Goal: Task Accomplishment & Management: Use online tool/utility

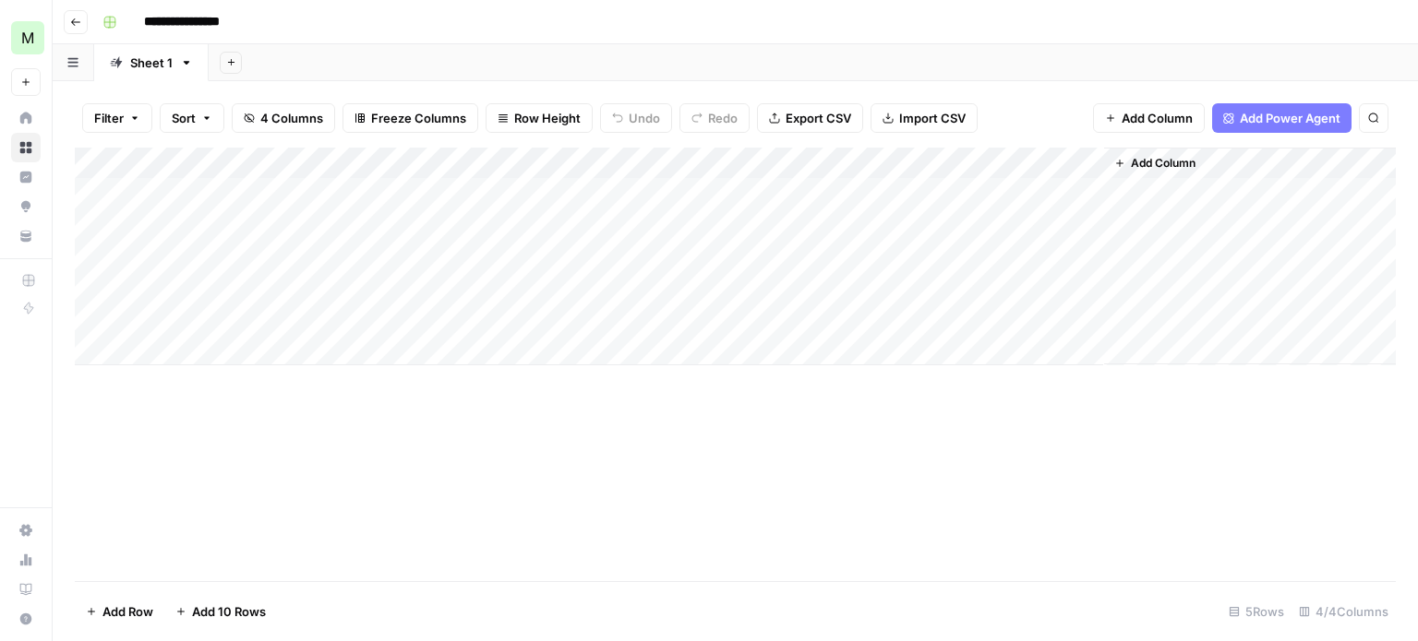
click at [277, 184] on div "Add Column" at bounding box center [735, 257] width 1321 height 218
click at [440, 177] on div "Add Column" at bounding box center [735, 257] width 1321 height 218
click at [679, 457] on div "Add Column" at bounding box center [735, 365] width 1321 height 434
click at [498, 186] on div "Add Column" at bounding box center [735, 257] width 1321 height 218
click at [492, 198] on div "Add Column" at bounding box center [735, 257] width 1321 height 218
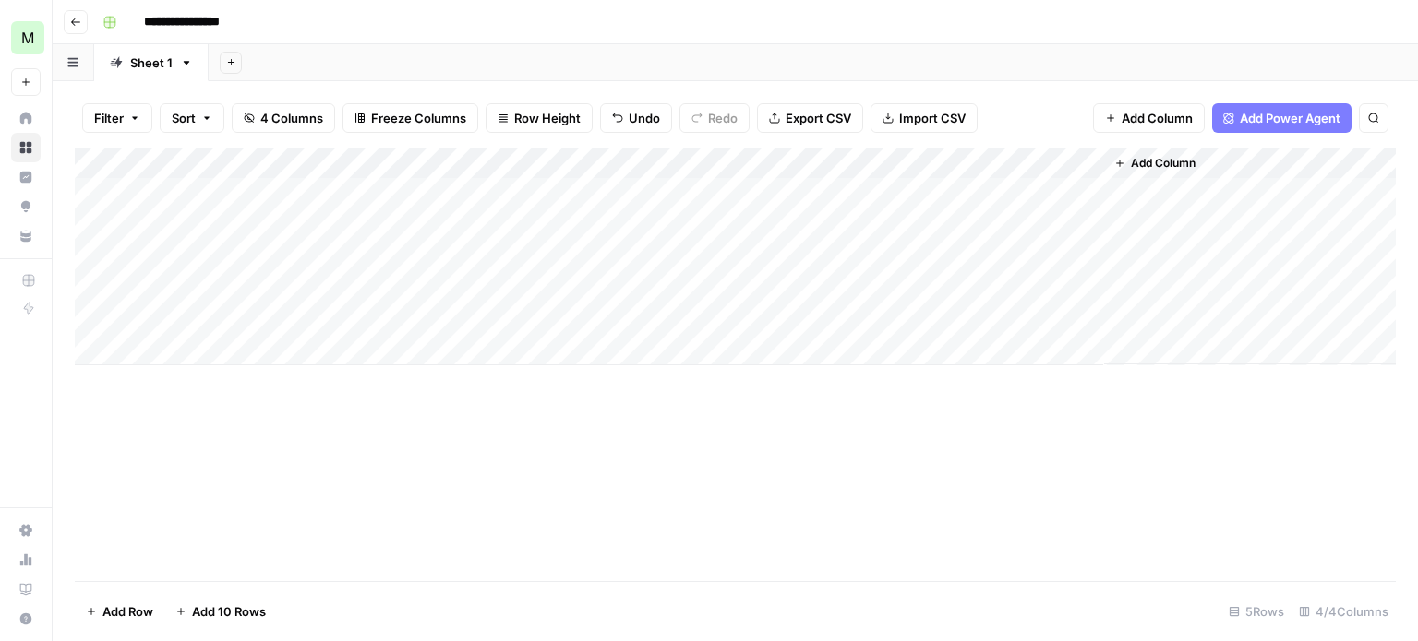
click at [710, 192] on div "Add Column" at bounding box center [735, 257] width 1321 height 218
click at [757, 192] on div "Add Column" at bounding box center [735, 257] width 1321 height 218
type textarea "**********"
drag, startPoint x: 825, startPoint y: 472, endPoint x: 701, endPoint y: 533, distance: 137.9
click at [748, 523] on div "Add Column" at bounding box center [735, 365] width 1321 height 434
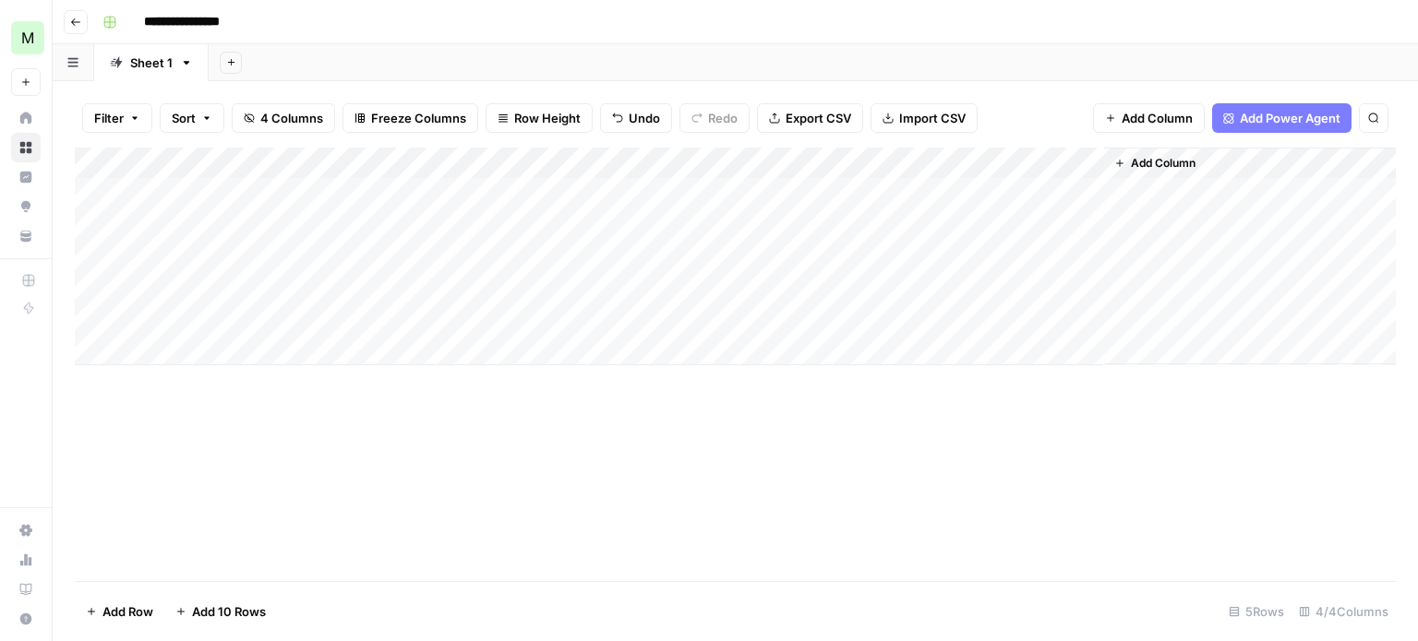
click at [1021, 191] on div "Add Column" at bounding box center [735, 257] width 1321 height 218
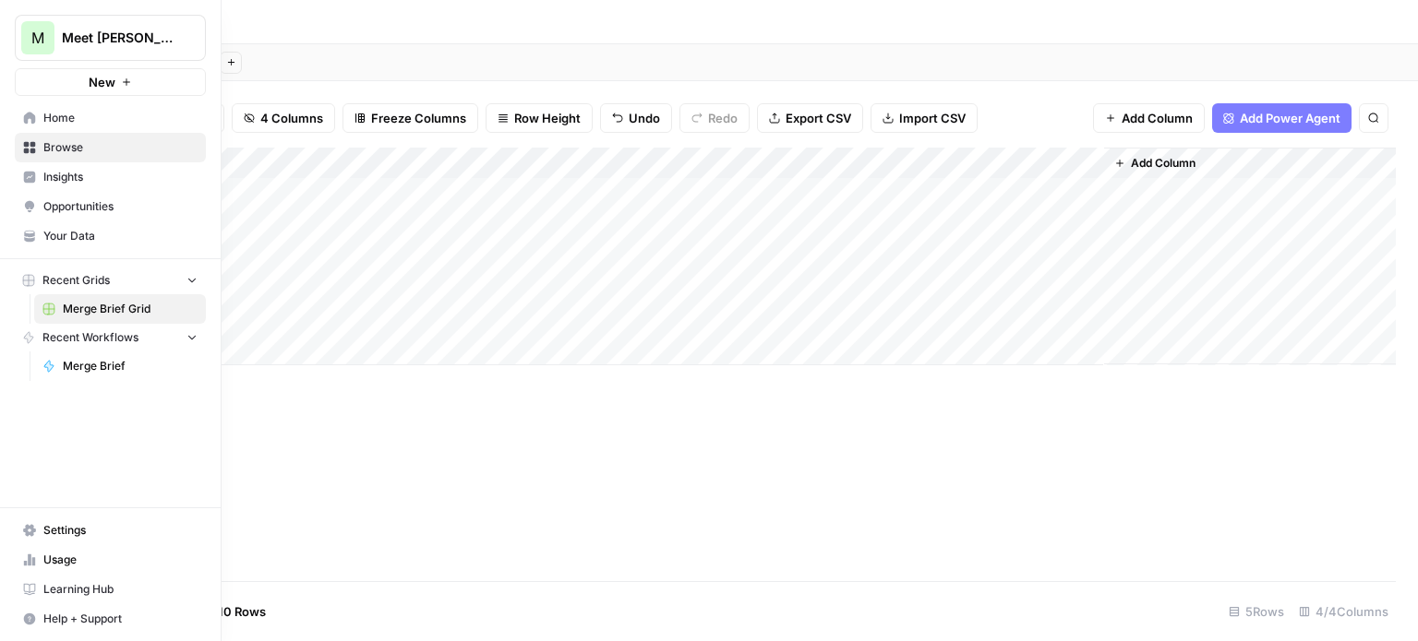
drag, startPoint x: 60, startPoint y: 40, endPoint x: 343, endPoint y: 18, distance: 284.2
click at [354, 18] on div "**********" at bounding box center [747, 22] width 1304 height 30
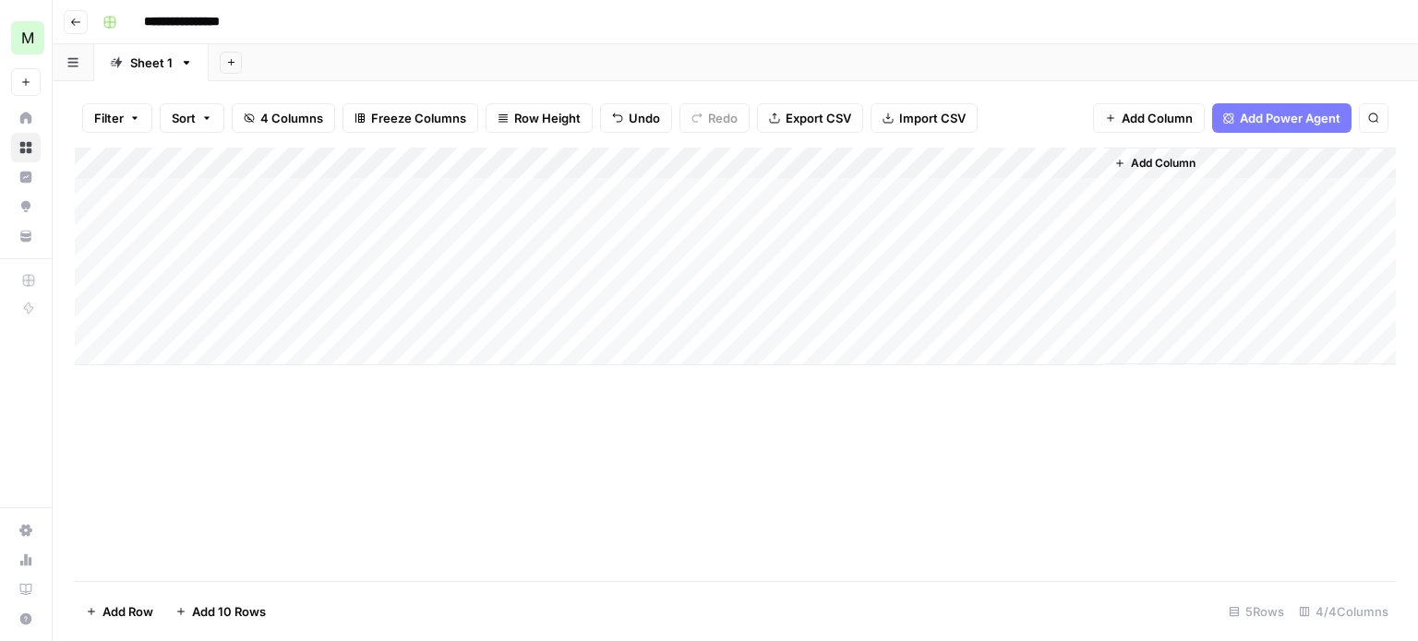
drag, startPoint x: 229, startPoint y: 18, endPoint x: 631, endPoint y: 23, distance: 402.4
click at [631, 23] on div "**********" at bounding box center [747, 22] width 1304 height 30
click at [1059, 190] on div "Add Column" at bounding box center [735, 257] width 1321 height 218
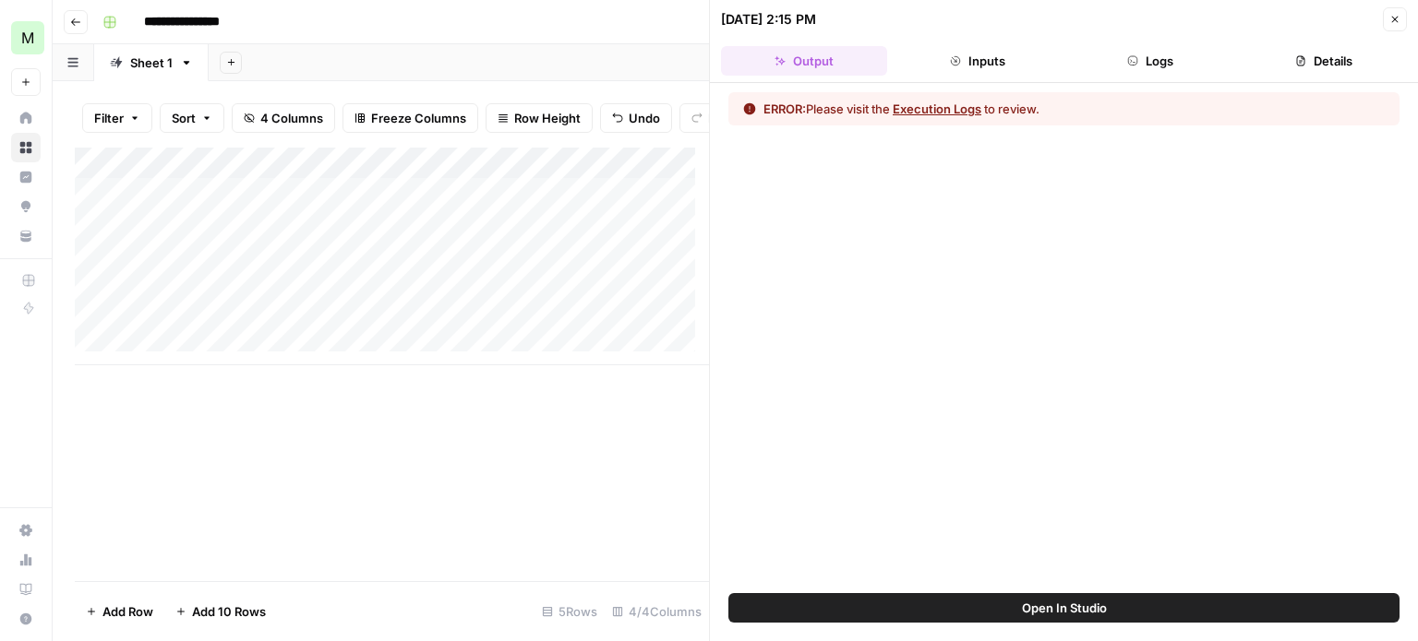
click at [953, 106] on button "Execution Logs" at bounding box center [937, 109] width 89 height 18
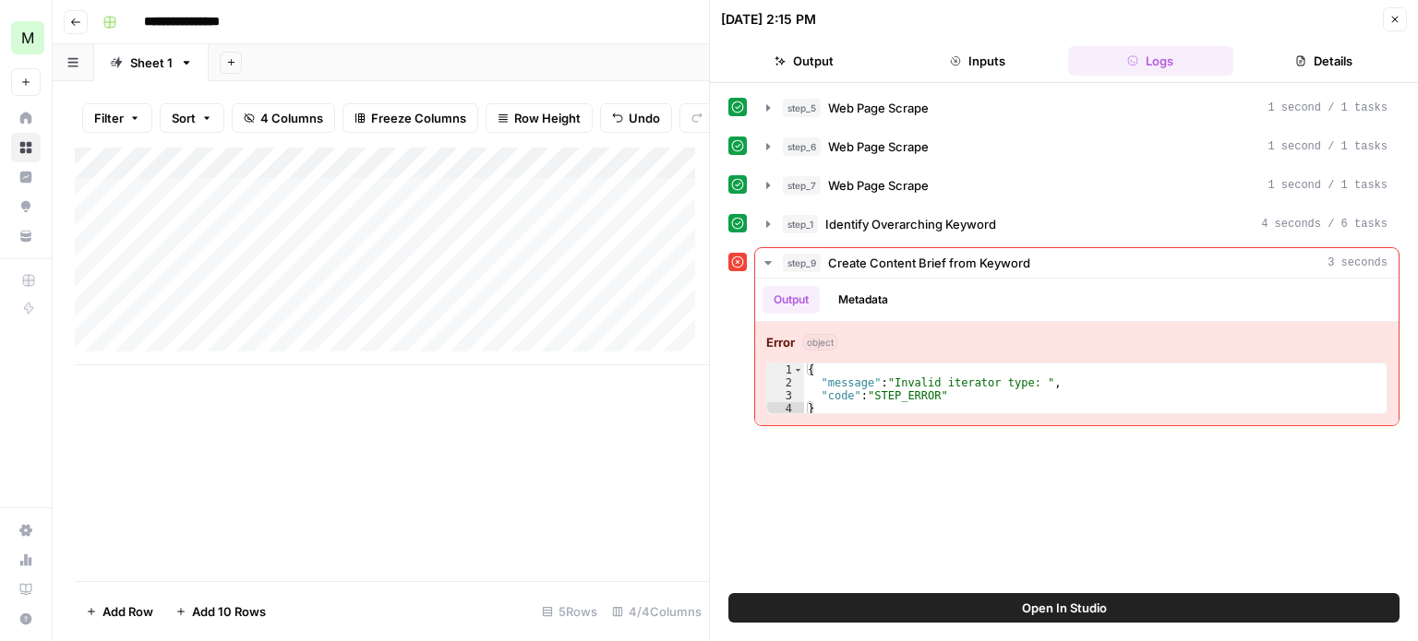
click at [720, 459] on div "step_5 Web Page Scrape 1 second / 1 tasks step_6 Web Page Scrape 1 second / 1 t…" at bounding box center [1064, 338] width 708 height 510
click at [609, 442] on div "Add Column" at bounding box center [392, 365] width 634 height 434
click at [1395, 18] on icon "button" at bounding box center [1394, 19] width 11 height 11
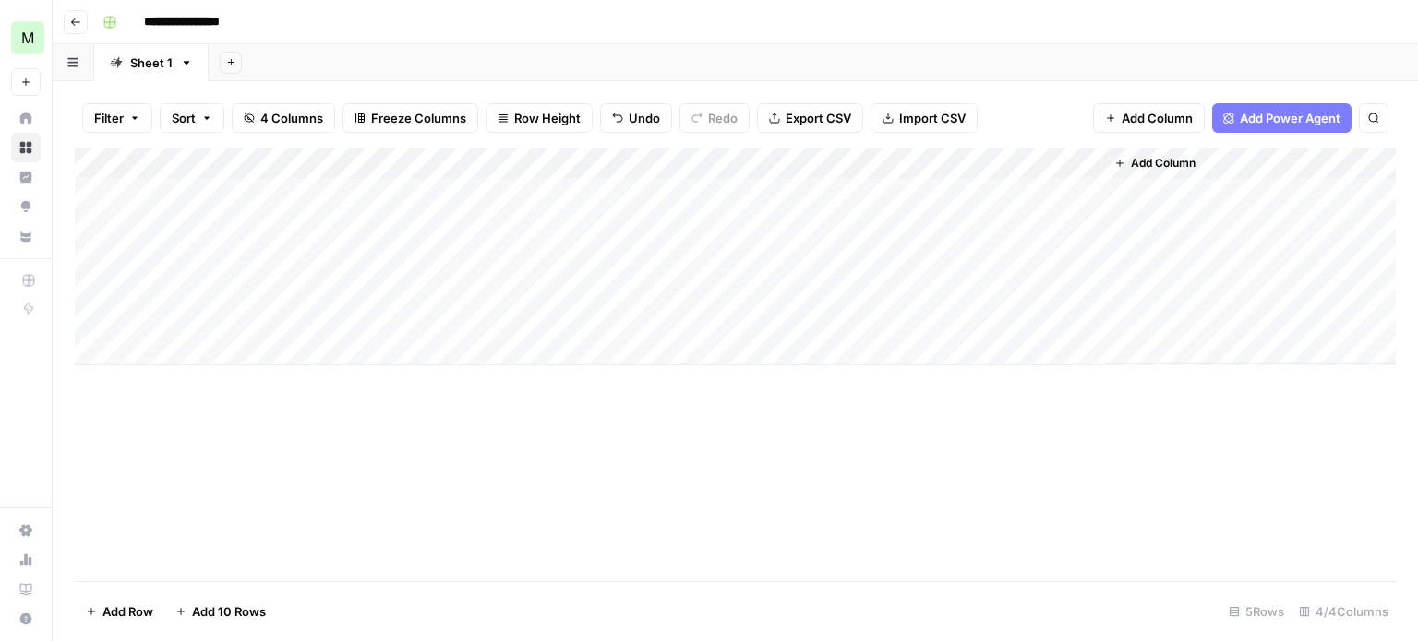
click at [953, 191] on div "Add Column" at bounding box center [735, 257] width 1321 height 218
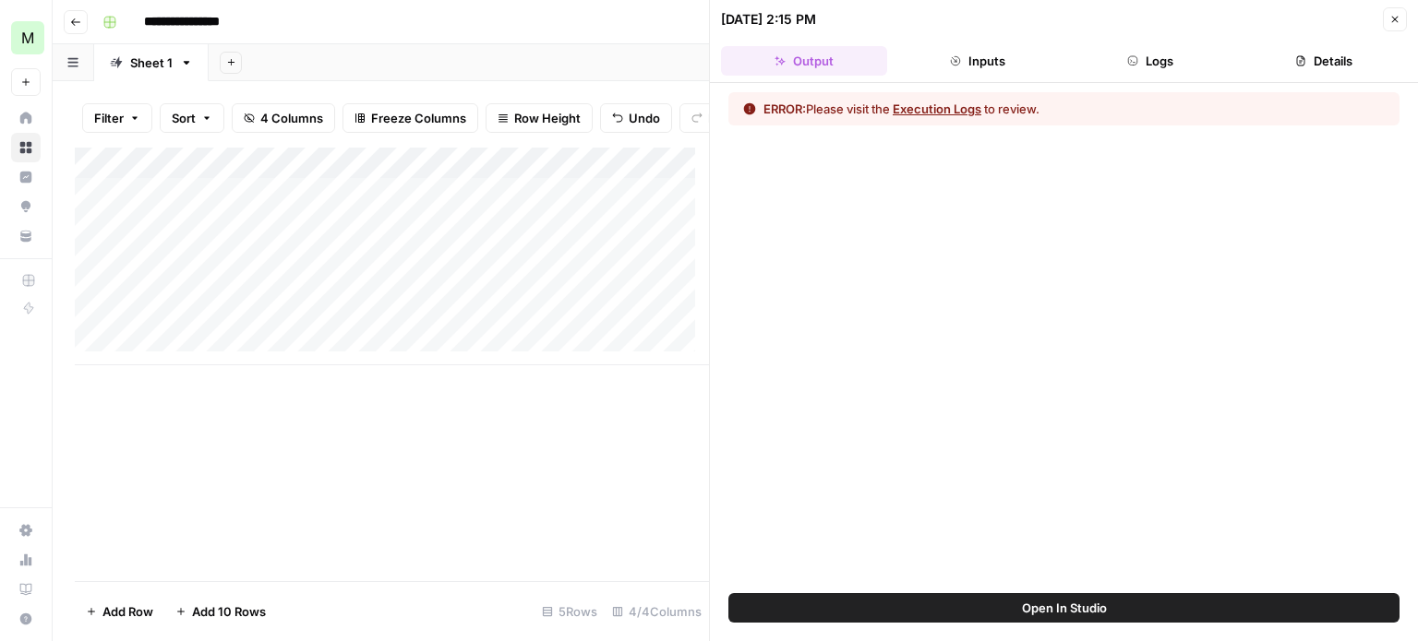
click at [945, 106] on button "Execution Logs" at bounding box center [937, 109] width 89 height 18
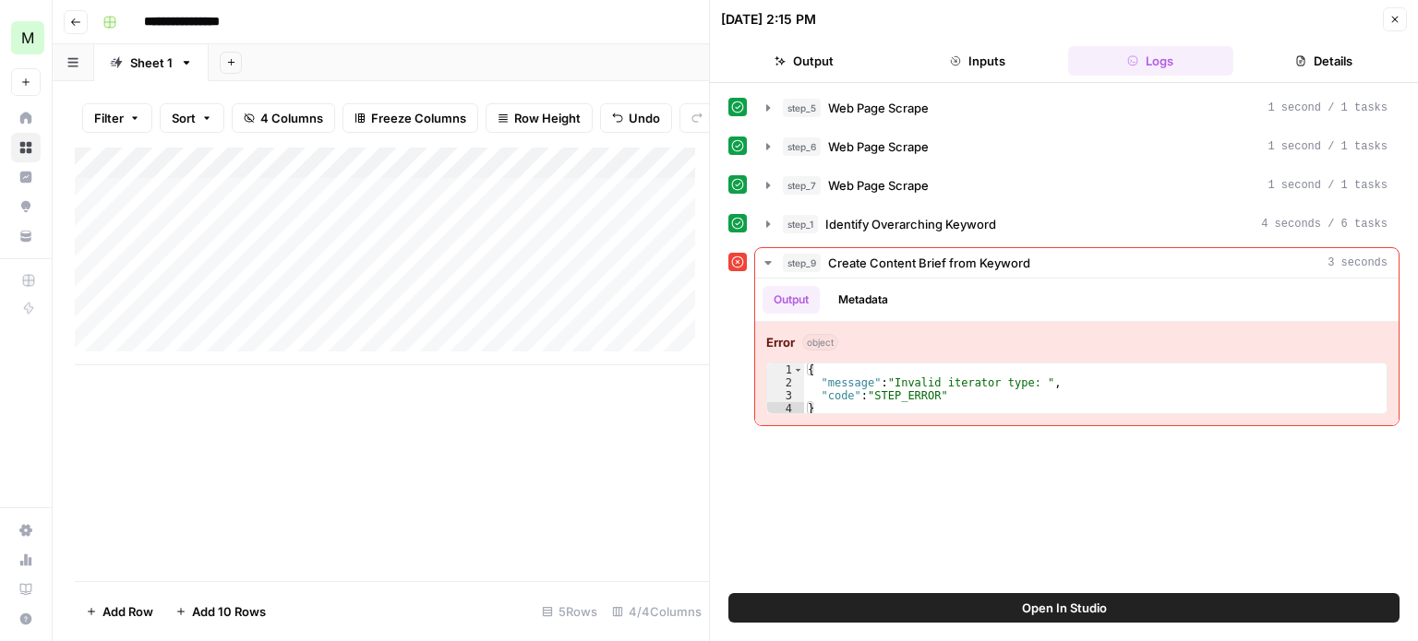
click at [736, 258] on icon at bounding box center [737, 262] width 13 height 13
click at [749, 450] on div "step_5 Web Page Scrape 1 second / 1 tasks step_6 Web Page Scrape 1 second / 1 t…" at bounding box center [1063, 338] width 671 height 492
click at [1058, 616] on span "Open In Studio" at bounding box center [1064, 608] width 85 height 18
click at [1394, 20] on icon "button" at bounding box center [1395, 20] width 6 height 6
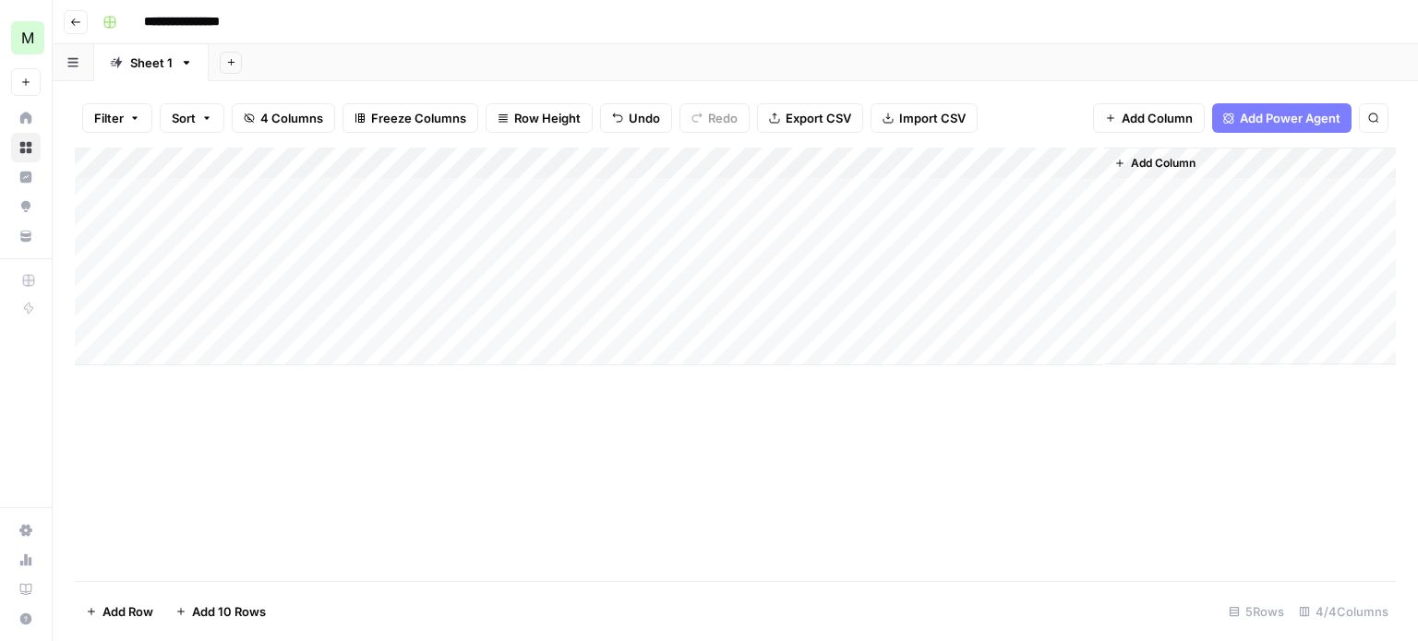
click at [966, 199] on div "Add Column" at bounding box center [735, 257] width 1321 height 218
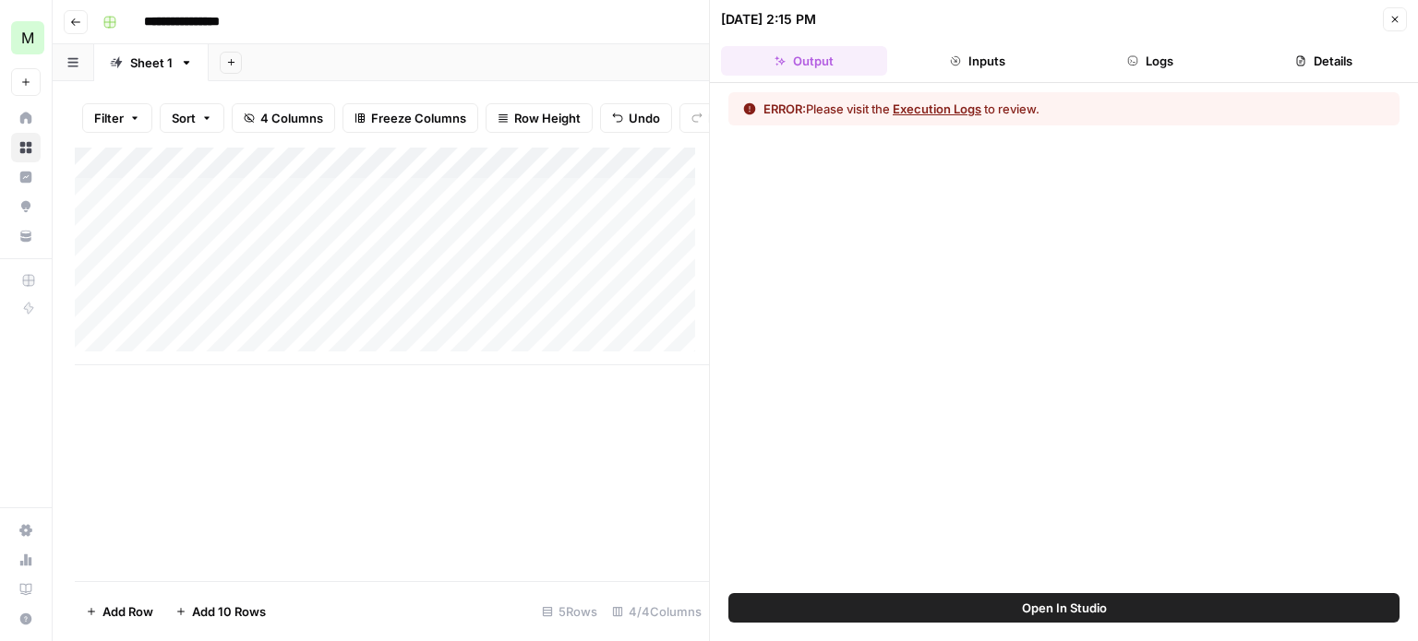
click at [960, 103] on button "Execution Logs" at bounding box center [937, 109] width 89 height 18
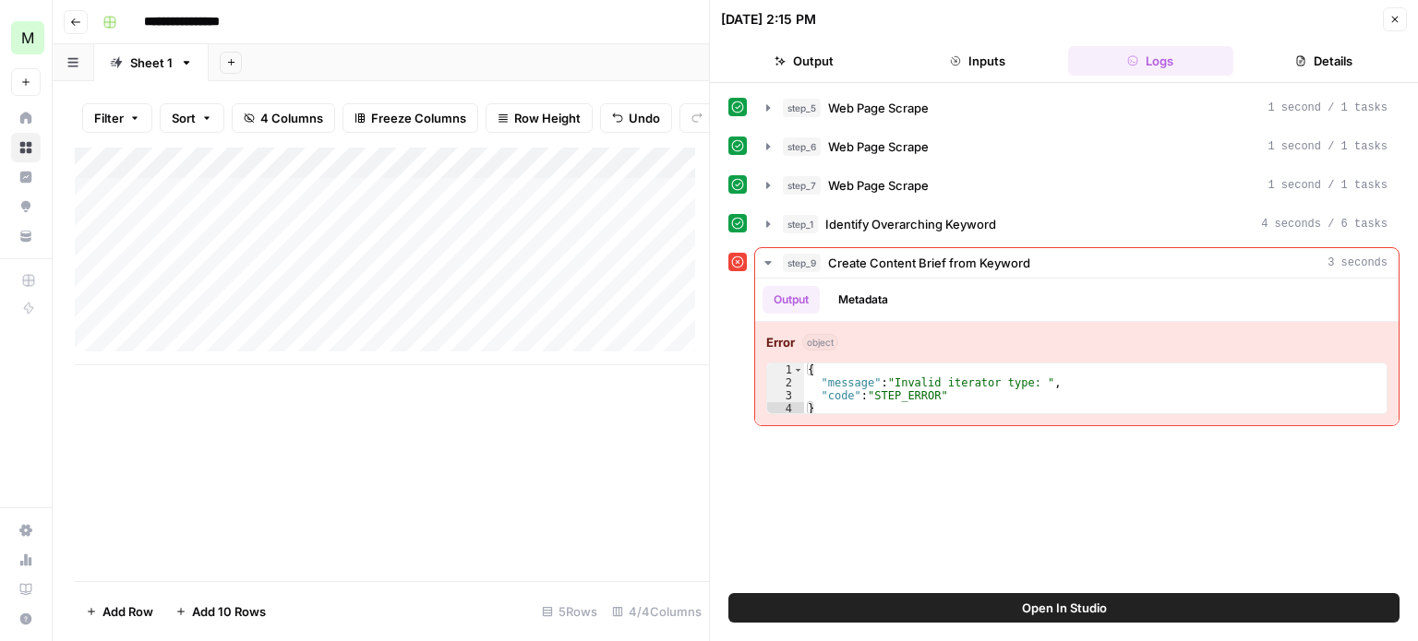
click at [1396, 15] on icon "button" at bounding box center [1394, 19] width 11 height 11
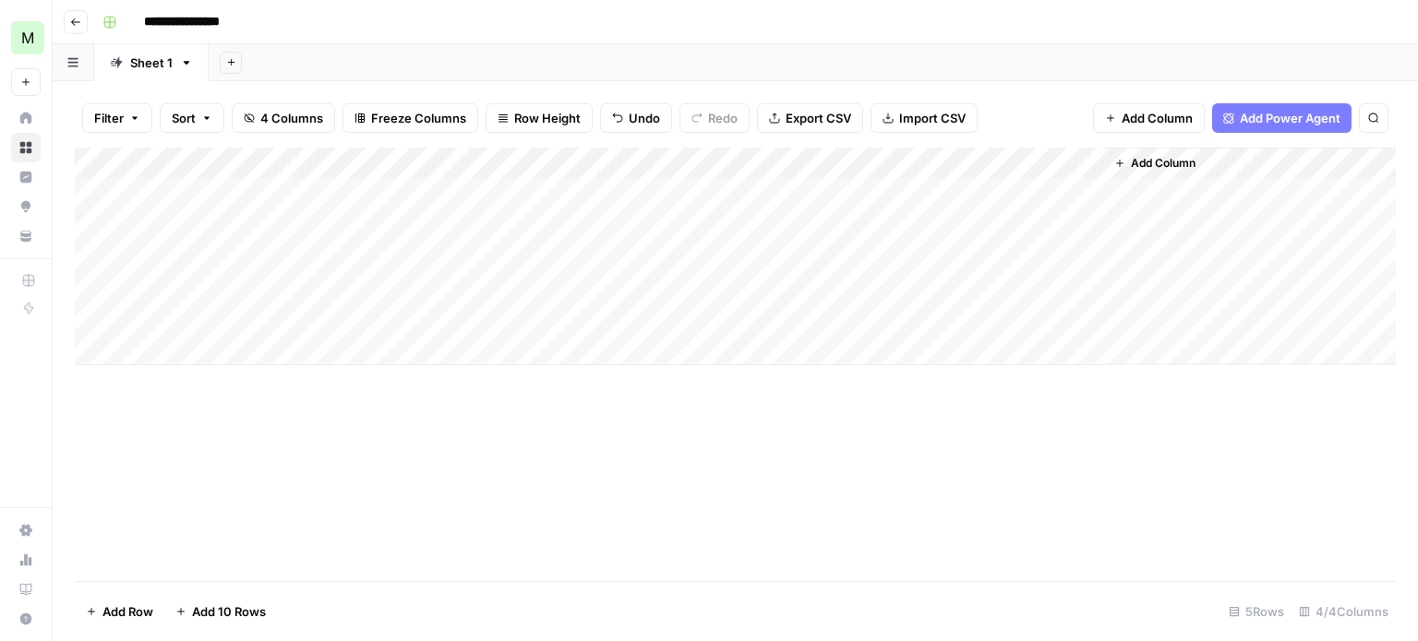
click at [1180, 479] on div "Add Column" at bounding box center [735, 365] width 1321 height 434
click at [1000, 445] on div "Add Column" at bounding box center [735, 365] width 1321 height 434
click at [1014, 191] on div "Add Column" at bounding box center [735, 257] width 1321 height 218
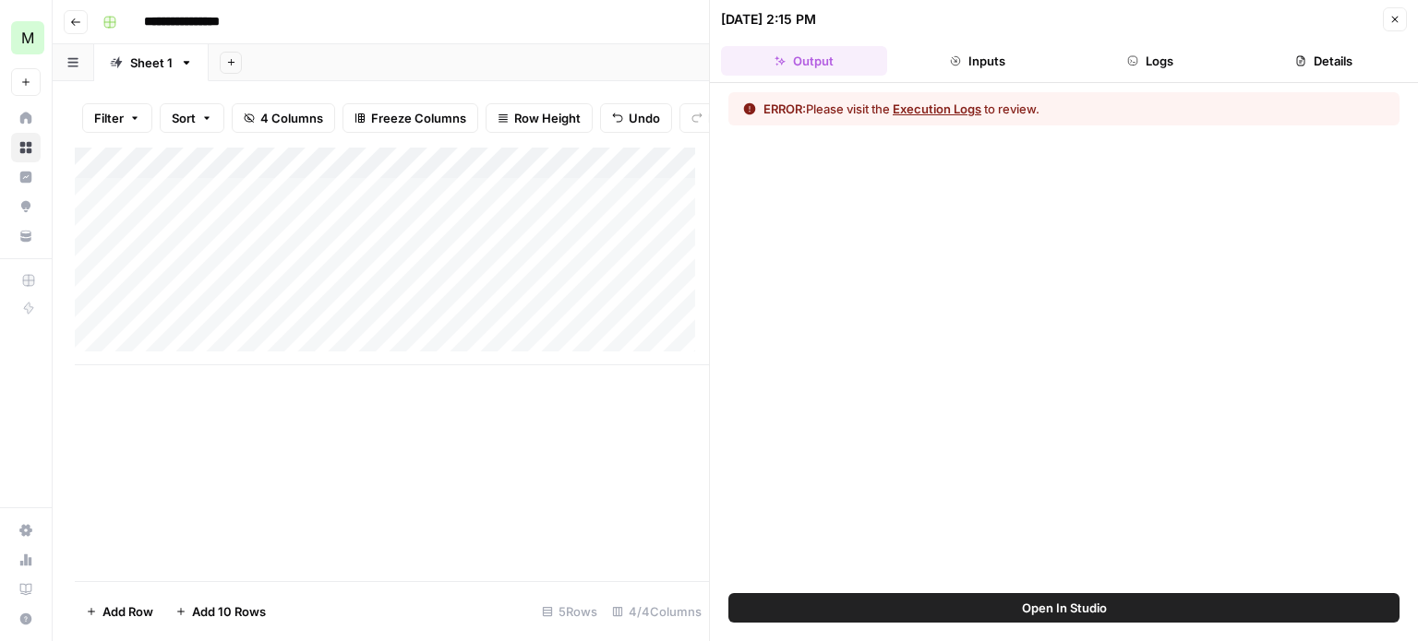
click at [945, 109] on button "Execution Logs" at bounding box center [937, 109] width 89 height 18
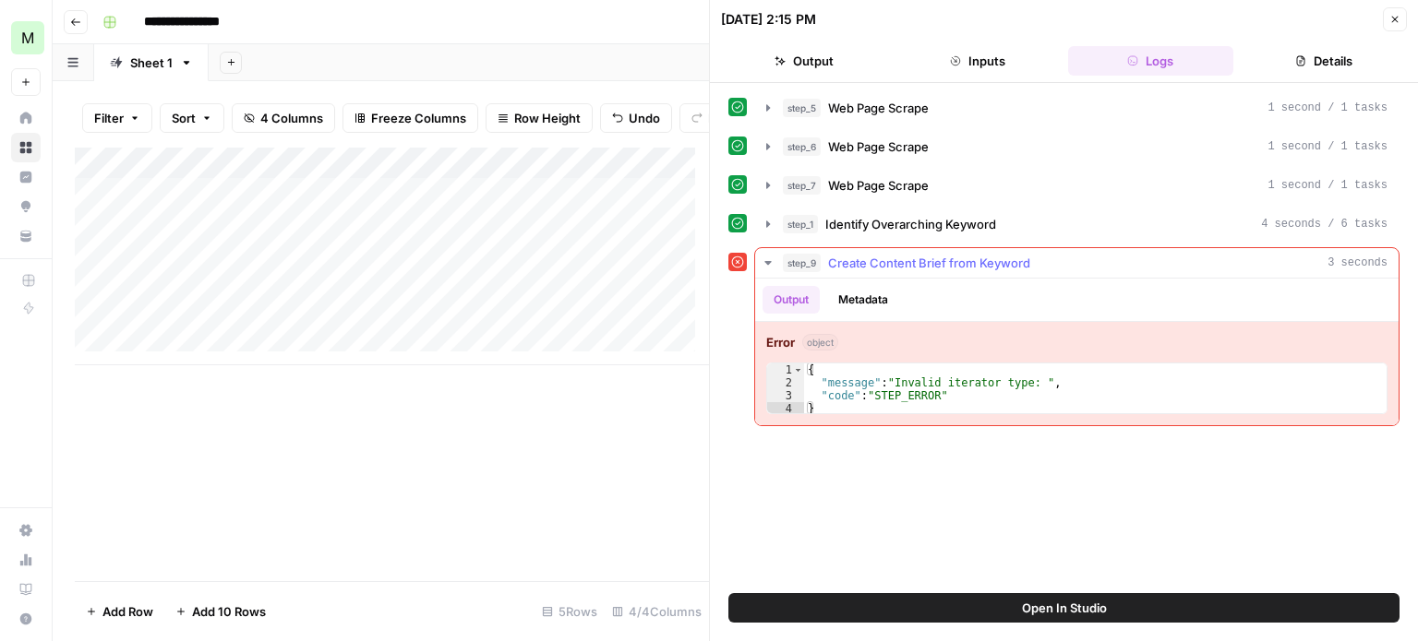
click at [867, 261] on span "Create Content Brief from Keyword" at bounding box center [929, 263] width 202 height 18
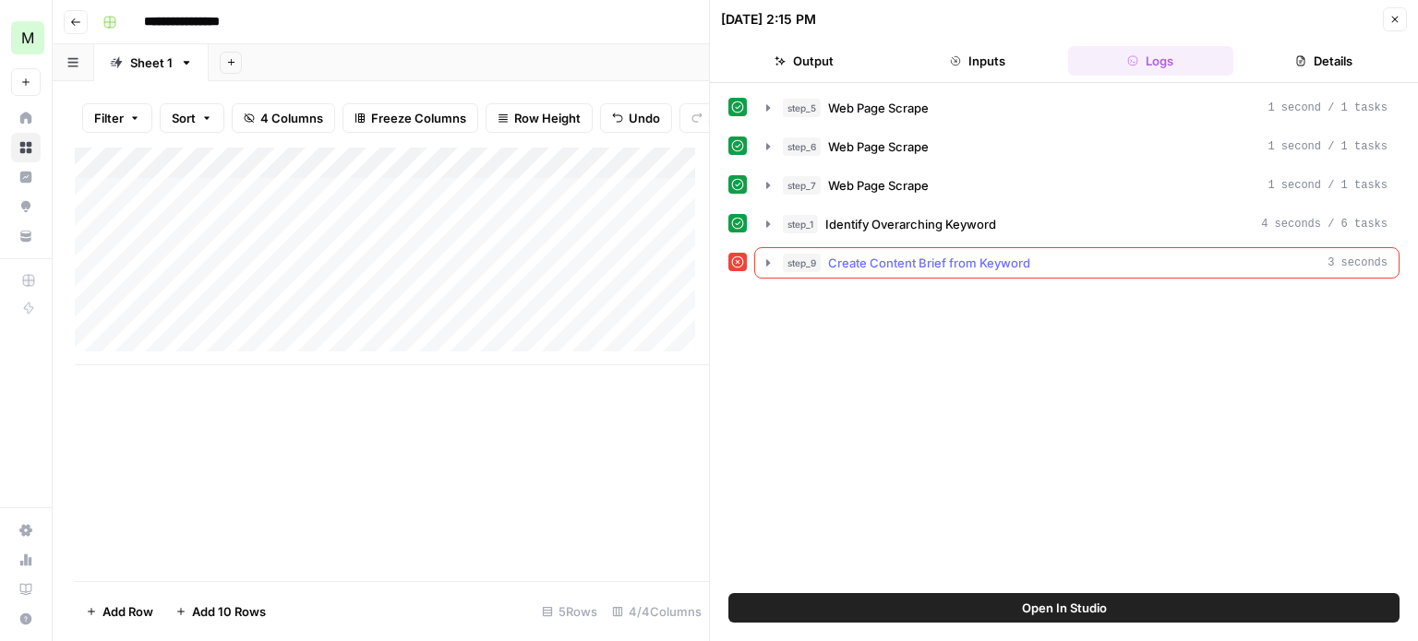
click at [870, 258] on span "Create Content Brief from Keyword" at bounding box center [929, 263] width 202 height 18
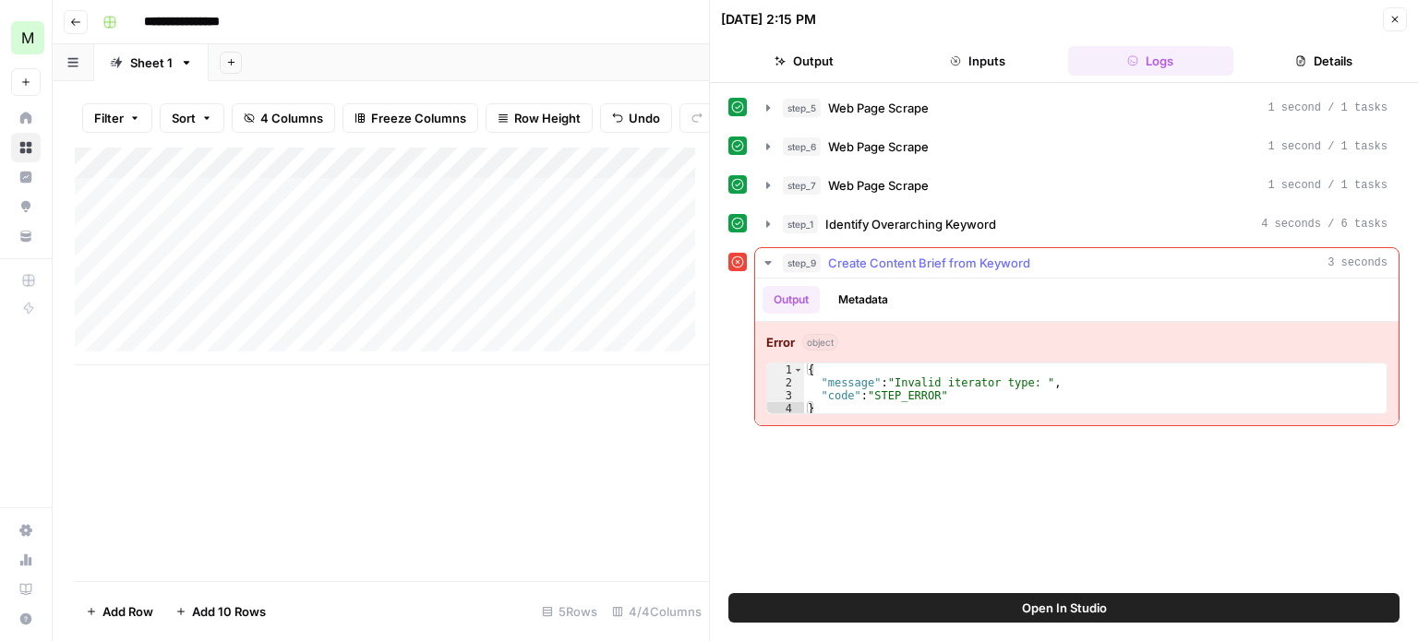
click at [887, 301] on button "Metadata" at bounding box center [863, 300] width 72 height 28
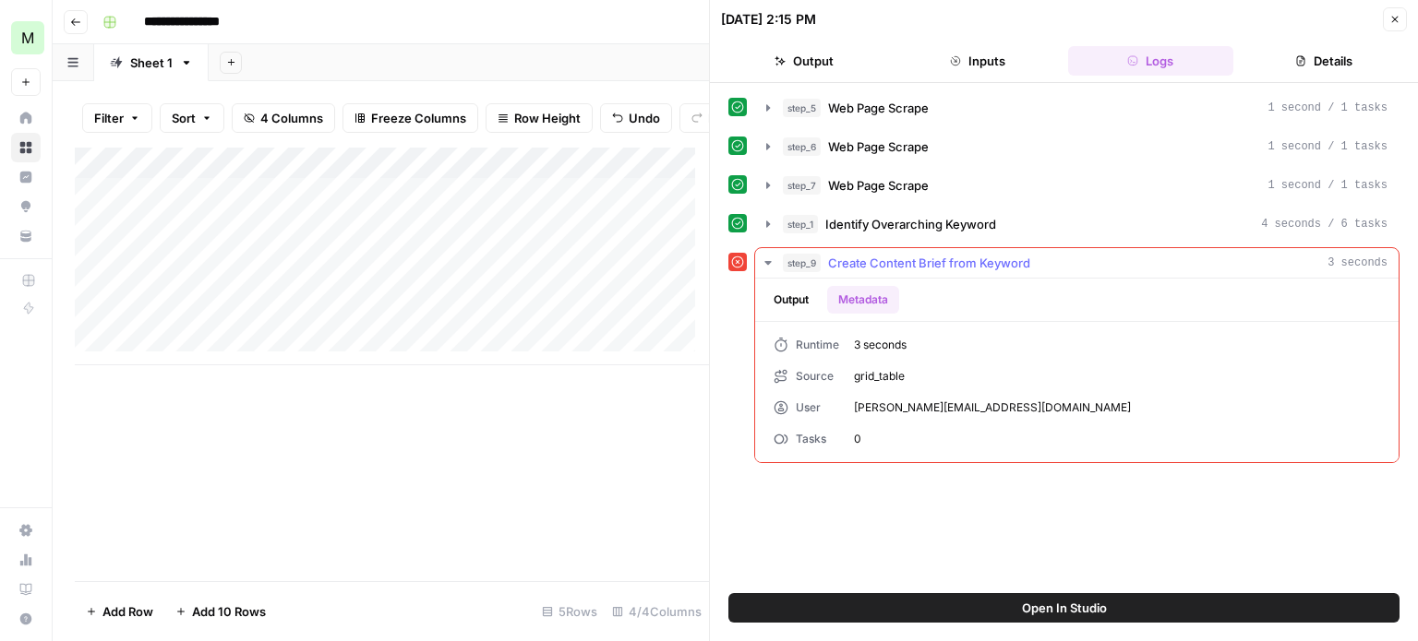
click at [806, 295] on button "Output" at bounding box center [790, 300] width 57 height 28
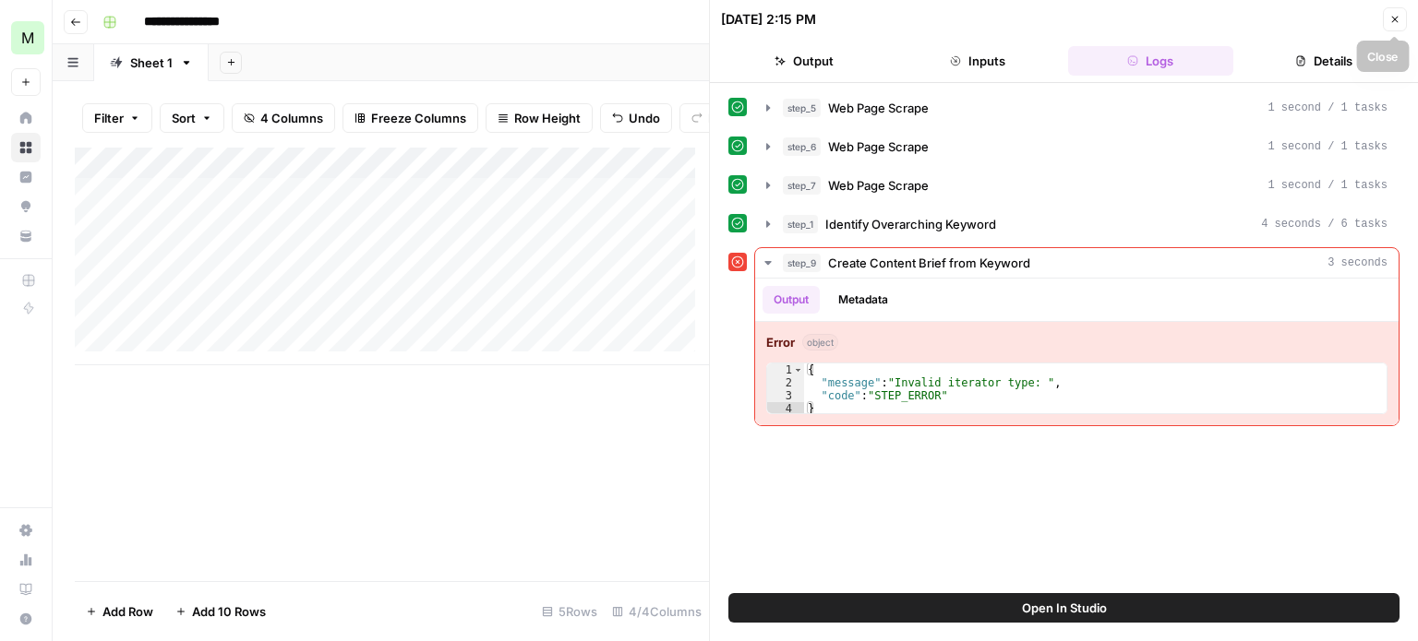
click at [1399, 20] on icon "button" at bounding box center [1394, 19] width 11 height 11
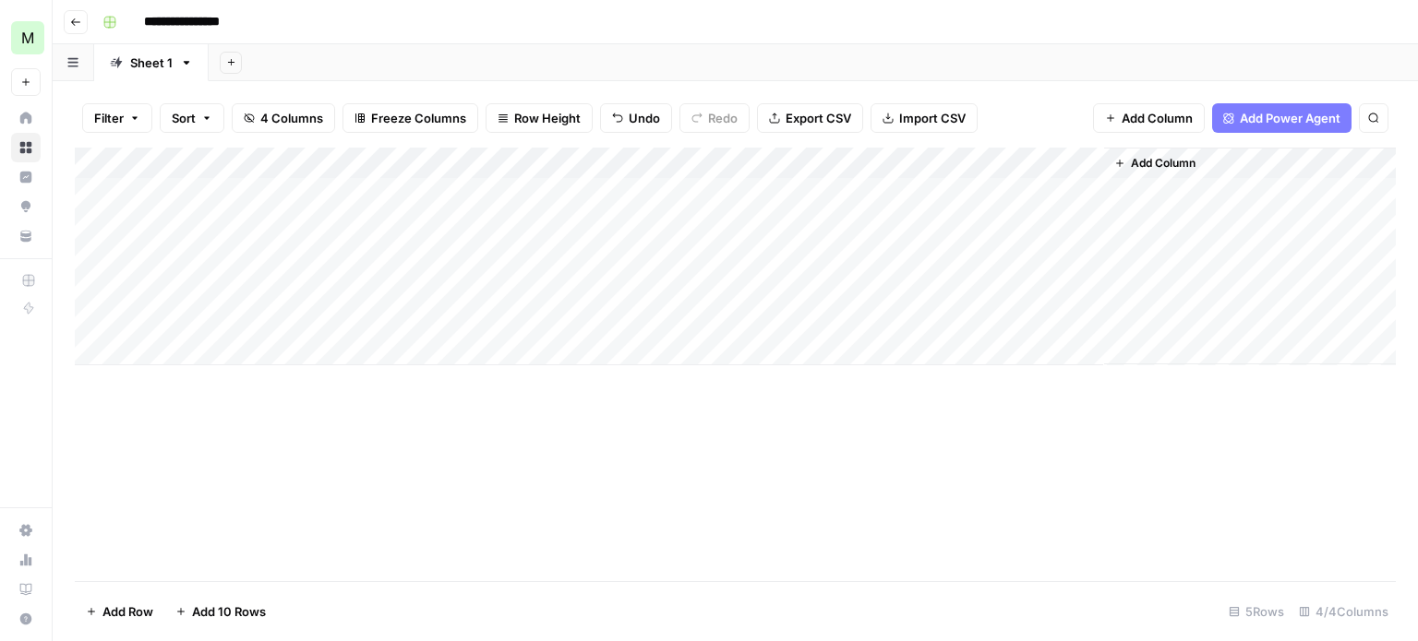
click at [1009, 156] on div "Add Column" at bounding box center [735, 257] width 1321 height 218
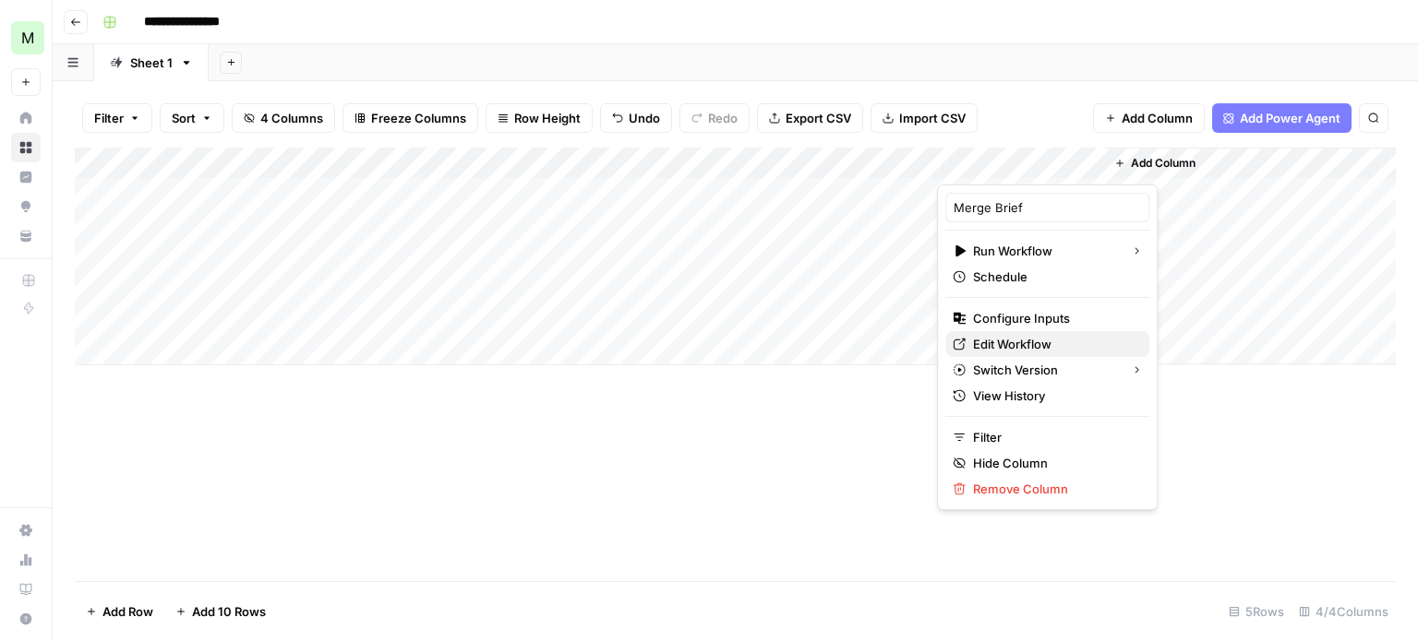
click at [1014, 346] on span "Edit Workflow" at bounding box center [1054, 344] width 162 height 18
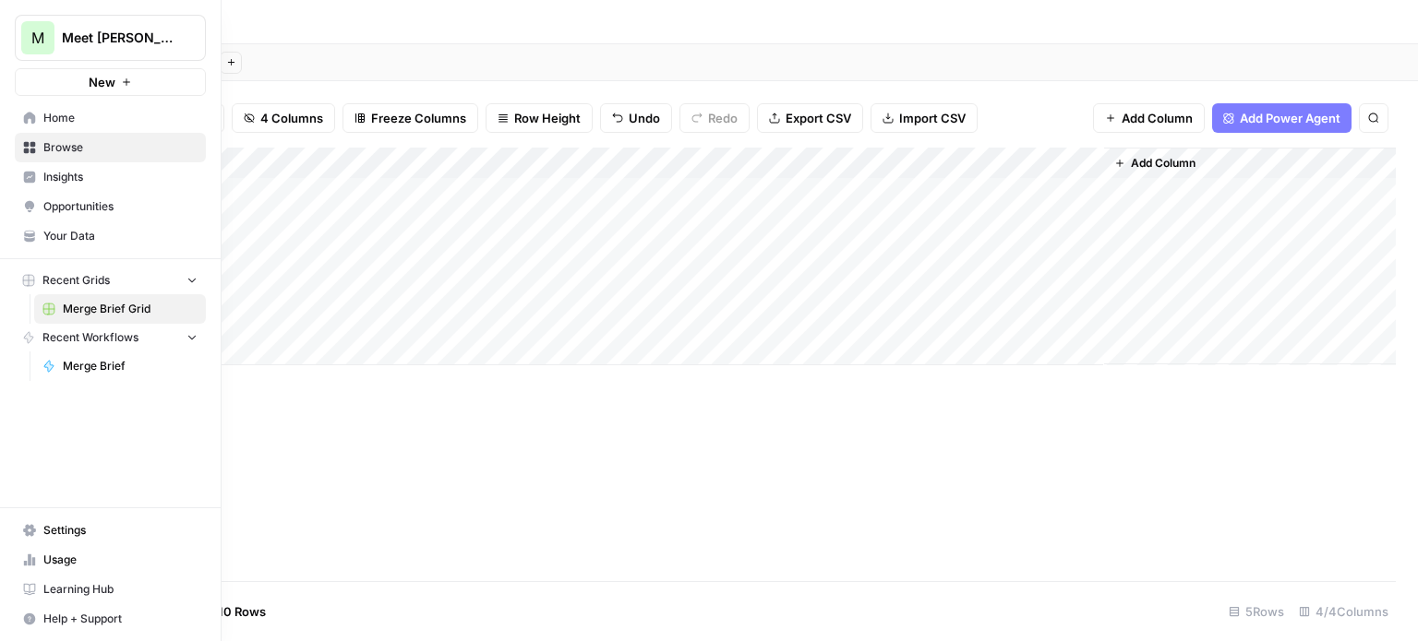
click at [63, 126] on link "Home" at bounding box center [110, 118] width 191 height 30
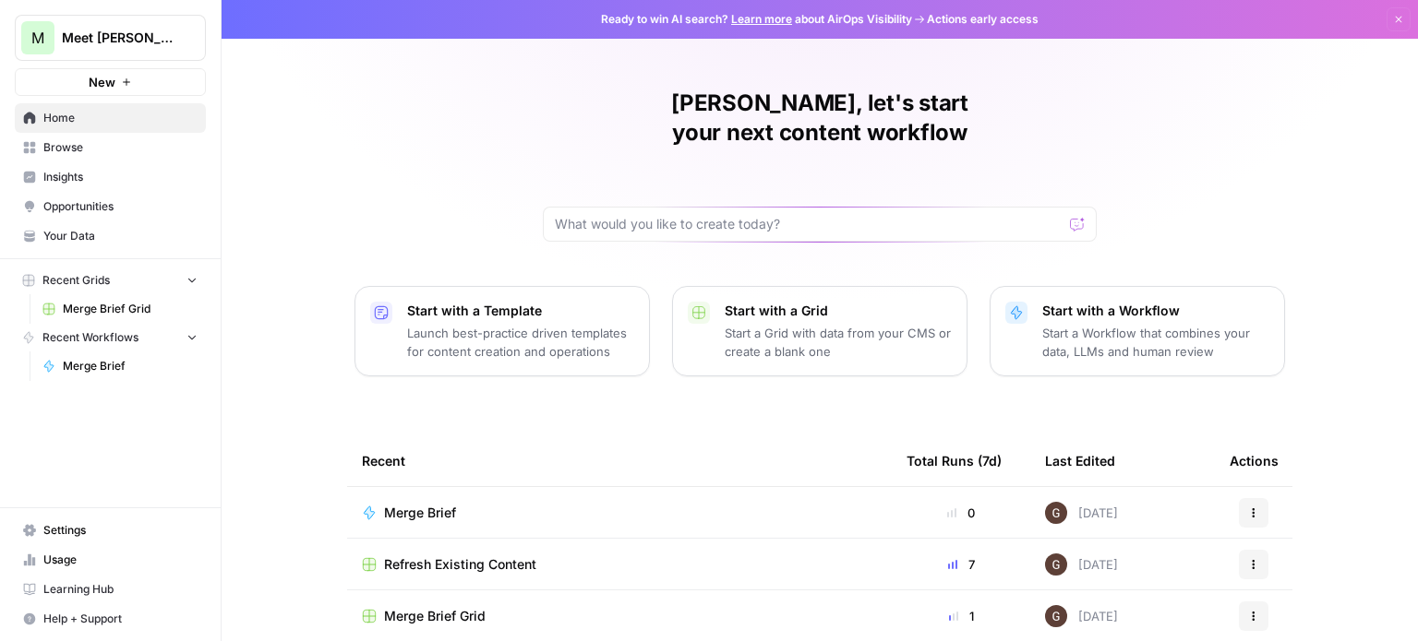
scroll to position [52, 0]
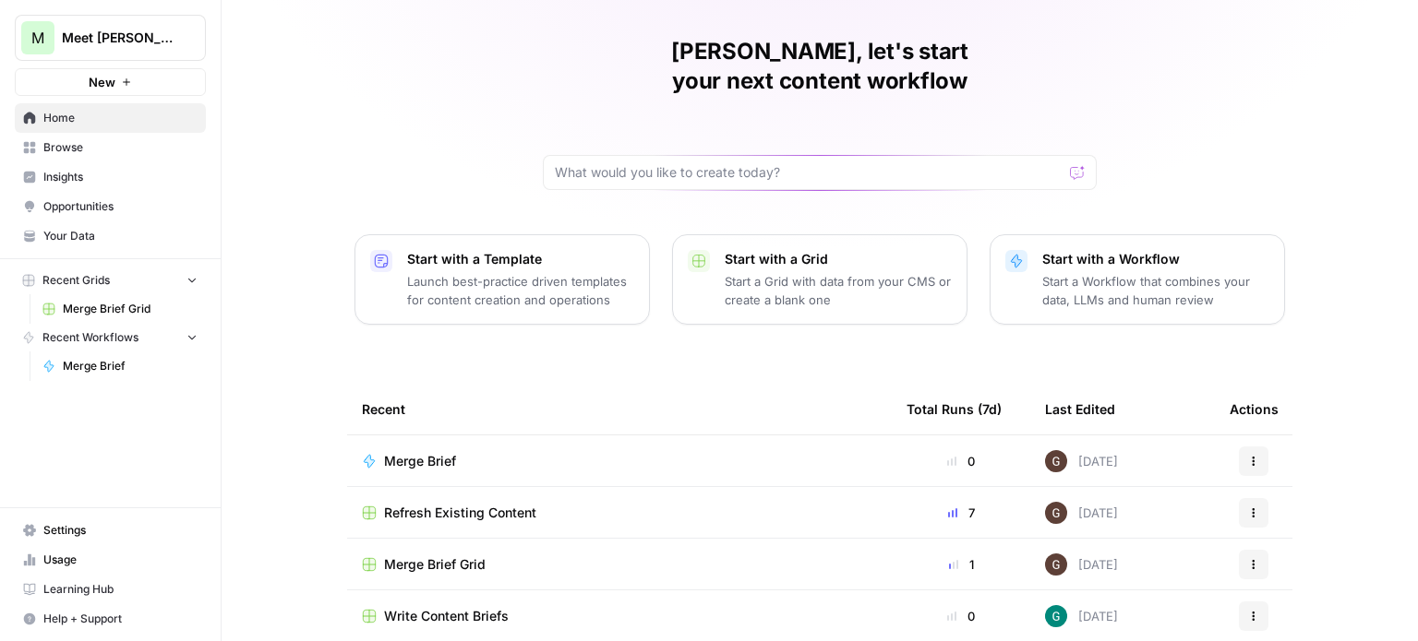
click at [415, 452] on span "Merge Brief" at bounding box center [420, 461] width 72 height 18
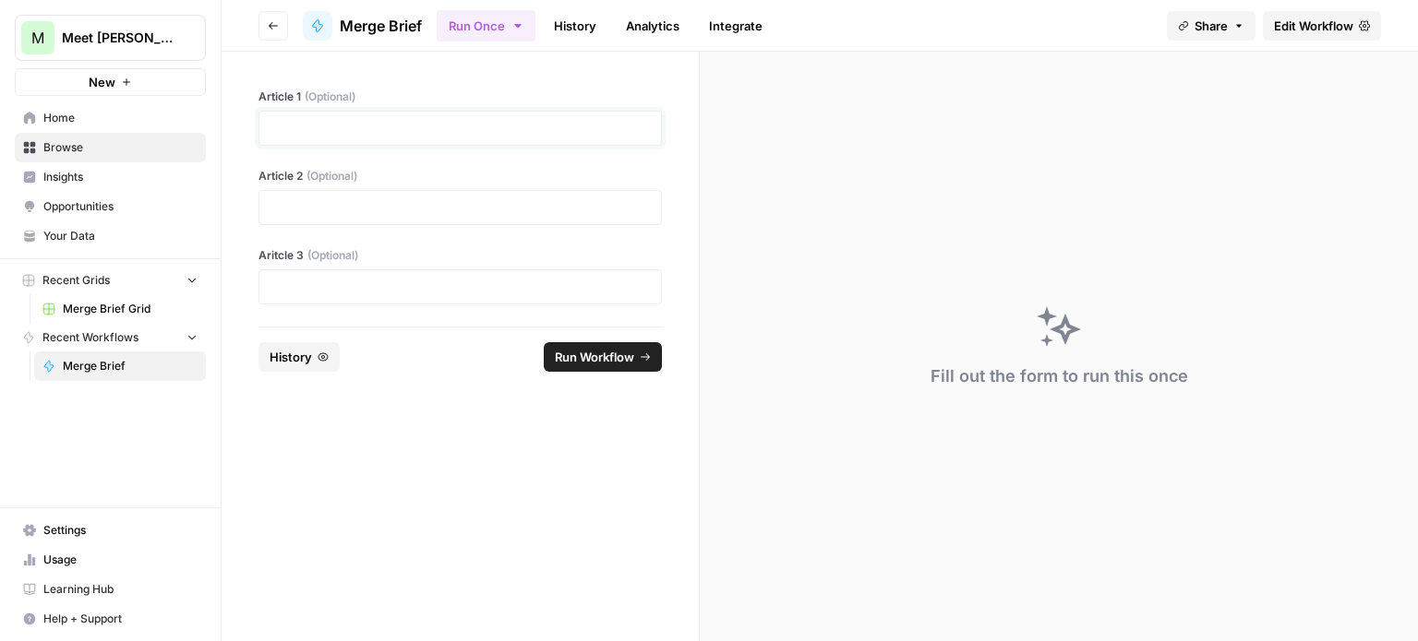
click at [371, 136] on p at bounding box center [459, 128] width 379 height 18
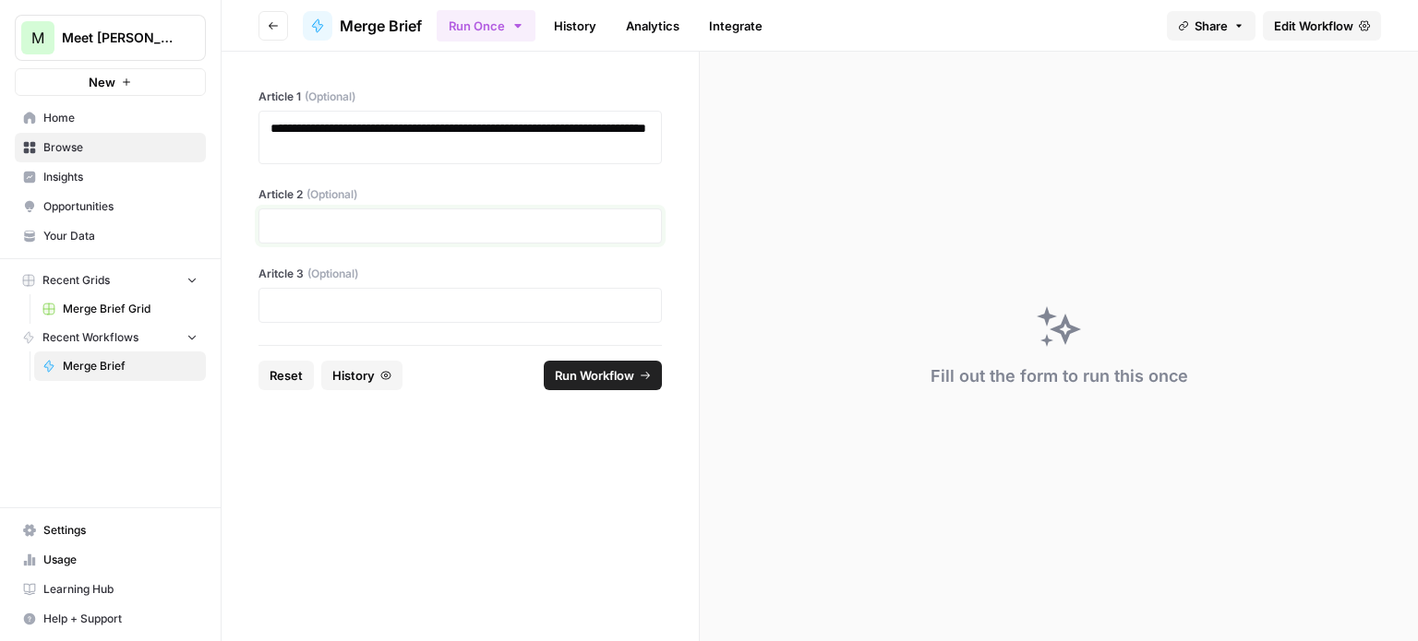
click at [412, 231] on p at bounding box center [459, 226] width 379 height 18
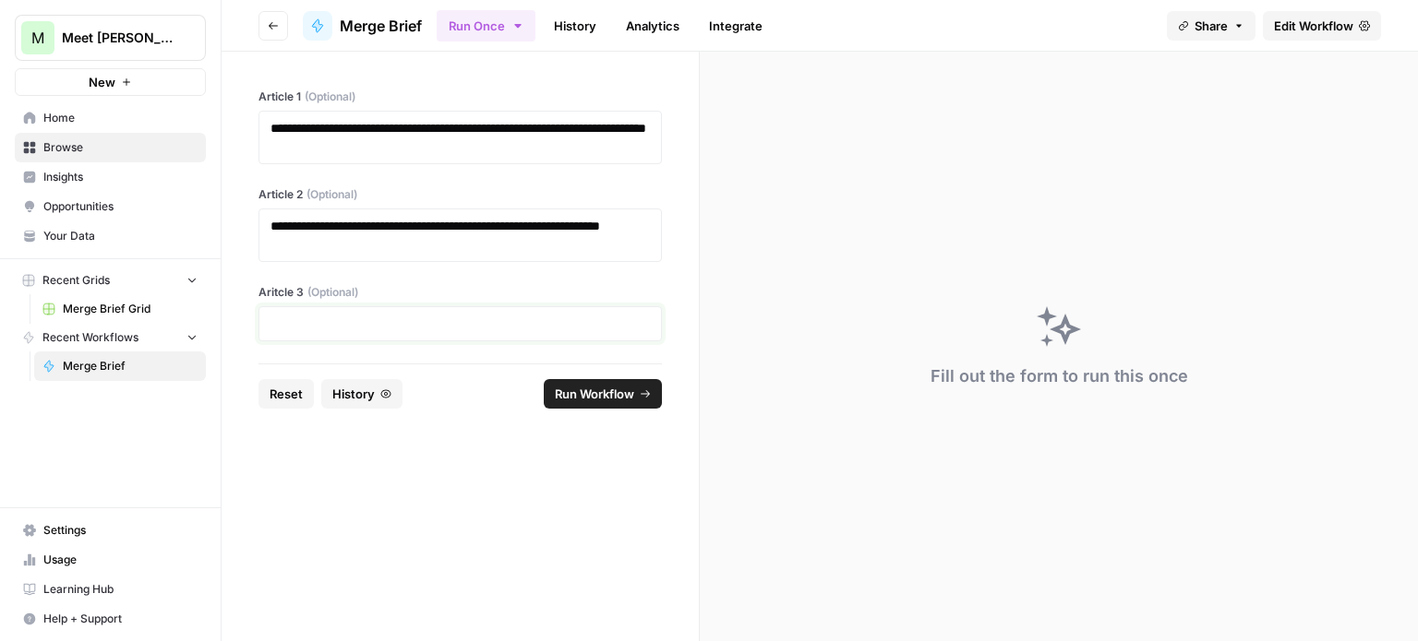
click at [347, 321] on p at bounding box center [459, 324] width 379 height 18
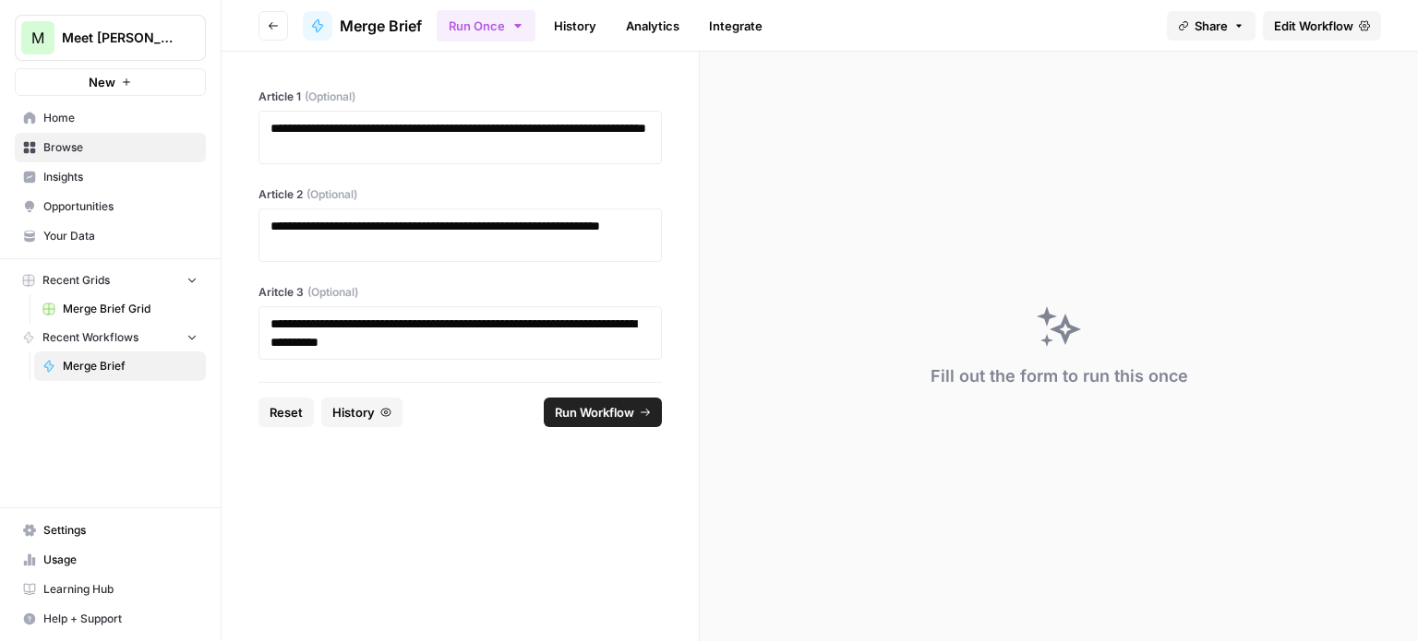
click at [587, 398] on button "Run Workflow" at bounding box center [603, 413] width 118 height 30
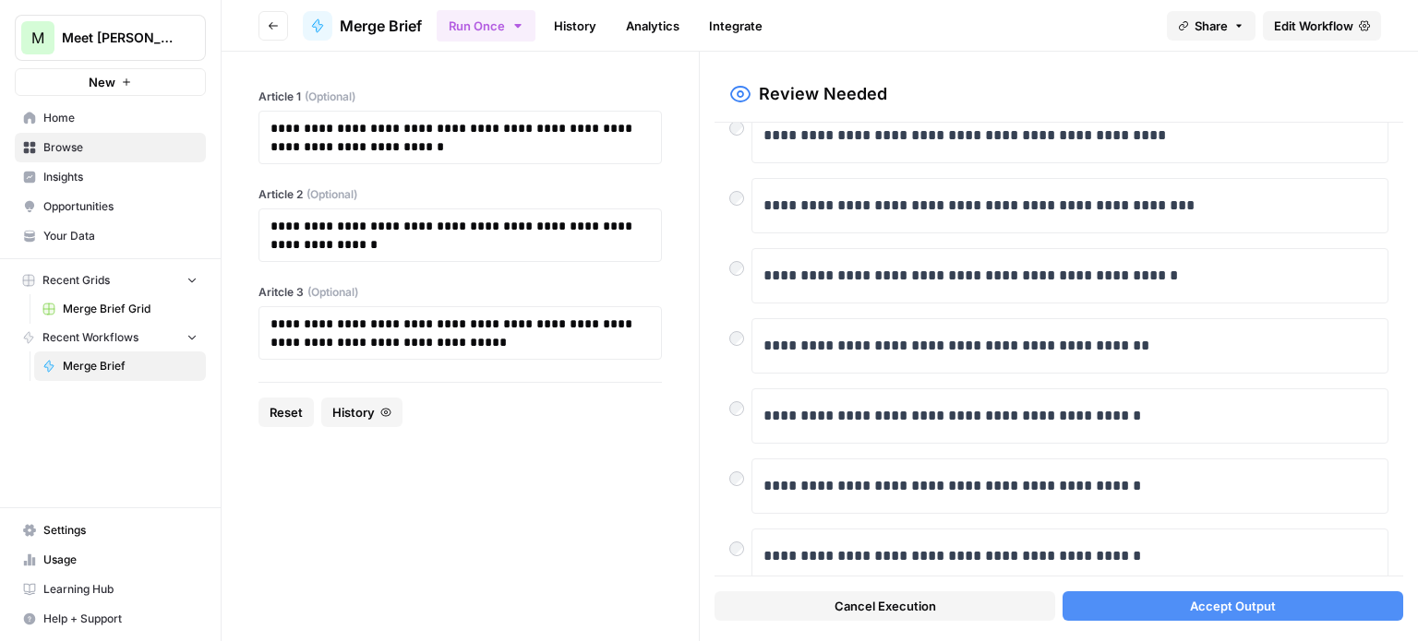
scroll to position [310, 0]
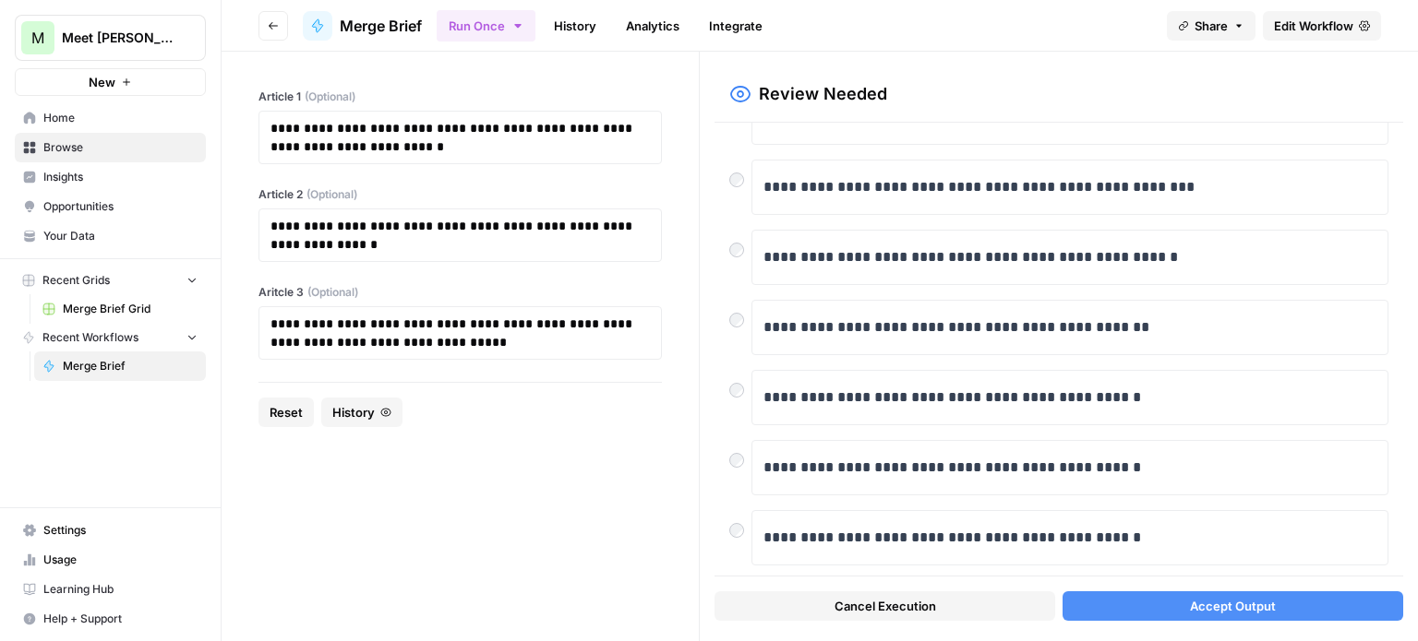
click at [1245, 598] on span "Accept Output" at bounding box center [1233, 606] width 86 height 18
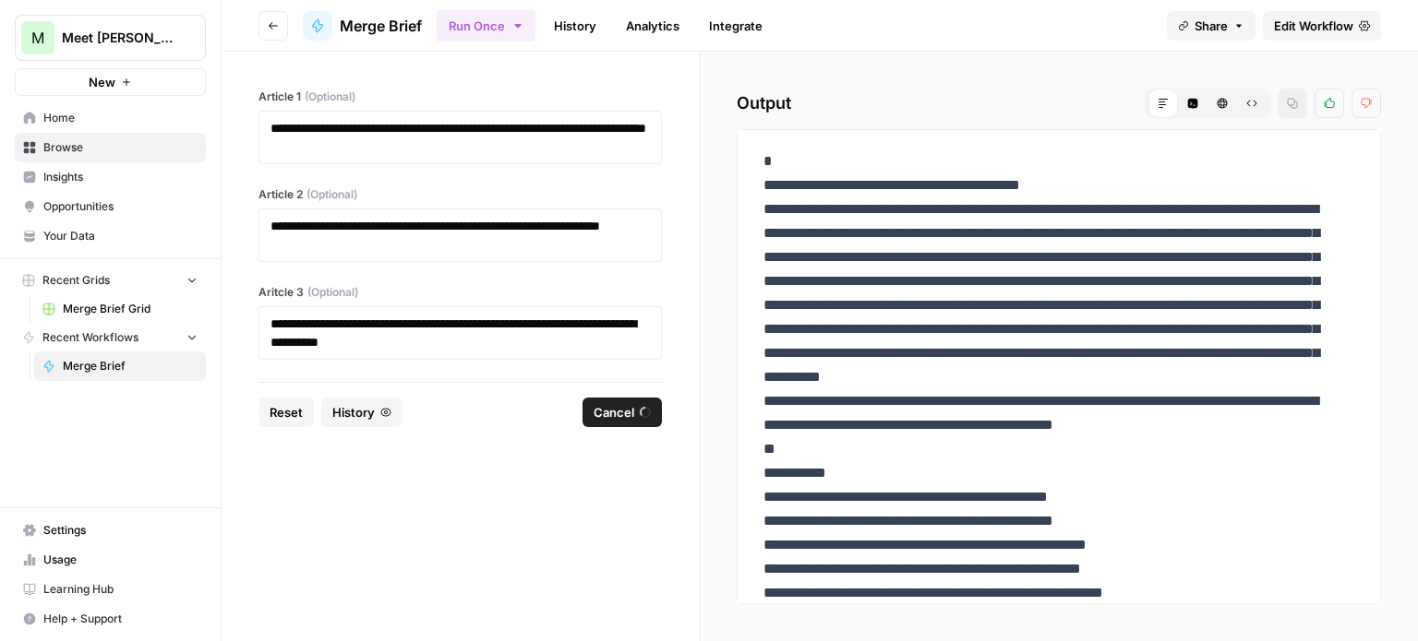
scroll to position [0, 0]
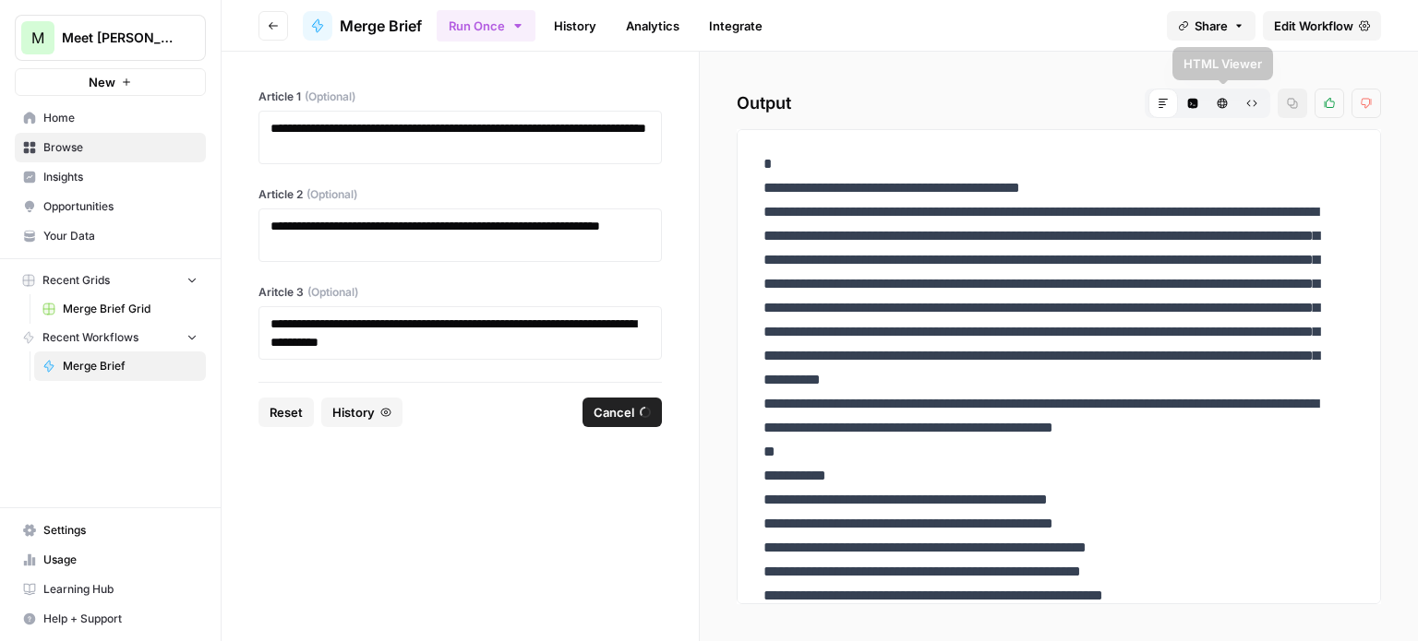
click at [1225, 100] on icon "button" at bounding box center [1221, 103] width 11 height 11
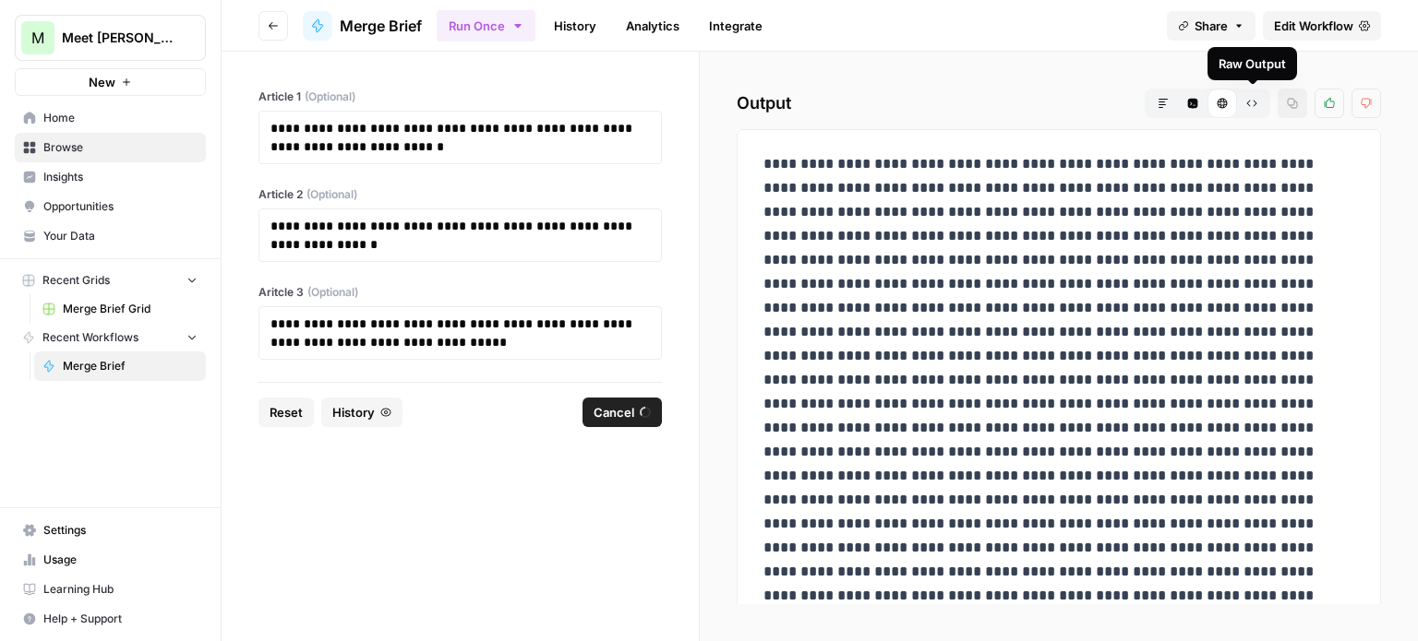
click at [1252, 105] on icon "button" at bounding box center [1251, 103] width 11 height 11
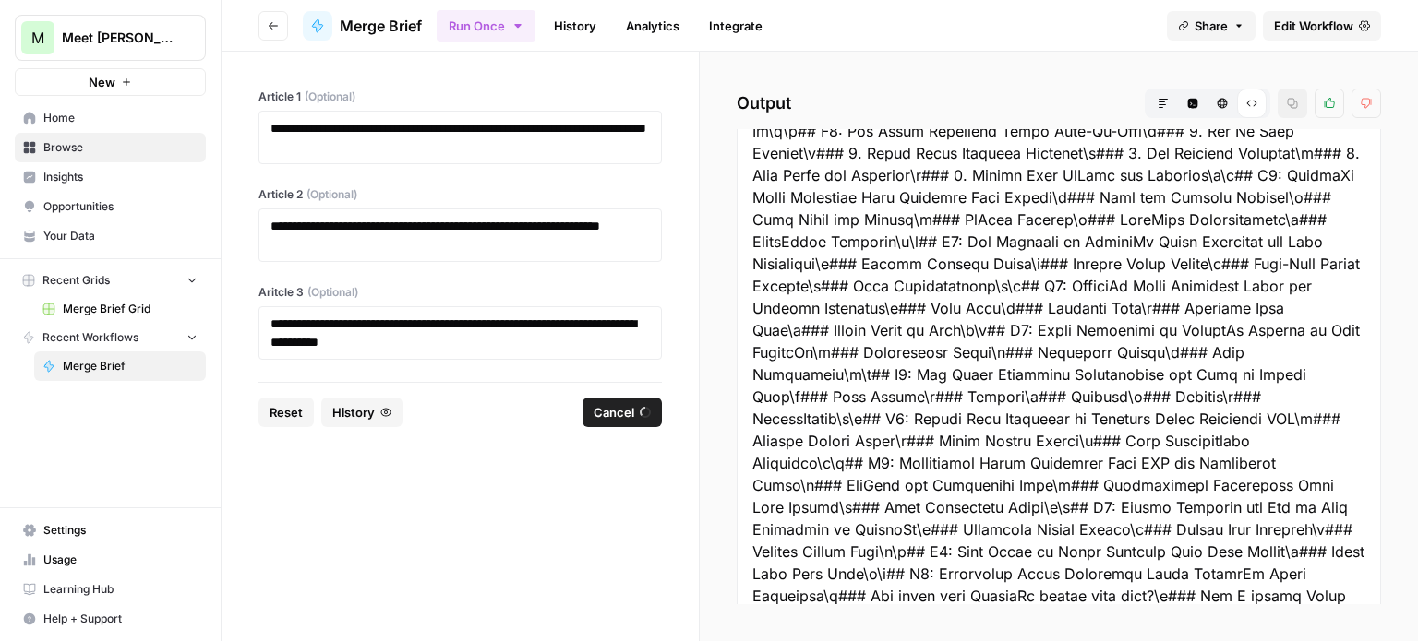
scroll to position [666, 0]
click at [1193, 99] on icon "button" at bounding box center [1193, 104] width 10 height 10
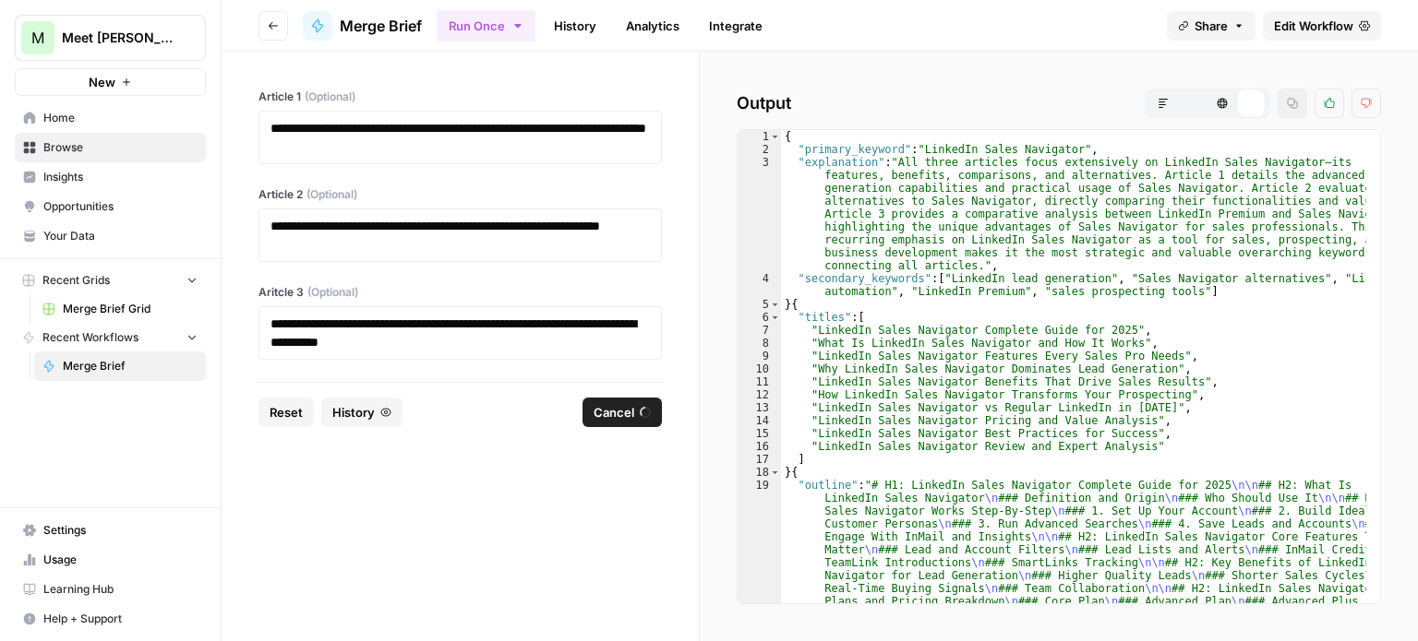
scroll to position [0, 0]
click at [1162, 104] on icon "button" at bounding box center [1162, 103] width 9 height 9
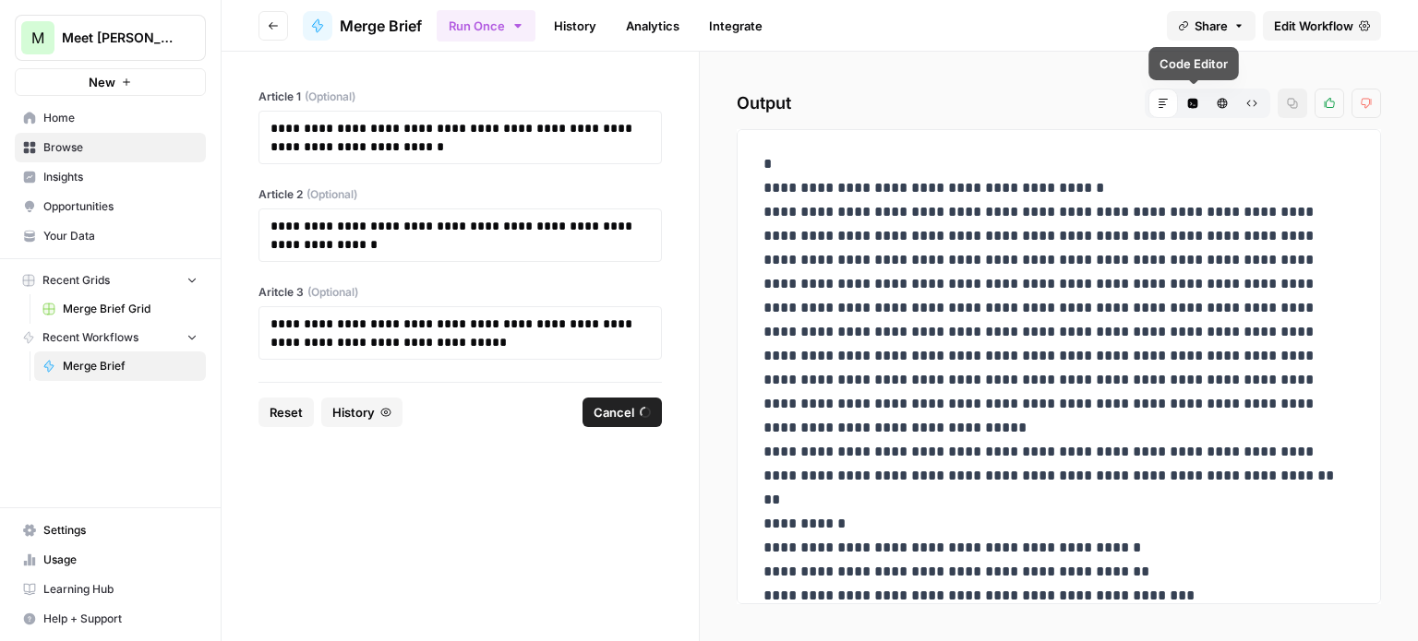
click at [1195, 102] on icon "button" at bounding box center [1193, 104] width 10 height 10
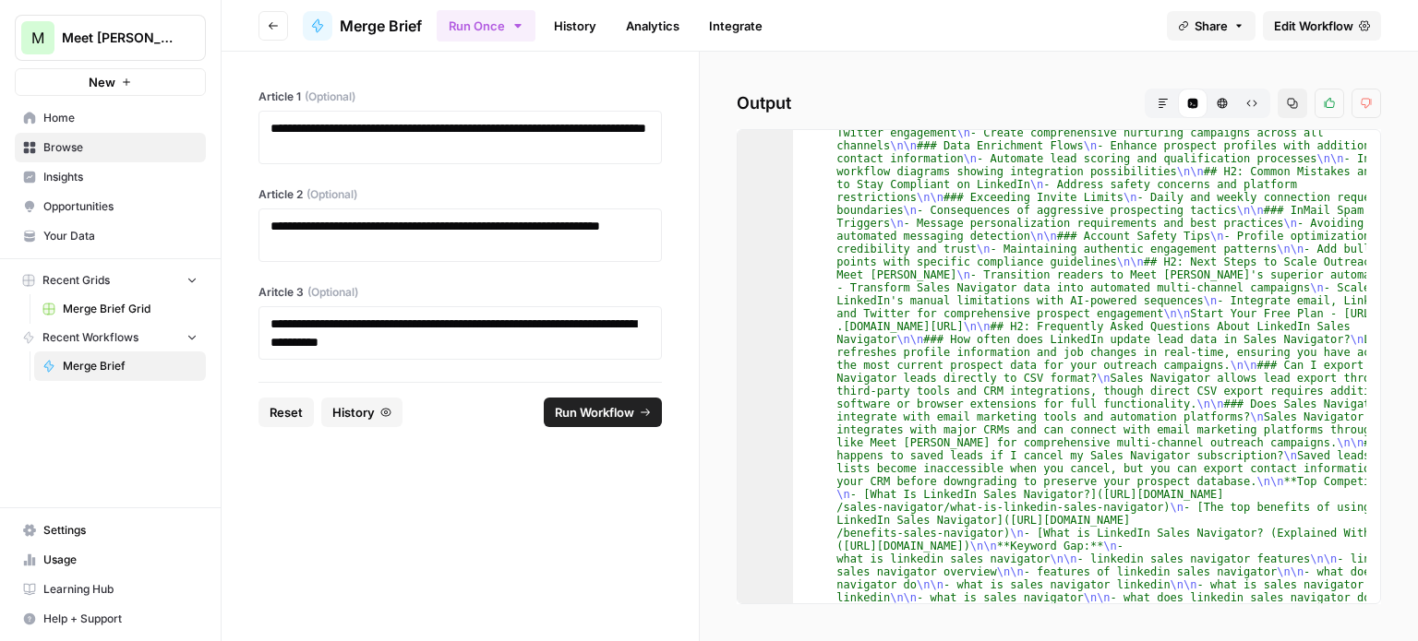
scroll to position [406, 0]
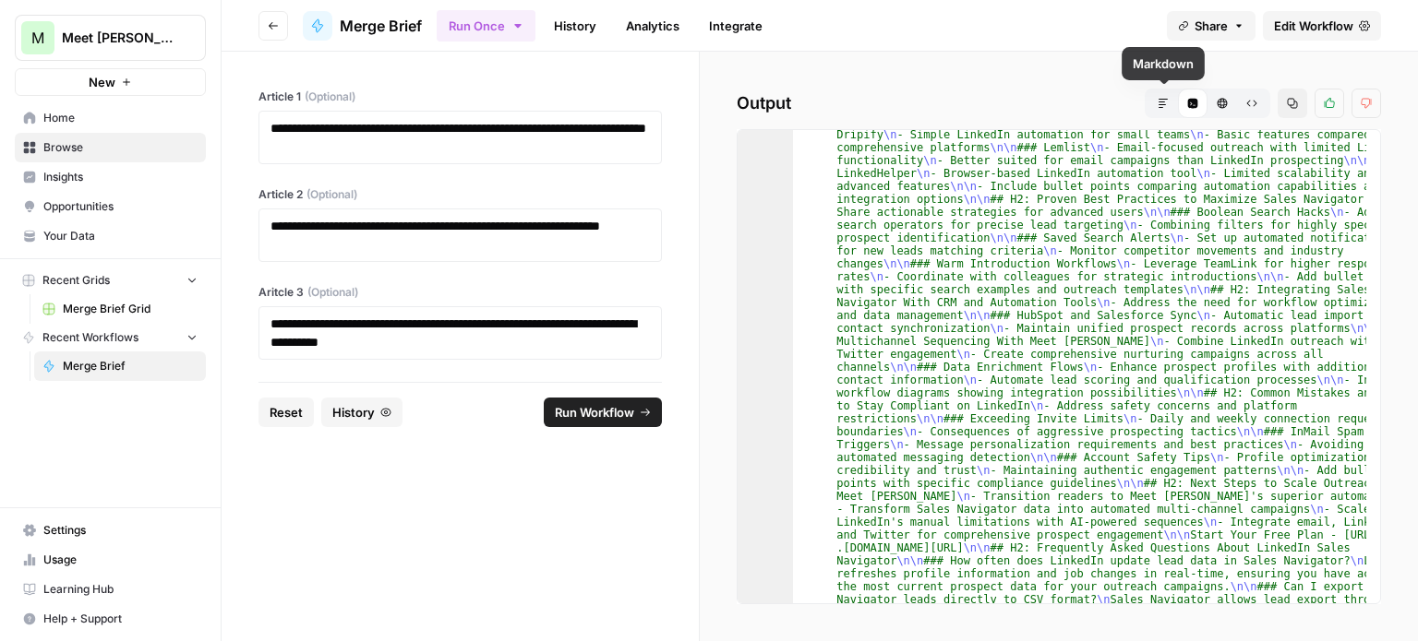
click at [1163, 102] on icon "button" at bounding box center [1162, 103] width 11 height 11
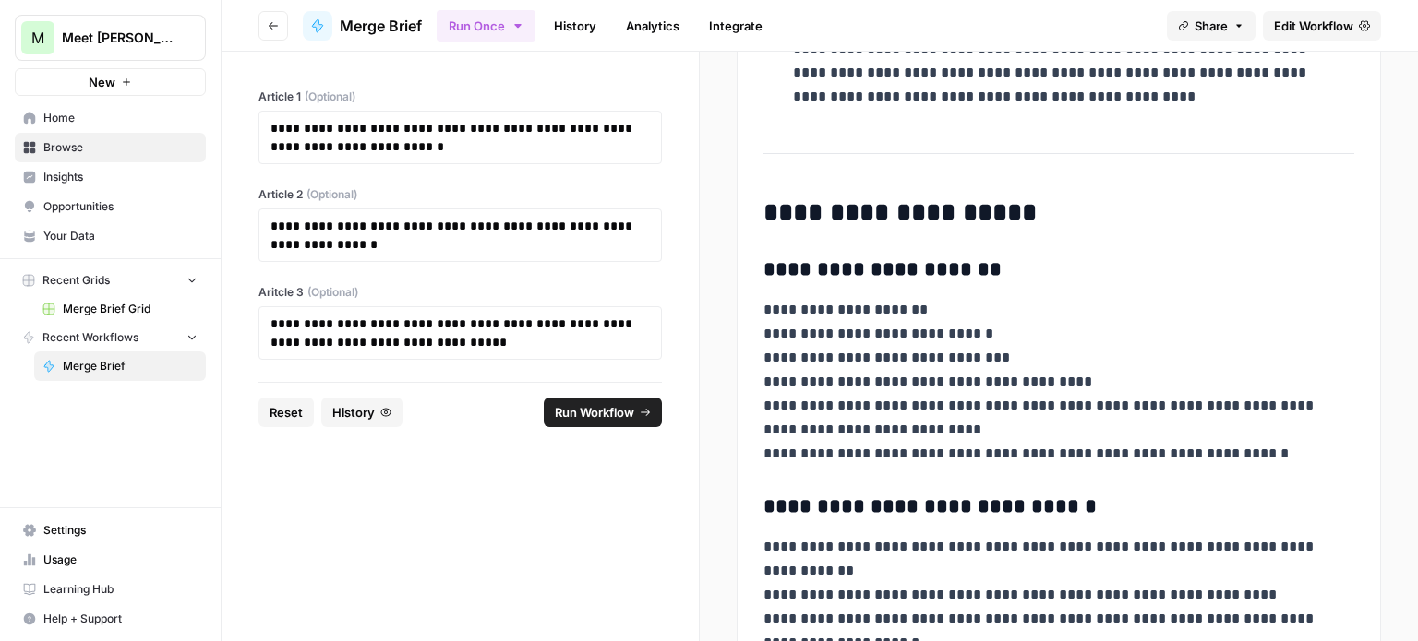
scroll to position [0, 0]
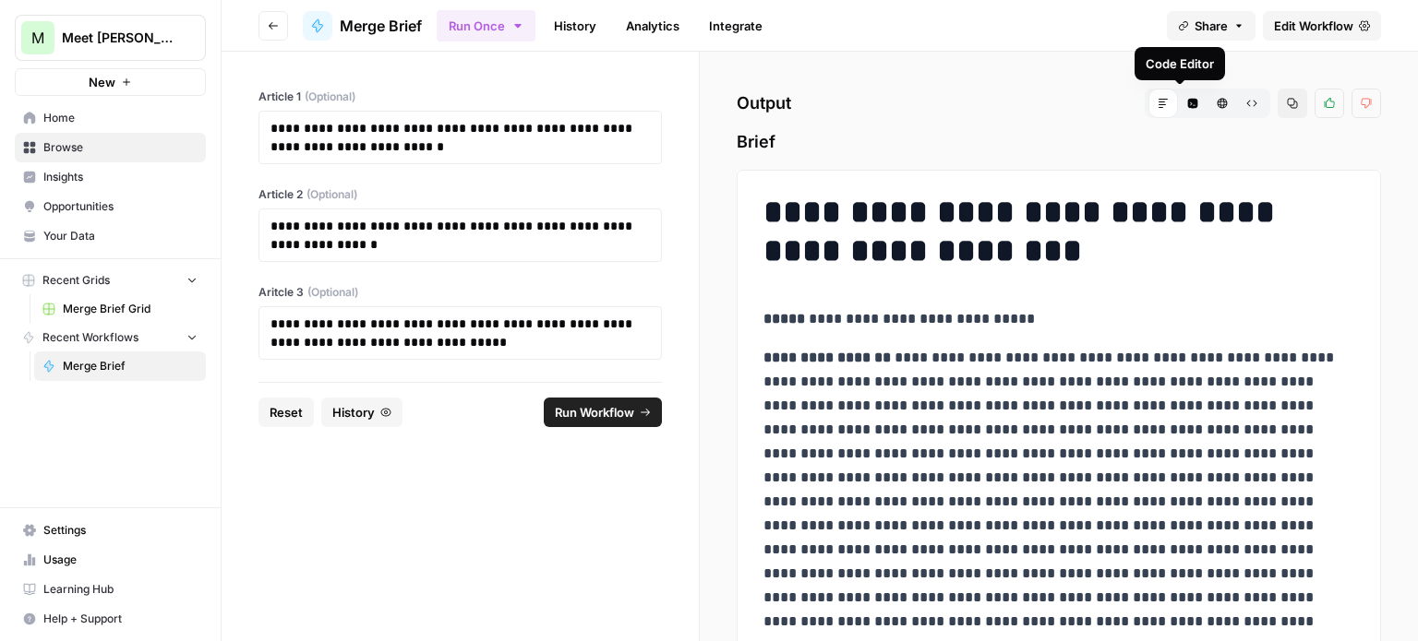
click at [1188, 107] on icon "button" at bounding box center [1193, 104] width 10 height 10
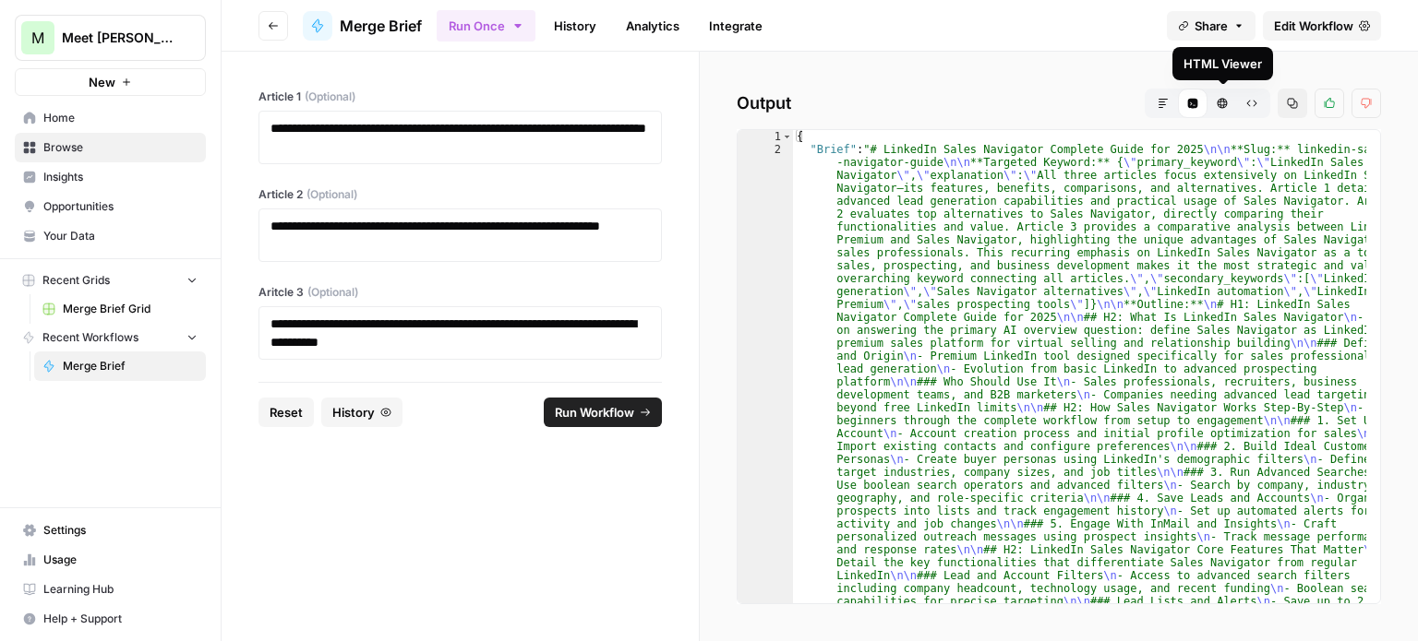
click at [1222, 102] on icon "button" at bounding box center [1221, 103] width 11 height 11
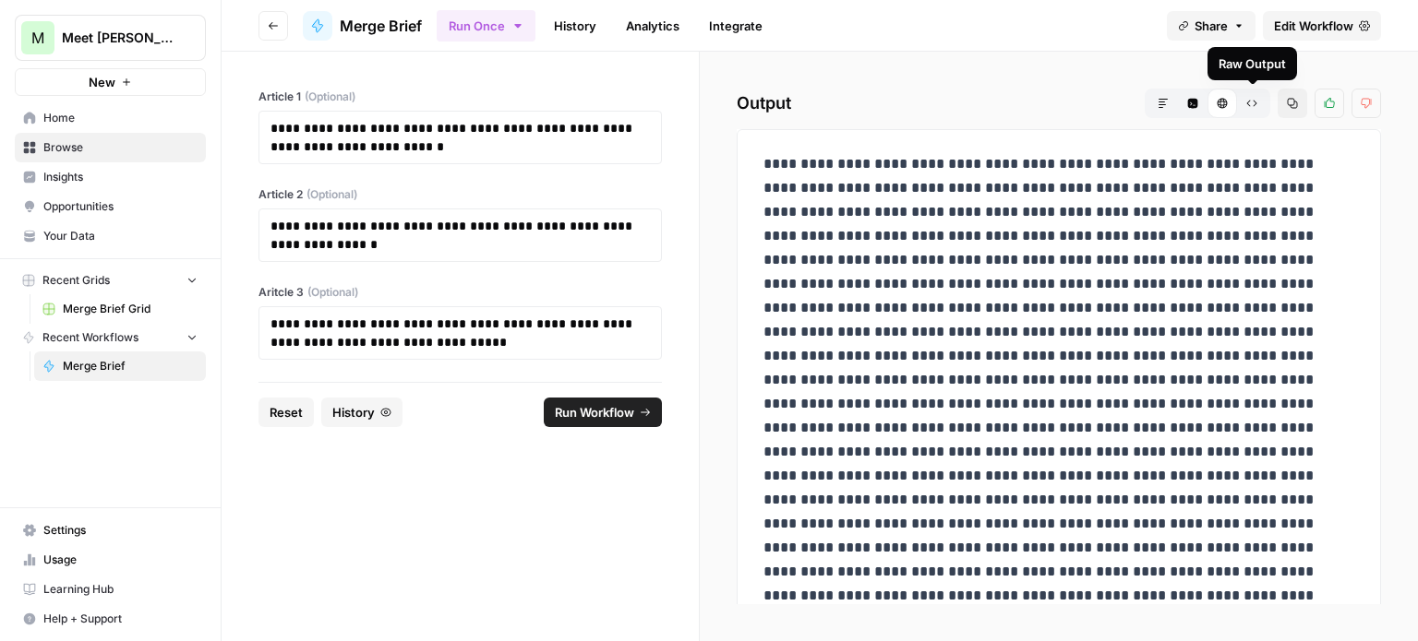
click at [1262, 102] on button "Raw Output" at bounding box center [1252, 104] width 30 height 30
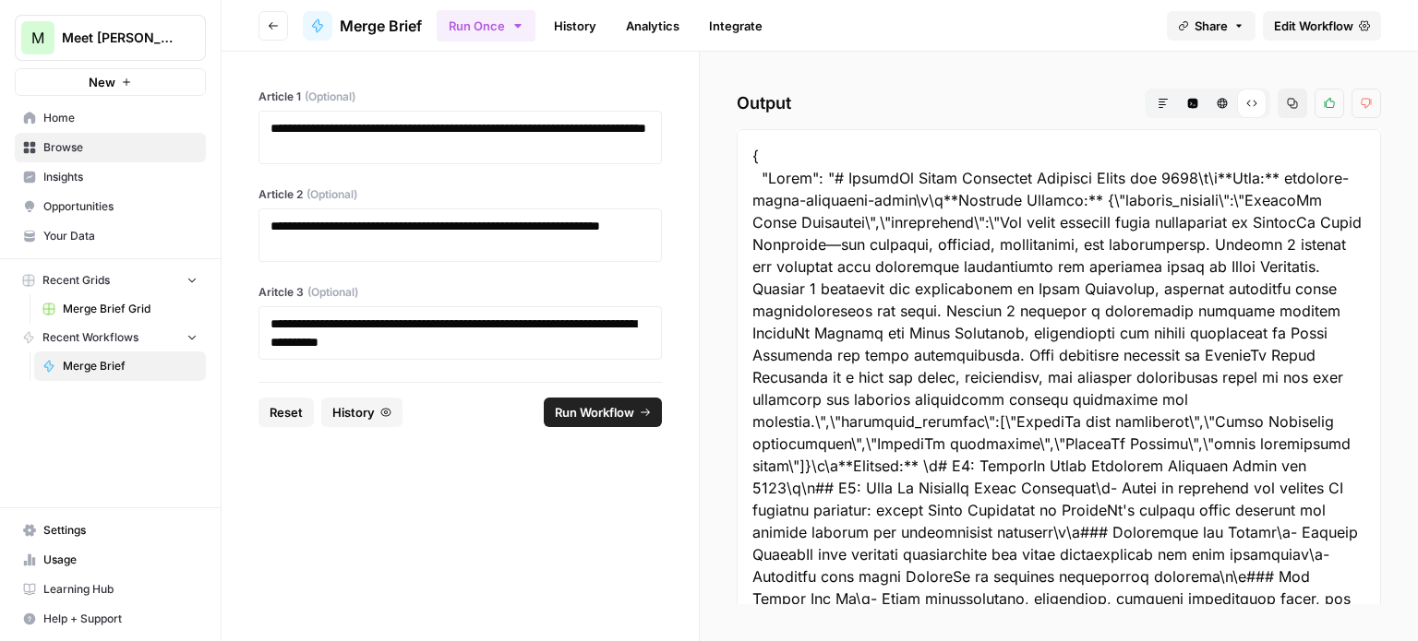
click at [1162, 102] on icon "button" at bounding box center [1162, 103] width 11 height 11
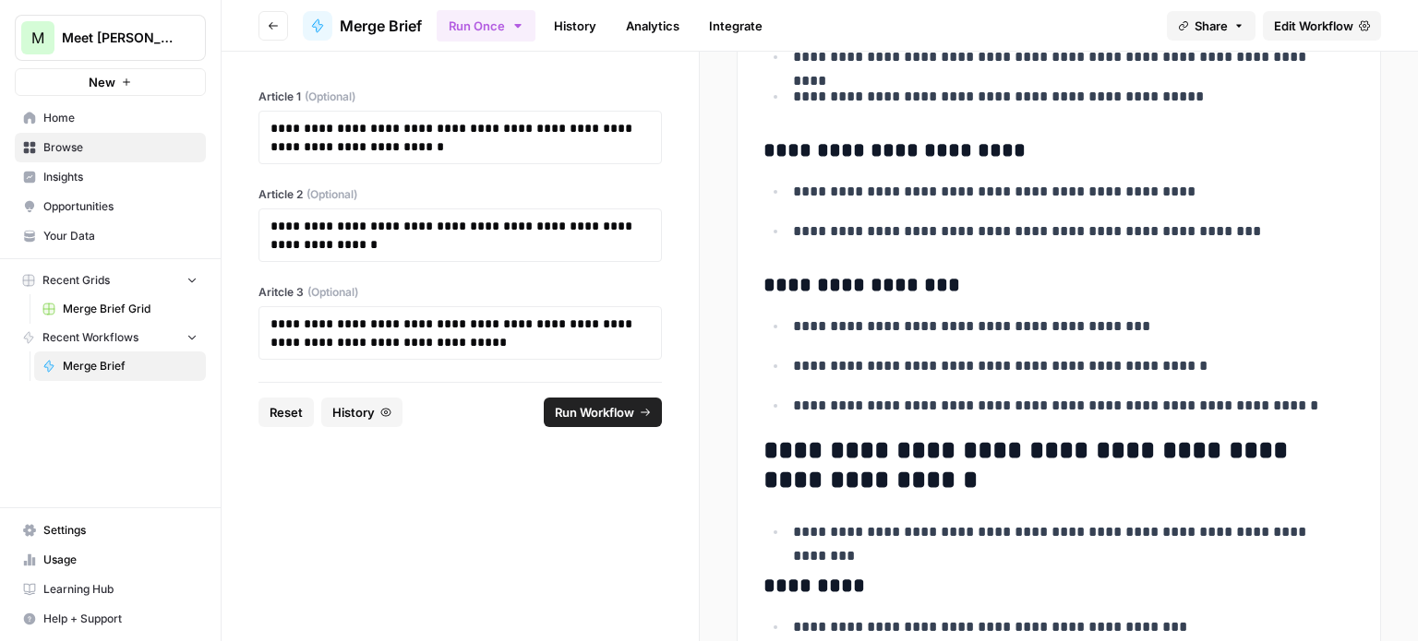
scroll to position [3138, 0]
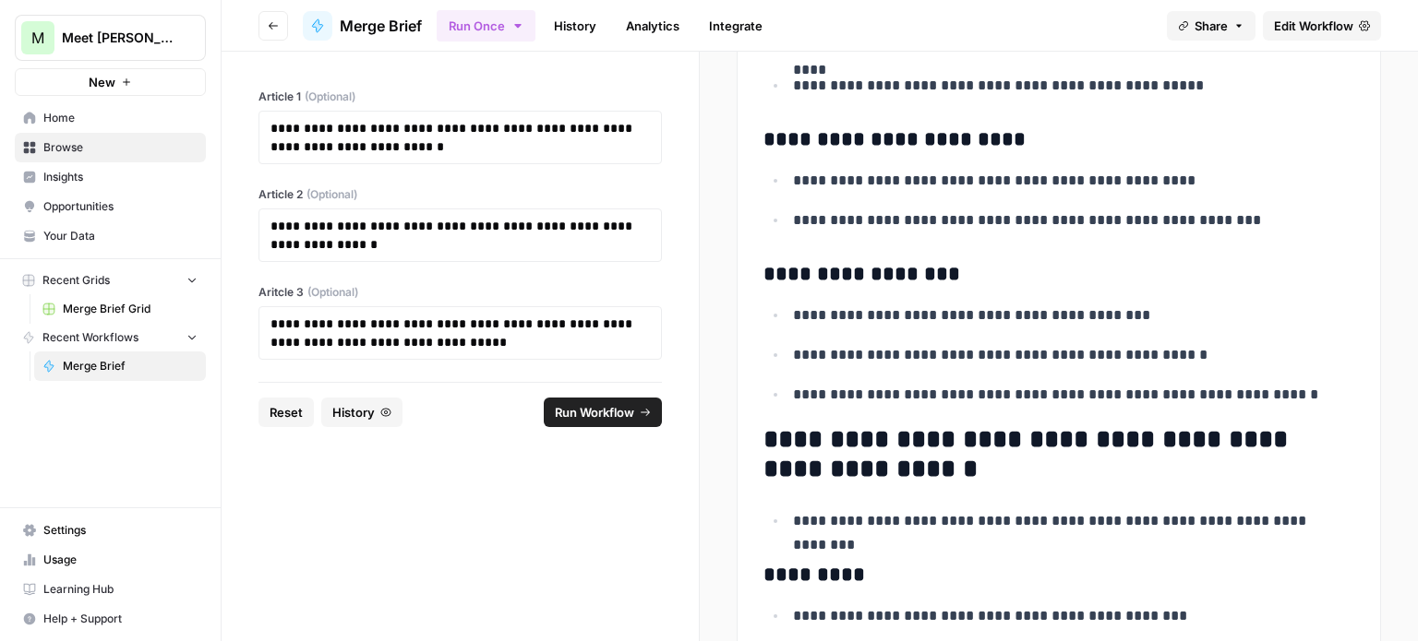
click at [565, 26] on link "History" at bounding box center [575, 26] width 65 height 30
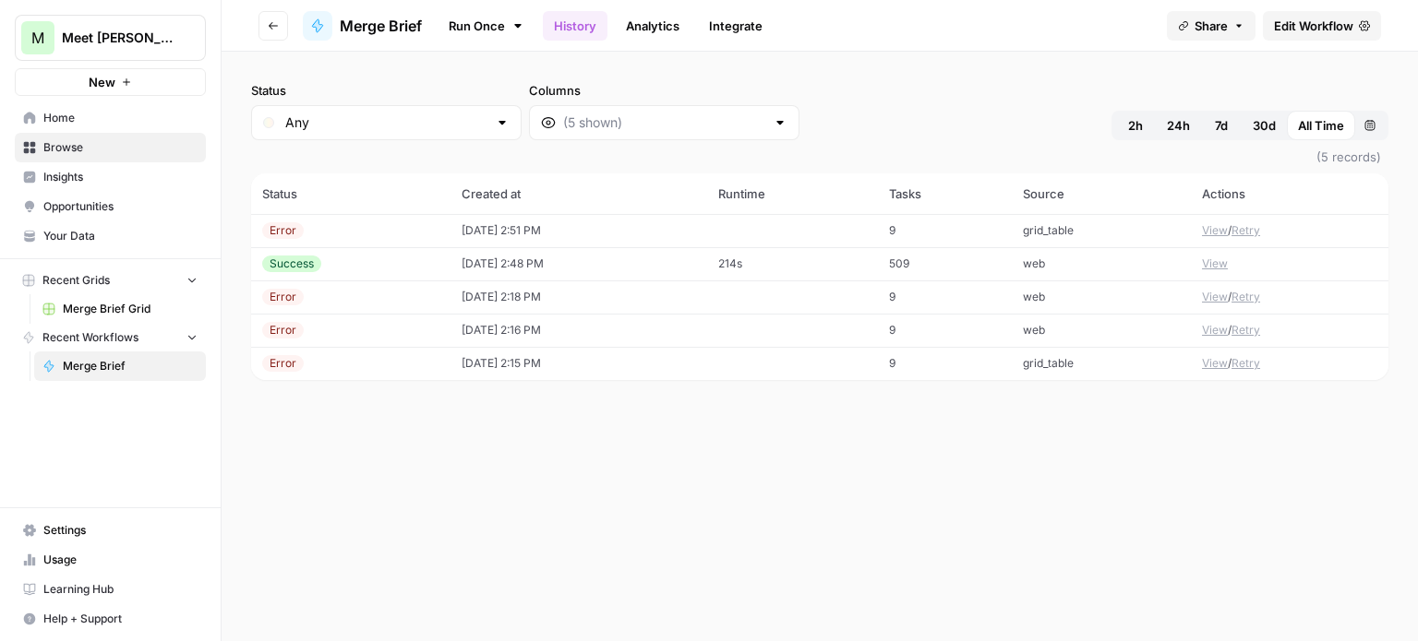
click at [644, 25] on link "Analytics" at bounding box center [653, 26] width 76 height 30
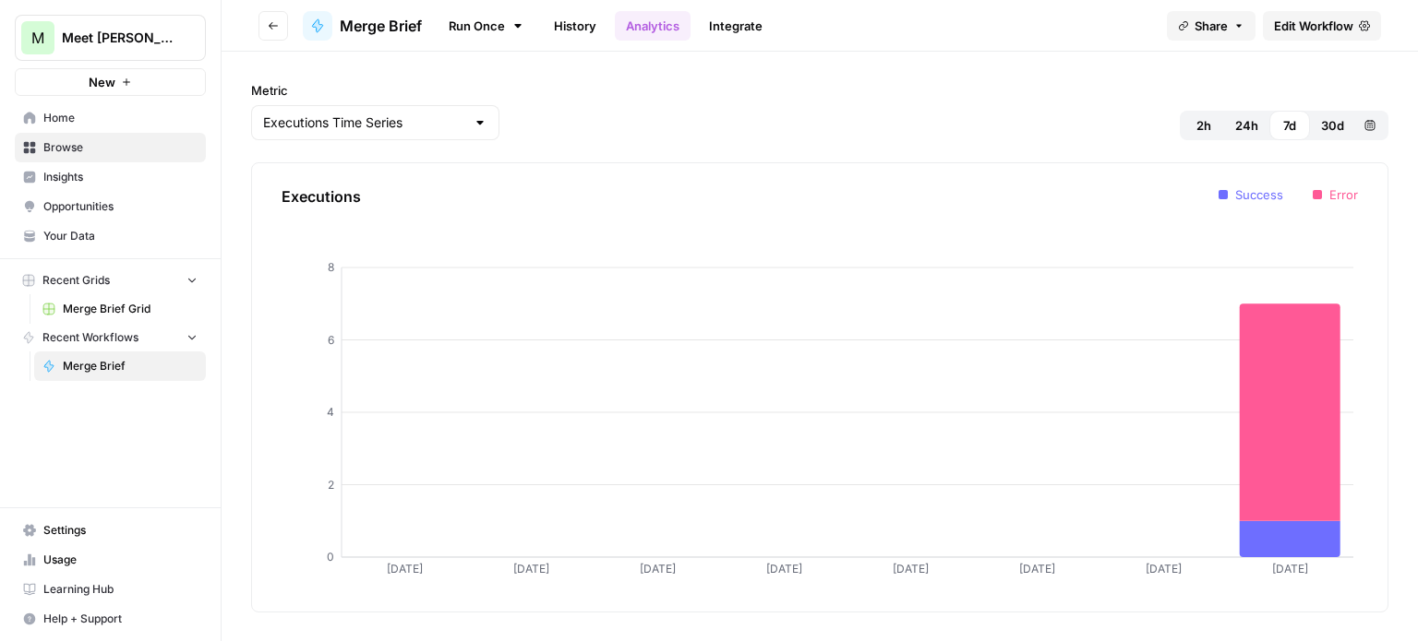
click at [738, 21] on link "Integrate" at bounding box center [736, 26] width 76 height 30
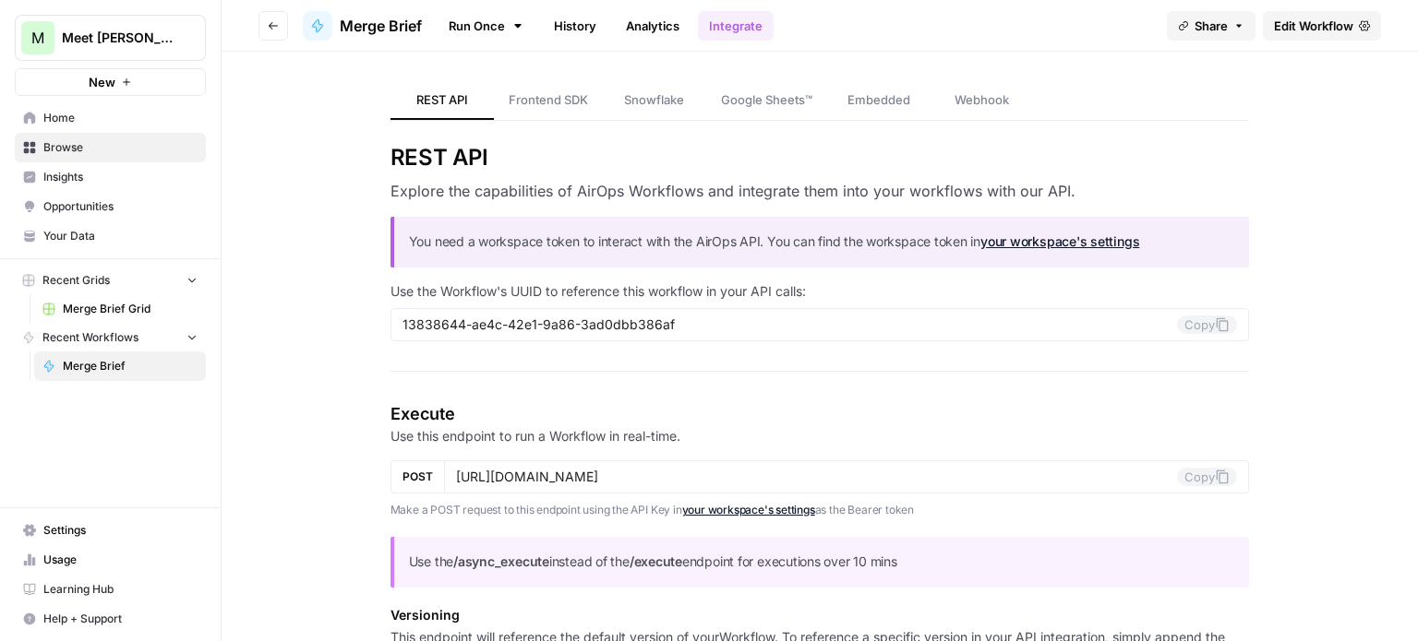
click at [390, 25] on span "Merge Brief" at bounding box center [381, 26] width 82 height 22
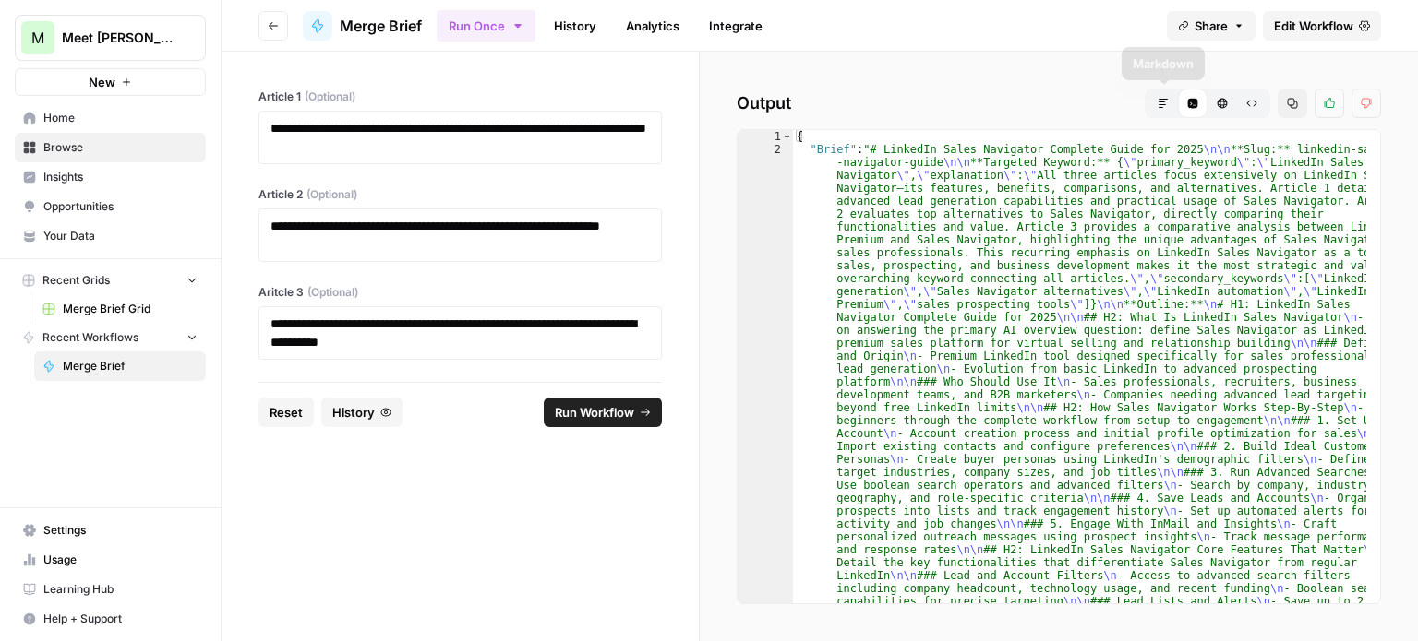
click at [1160, 109] on button "Markdown" at bounding box center [1163, 104] width 30 height 30
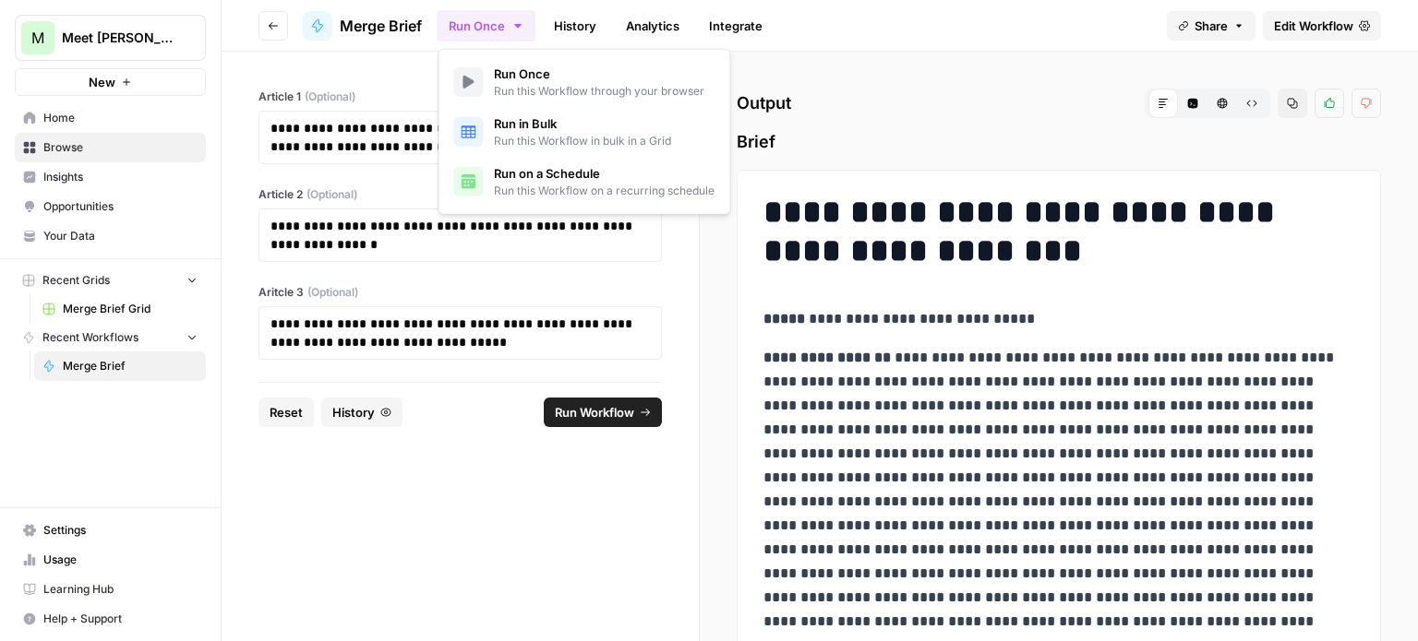
click at [513, 27] on icon "button" at bounding box center [517, 25] width 15 height 15
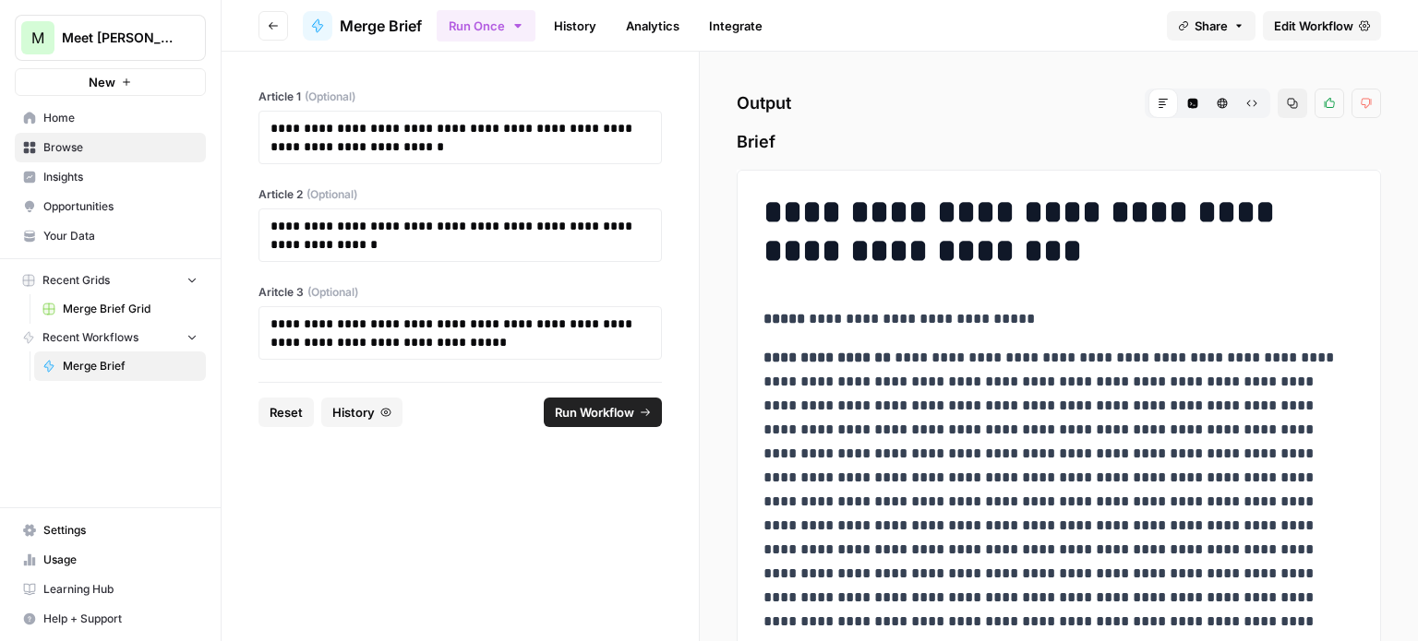
click at [495, 527] on form "**********" at bounding box center [461, 347] width 478 height 590
click at [582, 20] on link "History" at bounding box center [575, 26] width 65 height 30
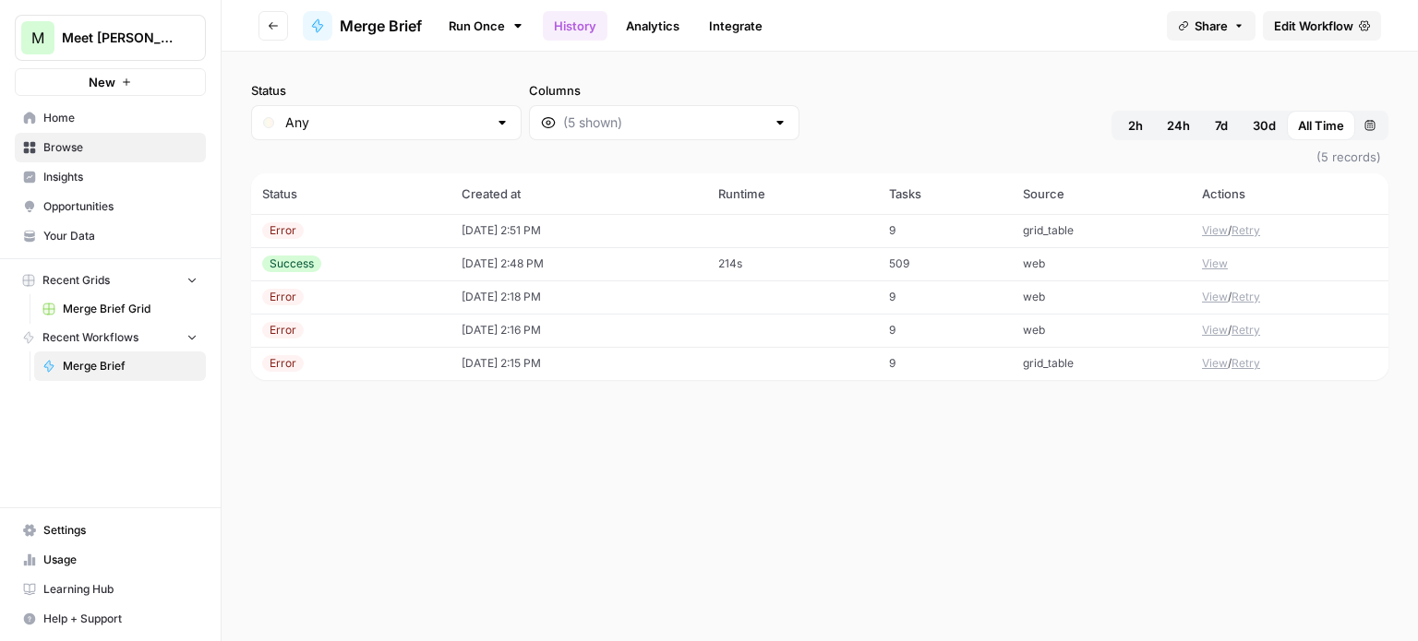
click at [657, 24] on link "Analytics" at bounding box center [653, 26] width 76 height 30
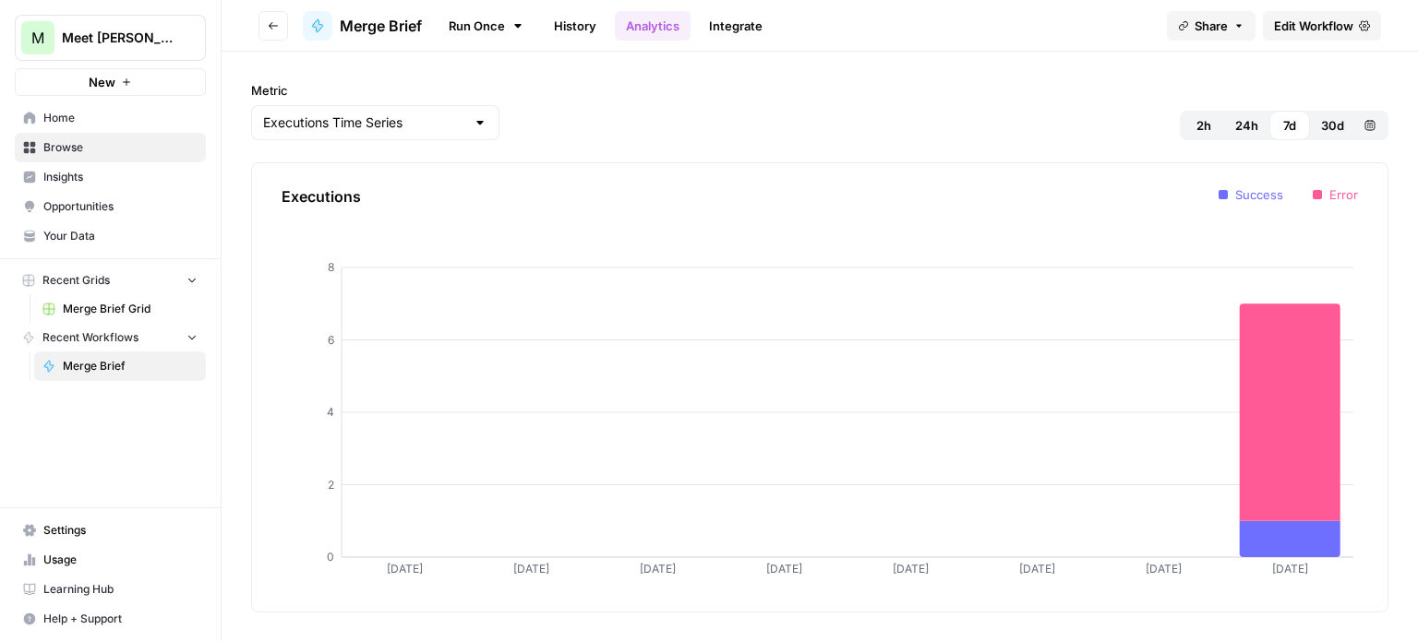
click at [740, 21] on link "Integrate" at bounding box center [736, 26] width 76 height 30
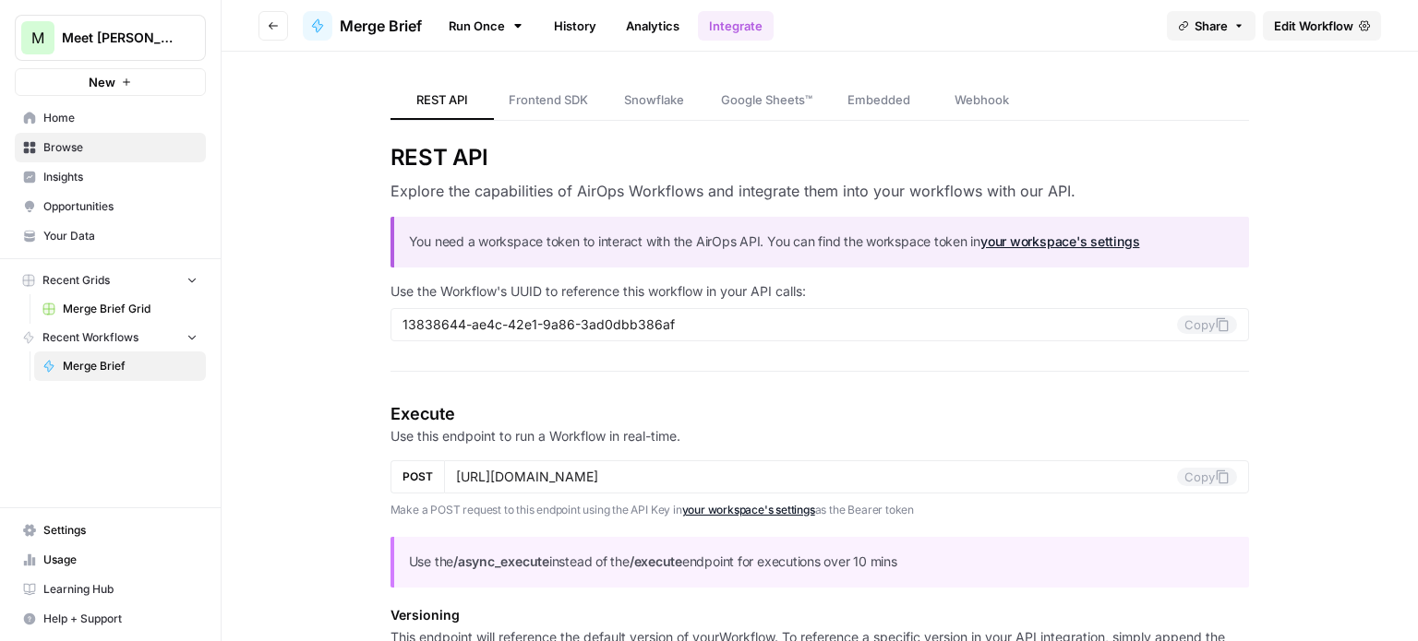
click at [485, 25] on link "Run Once" at bounding box center [486, 25] width 99 height 31
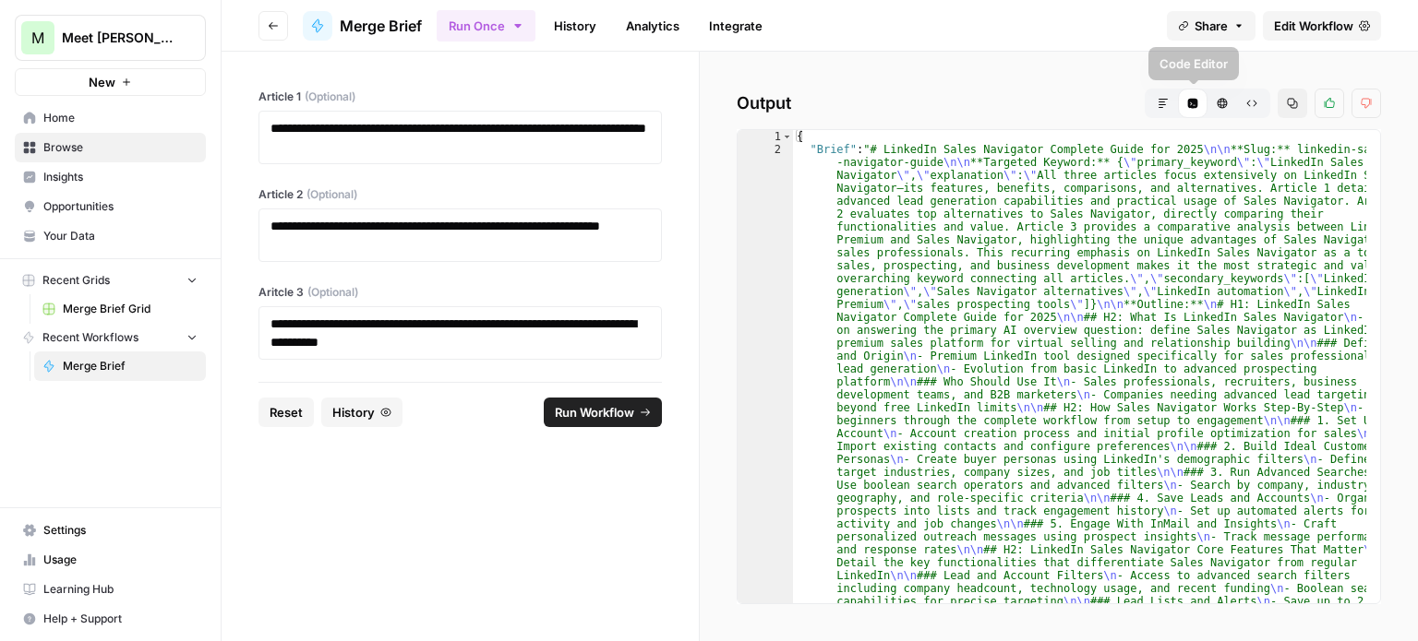
click at [1167, 106] on icon "button" at bounding box center [1162, 103] width 11 height 11
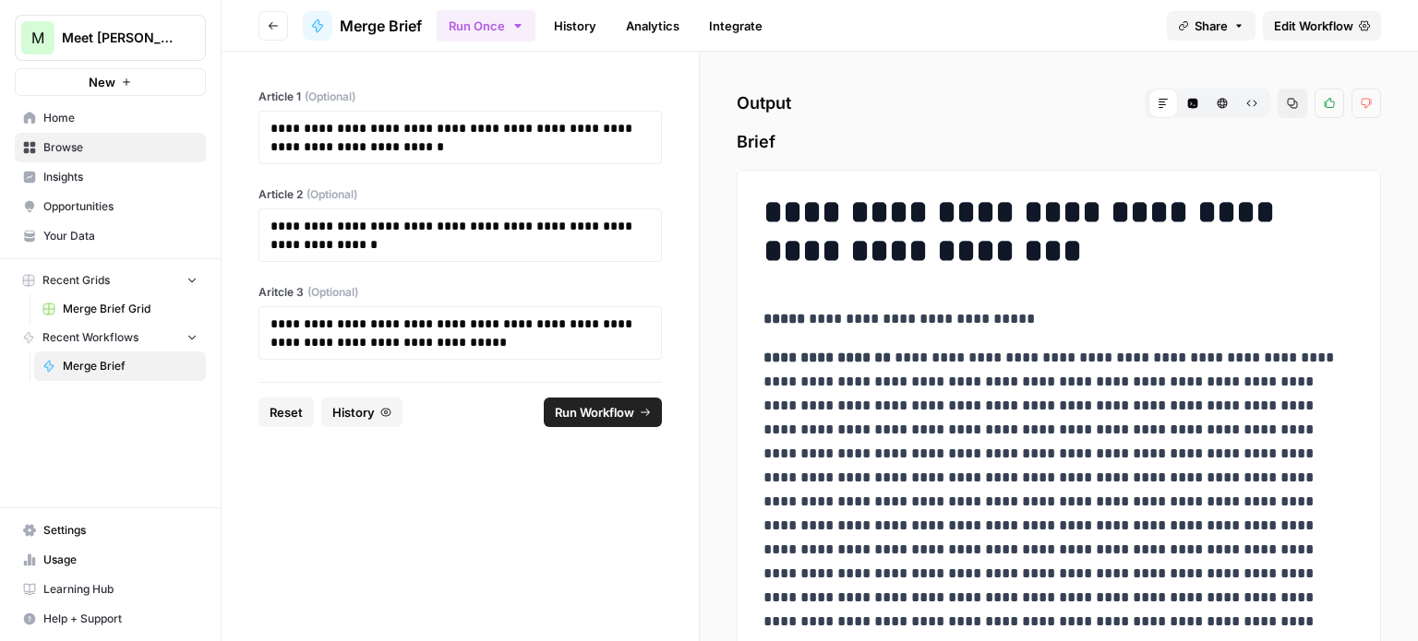
click at [83, 531] on span "Settings" at bounding box center [120, 530] width 154 height 17
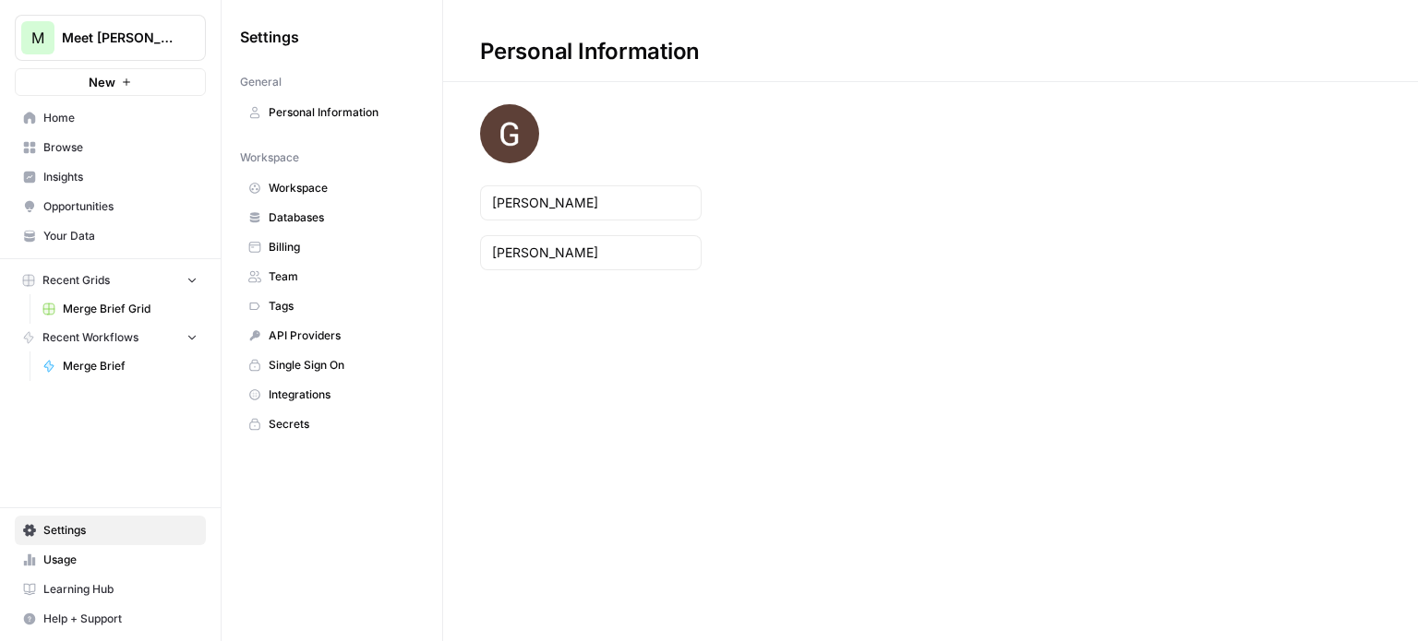
click at [130, 368] on span "Merge Brief" at bounding box center [130, 366] width 135 height 17
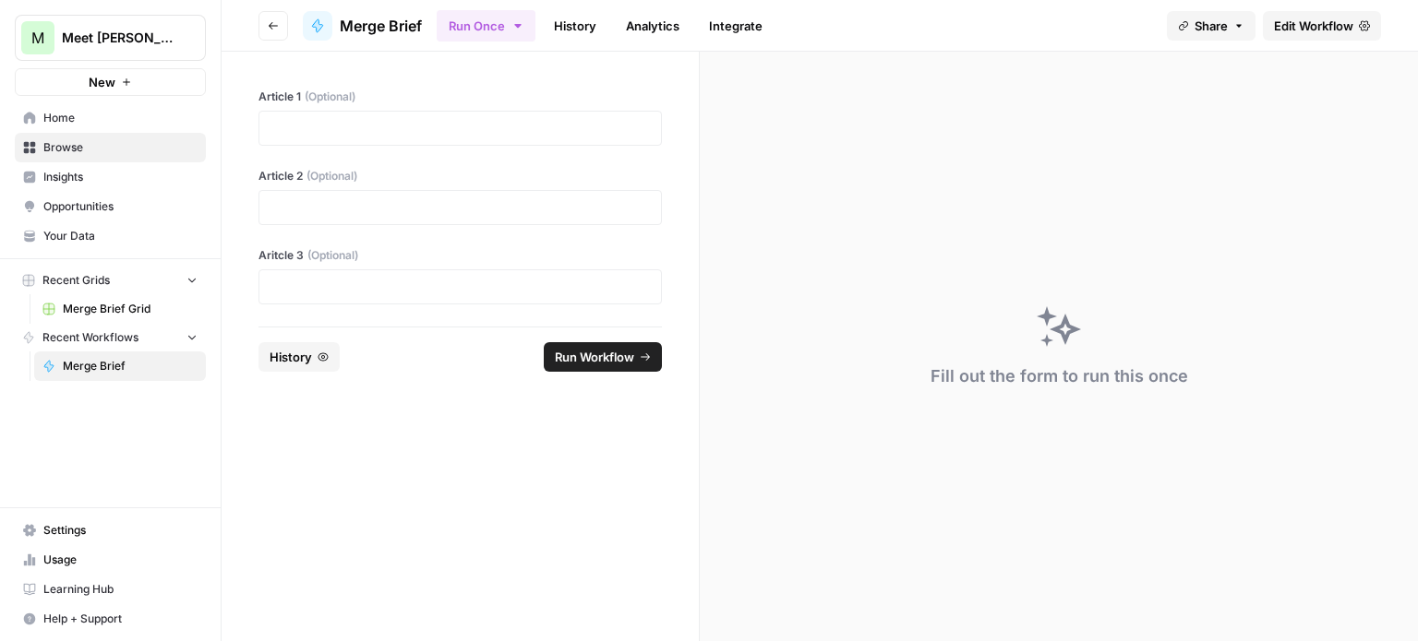
click at [91, 334] on span "Recent Workflows" at bounding box center [90, 337] width 96 height 17
click at [93, 365] on span "Merge Brief" at bounding box center [130, 366] width 135 height 17
click at [98, 306] on span "Merge Brief Grid" at bounding box center [130, 309] width 135 height 17
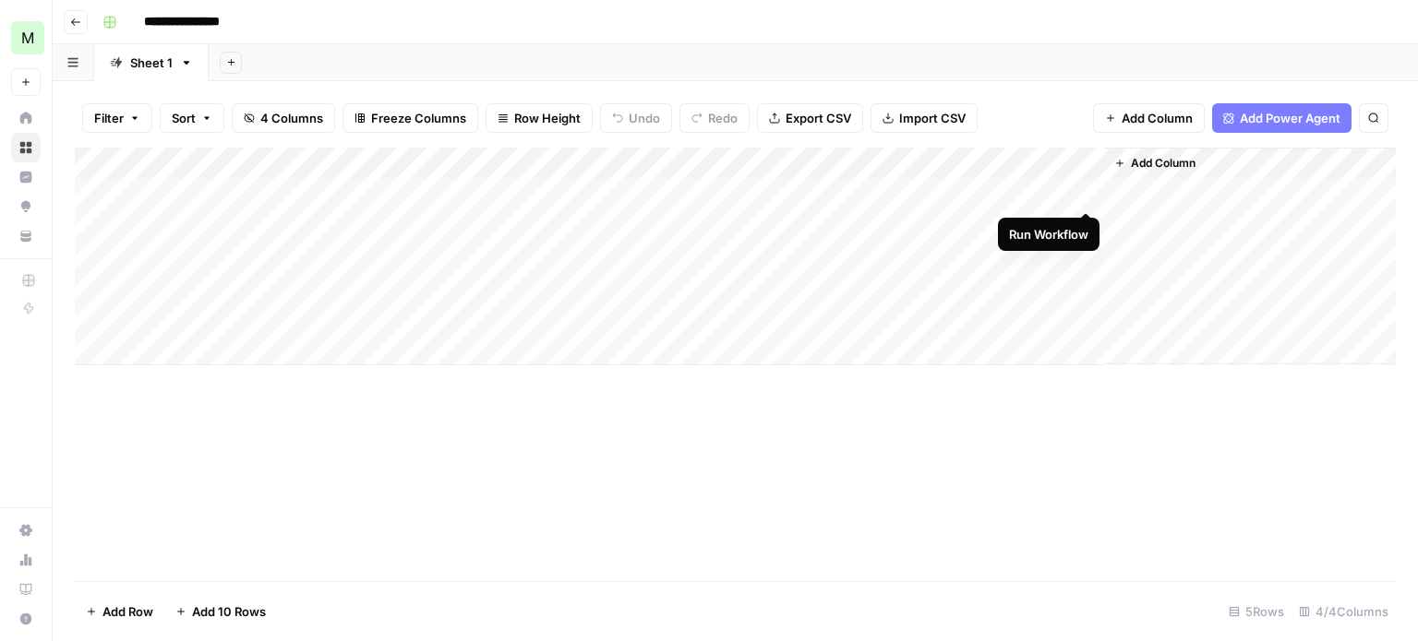
click at [1083, 190] on div "Add Column" at bounding box center [735, 257] width 1321 height 218
click at [1057, 190] on div "Add Column" at bounding box center [735, 257] width 1321 height 218
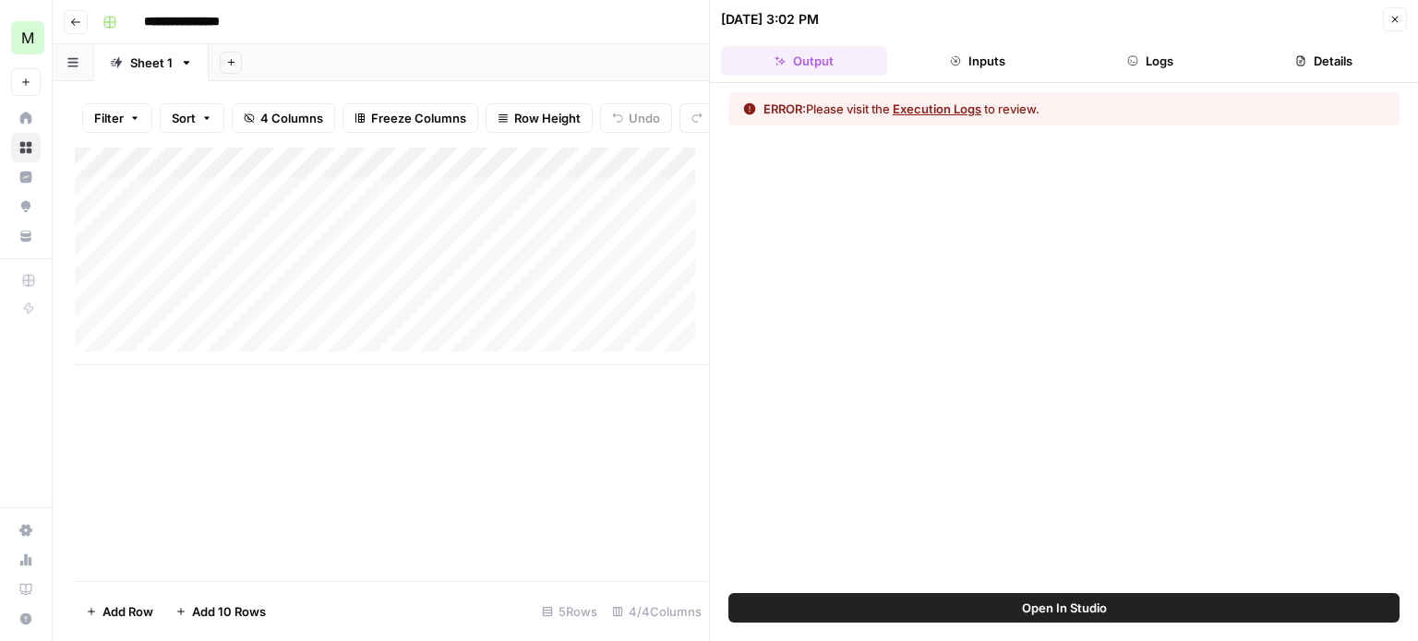
click at [924, 111] on button "Execution Logs" at bounding box center [937, 109] width 89 height 18
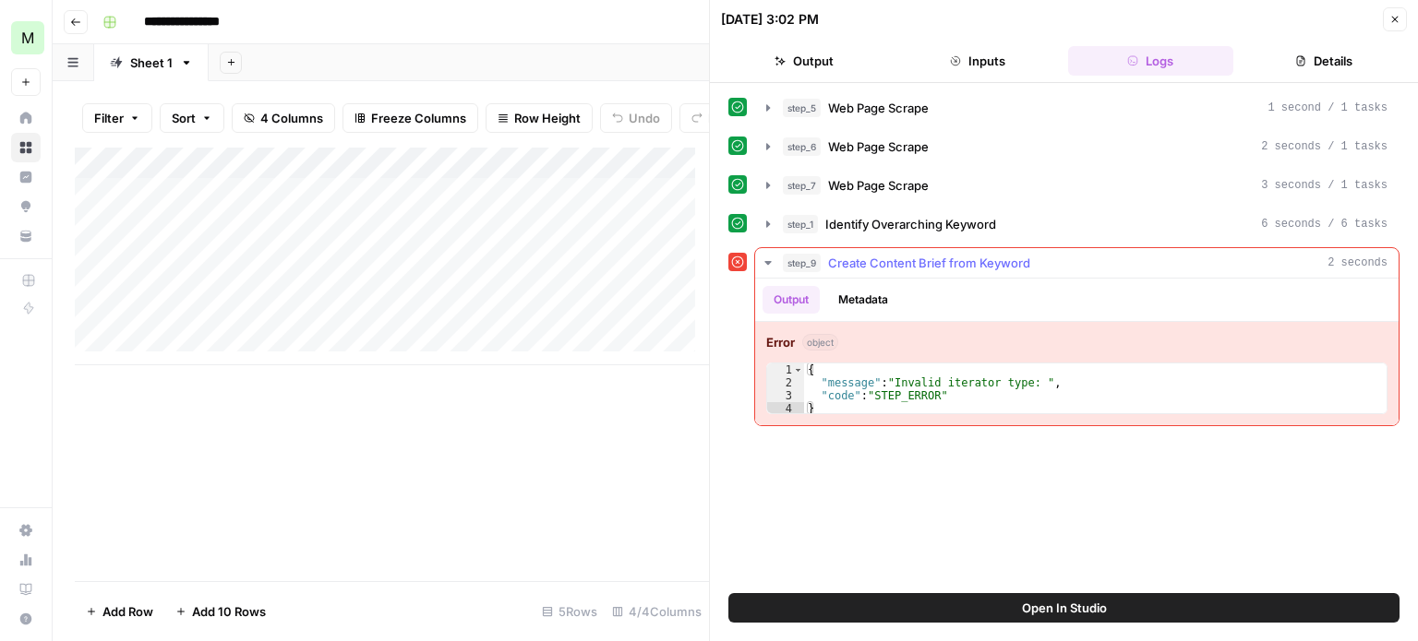
click at [867, 260] on span "Create Content Brief from Keyword" at bounding box center [929, 263] width 202 height 18
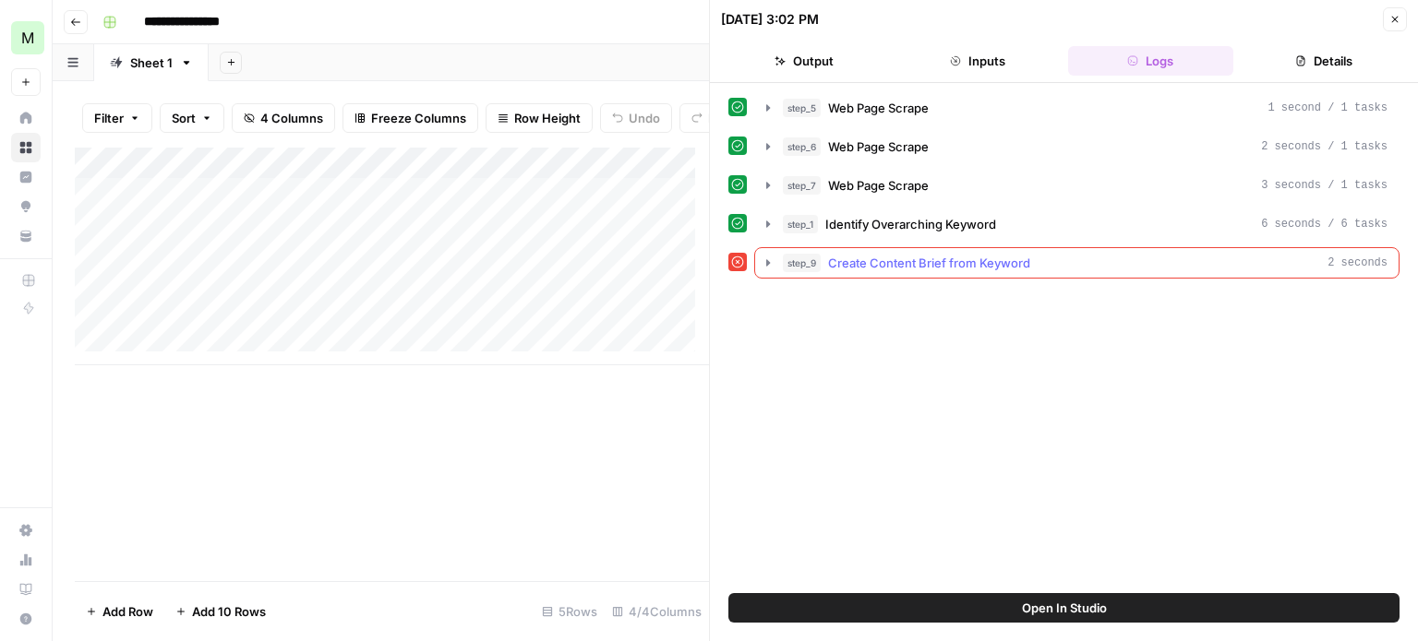
click at [867, 260] on span "Create Content Brief from Keyword" at bounding box center [929, 263] width 202 height 18
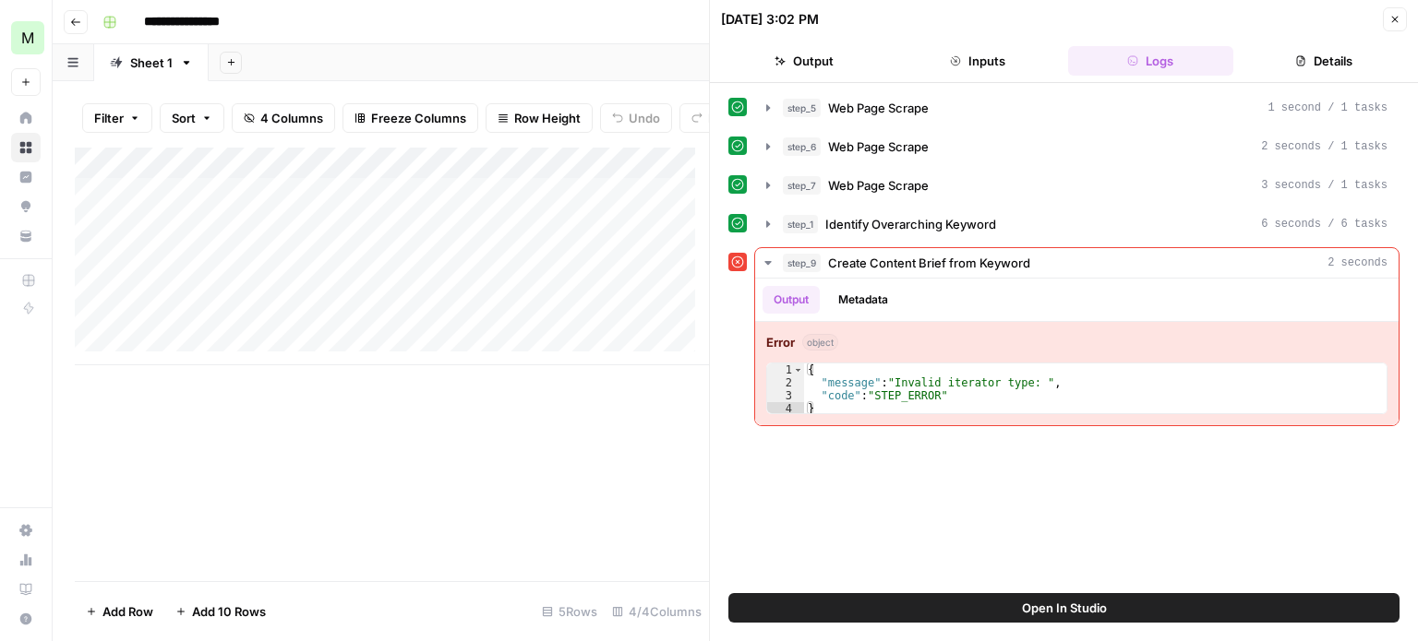
click at [1385, 23] on button "Close" at bounding box center [1395, 19] width 24 height 24
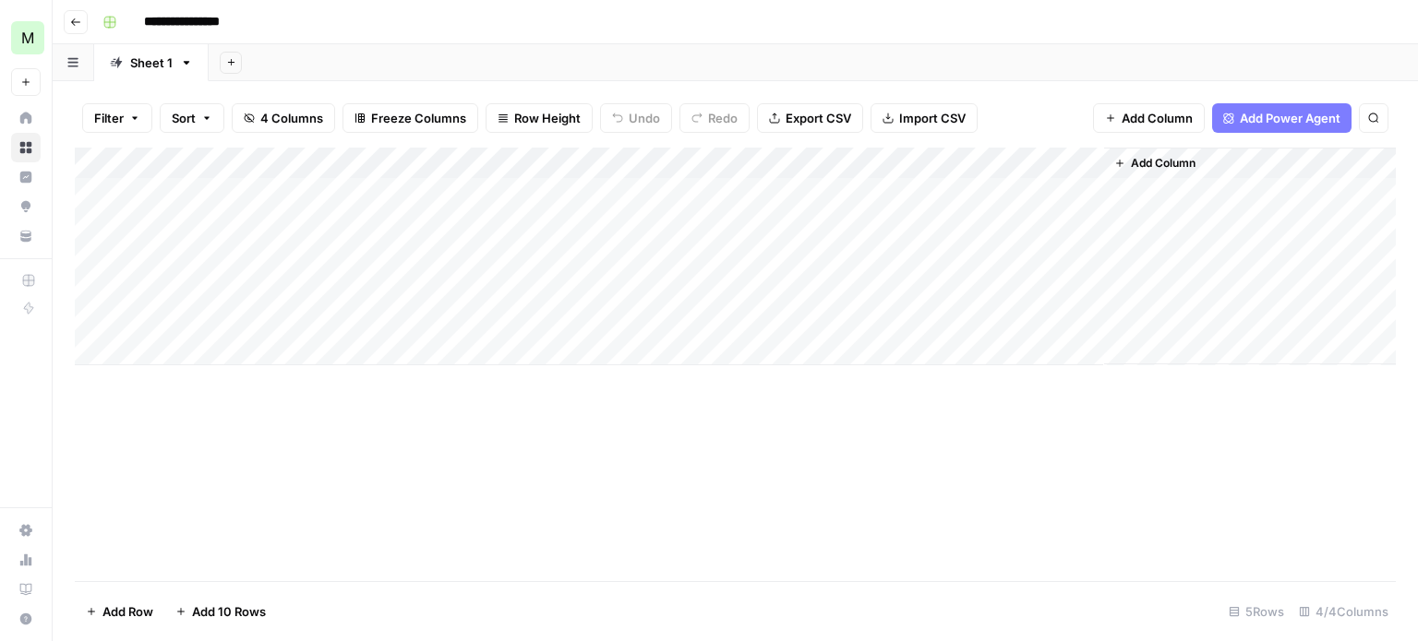
click at [893, 471] on div "Add Column" at bounding box center [735, 365] width 1321 height 434
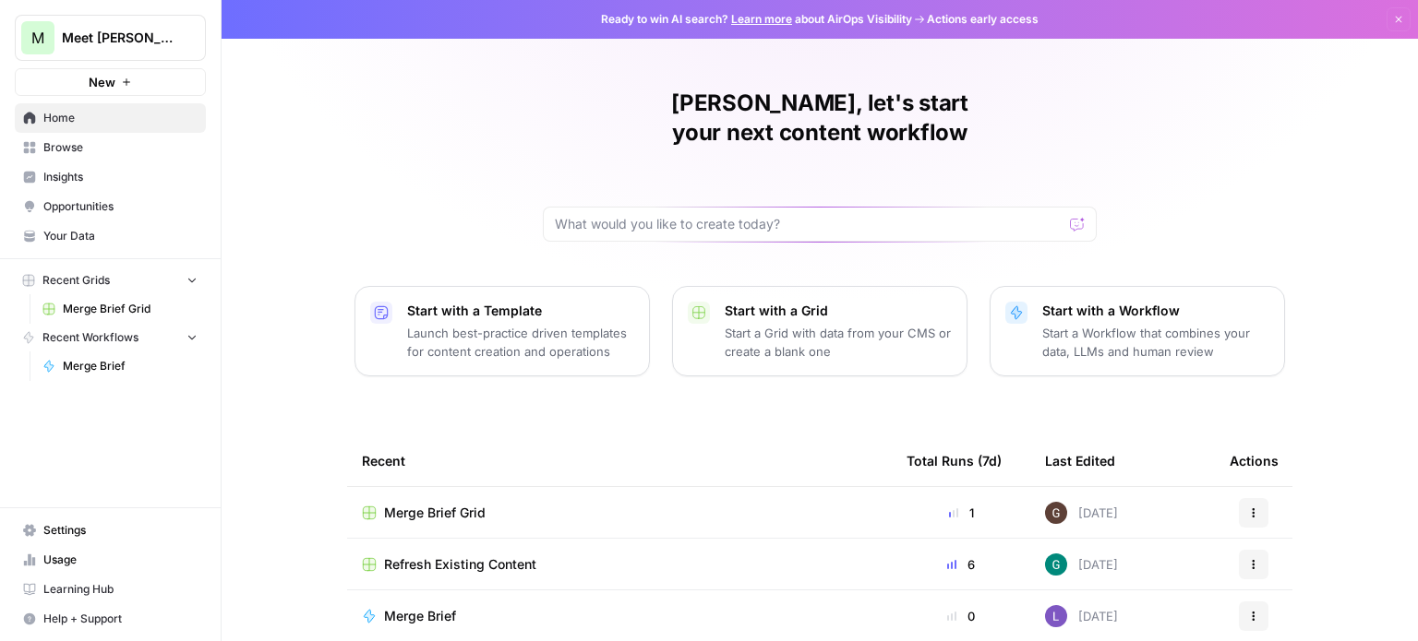
click at [78, 107] on link "Home" at bounding box center [110, 118] width 191 height 30
click at [62, 115] on span "Home" at bounding box center [120, 118] width 154 height 17
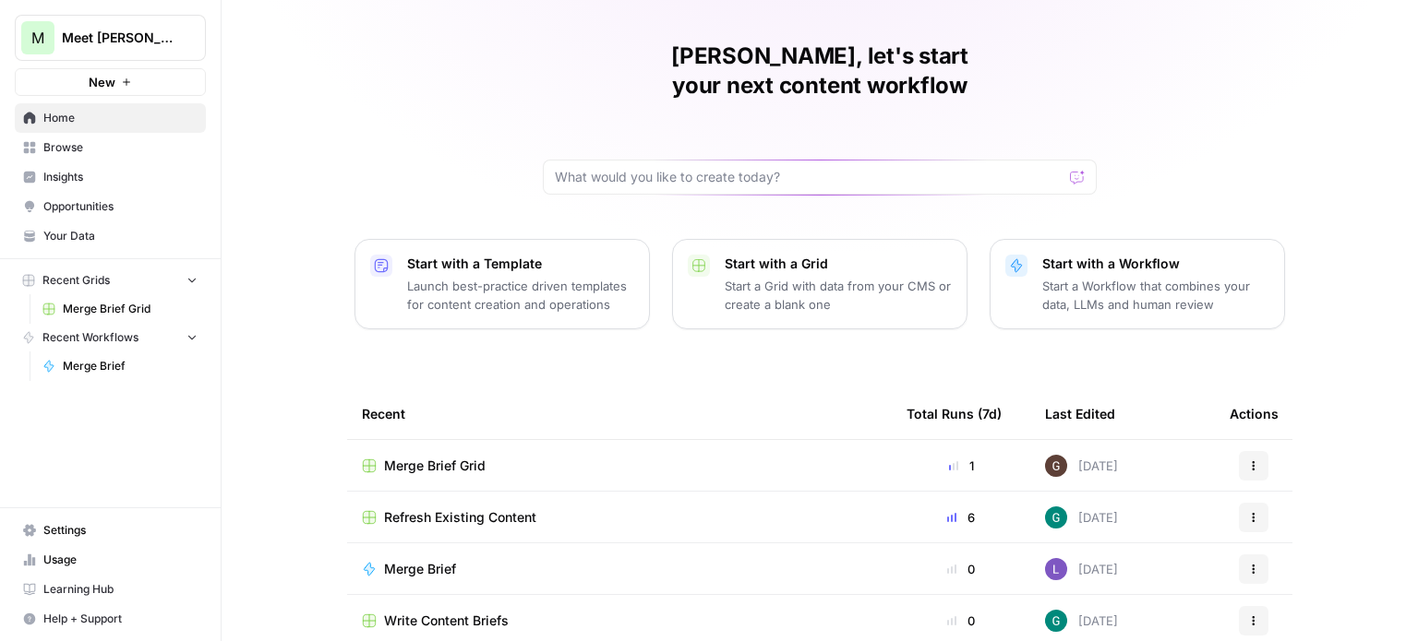
scroll to position [52, 0]
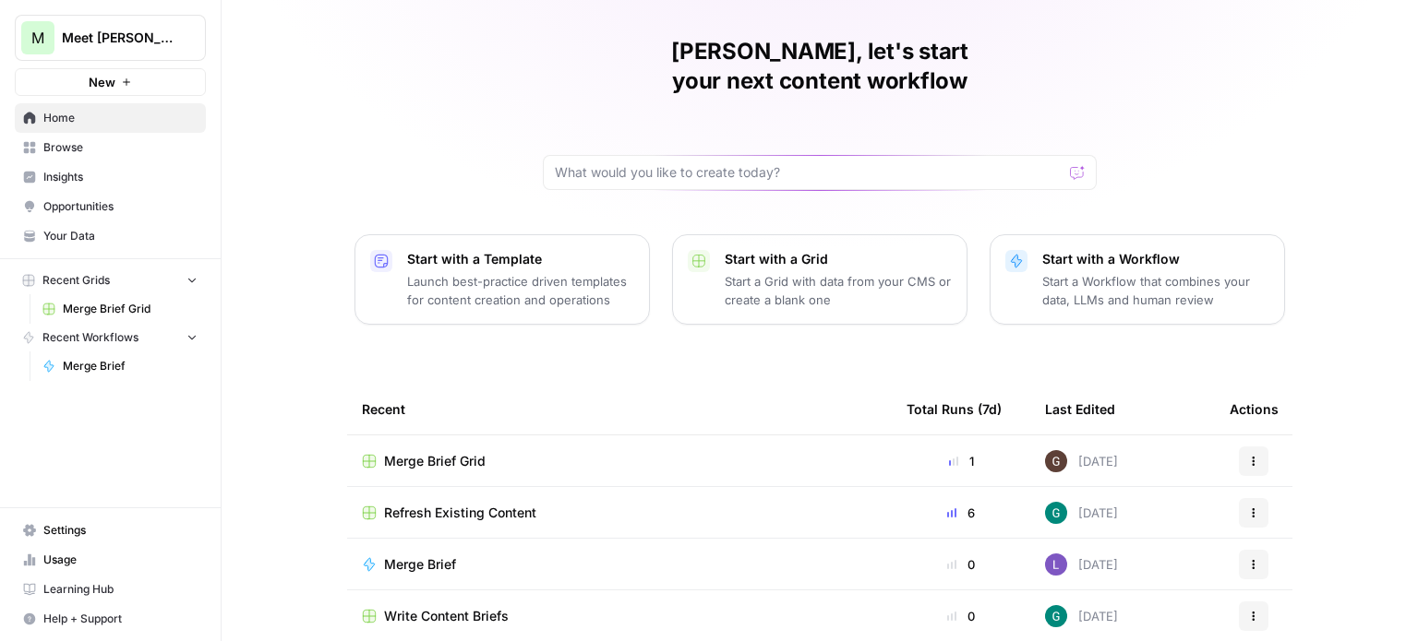
click at [400, 556] on span "Merge Brief" at bounding box center [420, 565] width 72 height 18
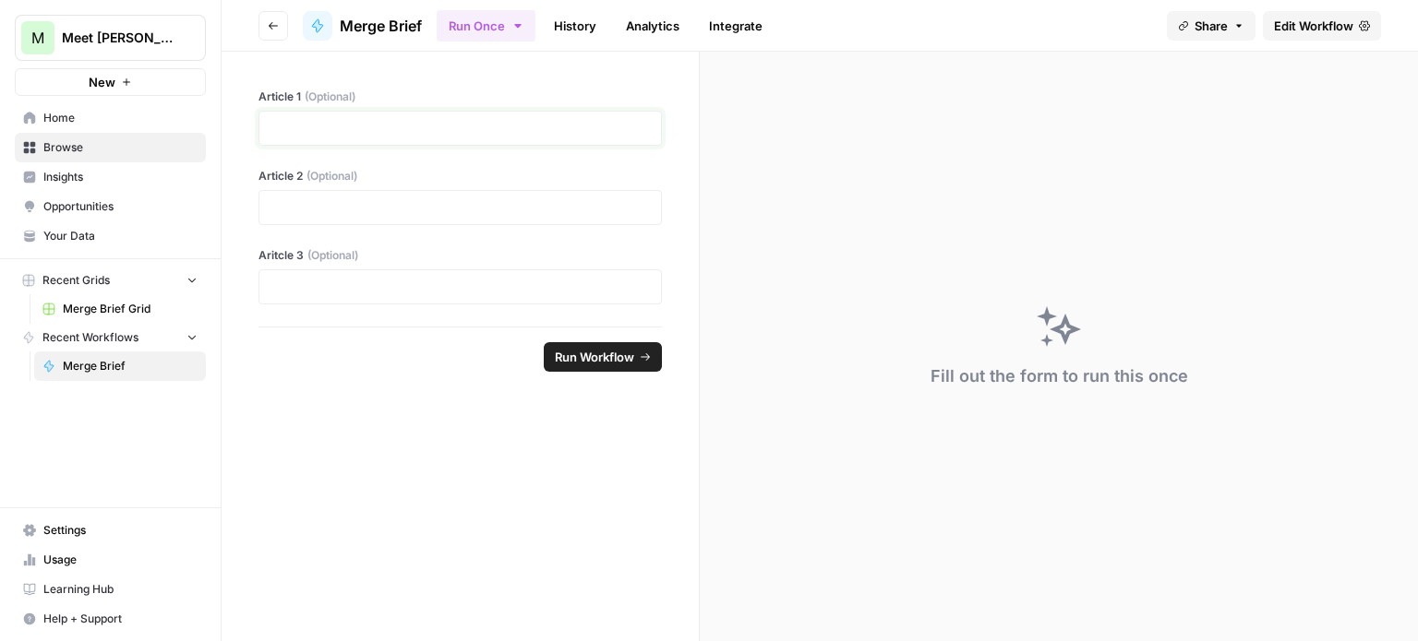
click at [344, 126] on p at bounding box center [459, 128] width 379 height 18
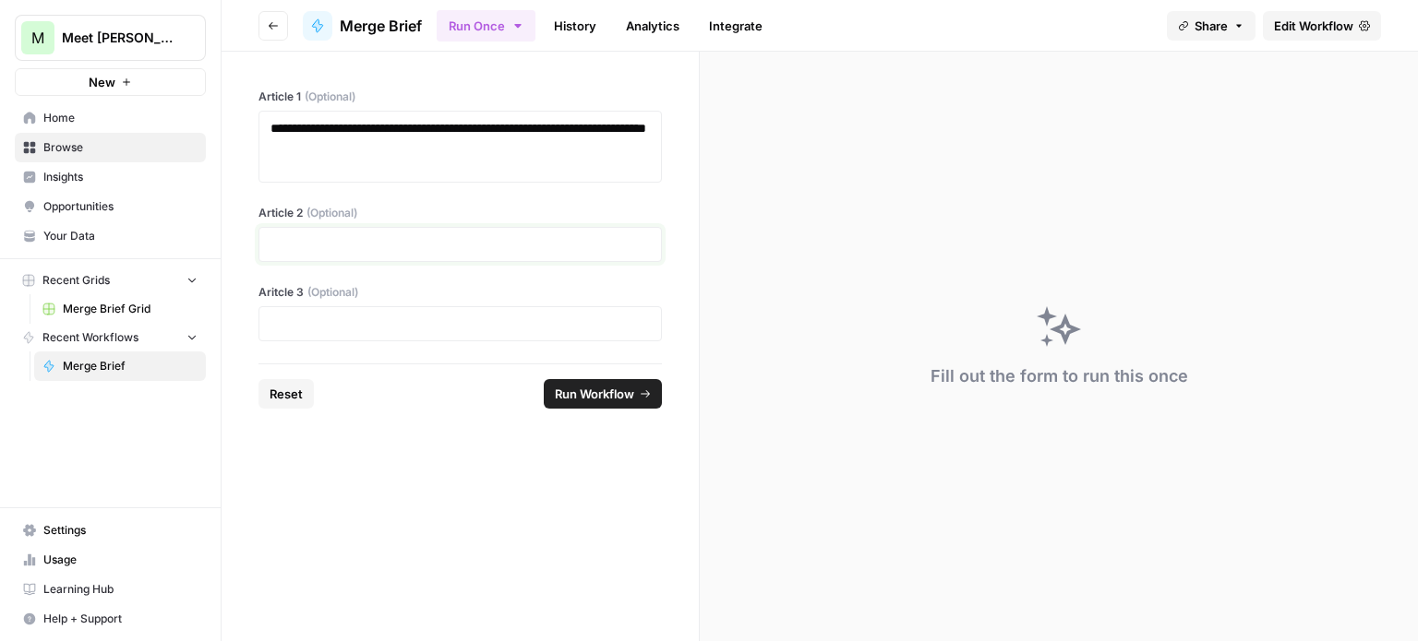
click at [436, 242] on p at bounding box center [459, 244] width 379 height 18
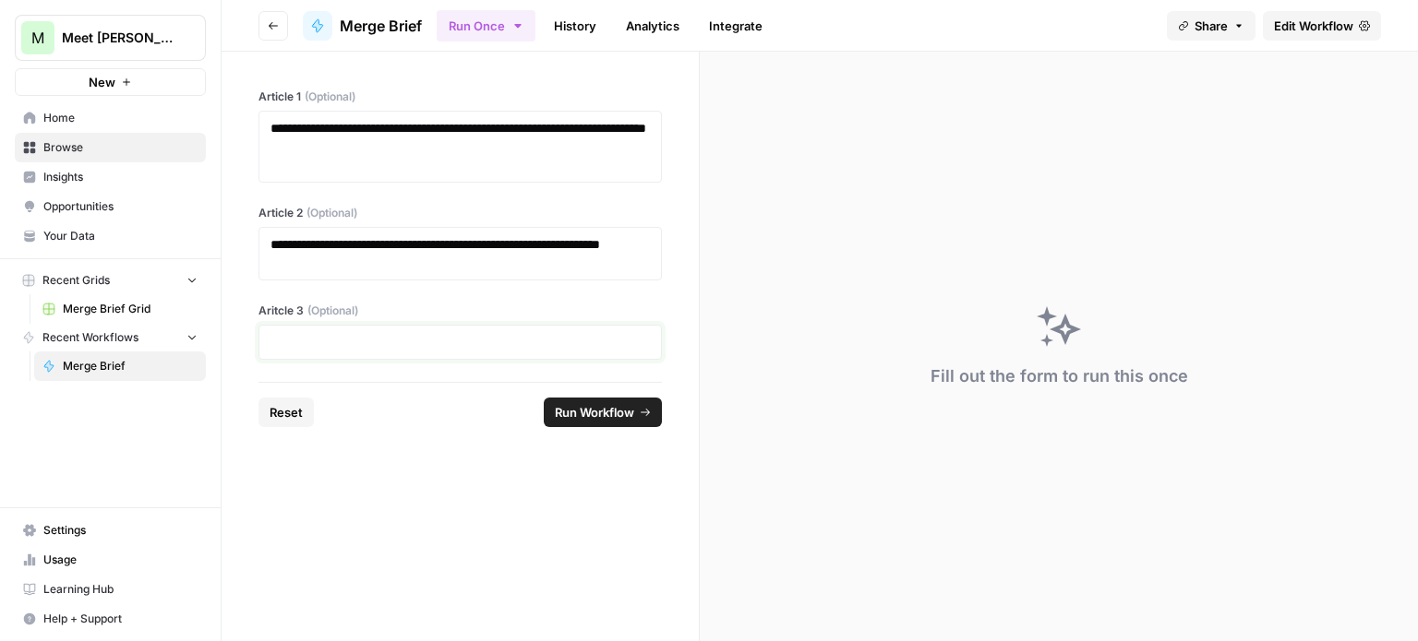
click at [406, 345] on p at bounding box center [459, 342] width 379 height 18
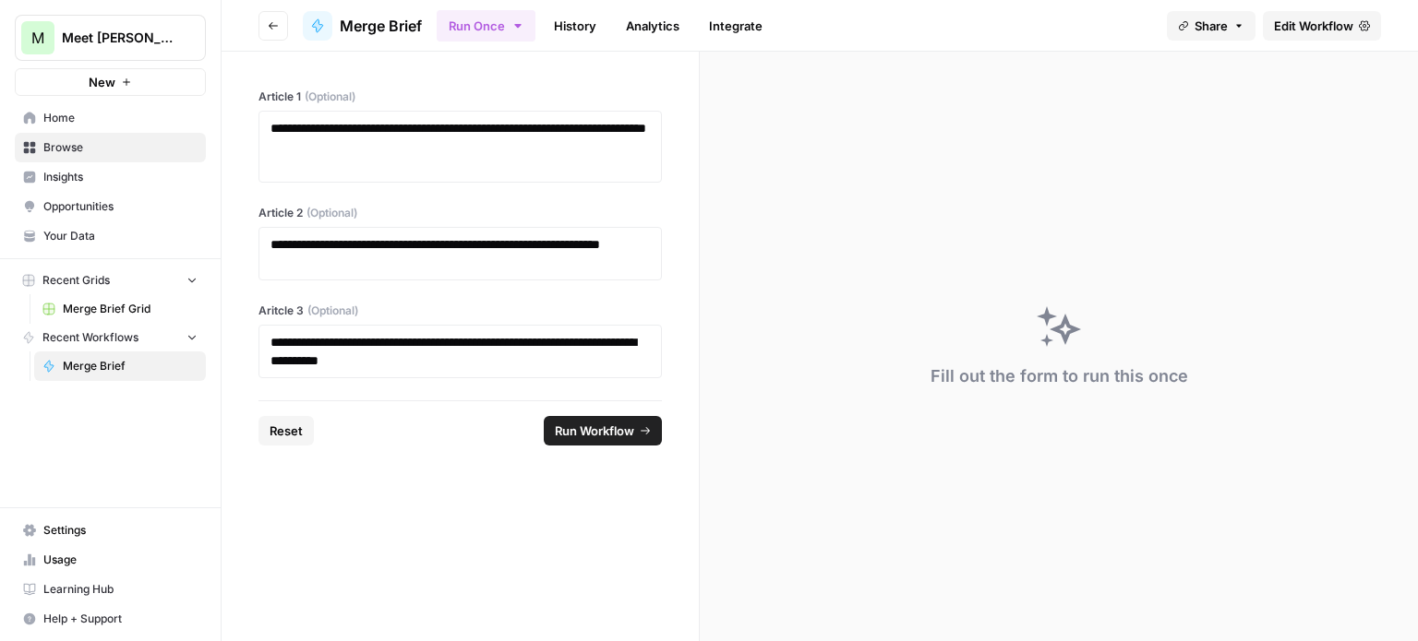
click at [440, 524] on form "**********" at bounding box center [461, 347] width 478 height 590
click at [593, 437] on span "Run Workflow" at bounding box center [594, 431] width 79 height 18
click at [607, 429] on span "Run Workflow" at bounding box center [594, 431] width 79 height 18
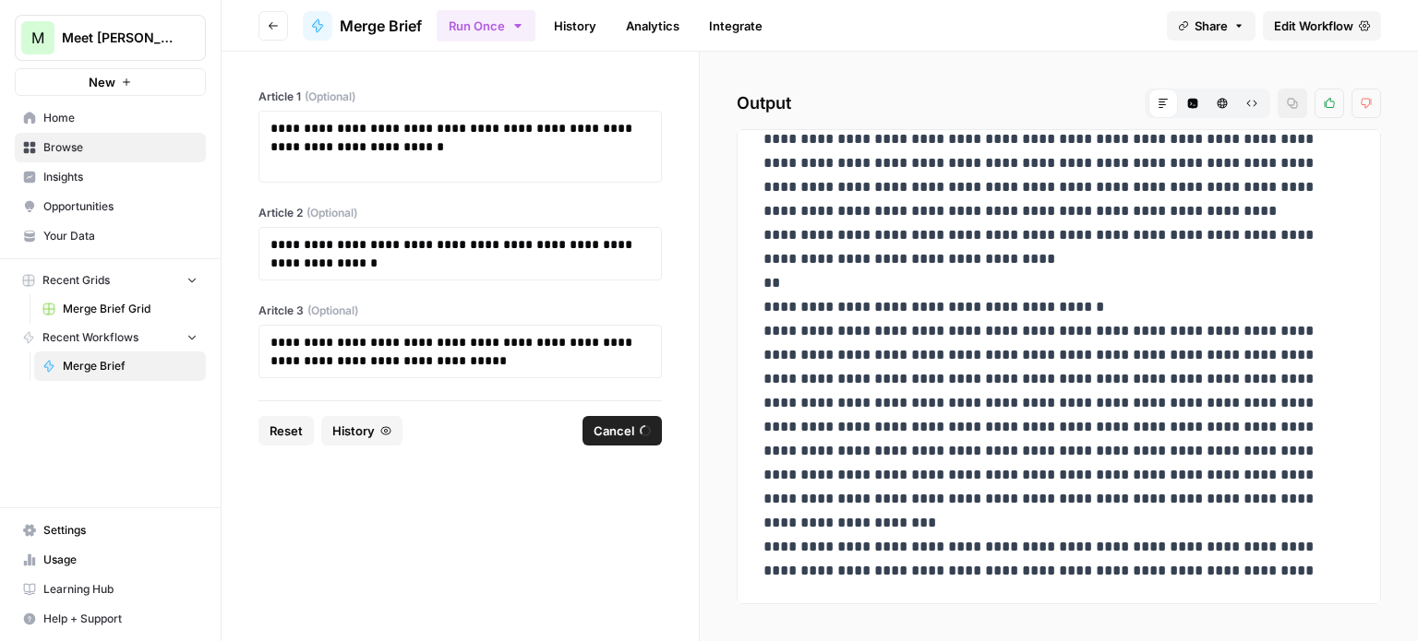
scroll to position [194, 0]
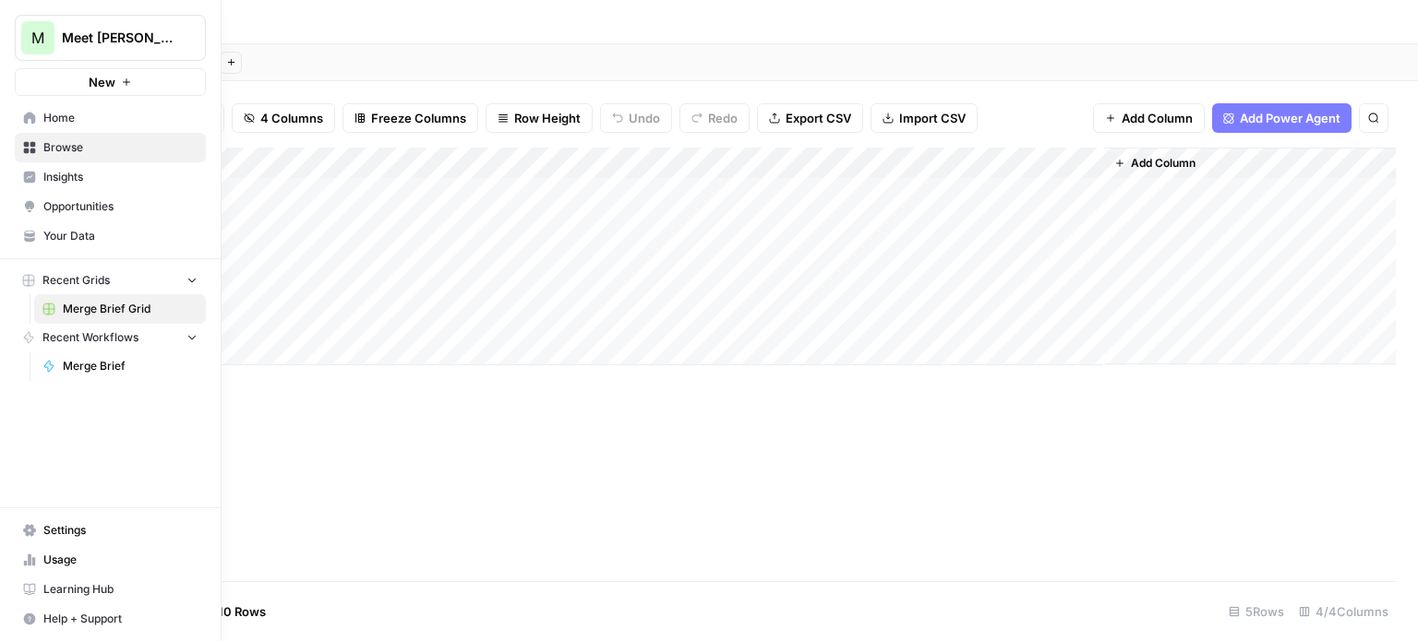
click at [74, 42] on span "Meet [PERSON_NAME]" at bounding box center [118, 38] width 112 height 18
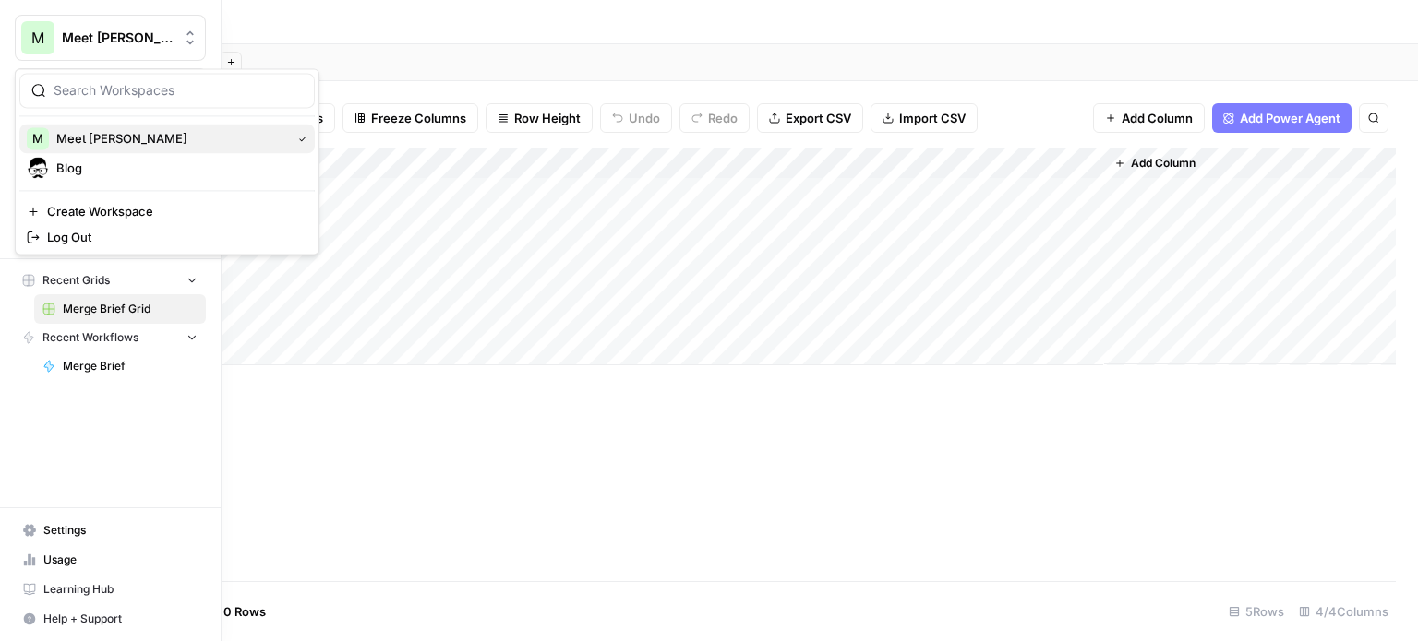
click at [70, 143] on span "Meet [PERSON_NAME]" at bounding box center [169, 138] width 227 height 18
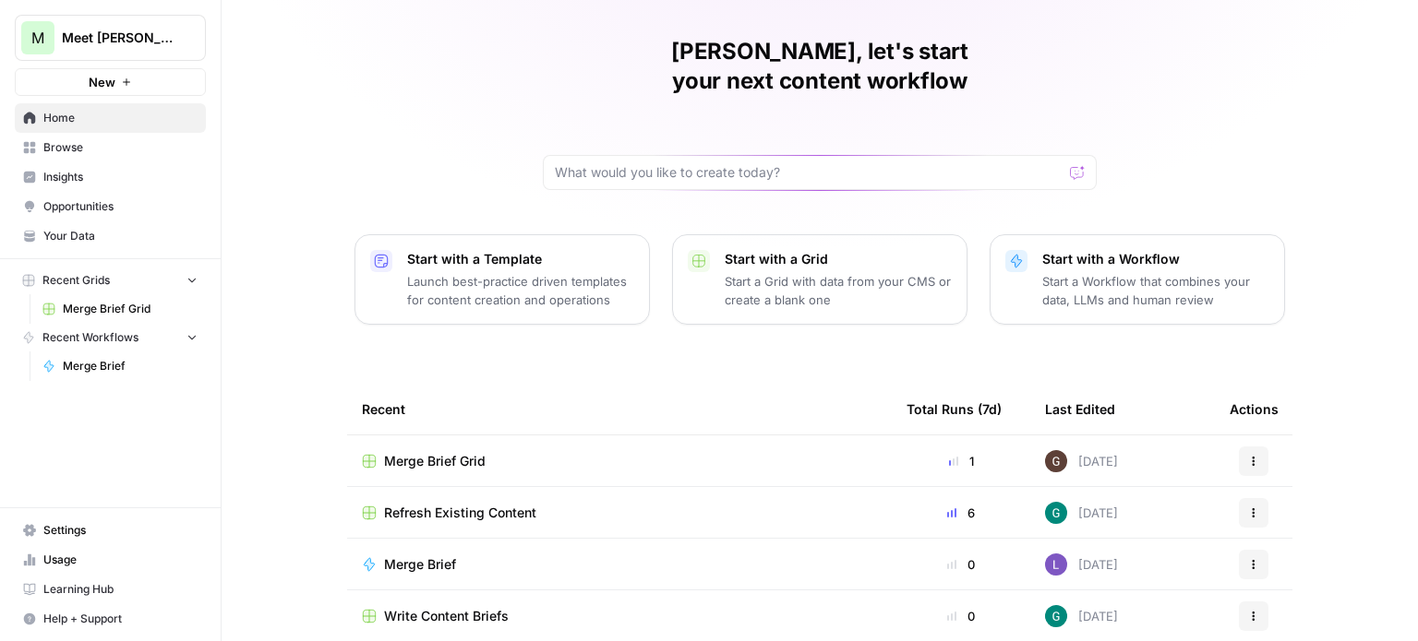
click at [74, 144] on span "Browse" at bounding box center [120, 147] width 154 height 17
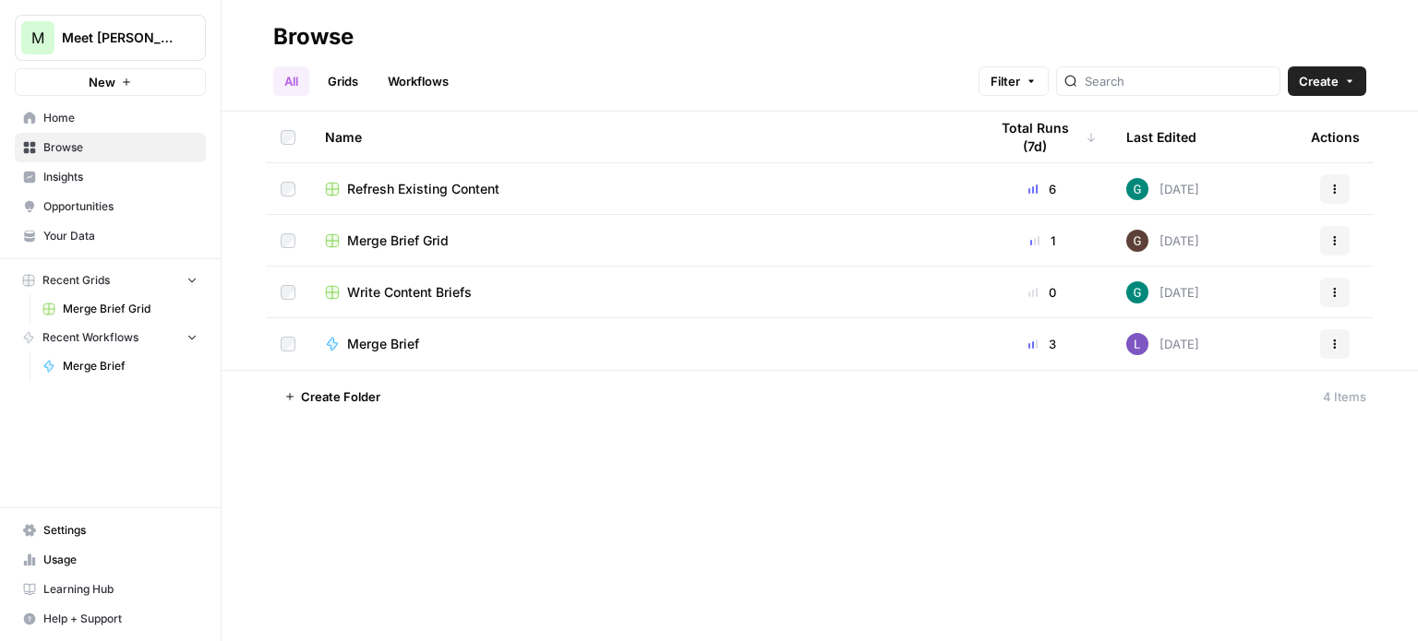
click at [1333, 352] on button "Actions" at bounding box center [1335, 344] width 30 height 30
click at [461, 475] on div "Browse All Grids Workflows Filter Create Name Total Runs (7d) Last Edited Actio…" at bounding box center [820, 320] width 1196 height 641
click at [76, 114] on span "Home" at bounding box center [120, 118] width 154 height 17
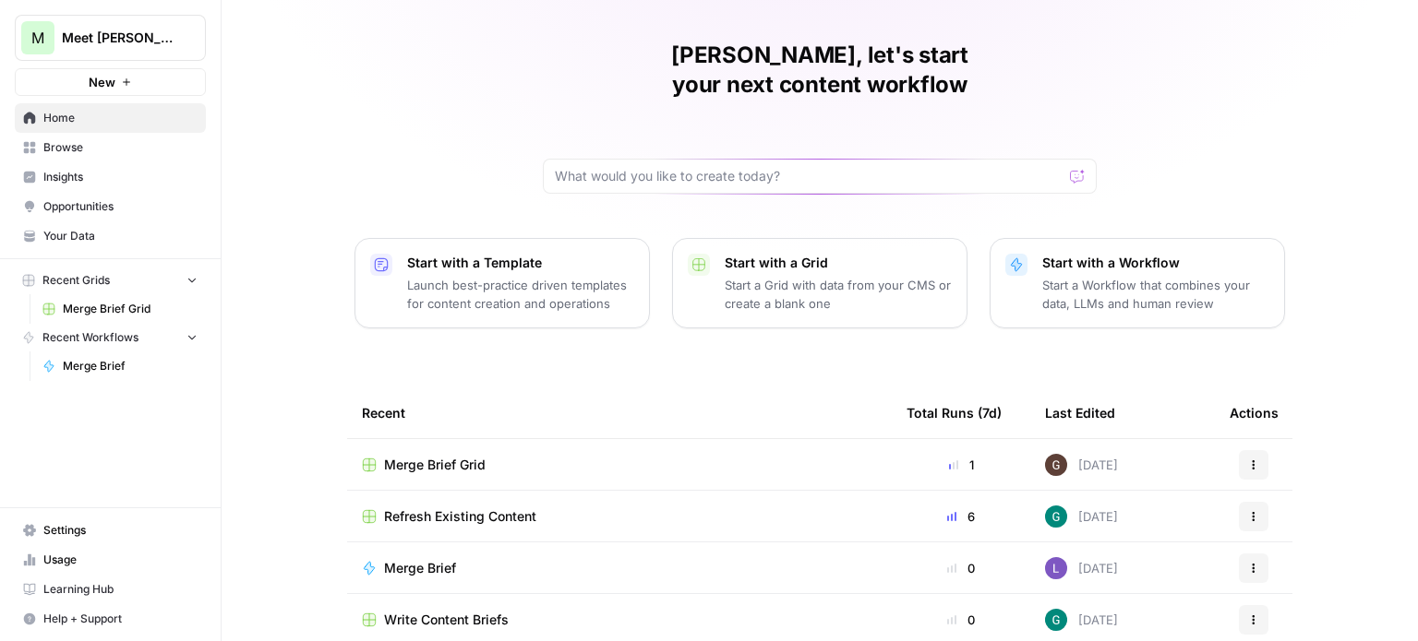
scroll to position [52, 0]
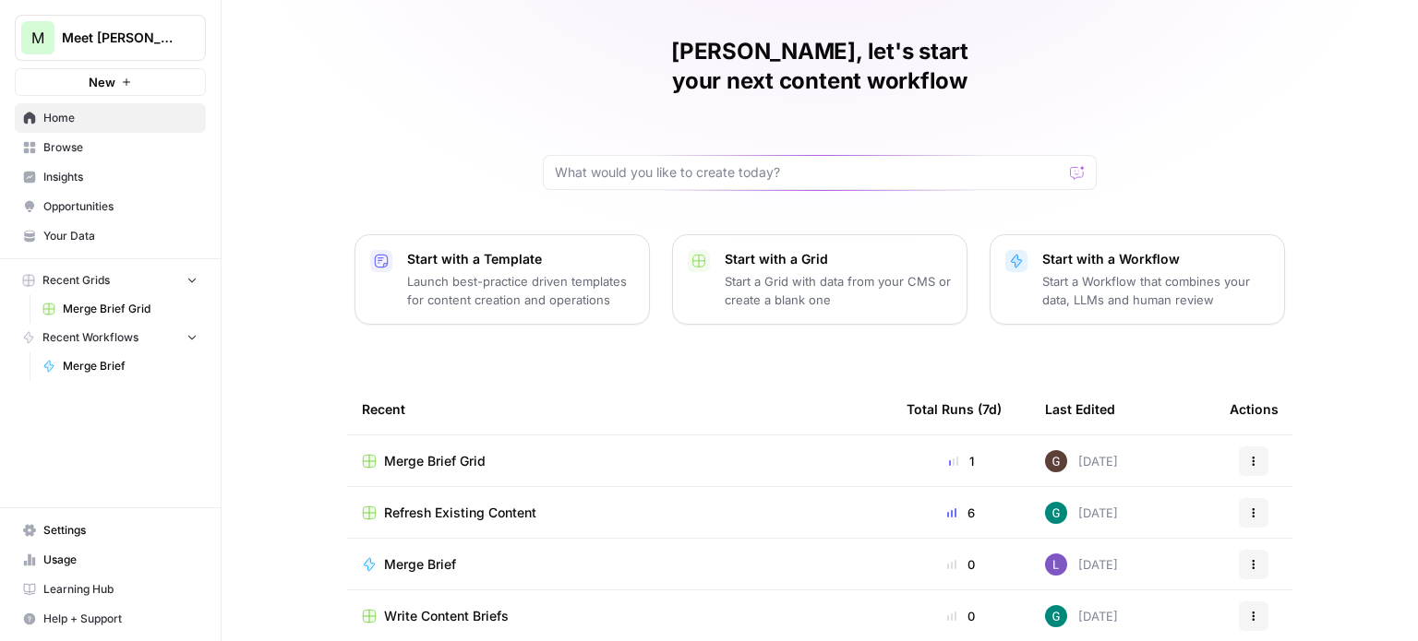
click at [461, 504] on span "Refresh Existing Content" at bounding box center [460, 513] width 152 height 18
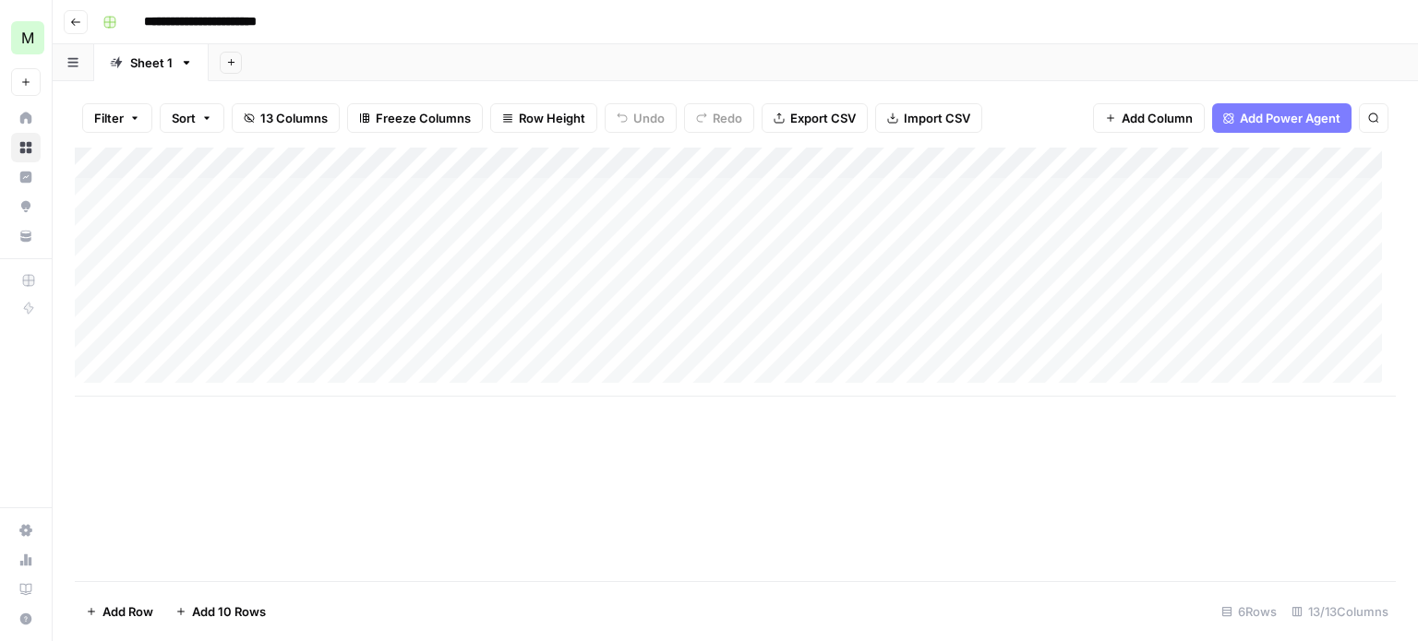
click at [1142, 125] on span "Add Column" at bounding box center [1156, 118] width 71 height 18
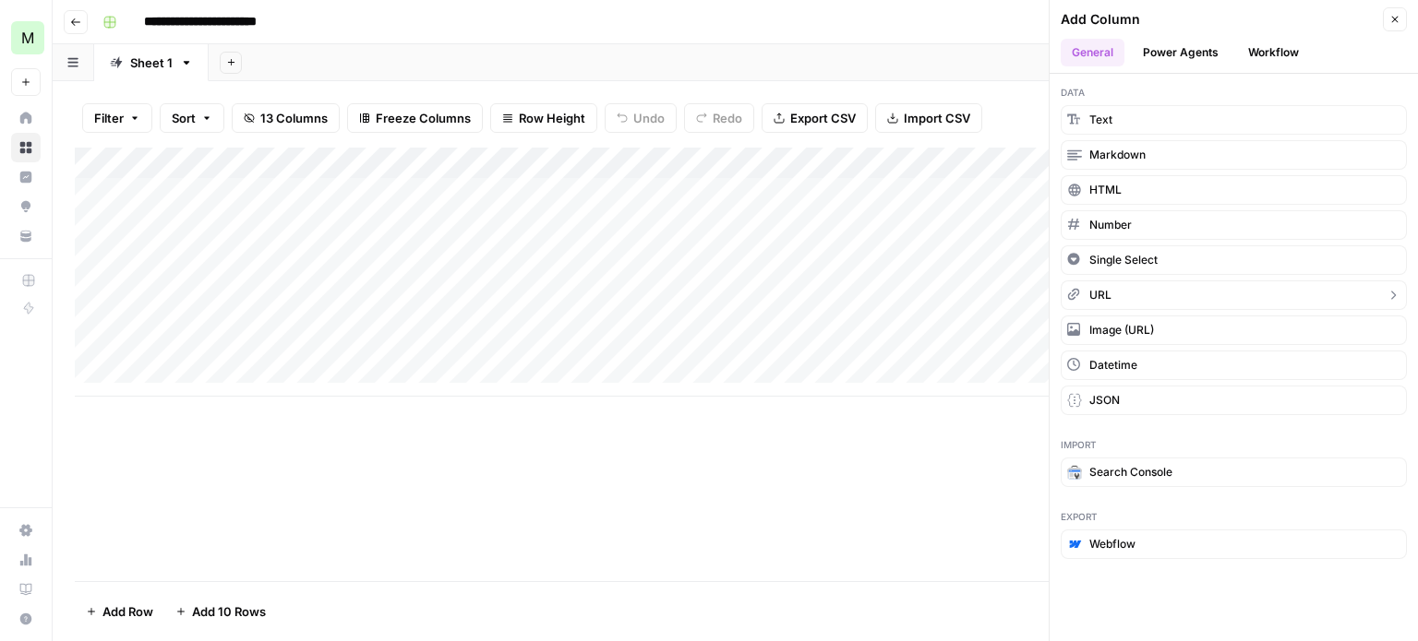
click at [1111, 293] on button "URL" at bounding box center [1233, 296] width 346 height 30
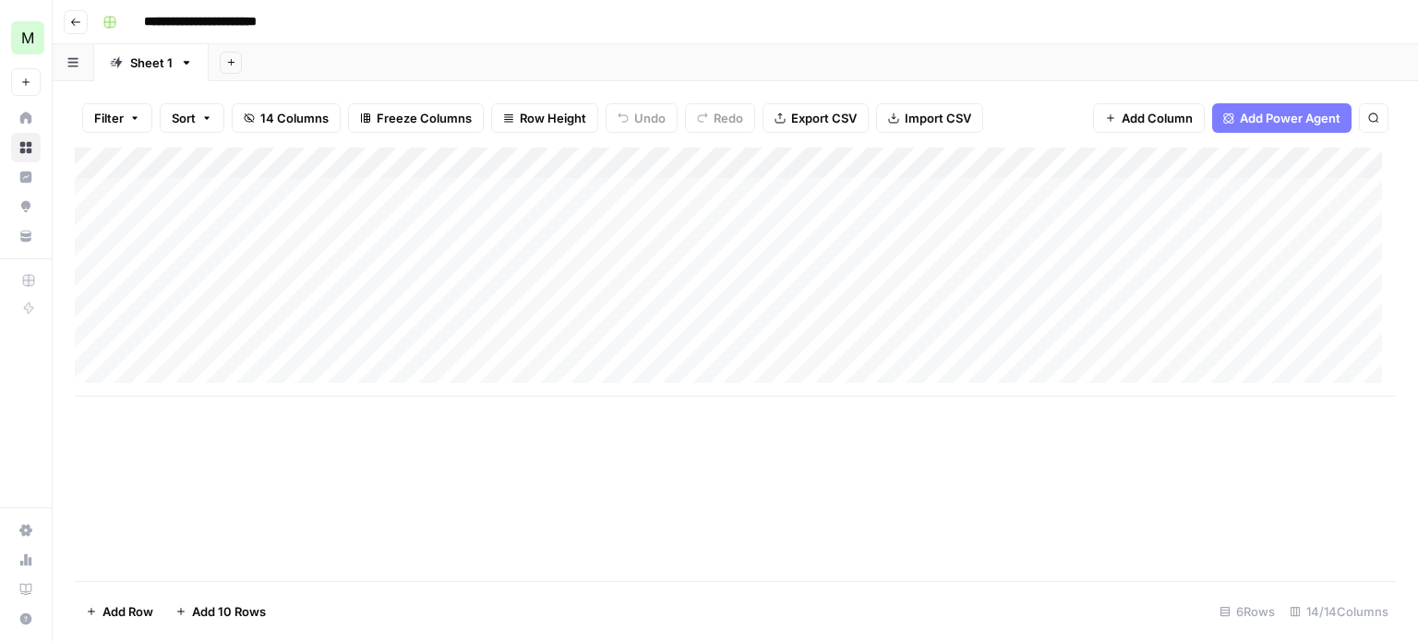
drag, startPoint x: 1181, startPoint y: 157, endPoint x: 453, endPoint y: 194, distance: 729.2
click at [453, 194] on div "Add Column" at bounding box center [735, 272] width 1321 height 249
click at [208, 163] on div "Add Column" at bounding box center [735, 272] width 1321 height 249
click at [208, 196] on div "URL" at bounding box center [250, 208] width 204 height 30
type input "URL 1"
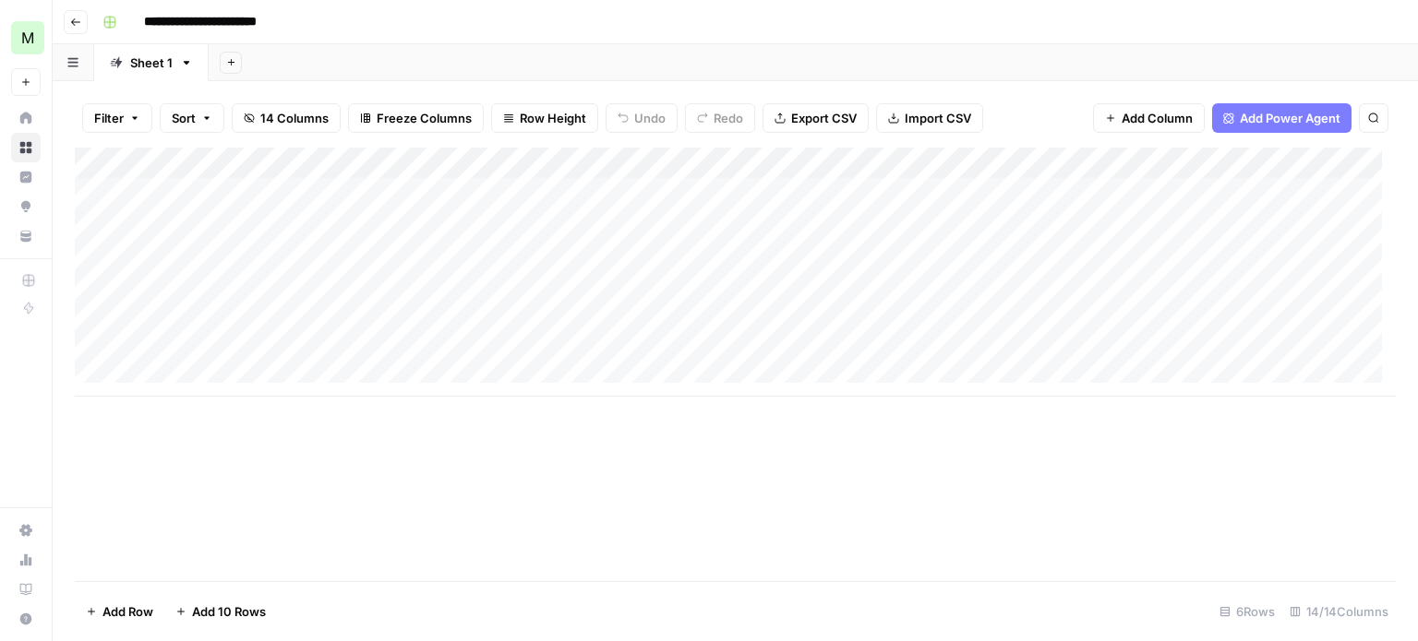
click at [431, 543] on div "Add Column" at bounding box center [735, 365] width 1321 height 434
click at [397, 159] on div "Add Column" at bounding box center [735, 272] width 1321 height 249
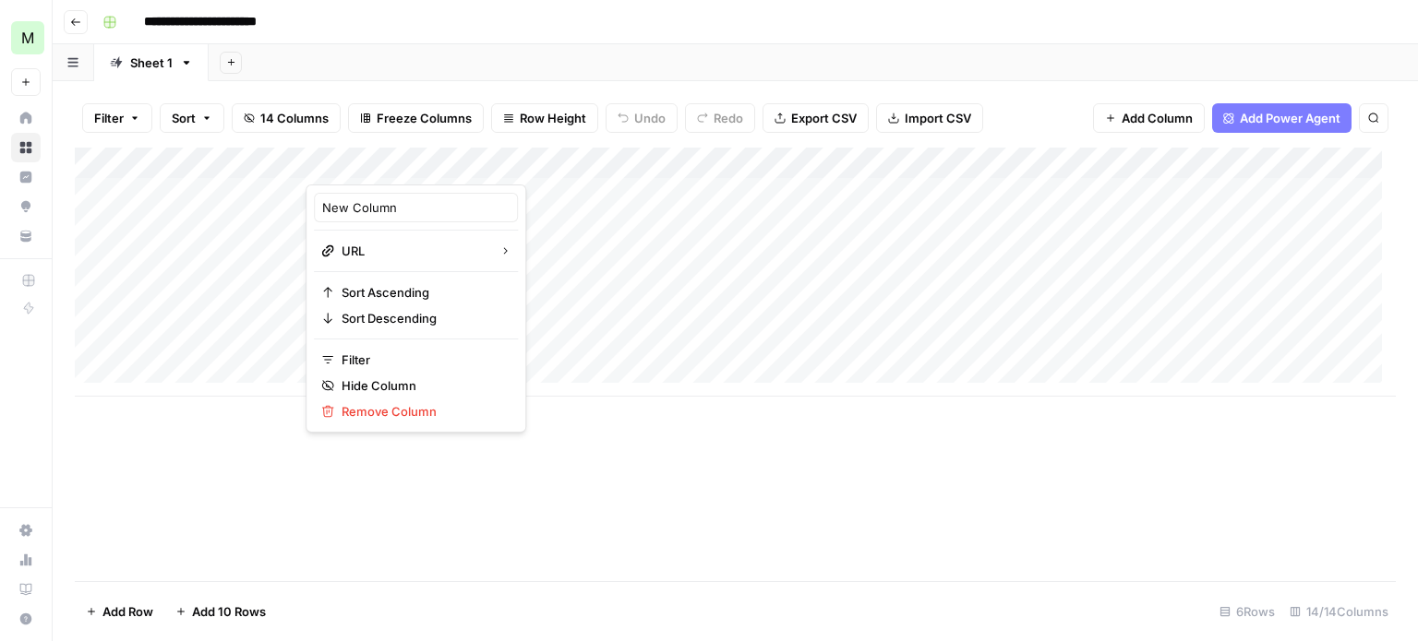
click at [393, 158] on div at bounding box center [389, 166] width 167 height 37
click at [384, 210] on input "New Column" at bounding box center [415, 207] width 187 height 18
type input "URL 2"
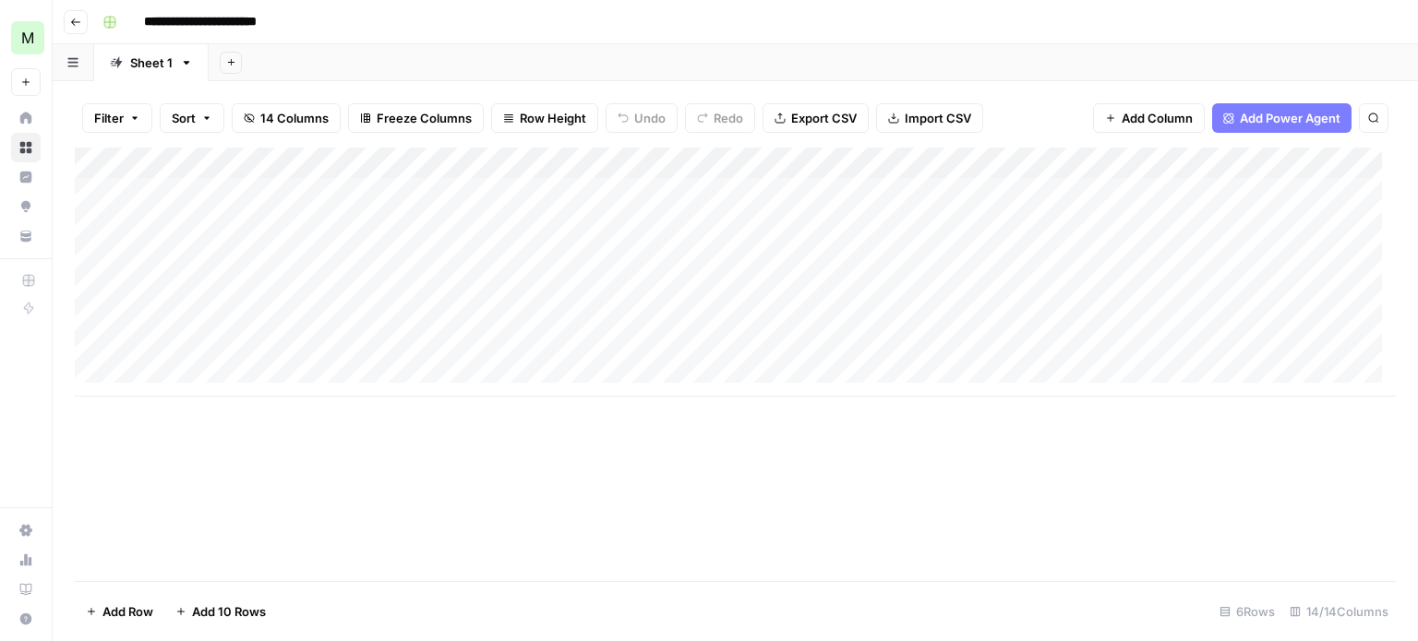
click at [551, 501] on div "Add Column" at bounding box center [735, 365] width 1321 height 434
click at [1156, 109] on span "Add Column" at bounding box center [1156, 118] width 71 height 18
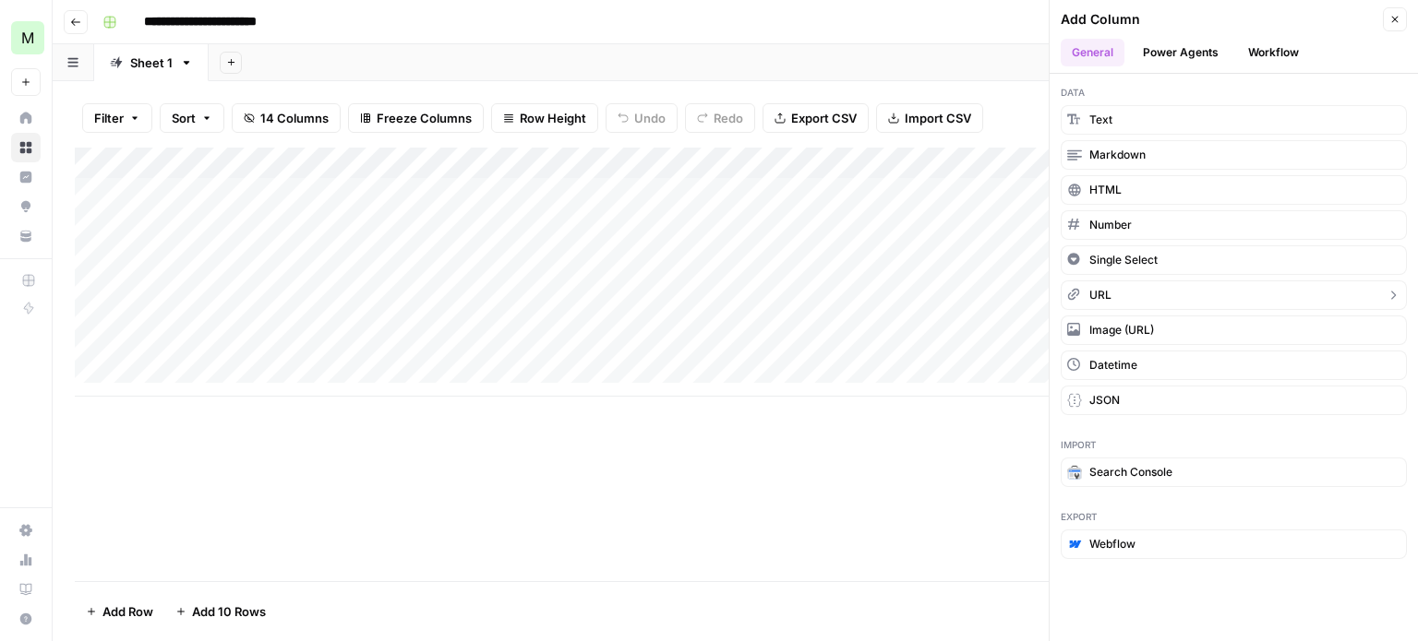
click at [1106, 294] on span "URL" at bounding box center [1100, 295] width 22 height 17
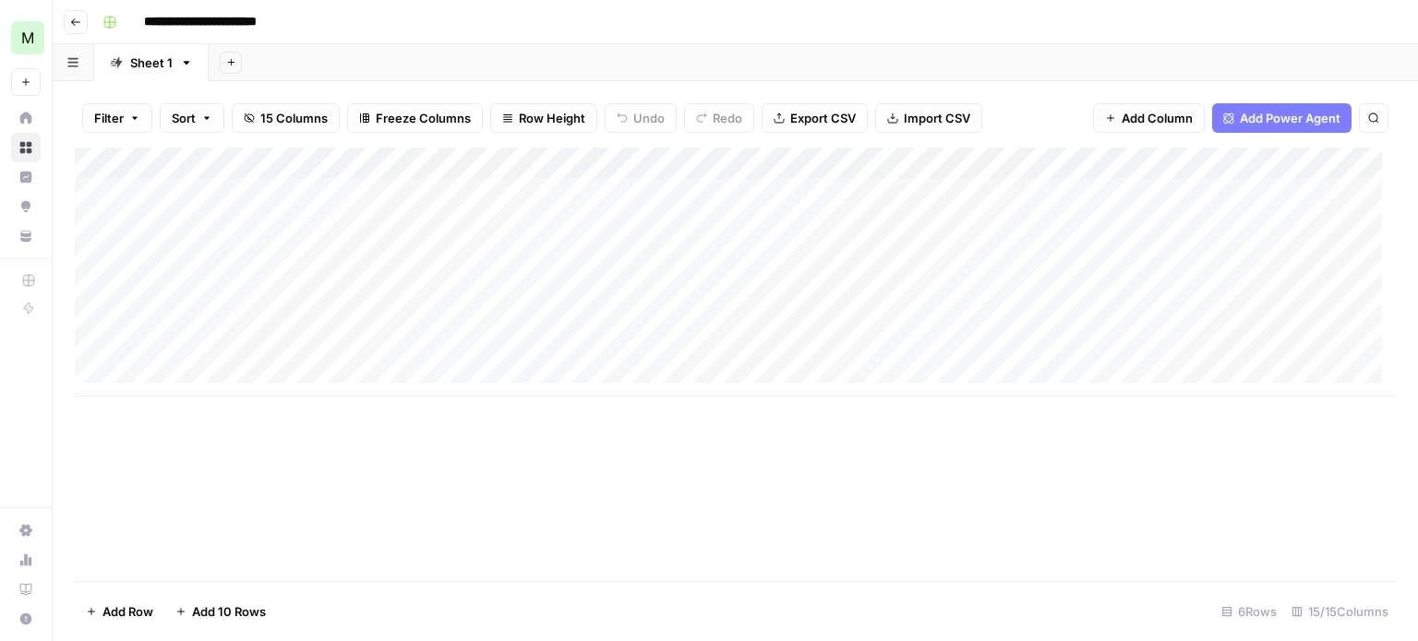
drag, startPoint x: 1182, startPoint y: 161, endPoint x: 521, endPoint y: 151, distance: 661.8
click at [521, 151] on div "Add Column" at bounding box center [735, 272] width 1321 height 249
click at [525, 162] on div "Add Column" at bounding box center [735, 272] width 1321 height 249
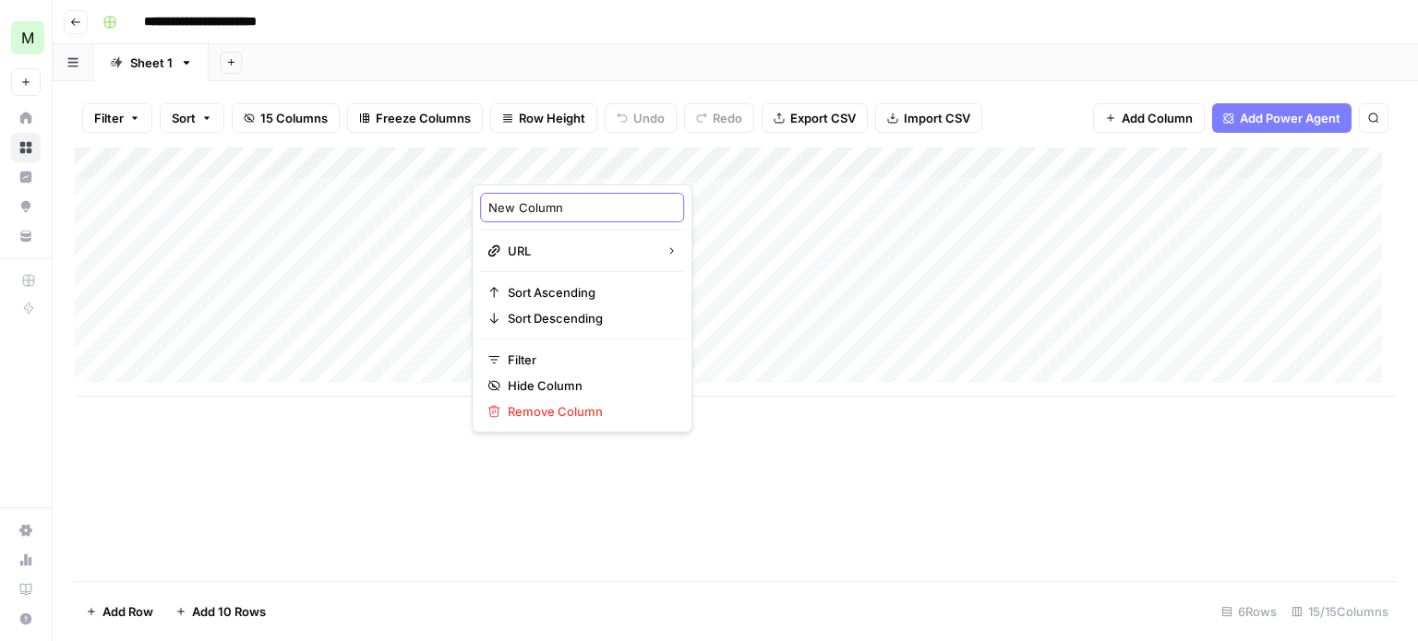
click at [525, 206] on input "New Column" at bounding box center [581, 207] width 187 height 18
type input "URL 3"
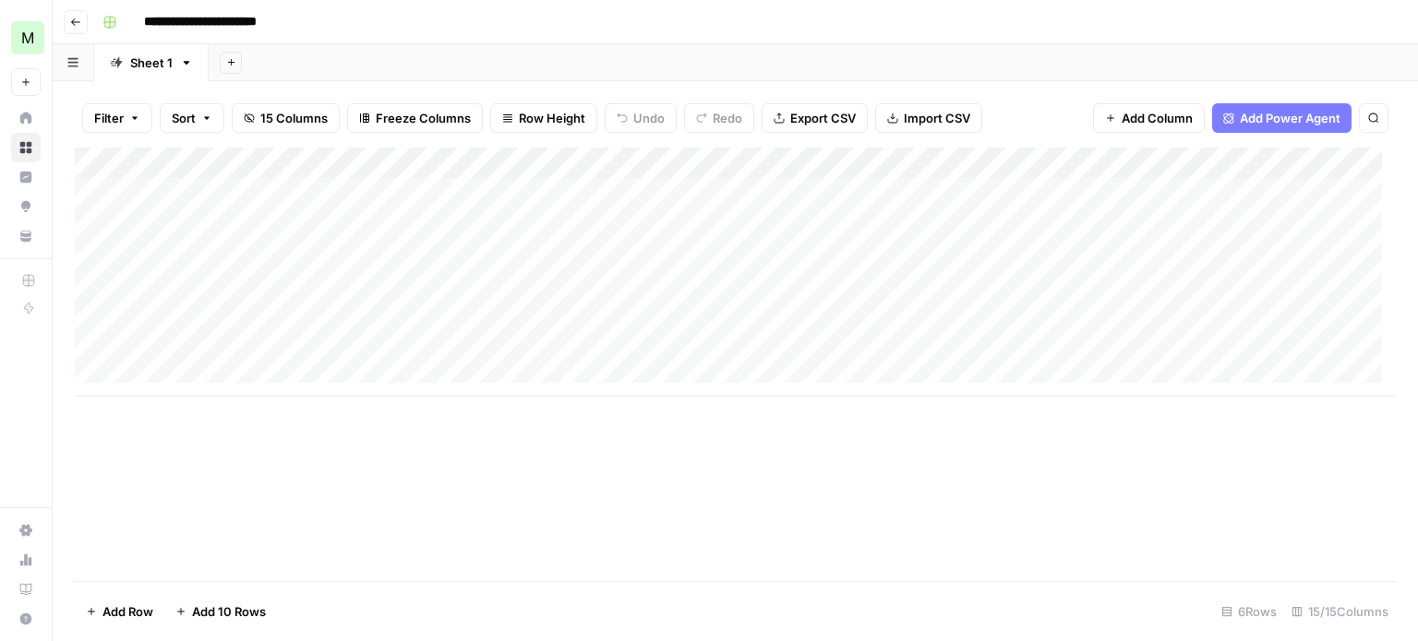
drag, startPoint x: 794, startPoint y: 509, endPoint x: 780, endPoint y: 511, distance: 14.1
click at [794, 509] on div "Add Column" at bounding box center [735, 365] width 1321 height 434
click at [204, 367] on div "Add Column" at bounding box center [735, 272] width 1321 height 249
drag, startPoint x: 228, startPoint y: 454, endPoint x: 240, endPoint y: 479, distance: 27.7
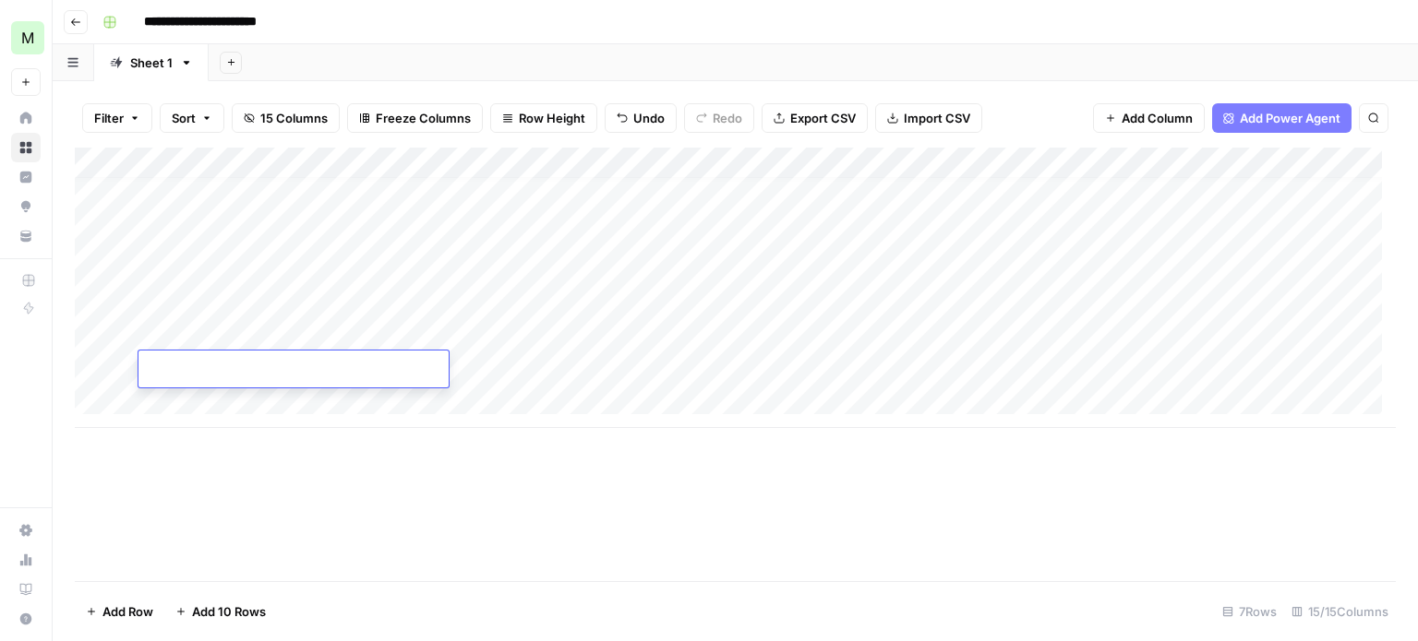
click at [228, 456] on div "Add Column" at bounding box center [735, 365] width 1321 height 434
click at [337, 368] on div "Add Column" at bounding box center [735, 288] width 1321 height 281
click at [249, 357] on div "Add Column" at bounding box center [735, 288] width 1321 height 281
click at [248, 361] on div "Add Column" at bounding box center [735, 288] width 1321 height 281
type input "**********"
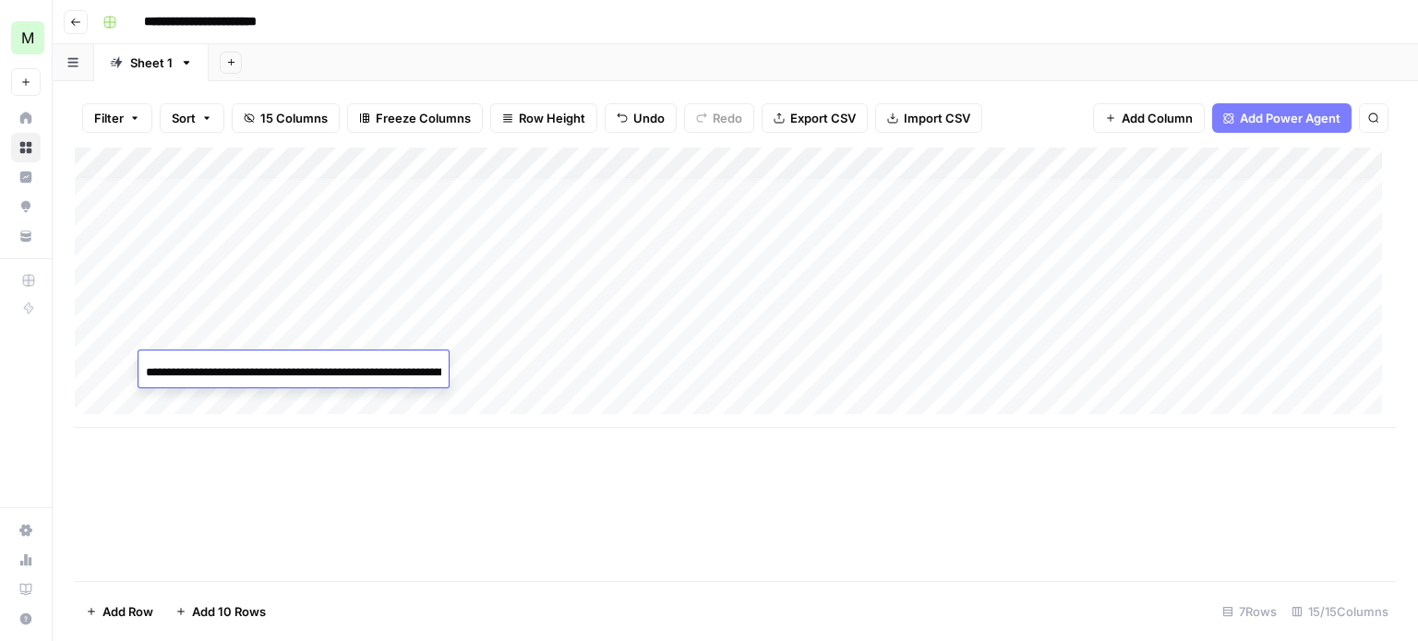
scroll to position [0, 236]
click at [302, 485] on div "Add Column" at bounding box center [735, 365] width 1321 height 434
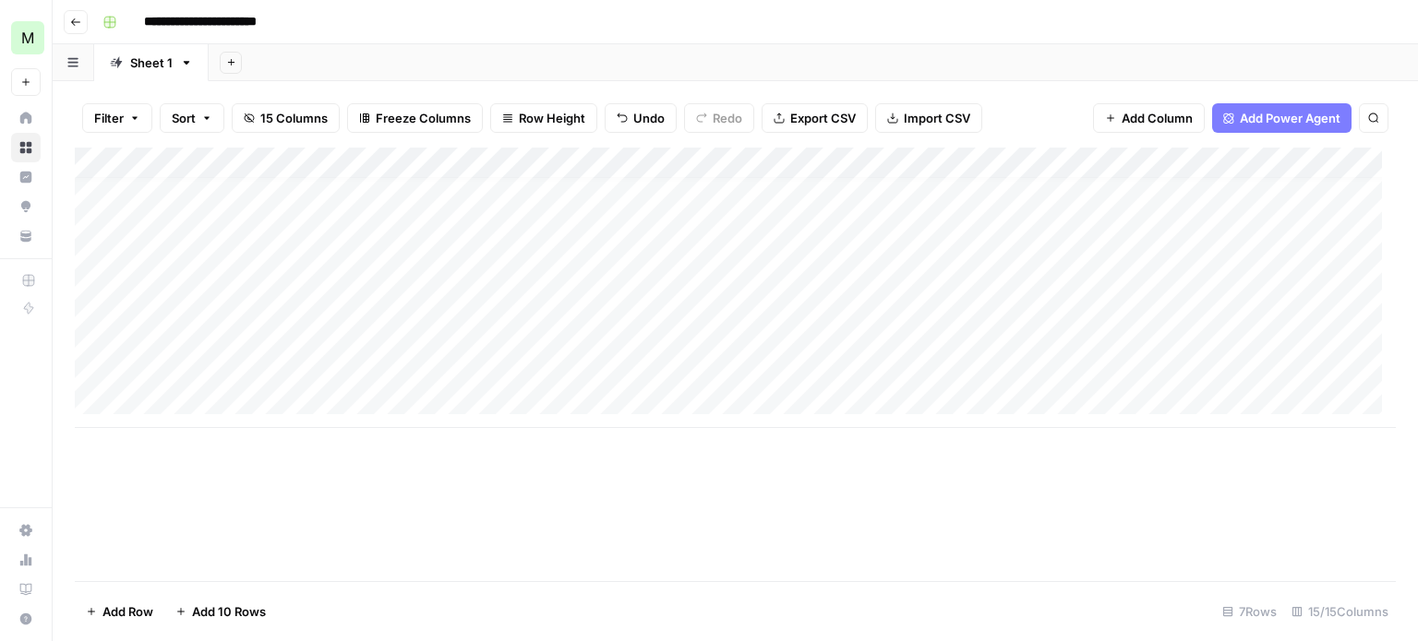
click at [358, 359] on div "Add Column" at bounding box center [735, 288] width 1321 height 281
click at [383, 367] on div "Add Column" at bounding box center [735, 288] width 1321 height 281
click at [383, 367] on input at bounding box center [459, 373] width 295 height 22
type input "**********"
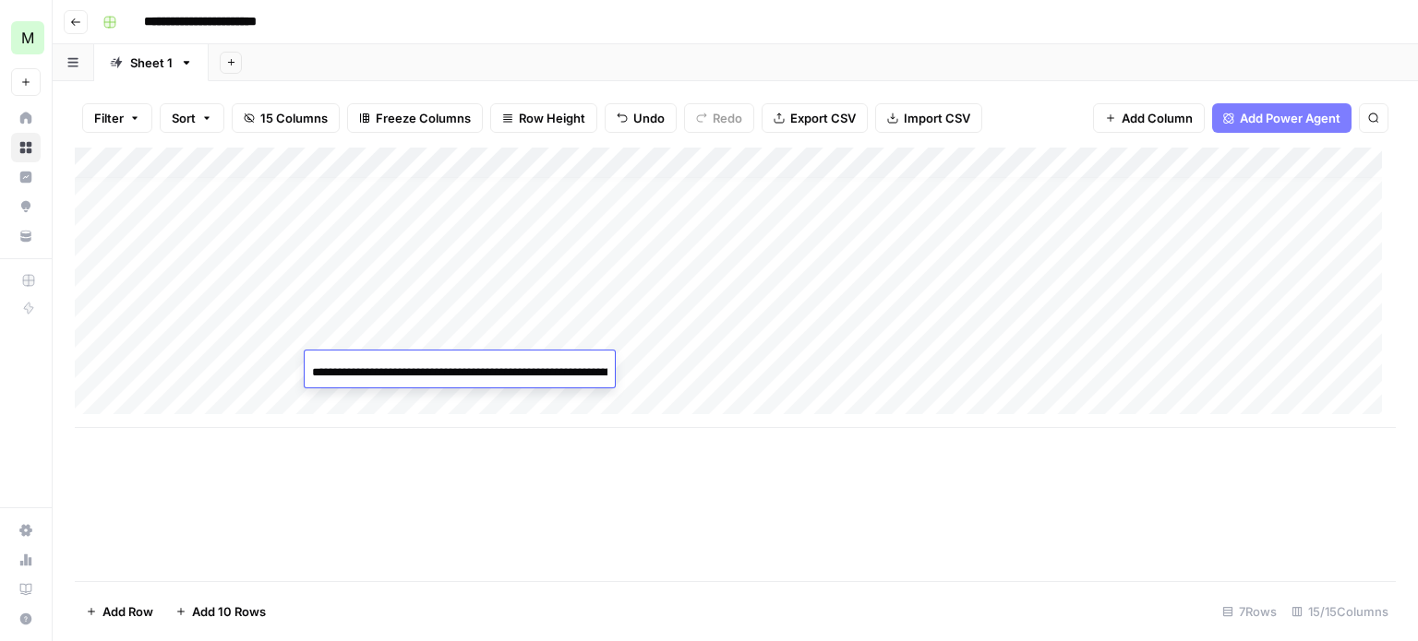
scroll to position [0, 112]
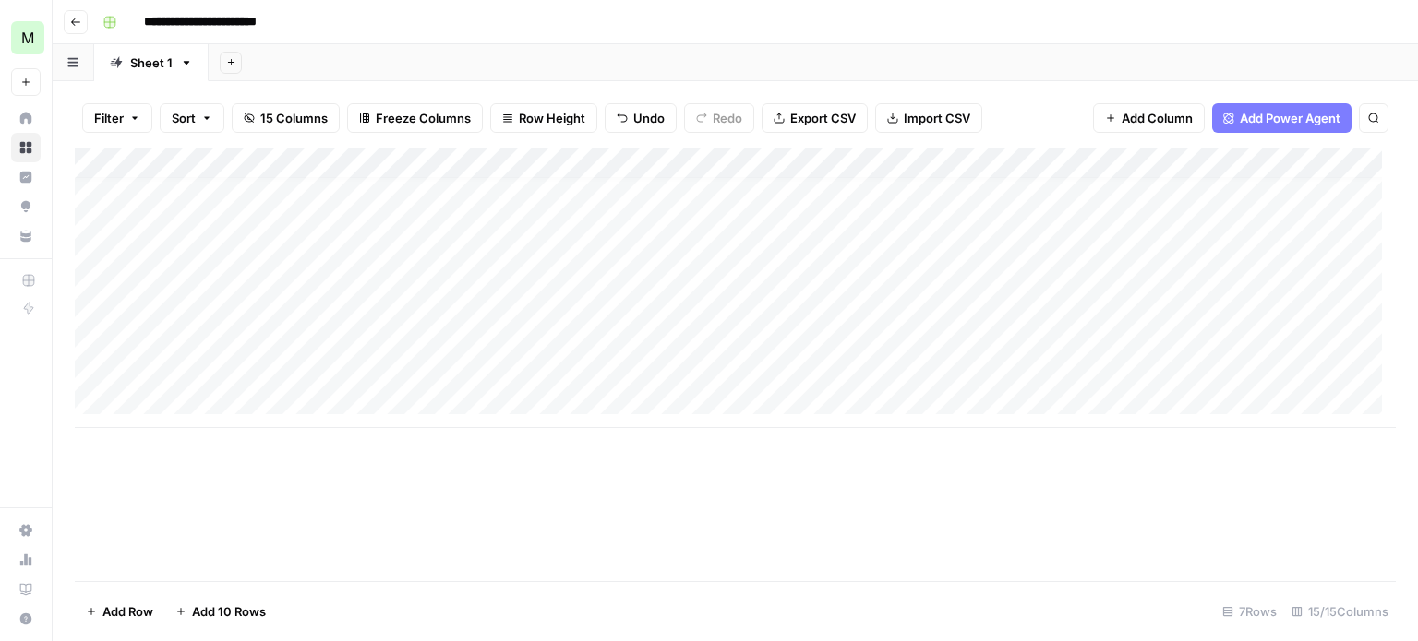
click at [521, 365] on div "Add Column" at bounding box center [735, 288] width 1321 height 281
click at [527, 355] on div "Add Column" at bounding box center [735, 288] width 1321 height 281
click at [533, 362] on input at bounding box center [625, 373] width 295 height 22
paste input "**********"
type input "**********"
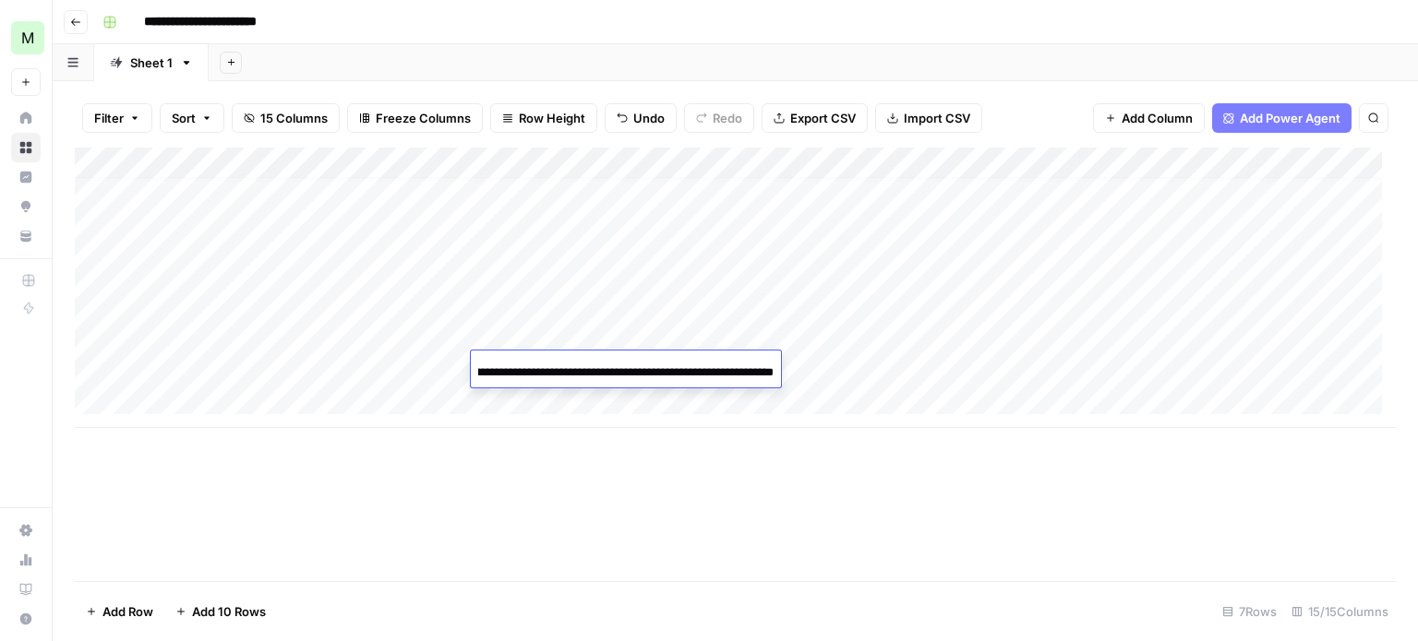
scroll to position [0, 0]
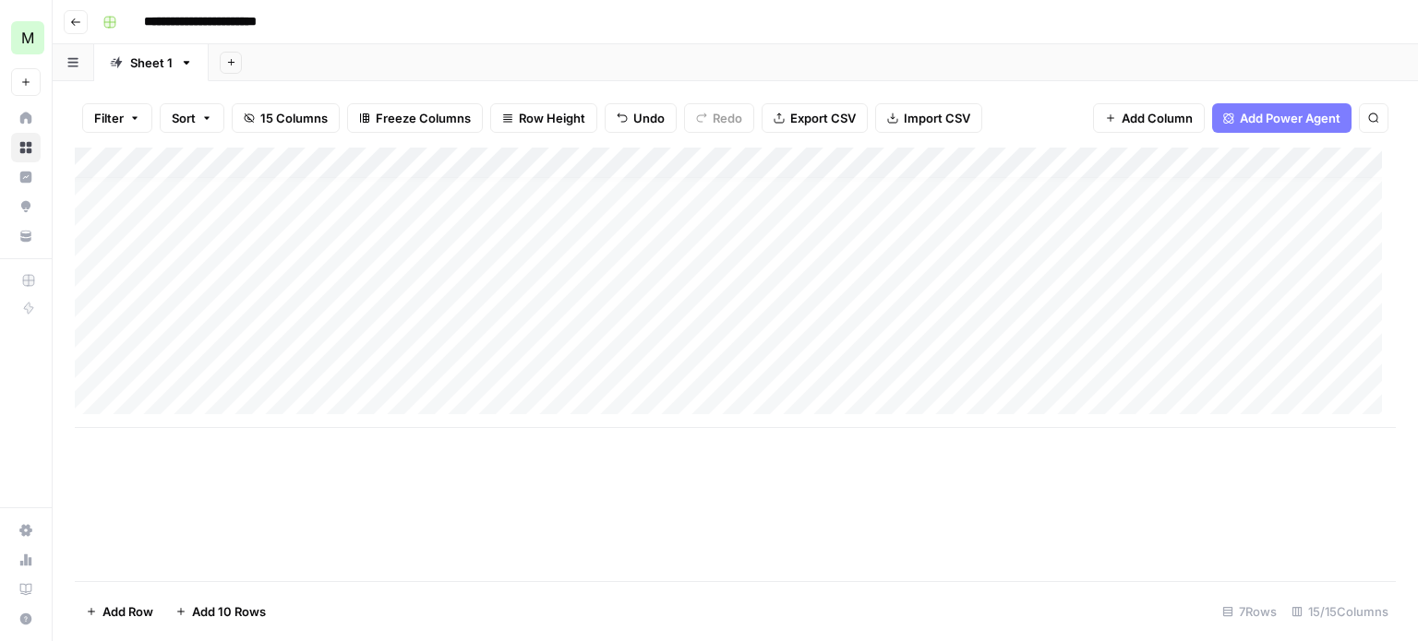
drag, startPoint x: 594, startPoint y: 534, endPoint x: 680, endPoint y: 452, distance: 118.8
click at [595, 531] on div "Add Column" at bounding box center [735, 365] width 1321 height 434
click at [751, 365] on div "Add Column" at bounding box center [735, 288] width 1321 height 281
click at [961, 365] on div "Add Column" at bounding box center [735, 288] width 1321 height 281
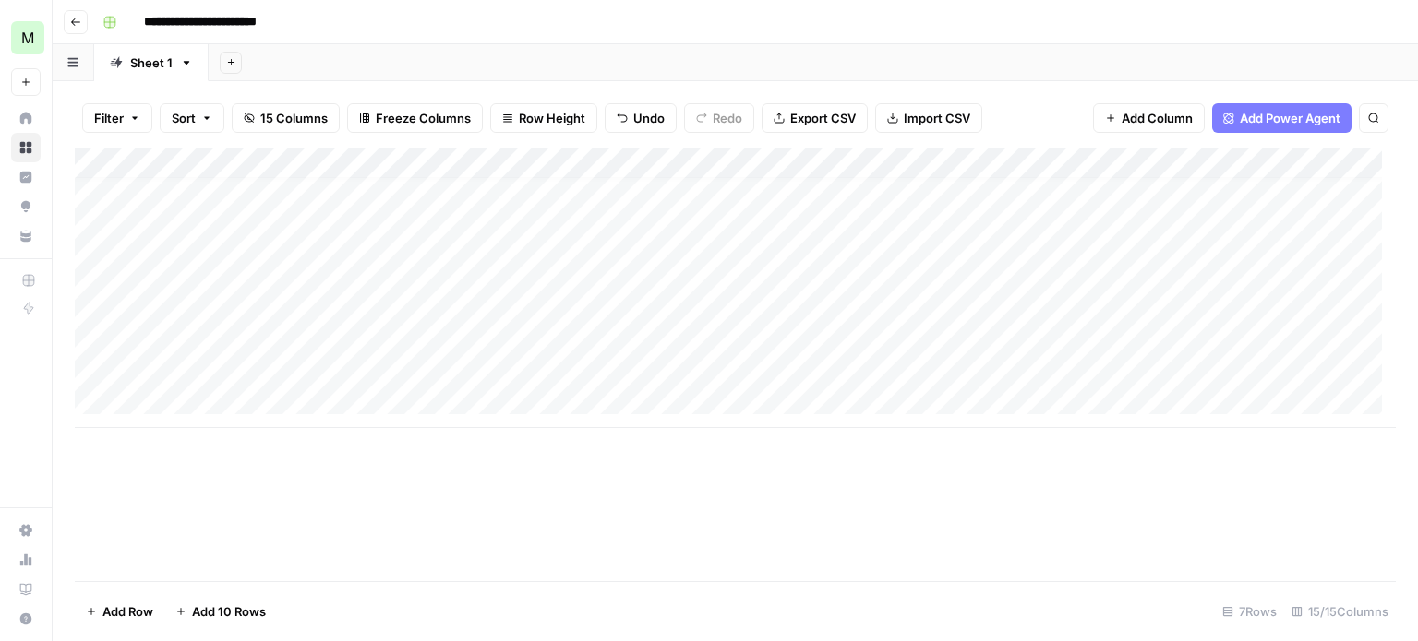
click at [926, 367] on div "Add Column" at bounding box center [735, 288] width 1321 height 281
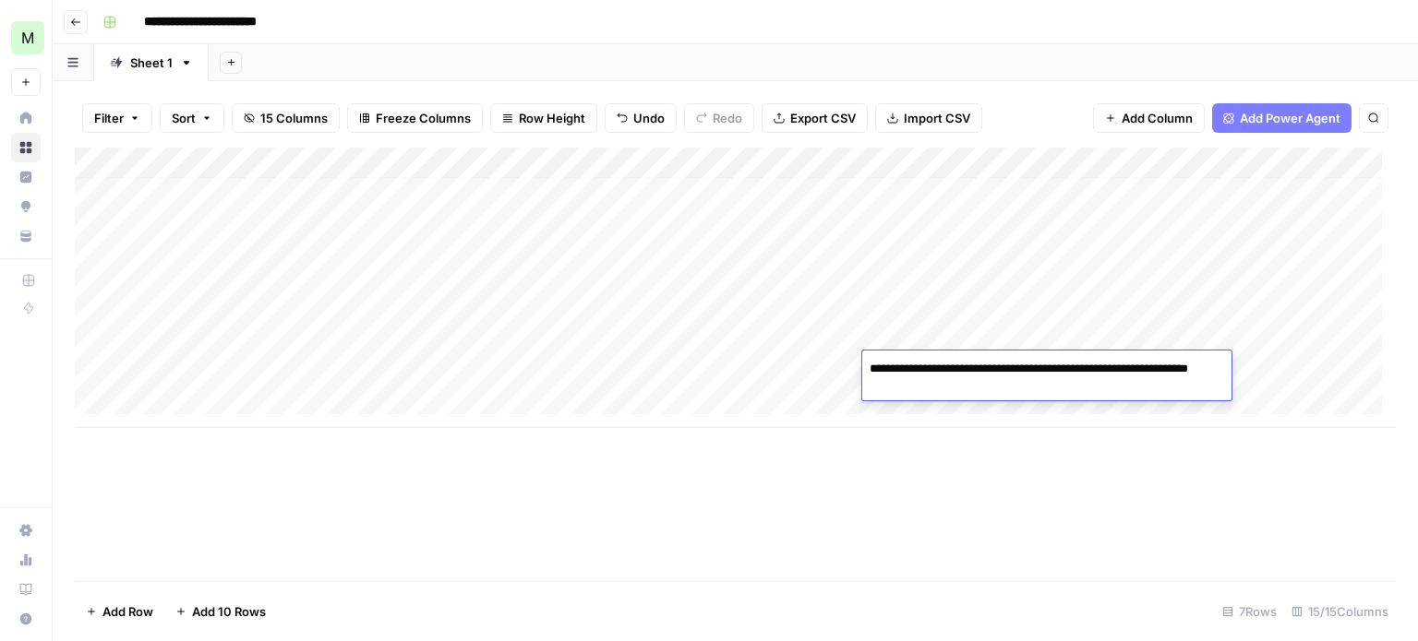
click at [1024, 460] on div "Add Column" at bounding box center [735, 365] width 1321 height 434
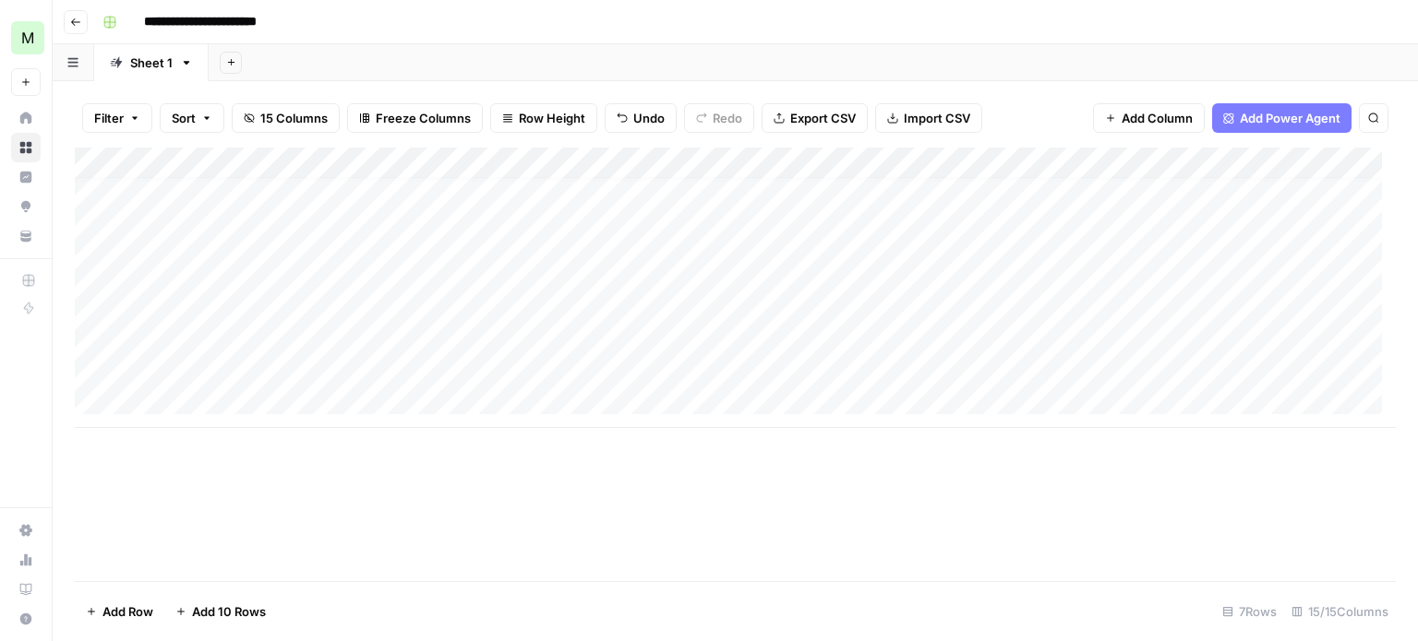
click at [1104, 368] on div "Add Column" at bounding box center [735, 288] width 1321 height 281
click at [237, 367] on div "Add Column" at bounding box center [735, 288] width 1321 height 281
click at [289, 364] on div "Add Column" at bounding box center [735, 288] width 1321 height 281
click at [679, 546] on div "Add Column" at bounding box center [735, 365] width 1321 height 434
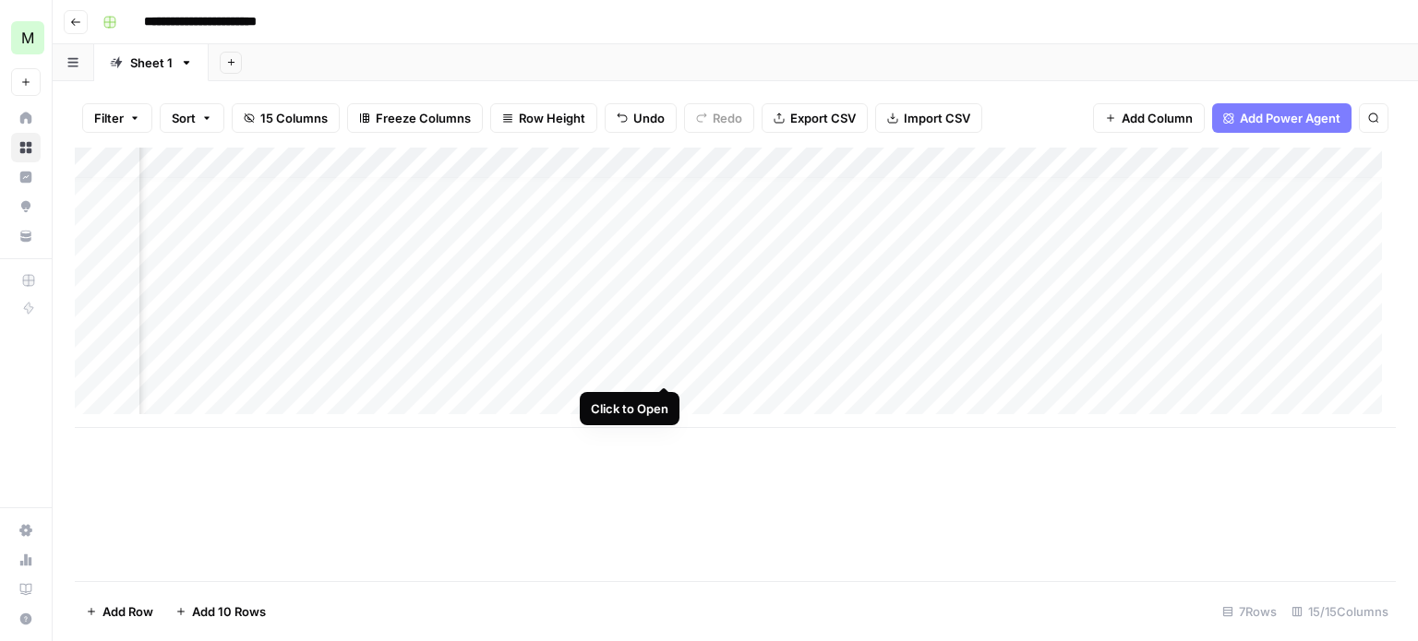
click at [660, 368] on div "Add Column" at bounding box center [735, 288] width 1321 height 281
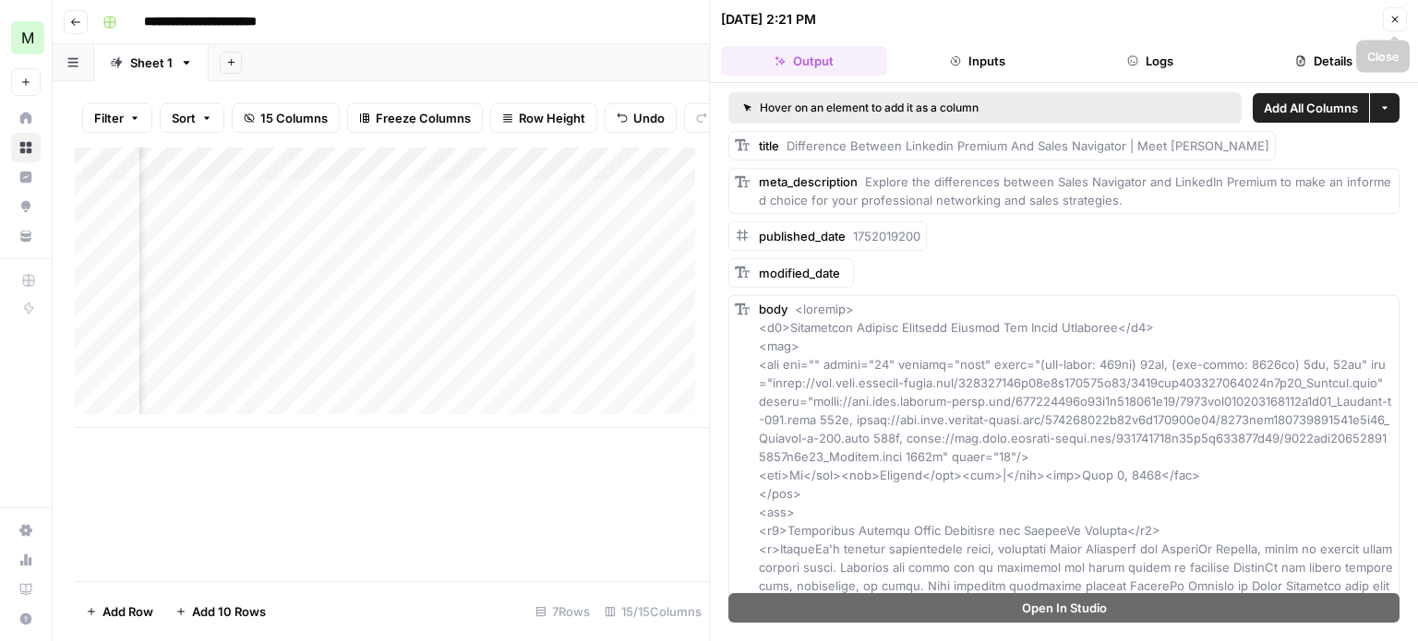
click at [1400, 14] on button "Close" at bounding box center [1395, 19] width 24 height 24
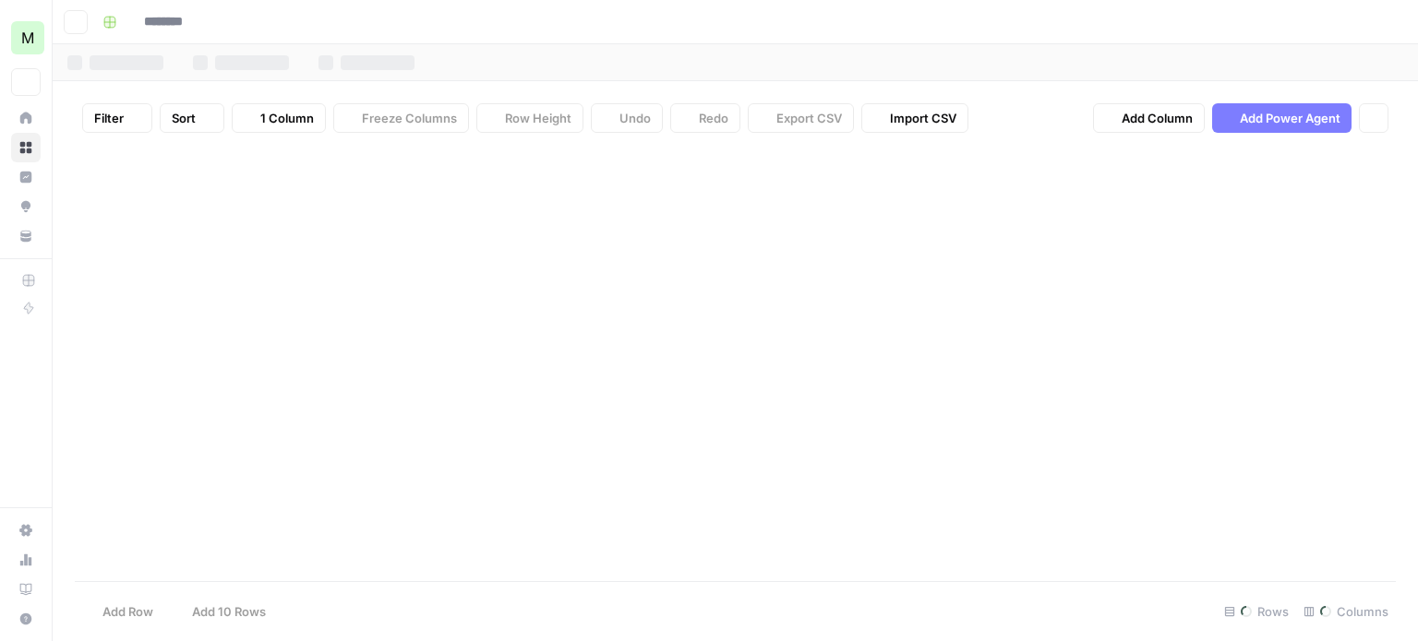
type input "**********"
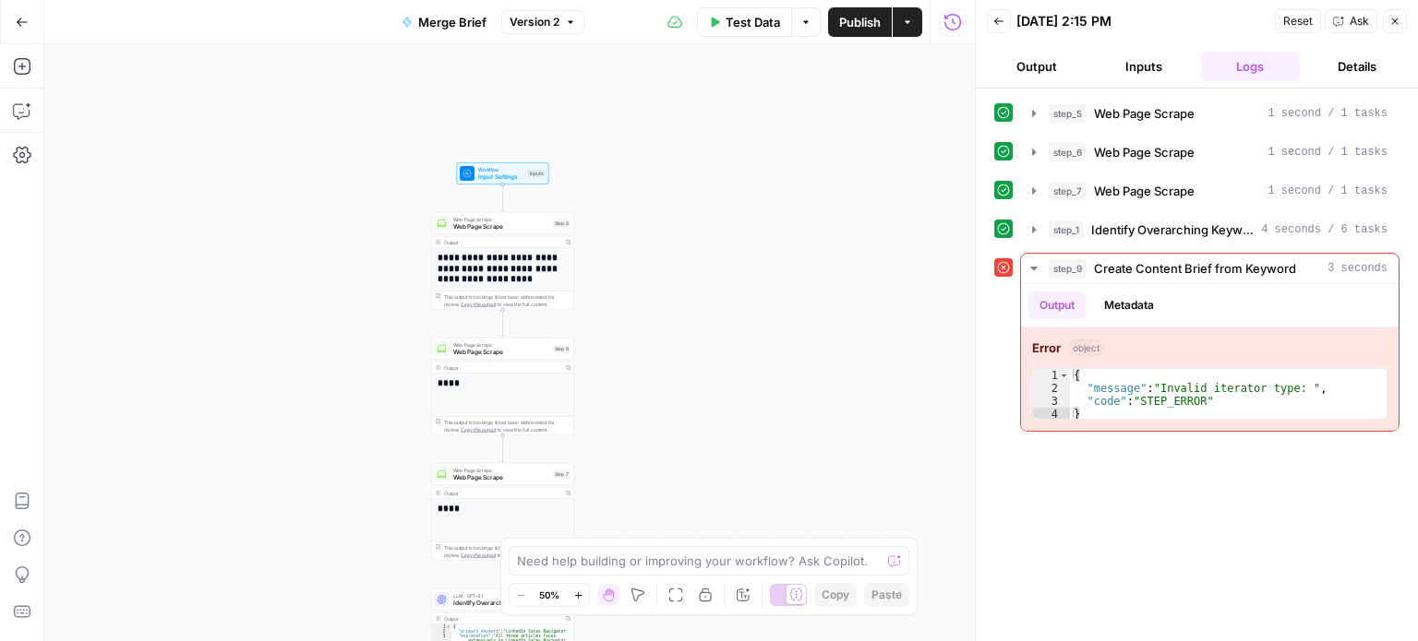
click at [569, 21] on icon "button" at bounding box center [571, 21] width 6 height 3
click at [577, 125] on div "3 days ago by Lily Baker" at bounding box center [656, 126] width 281 height 17
click at [1000, 266] on icon at bounding box center [1003, 267] width 13 height 13
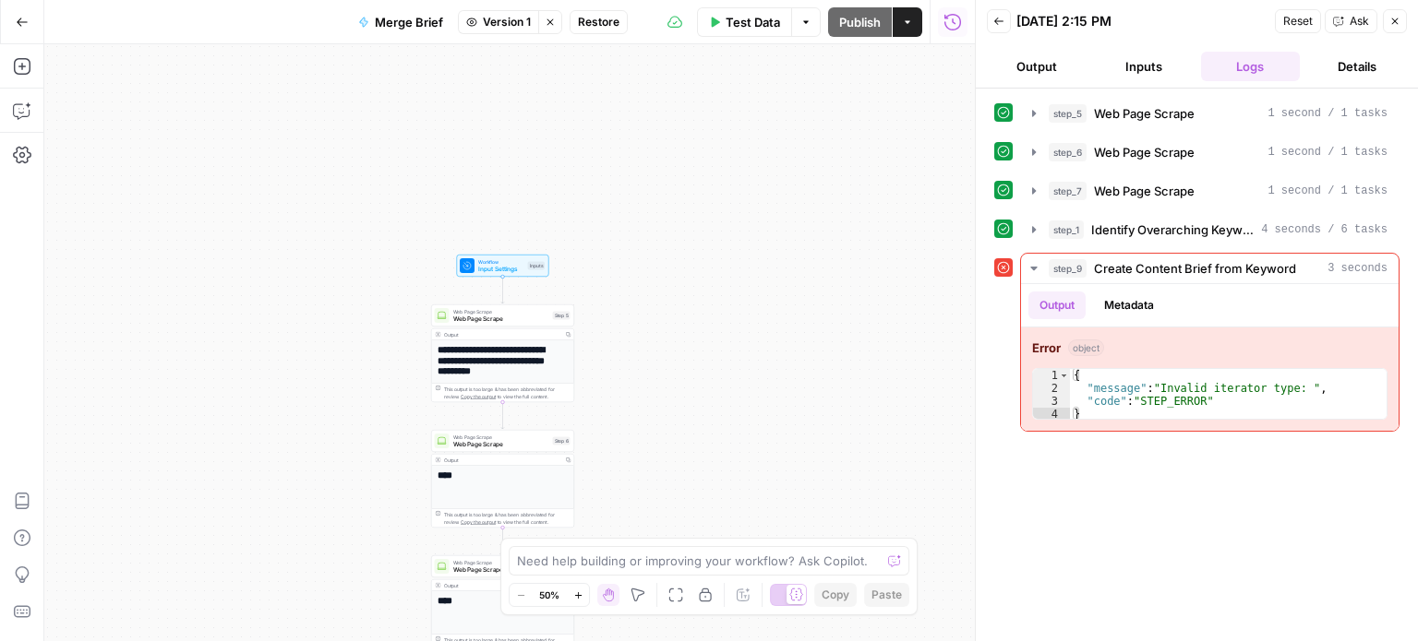
click at [904, 20] on icon "button" at bounding box center [907, 22] width 11 height 11
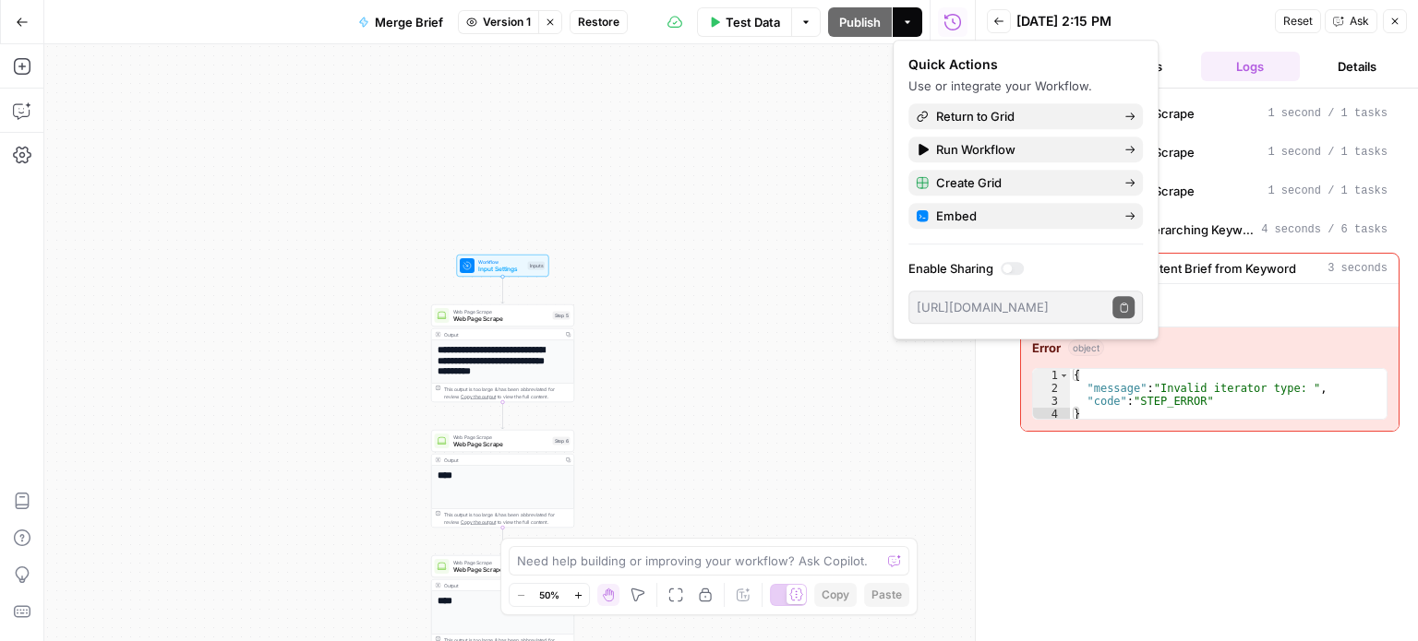
click at [860, 127] on div "**********" at bounding box center [509, 342] width 930 height 597
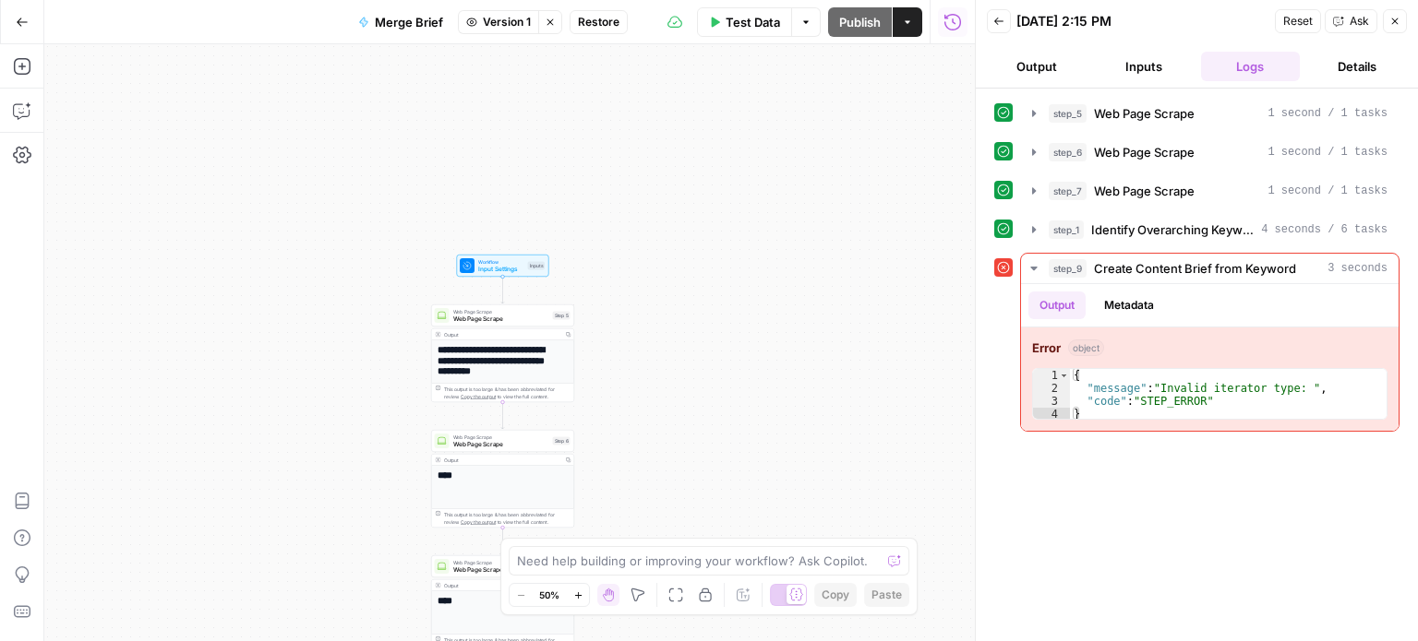
click at [749, 22] on span "Test Data" at bounding box center [752, 22] width 54 height 18
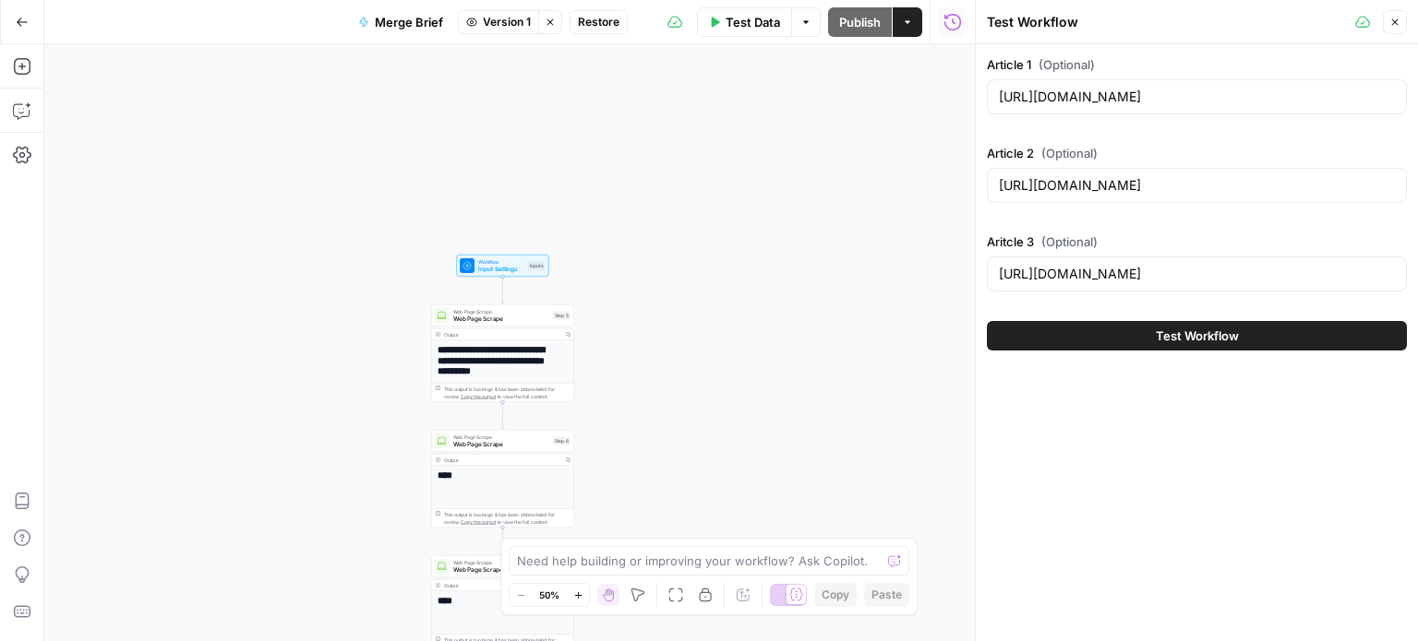
click at [1198, 336] on span "Test Workflow" at bounding box center [1197, 336] width 83 height 18
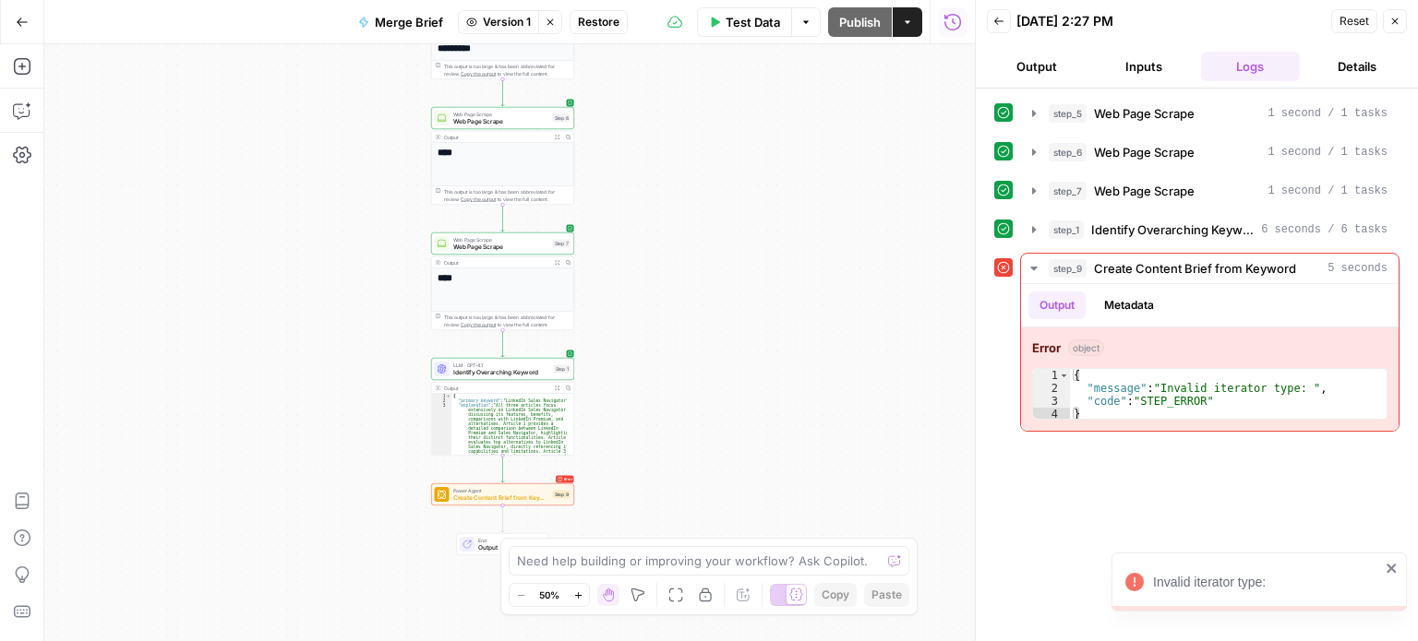
click at [522, 492] on span "Power Agent" at bounding box center [501, 490] width 96 height 7
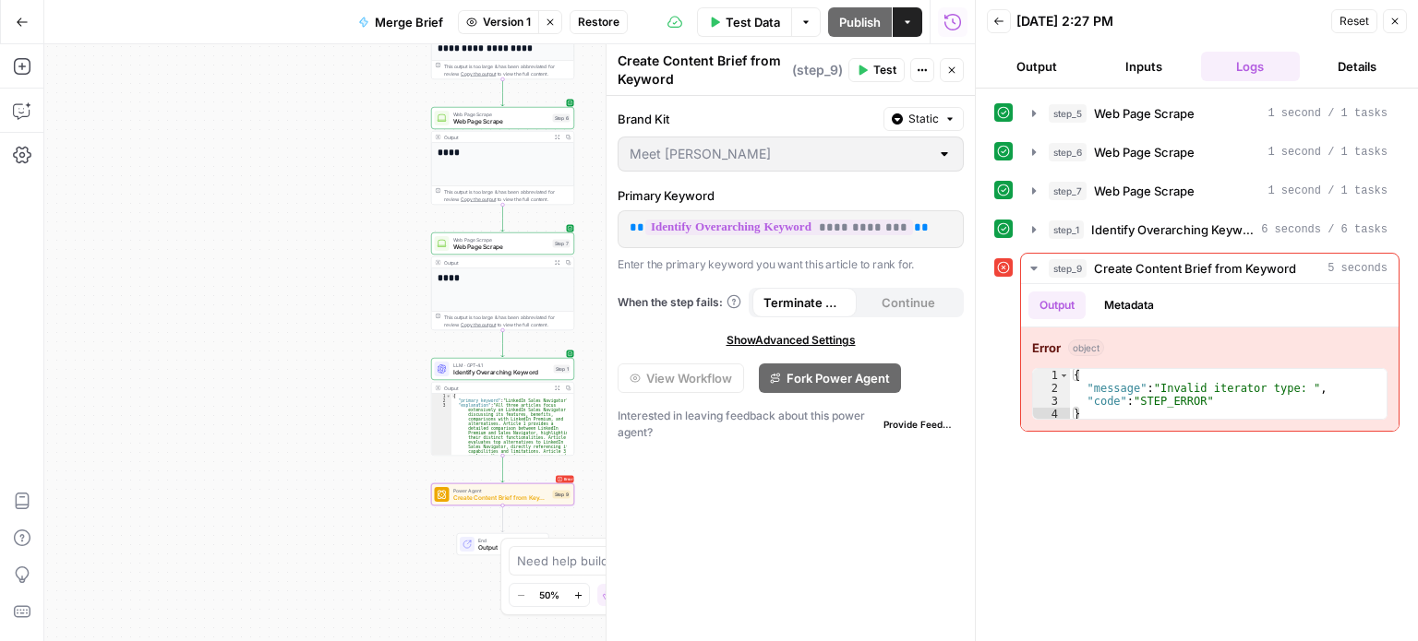
click at [1351, 72] on button "Details" at bounding box center [1357, 67] width 100 height 30
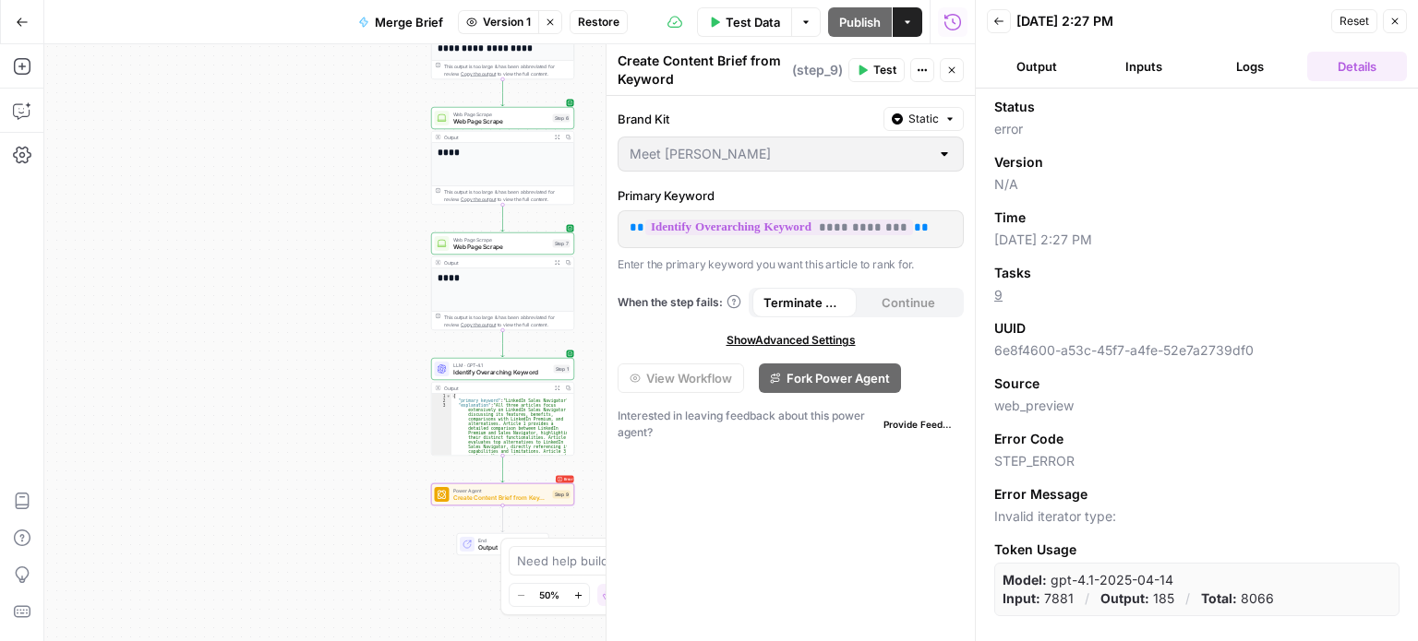
click at [1242, 65] on button "Logs" at bounding box center [1251, 67] width 100 height 30
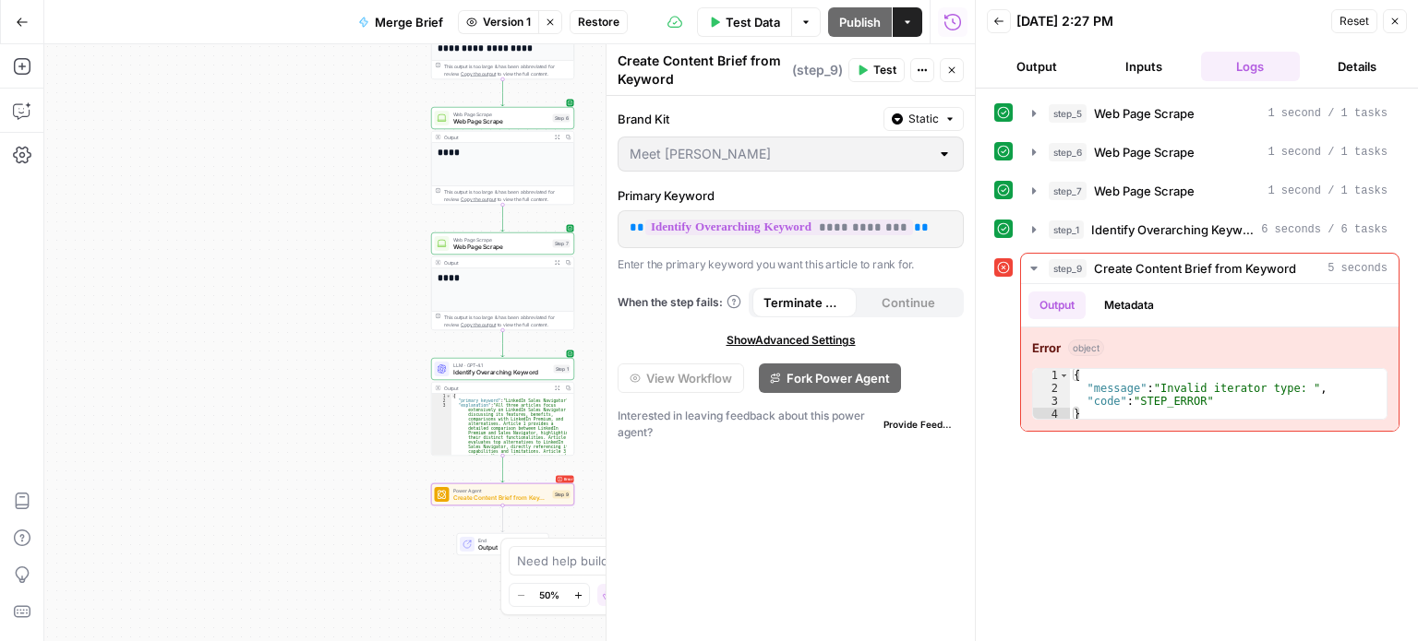
click at [1142, 63] on button "Inputs" at bounding box center [1144, 67] width 100 height 30
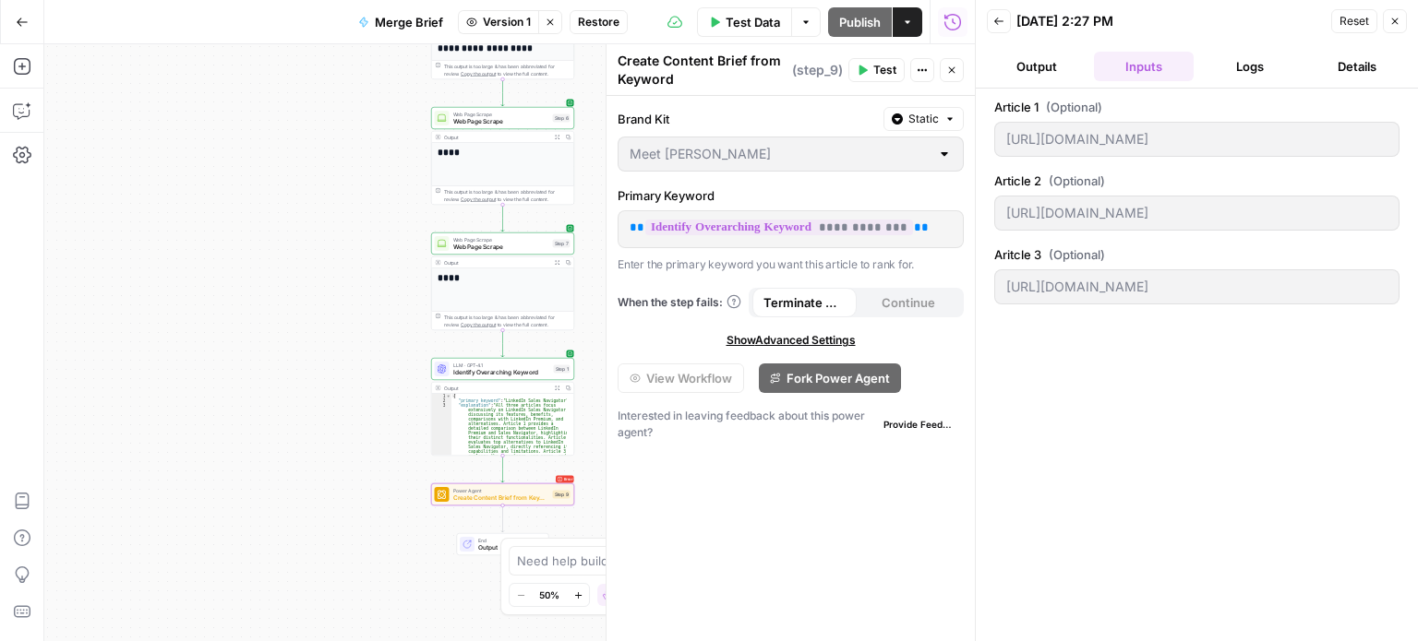
click at [1019, 66] on button "Output" at bounding box center [1037, 67] width 100 height 30
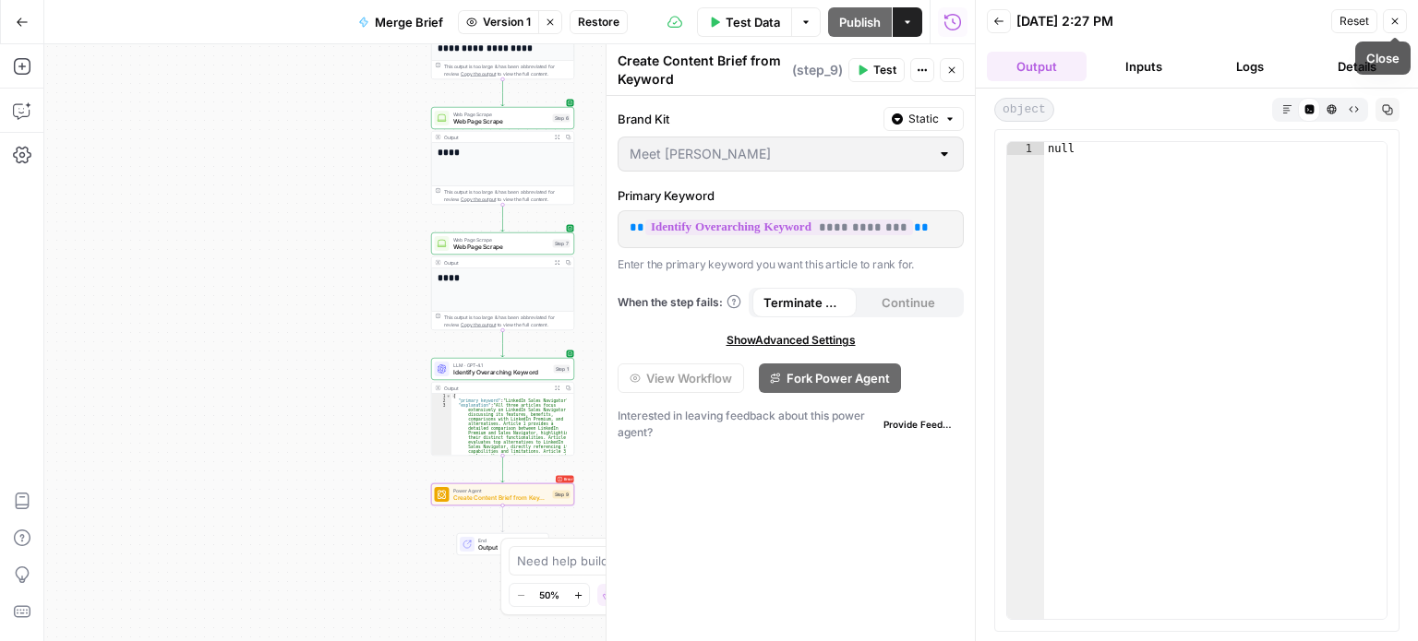
click at [1391, 25] on icon "button" at bounding box center [1394, 21] width 11 height 11
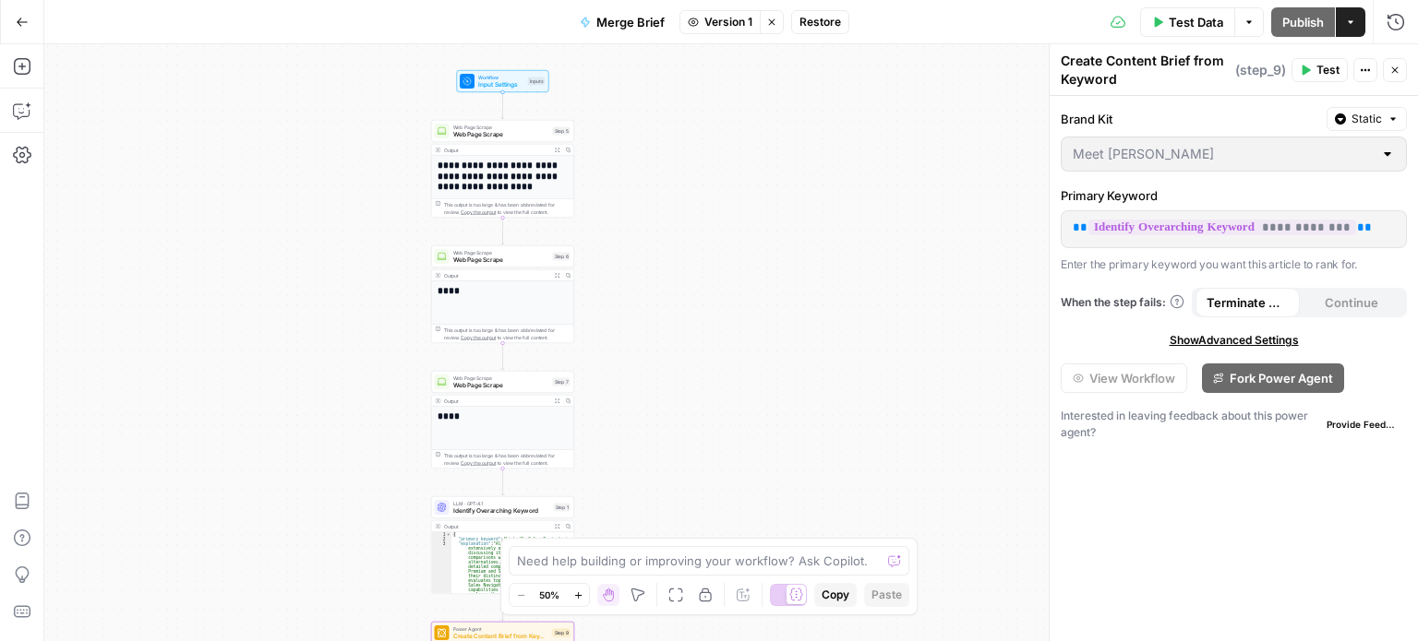
click at [27, 18] on button "Go Back" at bounding box center [22, 22] width 33 height 33
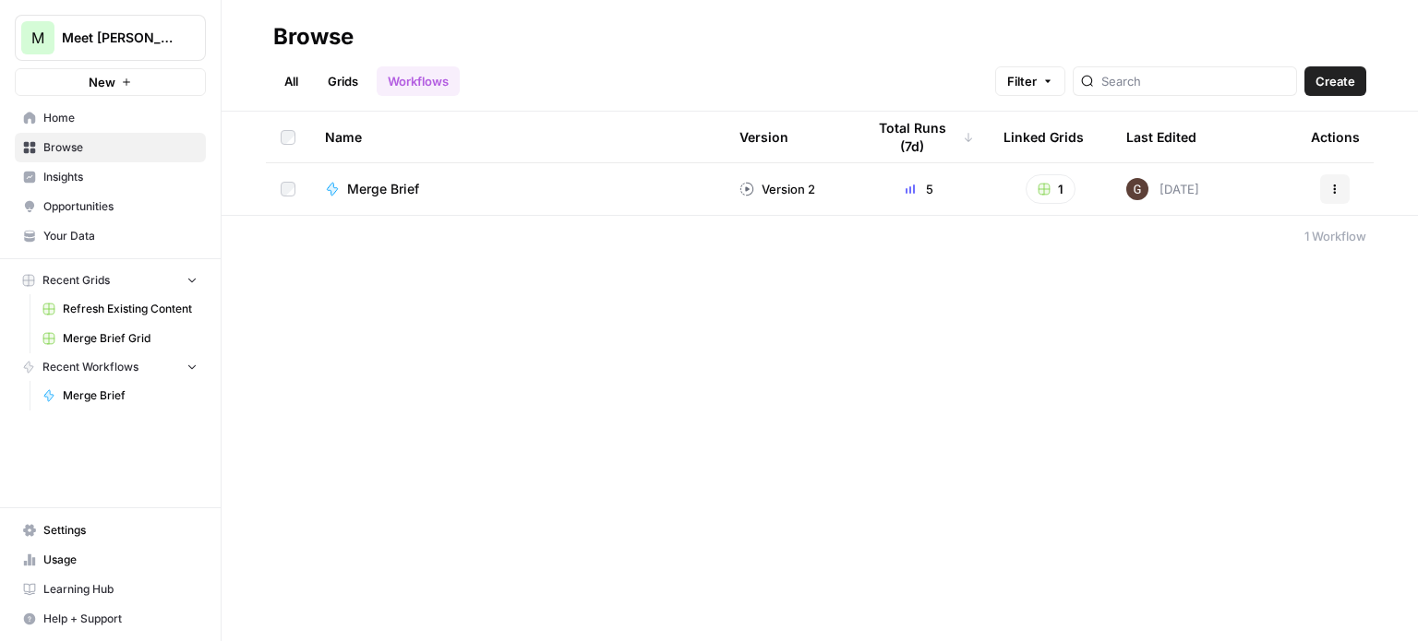
click at [78, 120] on span "Home" at bounding box center [120, 118] width 154 height 17
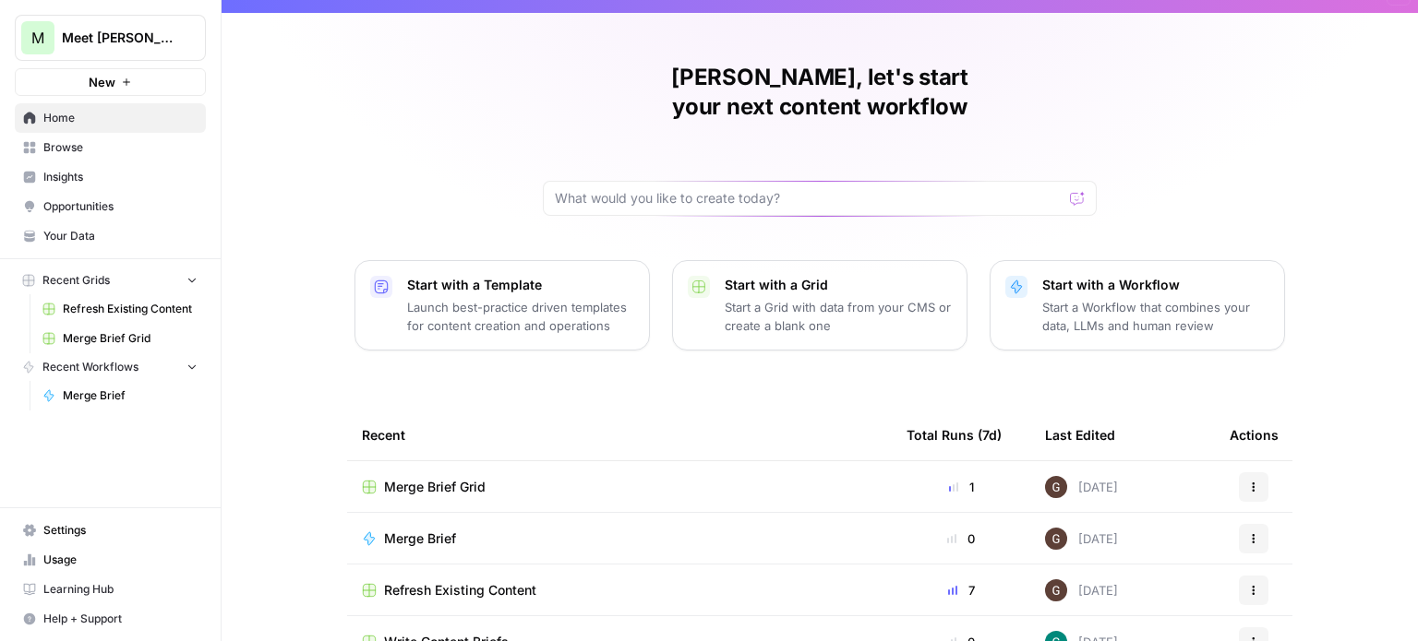
scroll to position [52, 0]
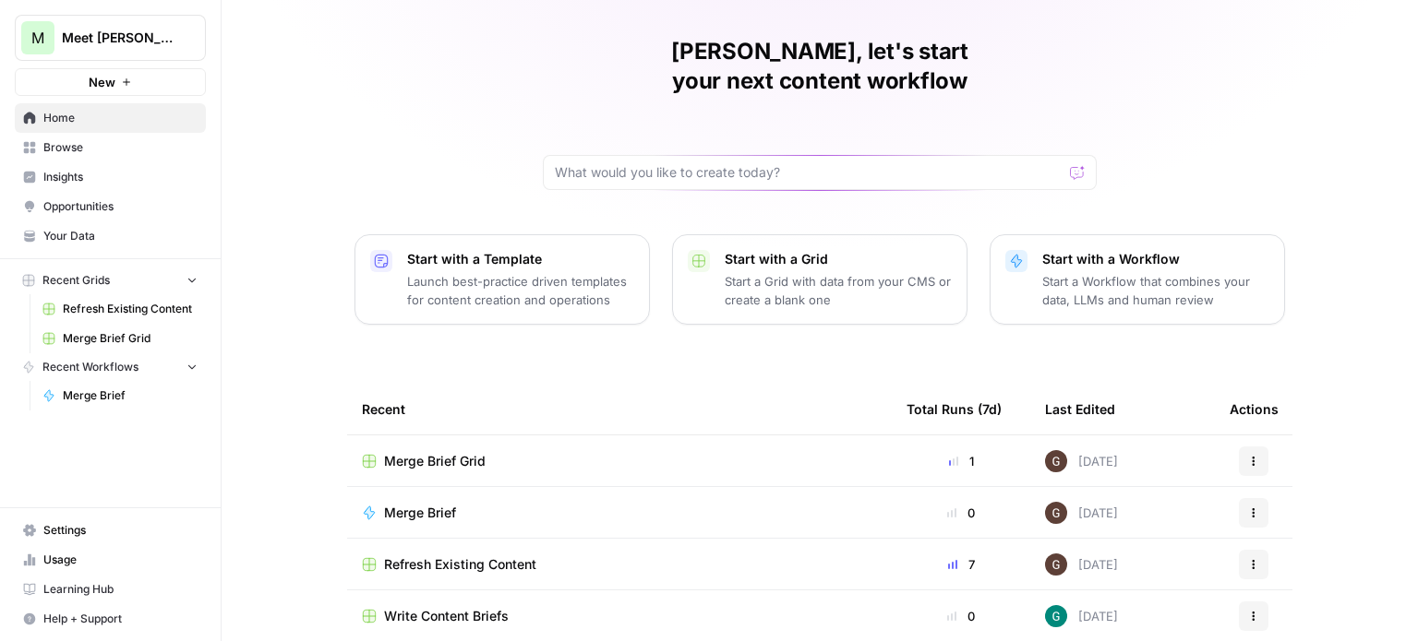
click at [1248, 508] on icon "button" at bounding box center [1253, 513] width 11 height 11
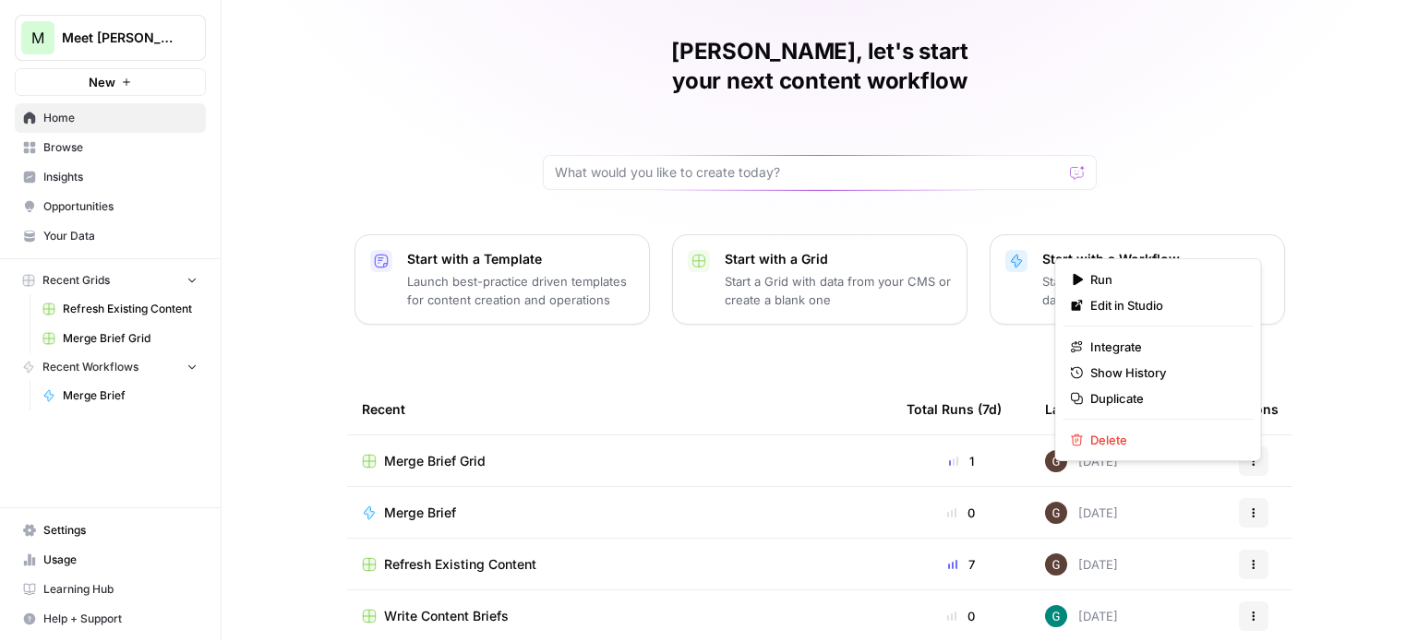
click at [420, 504] on span "Merge Brief" at bounding box center [420, 513] width 72 height 18
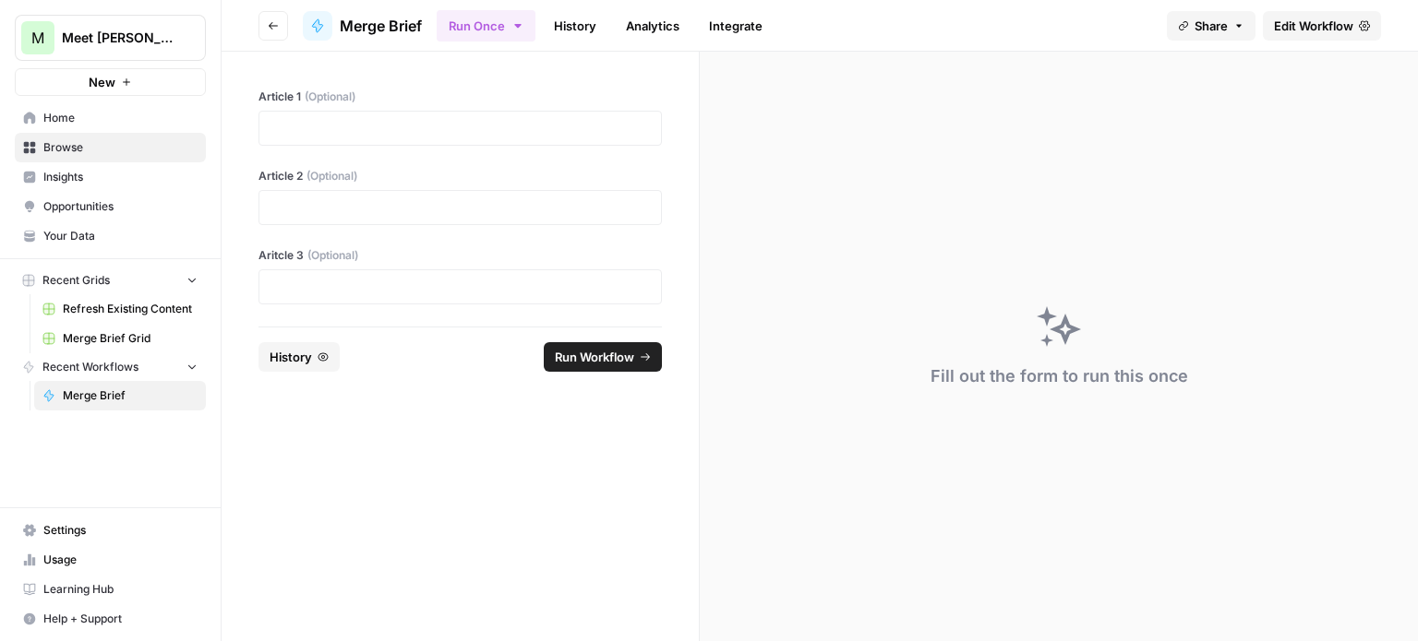
click at [197, 358] on button "Recent Workflows" at bounding box center [110, 367] width 191 height 28
click at [150, 334] on span "Merge Brief Grid" at bounding box center [130, 338] width 135 height 17
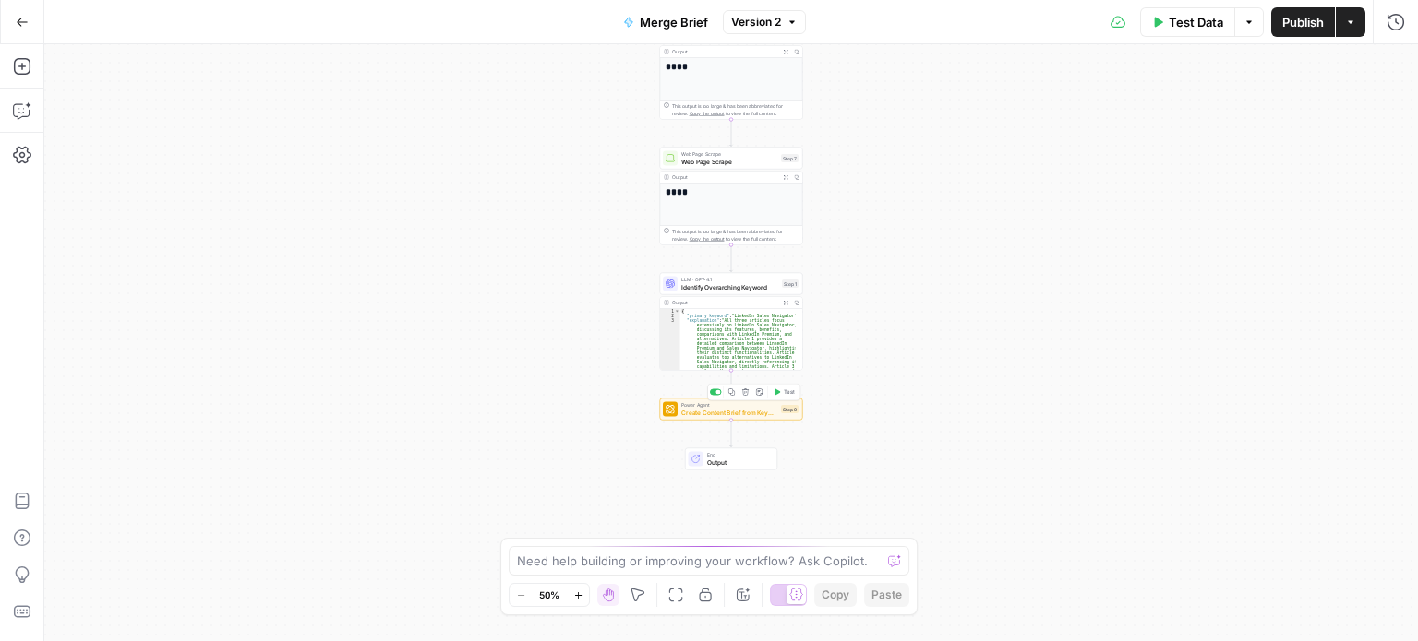
click at [740, 414] on span "Create Content Brief from Keyword" at bounding box center [729, 412] width 96 height 9
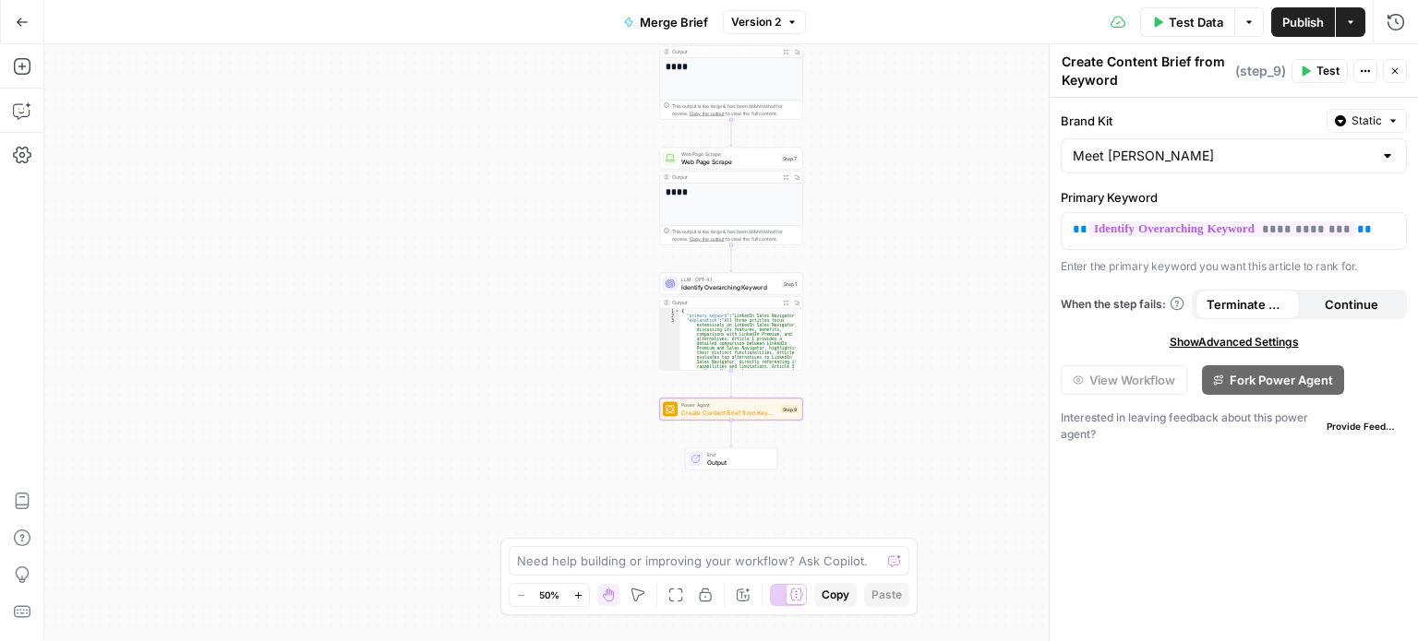
click at [1313, 73] on button "Test" at bounding box center [1319, 71] width 56 height 24
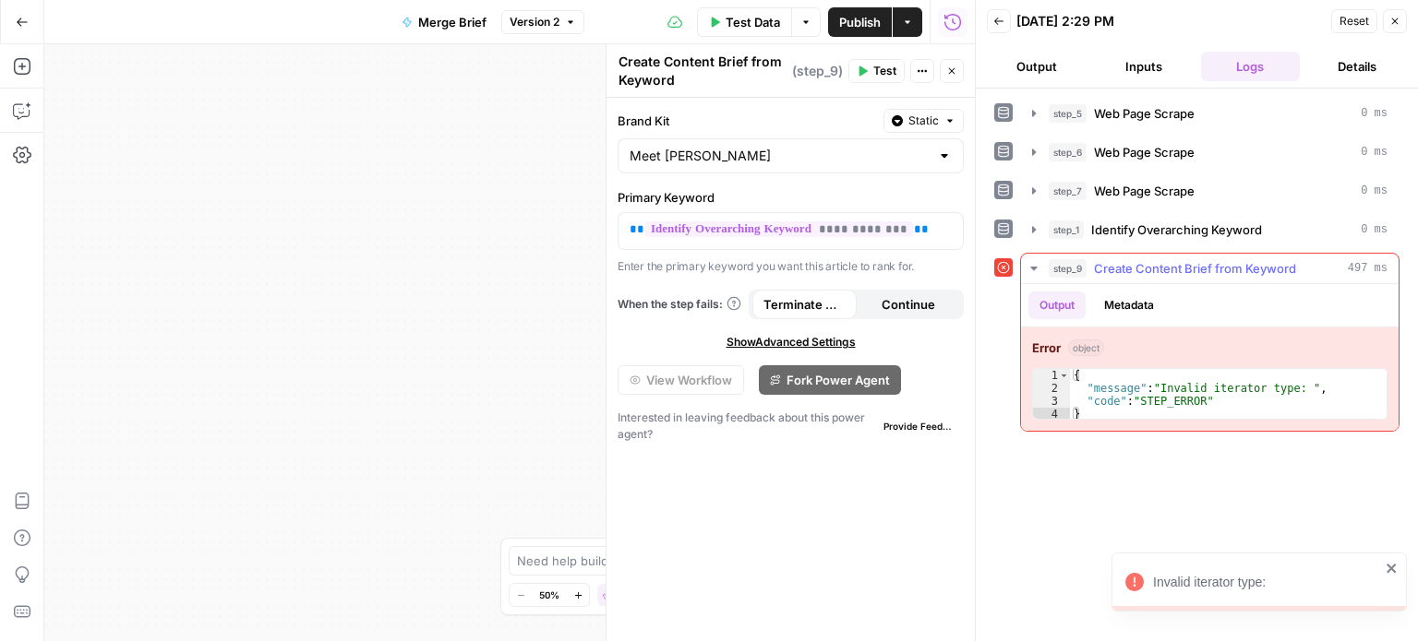
click at [1132, 301] on button "Metadata" at bounding box center [1129, 306] width 72 height 28
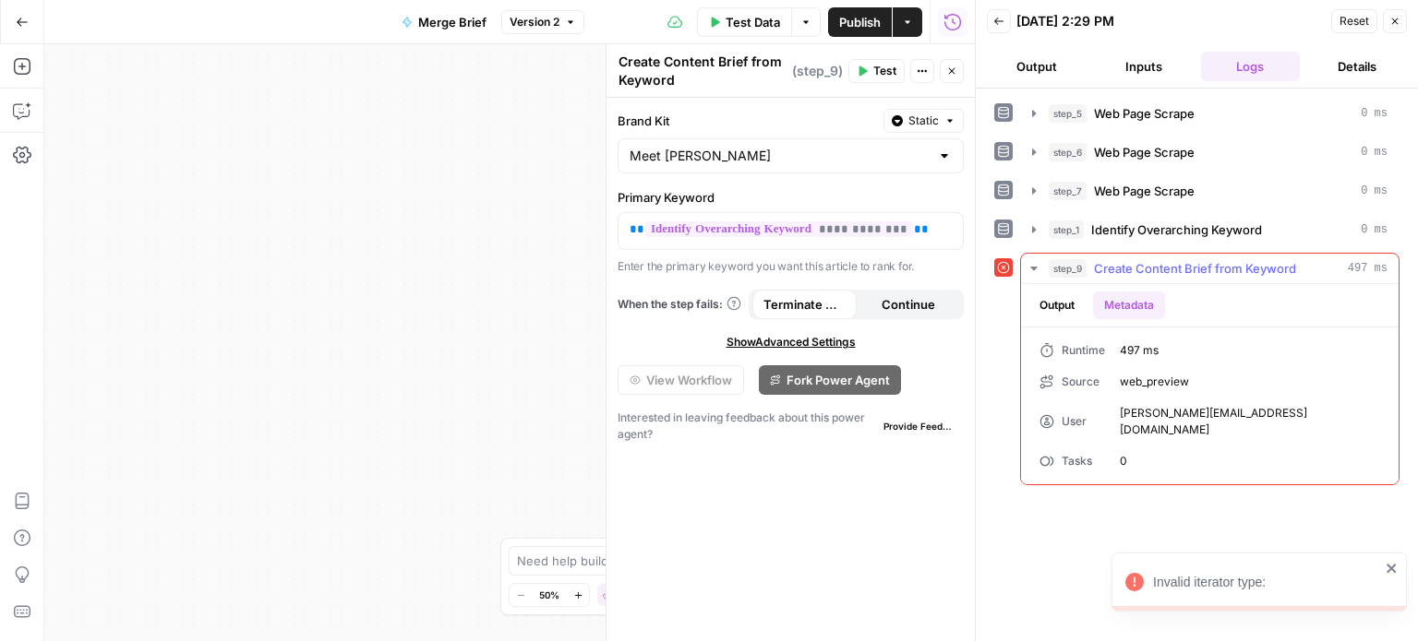
click at [1042, 299] on button "Output" at bounding box center [1056, 306] width 57 height 28
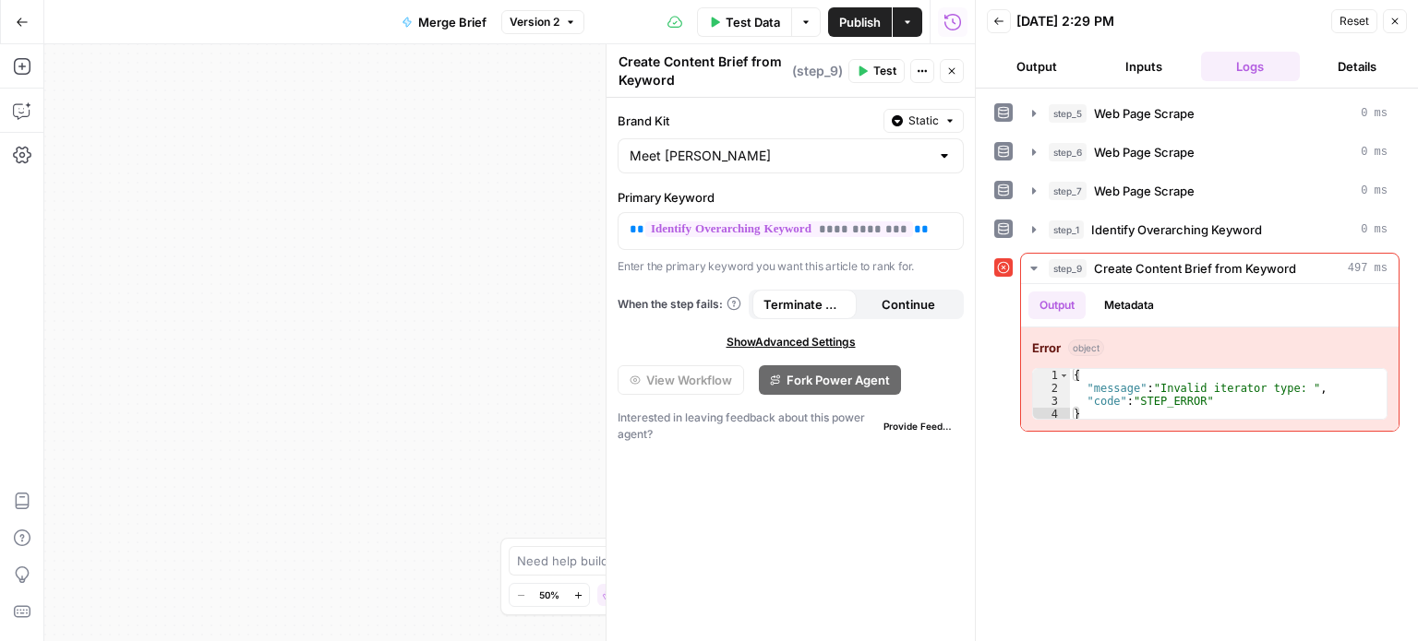
click at [823, 337] on span "Show Advanced Settings" at bounding box center [790, 342] width 129 height 17
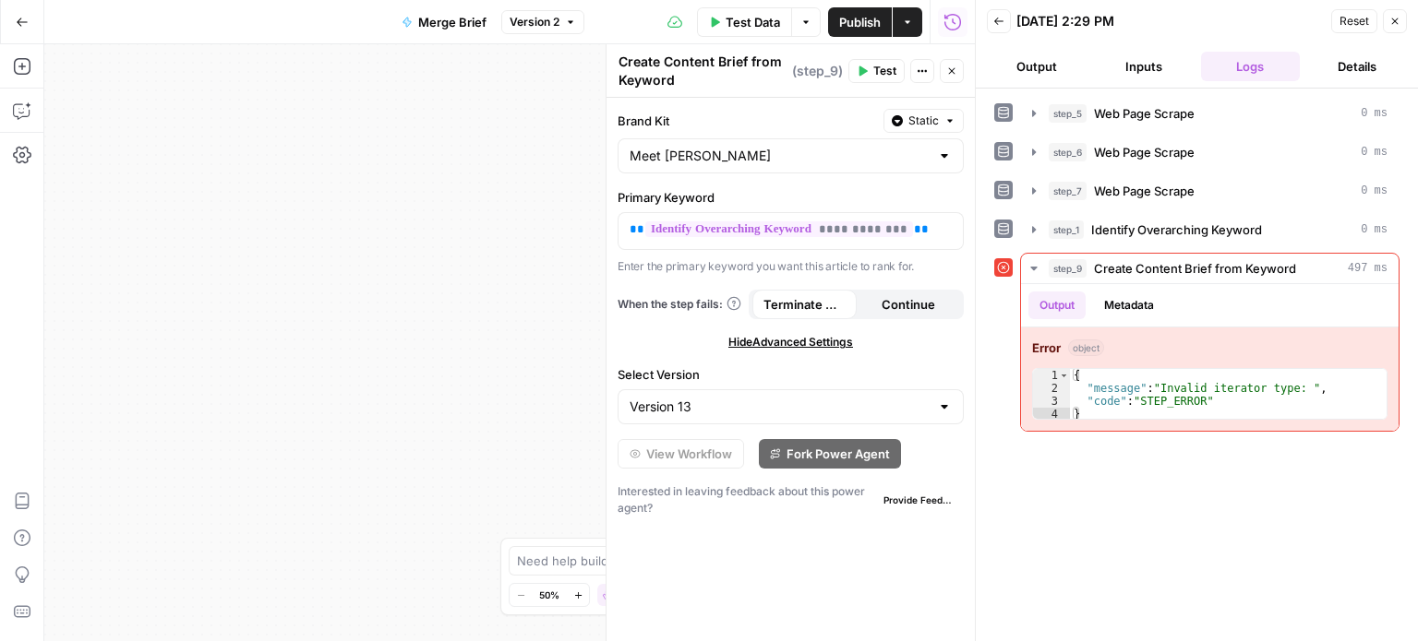
click at [11, 23] on button "Go Back" at bounding box center [22, 22] width 33 height 33
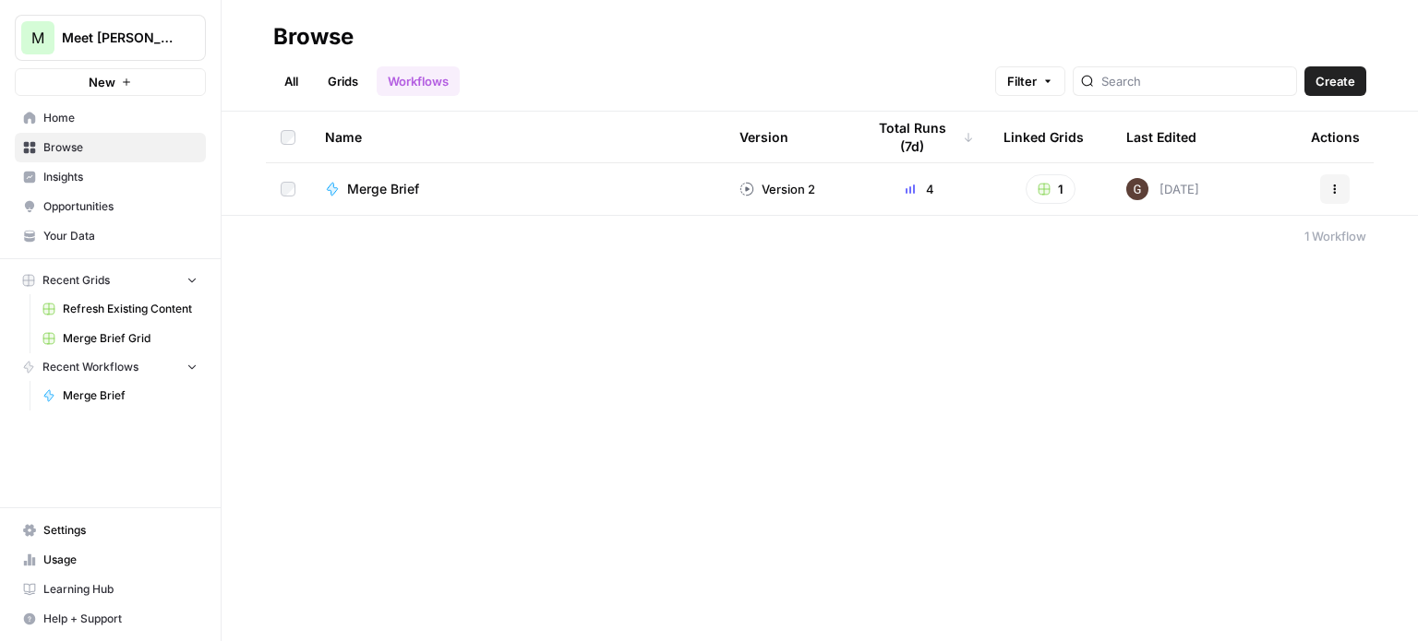
click at [69, 116] on span "Home" at bounding box center [120, 118] width 154 height 17
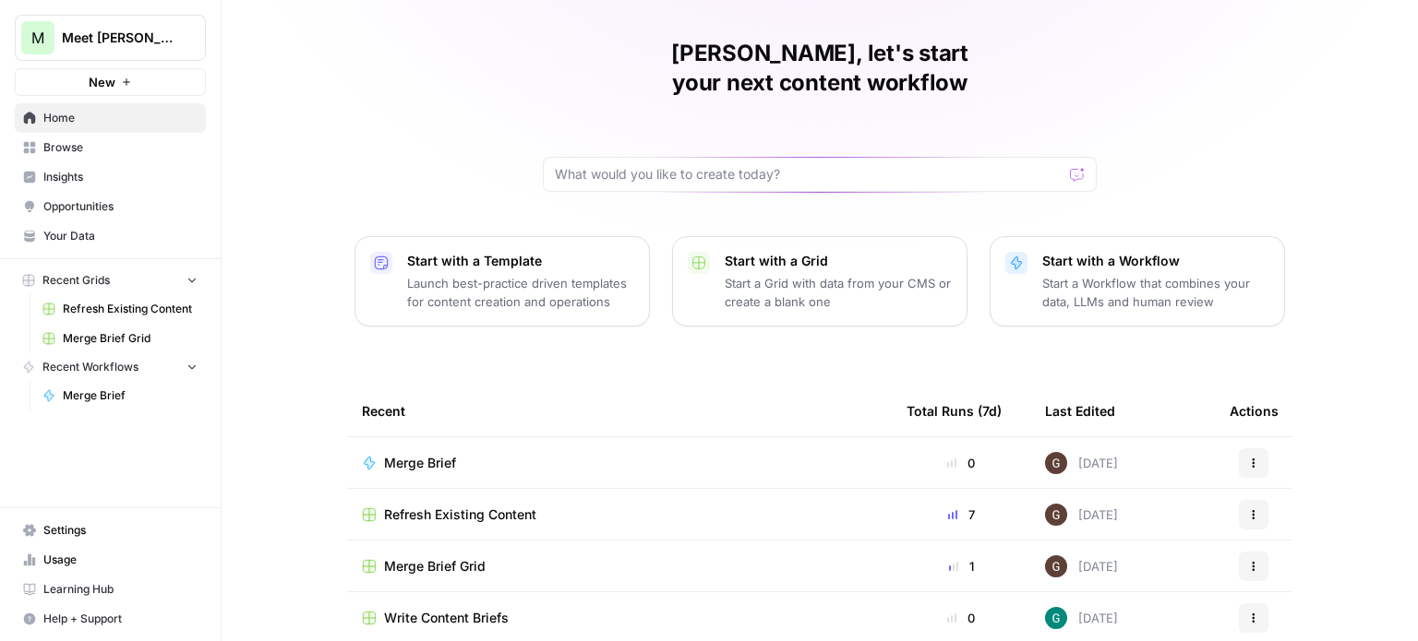
scroll to position [52, 0]
click at [402, 556] on span "Merge Brief Grid" at bounding box center [435, 565] width 102 height 18
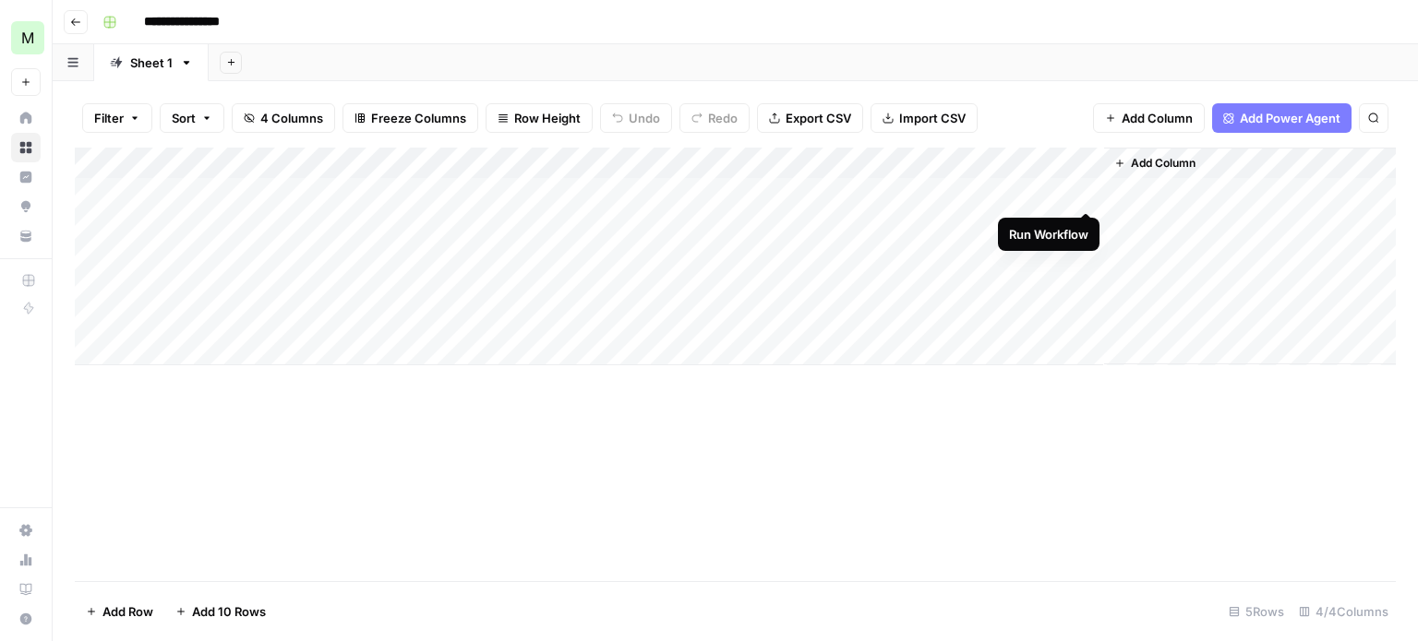
click at [1086, 188] on div "Add Column" at bounding box center [735, 257] width 1321 height 218
click at [1004, 195] on div "Add Column" at bounding box center [735, 257] width 1321 height 218
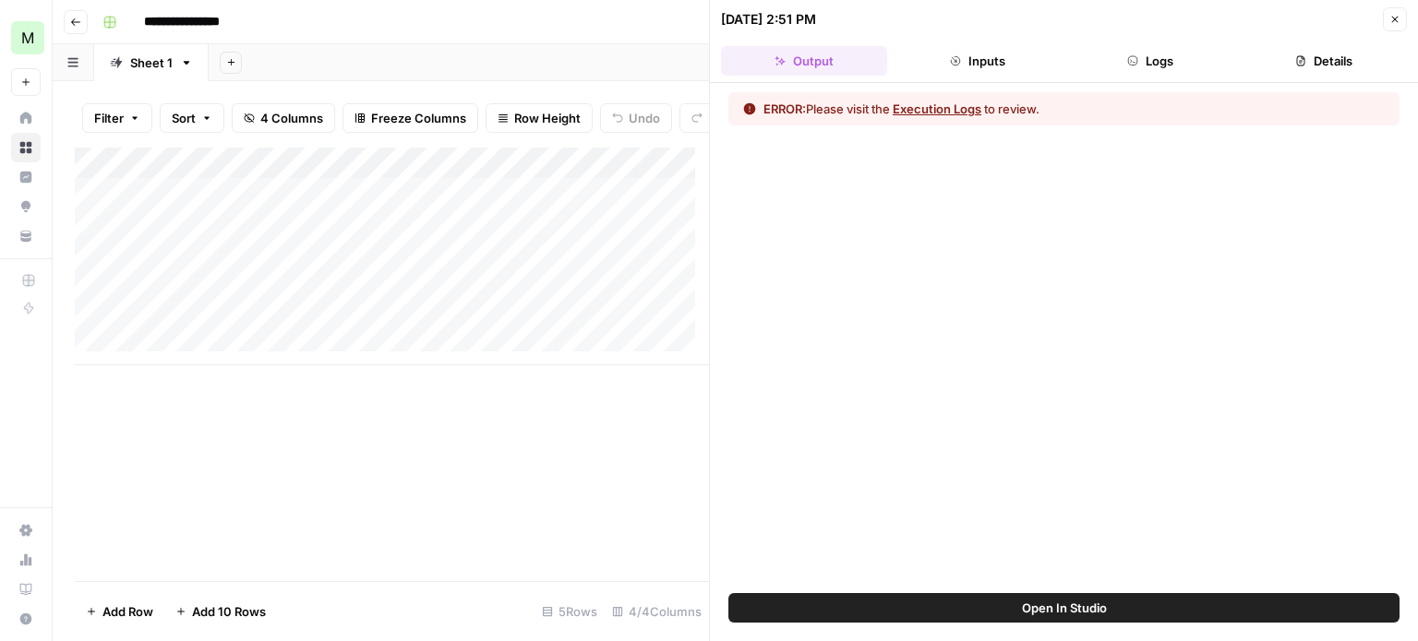
click at [954, 107] on button "Execution Logs" at bounding box center [937, 109] width 89 height 18
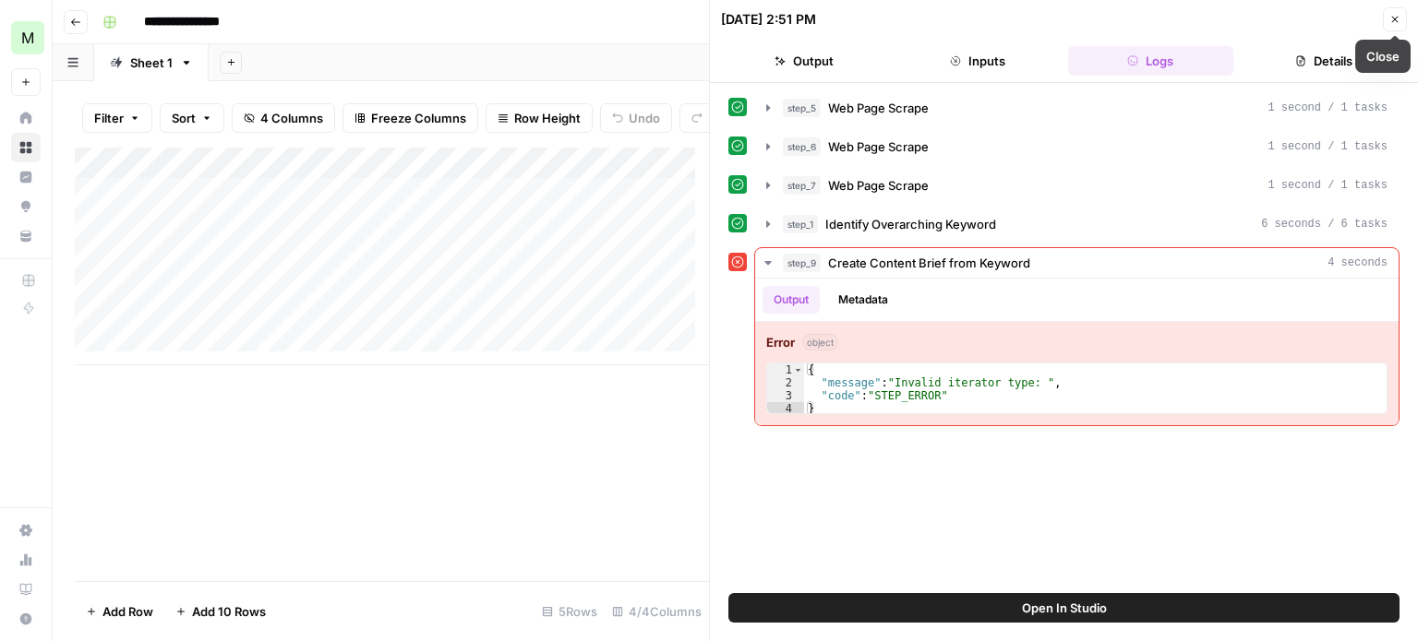
click at [1387, 12] on button "Close" at bounding box center [1395, 19] width 24 height 24
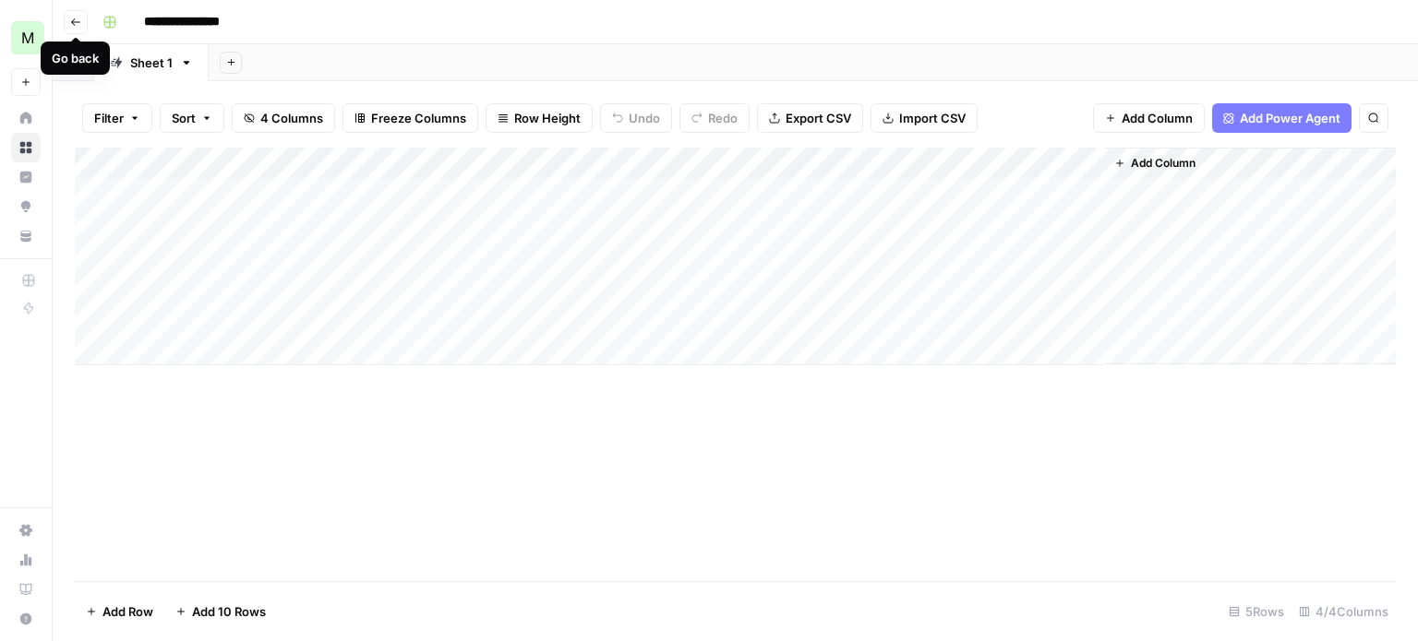
click at [75, 20] on icon "button" at bounding box center [75, 22] width 11 height 11
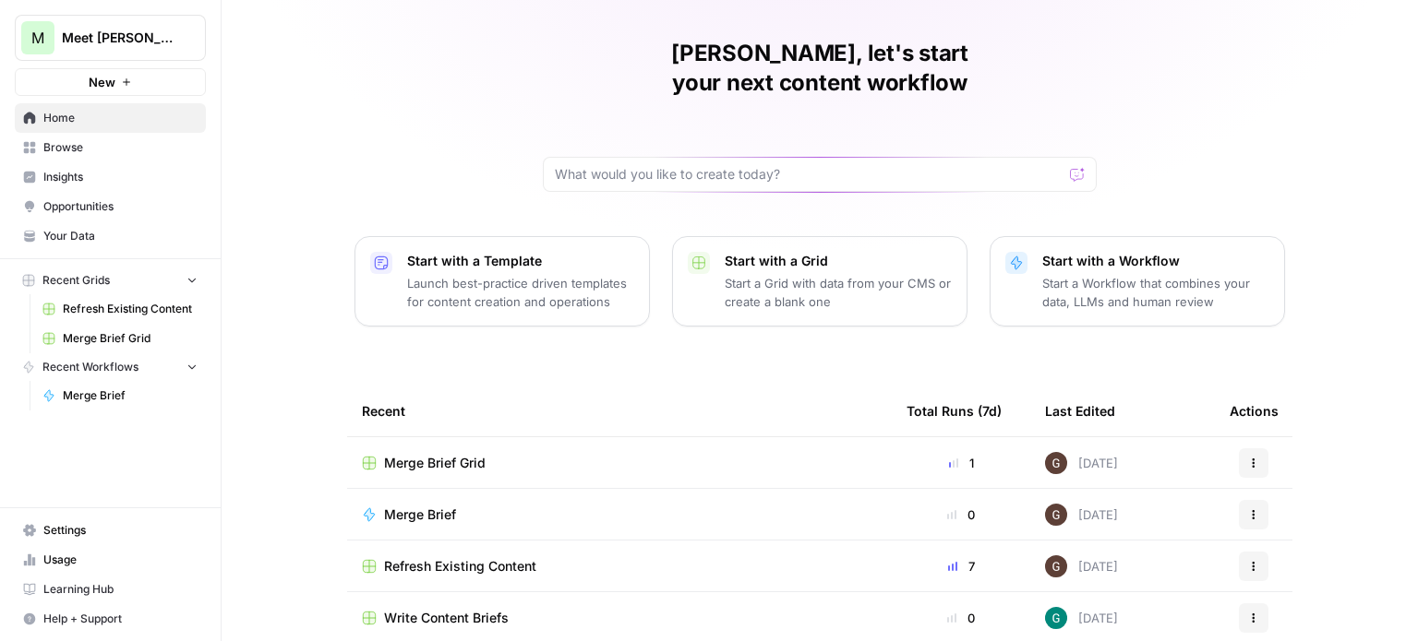
scroll to position [52, 0]
click at [422, 452] on span "Merge Brief Grid" at bounding box center [435, 461] width 102 height 18
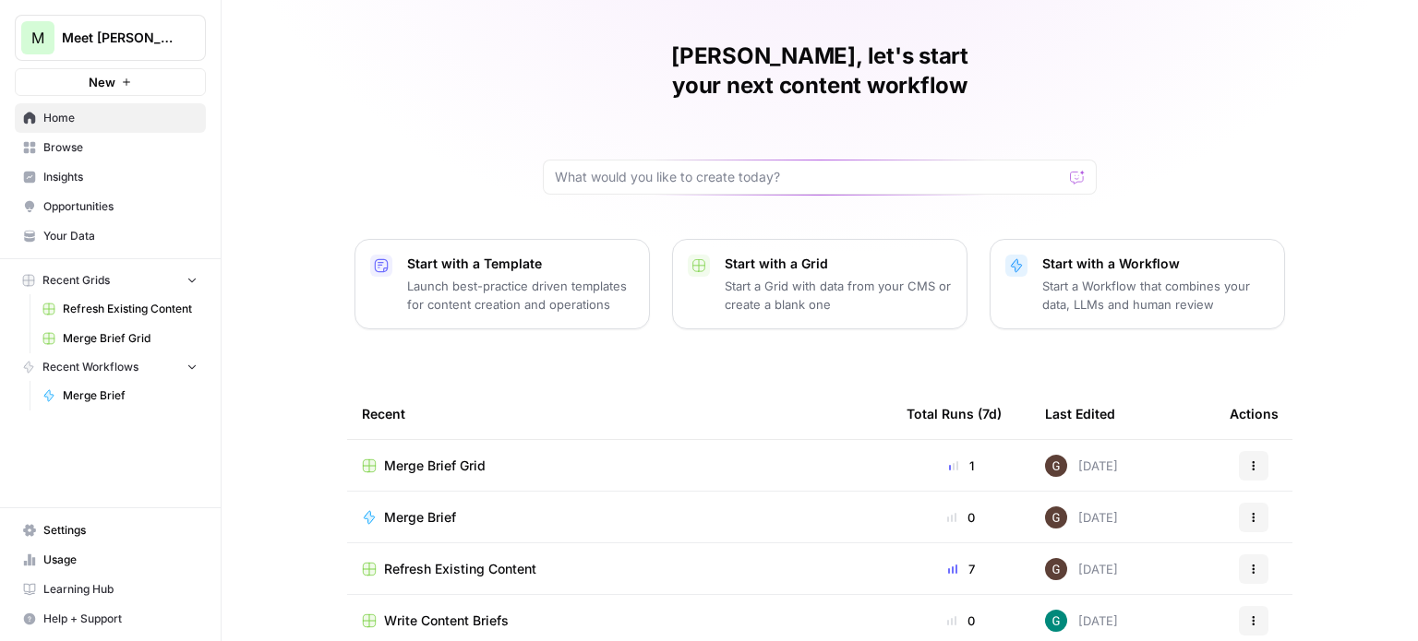
scroll to position [52, 0]
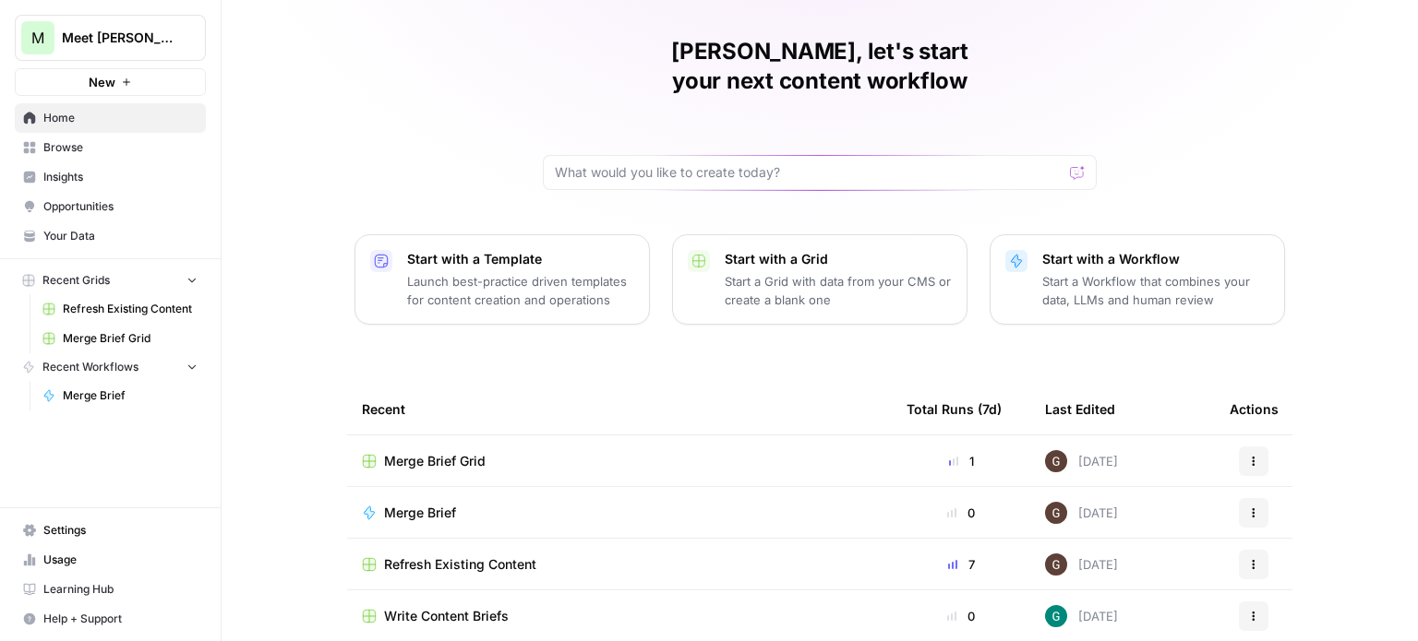
click at [413, 504] on span "Merge Brief" at bounding box center [420, 513] width 72 height 18
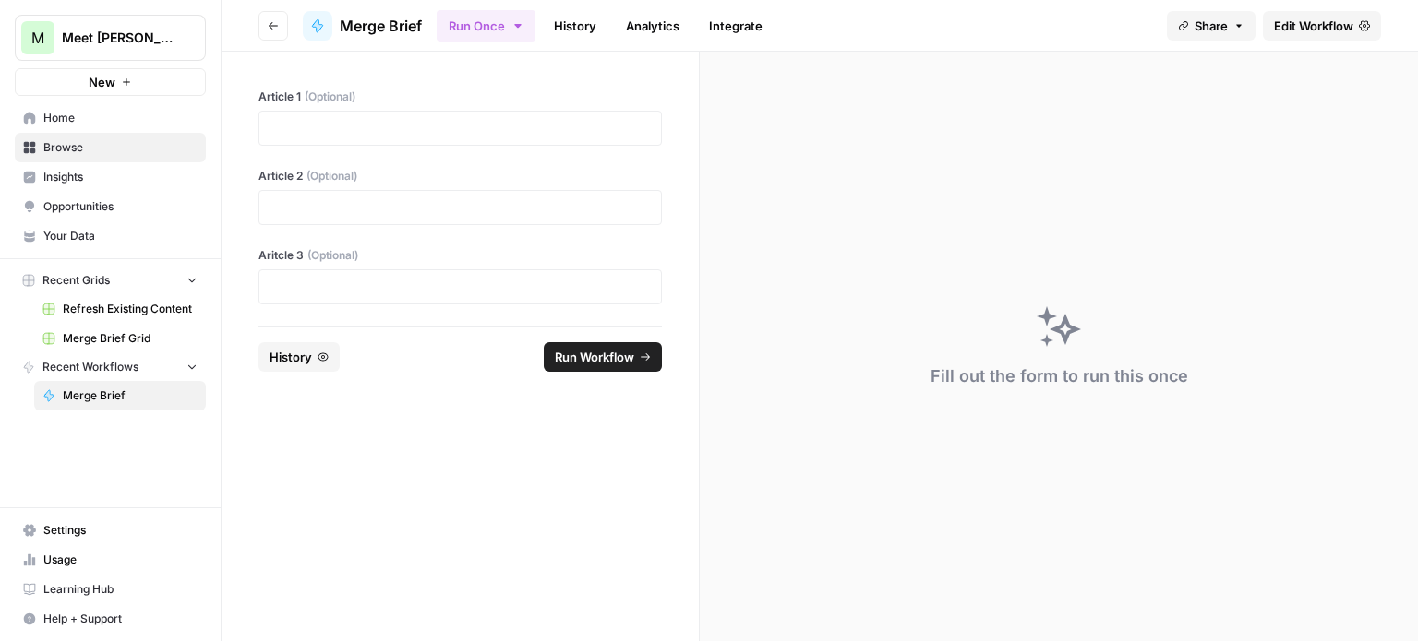
click at [66, 117] on span "Home" at bounding box center [120, 118] width 154 height 17
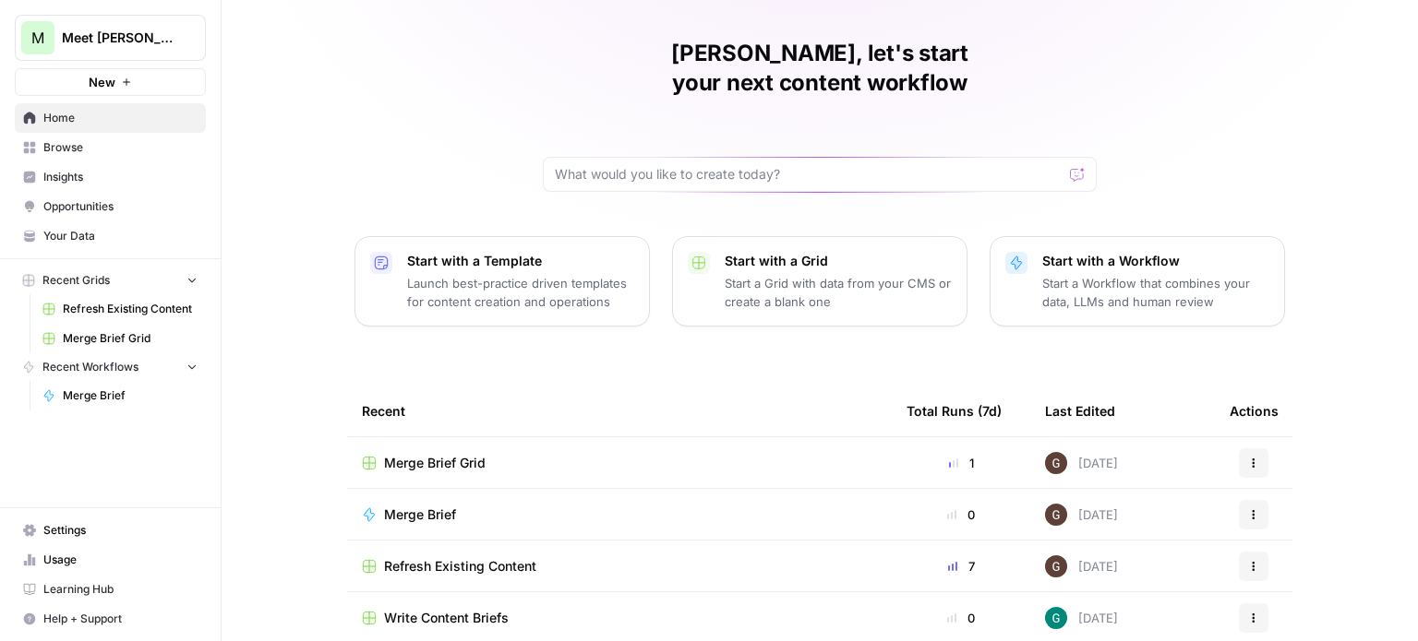
scroll to position [52, 0]
click at [447, 452] on span "Merge Brief Grid" at bounding box center [435, 461] width 102 height 18
click at [425, 556] on span "Refresh Existing Content" at bounding box center [460, 565] width 152 height 18
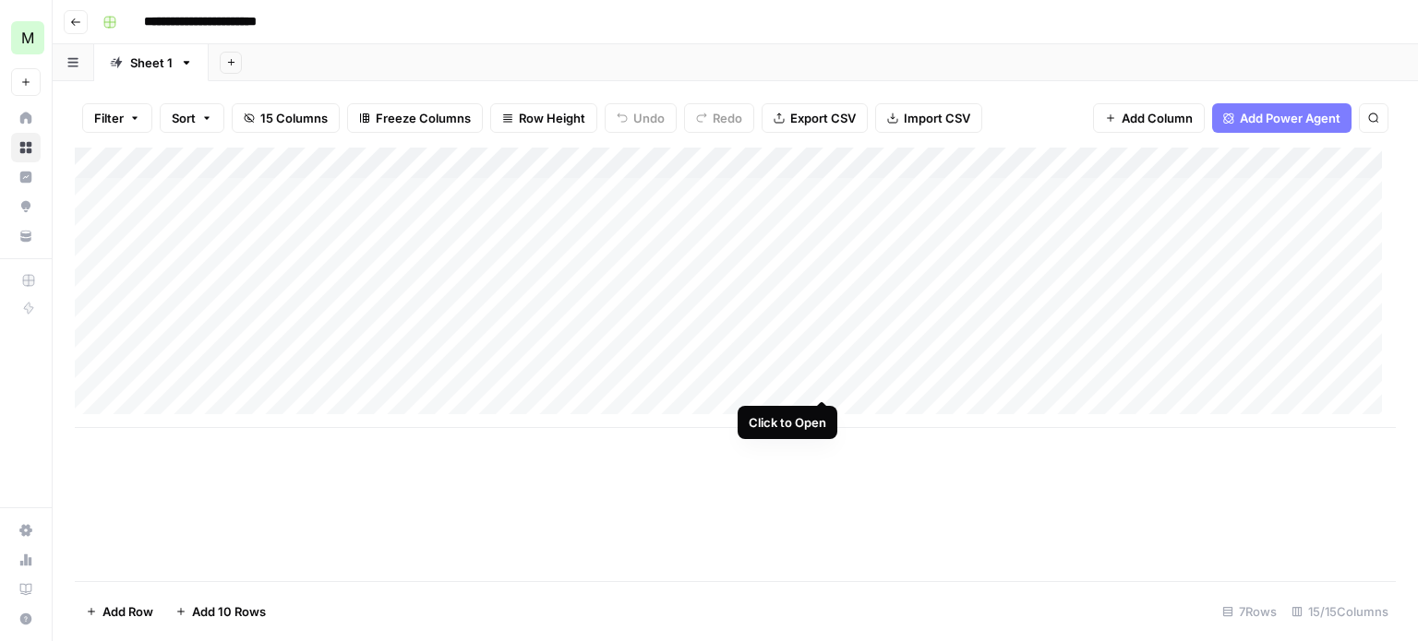
click at [820, 376] on div "Add Column" at bounding box center [735, 288] width 1321 height 281
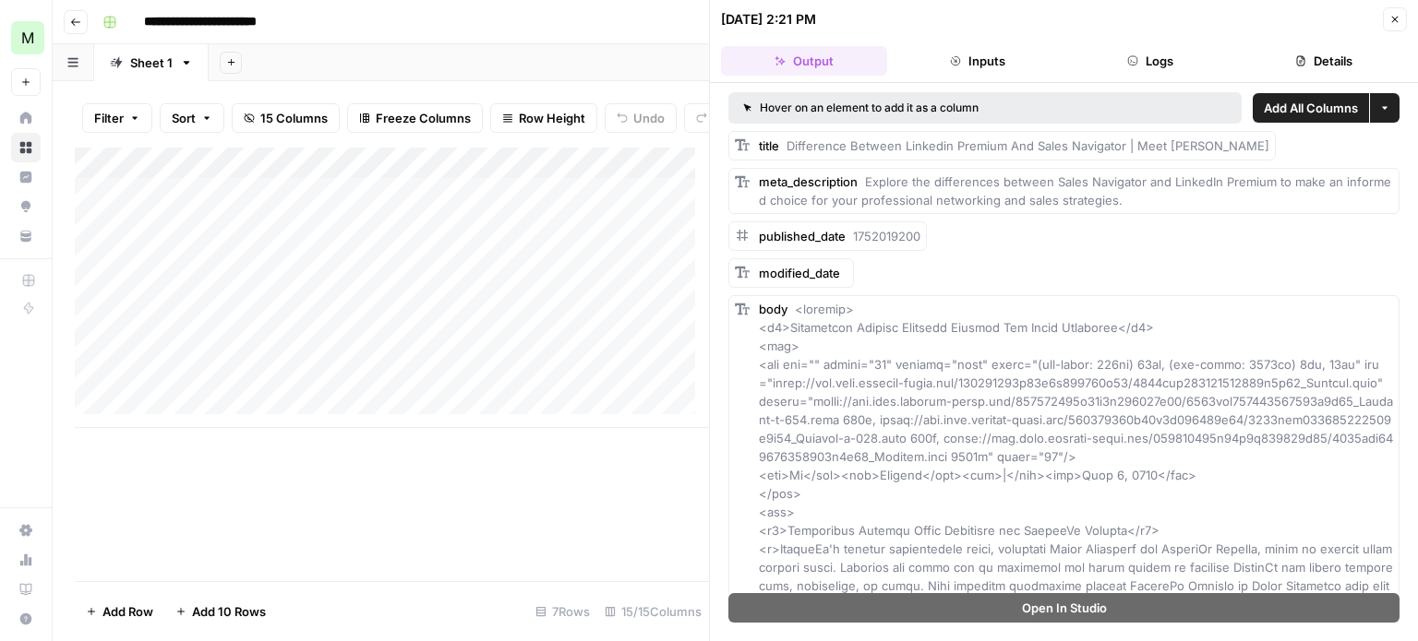
click at [1389, 22] on icon "button" at bounding box center [1394, 19] width 11 height 11
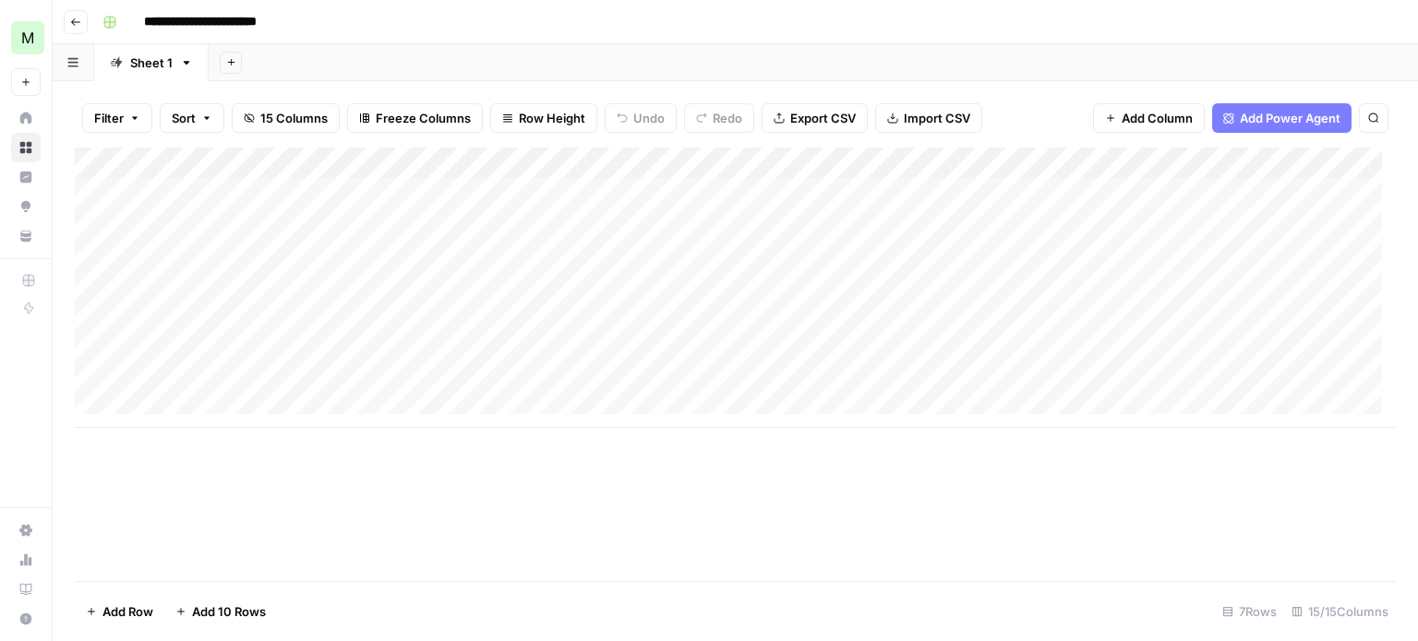
click at [698, 541] on div "Add Column" at bounding box center [735, 365] width 1321 height 434
click at [763, 489] on div "Add Column" at bounding box center [735, 365] width 1321 height 434
click at [820, 163] on div "Add Column" at bounding box center [735, 288] width 1321 height 281
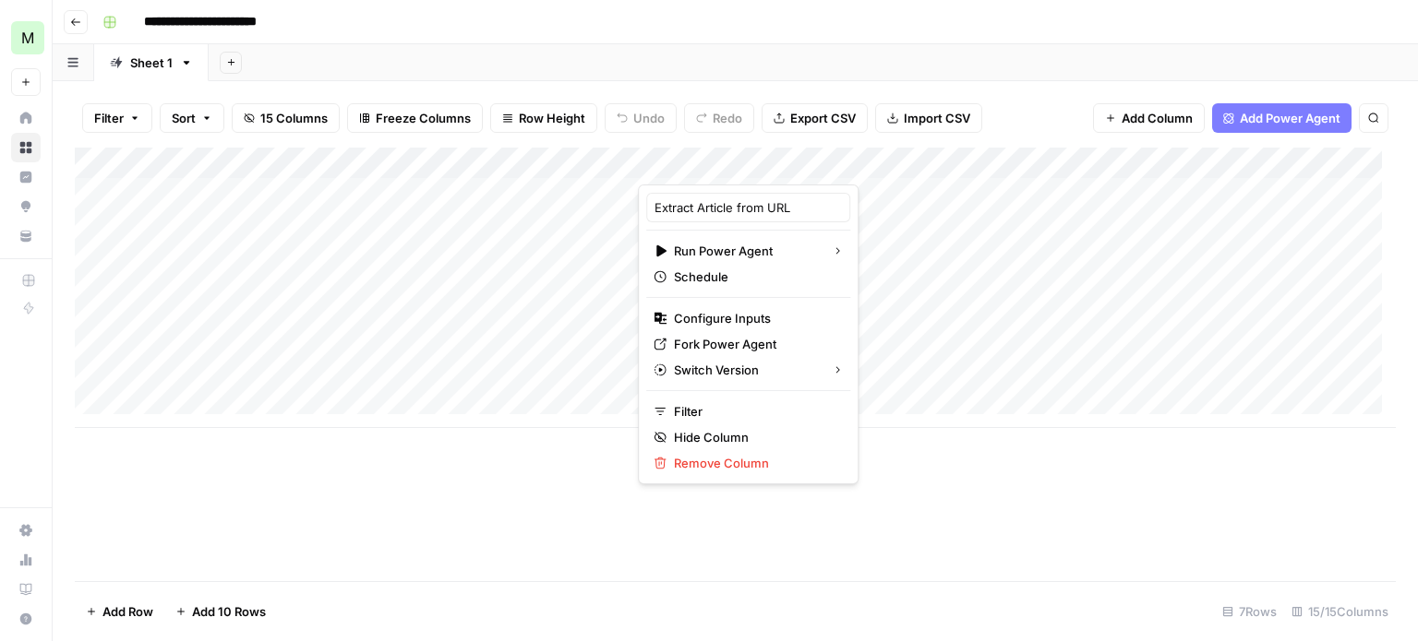
click at [755, 66] on div "Add Sheet" at bounding box center [813, 62] width 1209 height 37
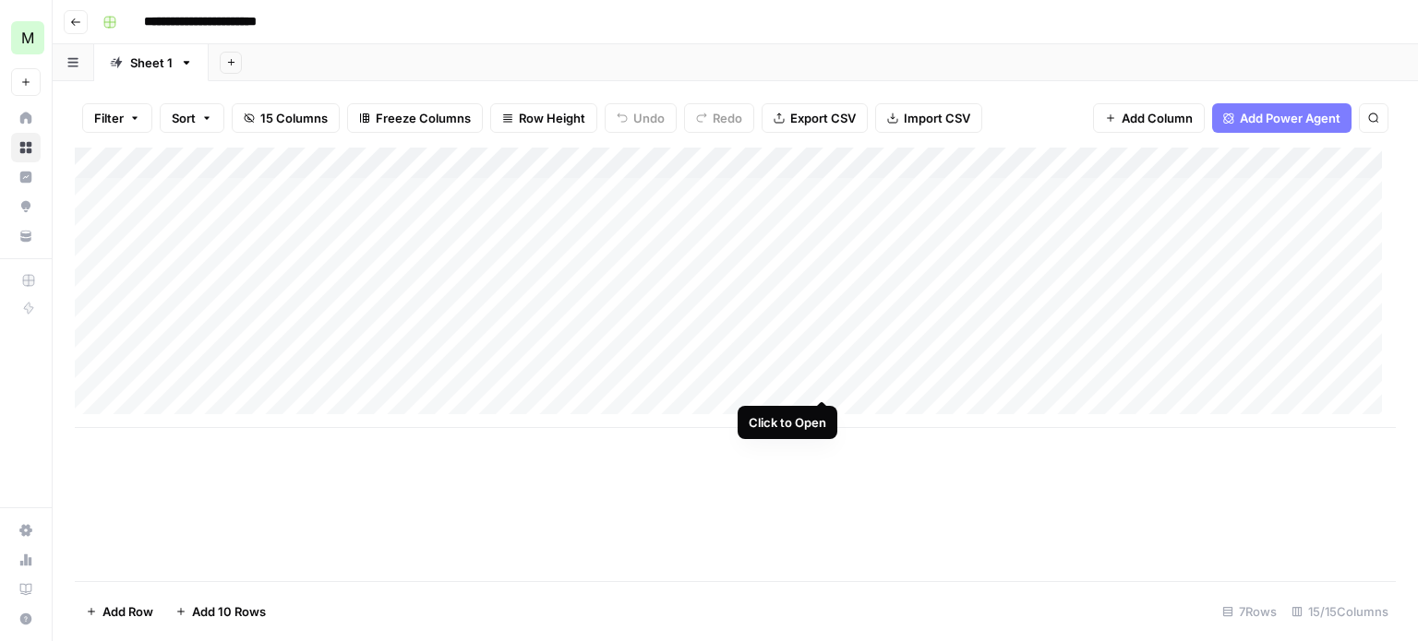
click at [820, 378] on div "Add Column" at bounding box center [735, 288] width 1321 height 281
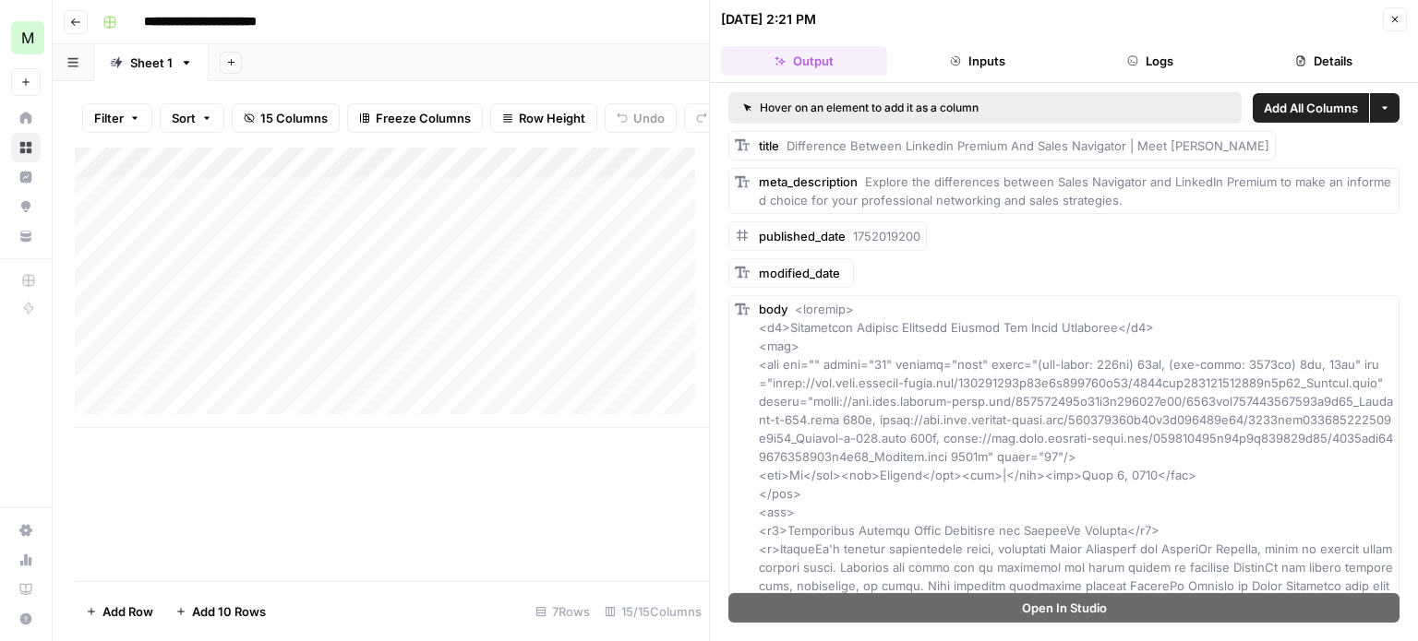
click at [1389, 19] on icon "button" at bounding box center [1394, 19] width 11 height 11
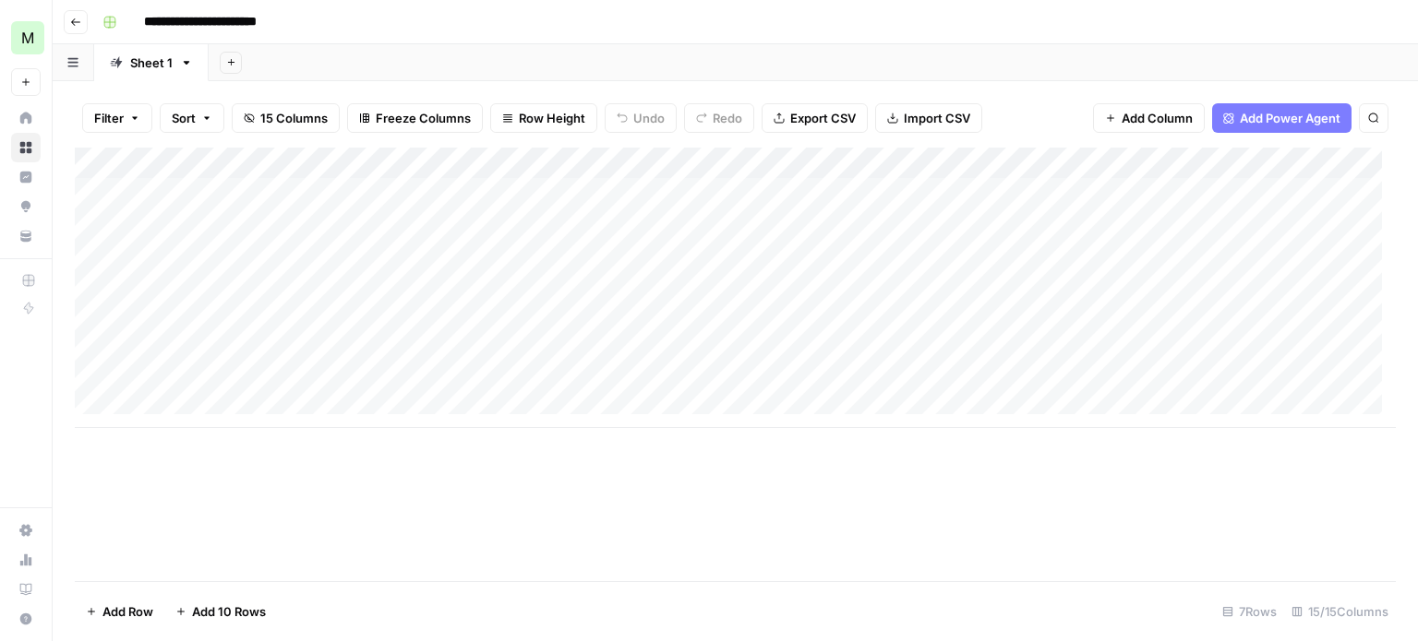
click at [773, 164] on div "Add Column" at bounding box center [735, 288] width 1321 height 281
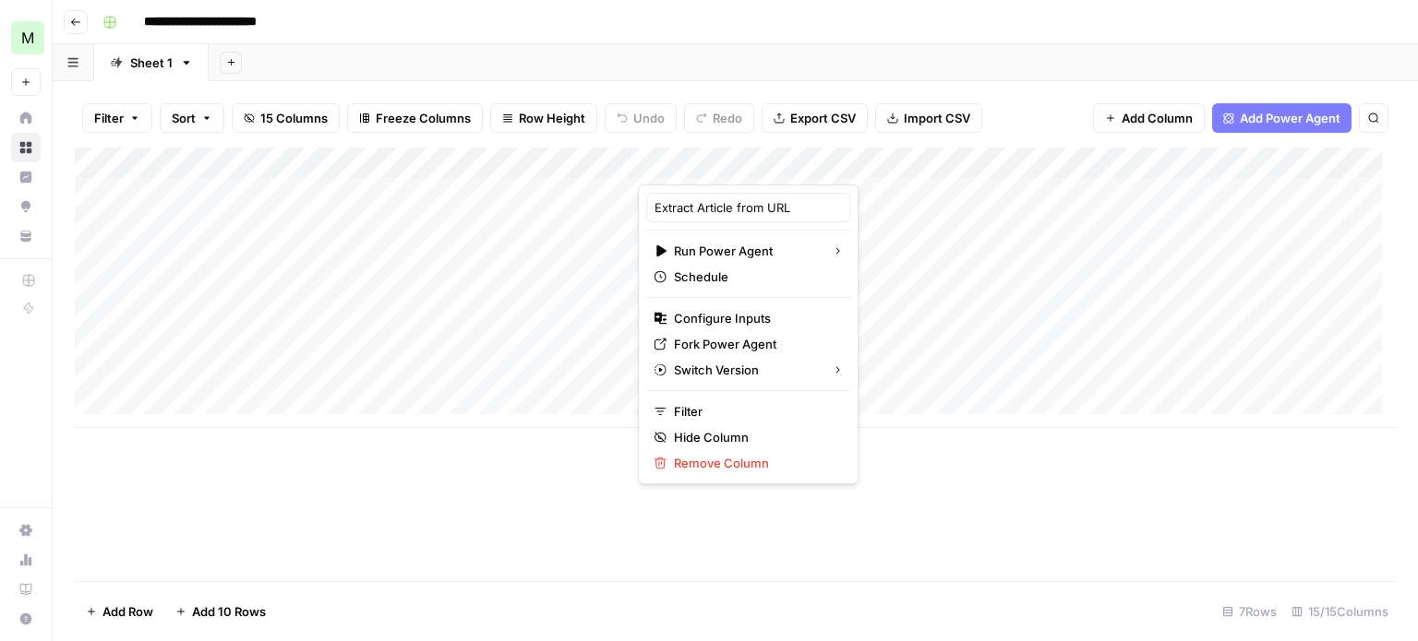
drag, startPoint x: 1022, startPoint y: 105, endPoint x: 952, endPoint y: 119, distance: 70.6
click at [1023, 105] on div "Filter Sort 15 Columns Freeze Columns Row Height Undo Redo Export CSV Import CS…" at bounding box center [735, 118] width 1321 height 59
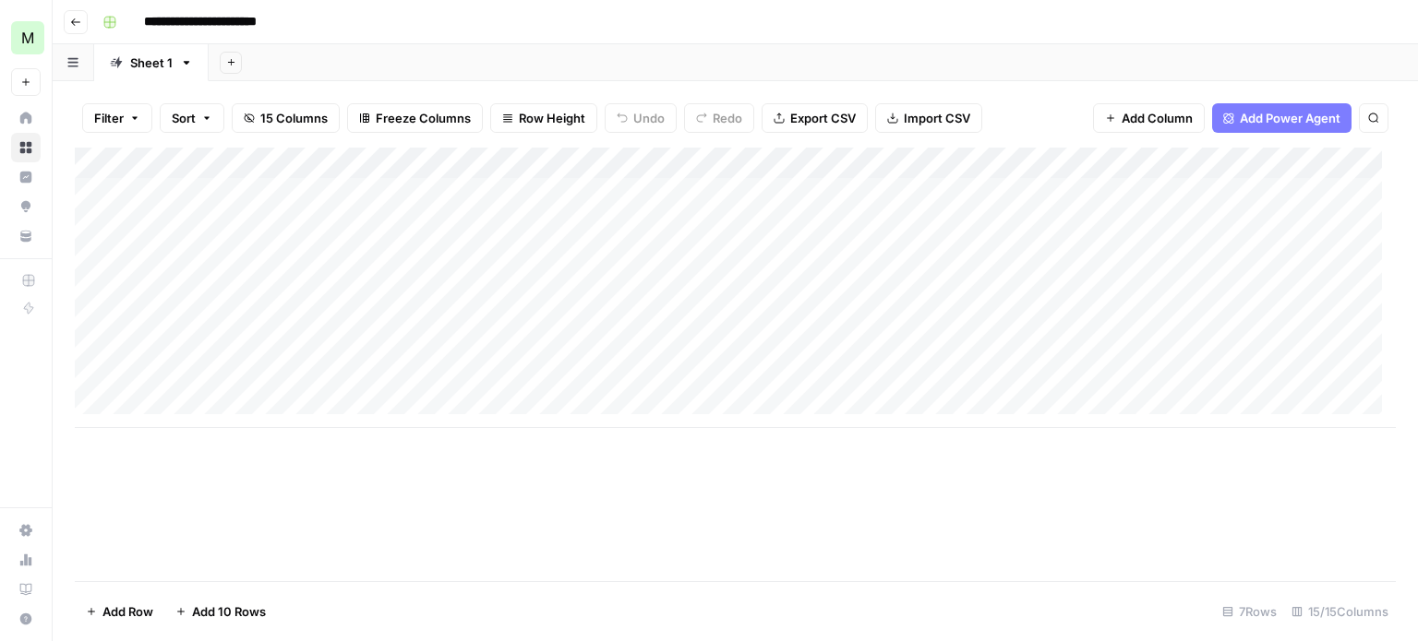
click at [821, 164] on div "Add Column" at bounding box center [735, 288] width 1321 height 281
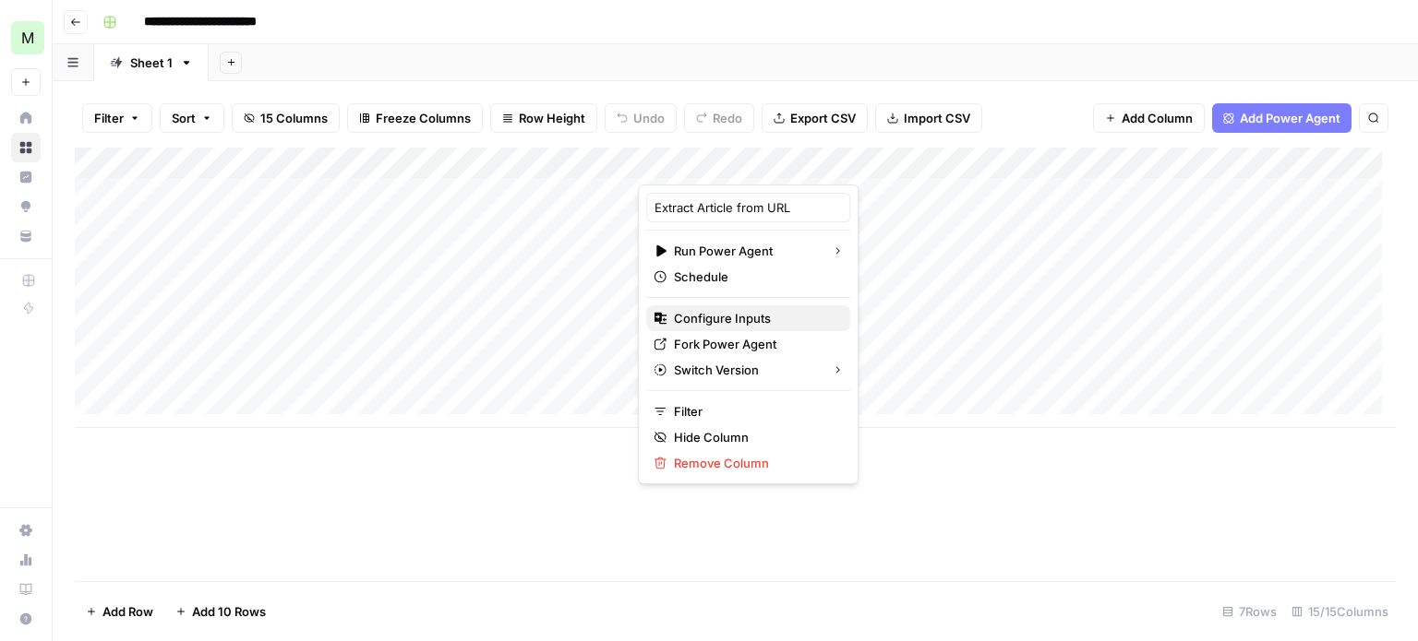
click at [757, 320] on span "Configure Inputs" at bounding box center [755, 318] width 162 height 18
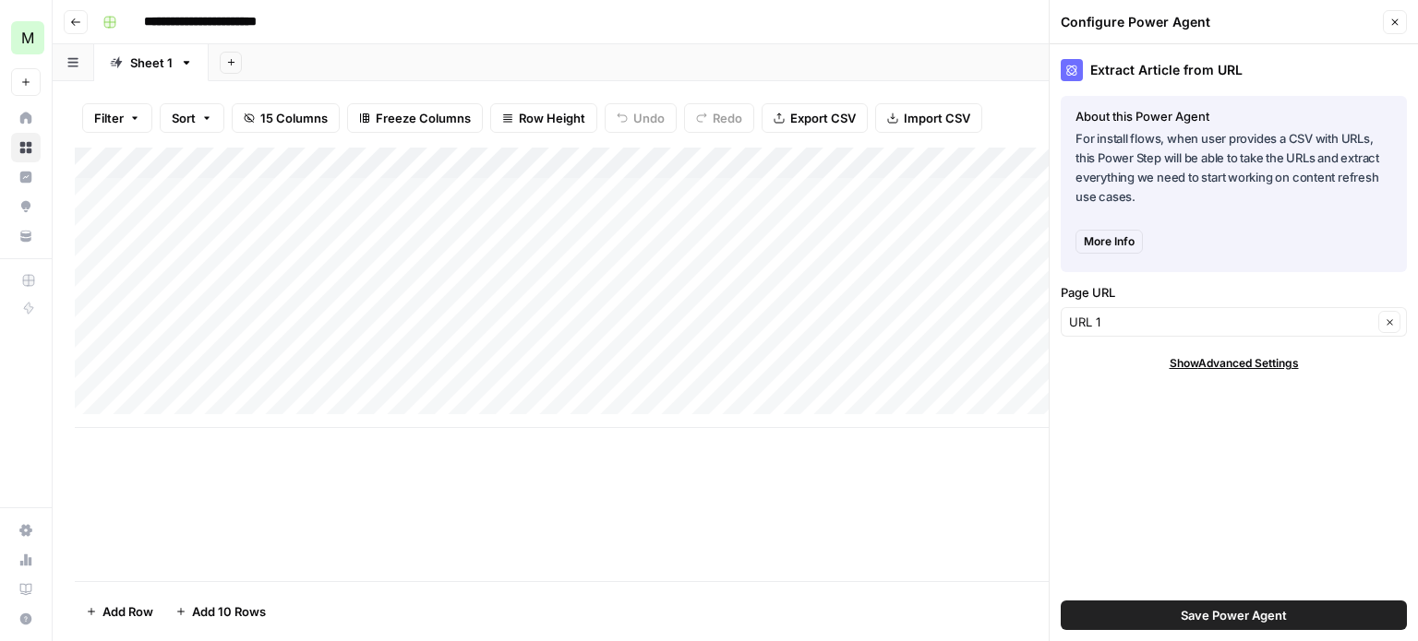
click at [1207, 360] on span "Show Advanced Settings" at bounding box center [1233, 363] width 129 height 17
click at [1137, 425] on input "Version" at bounding box center [1223, 418] width 309 height 18
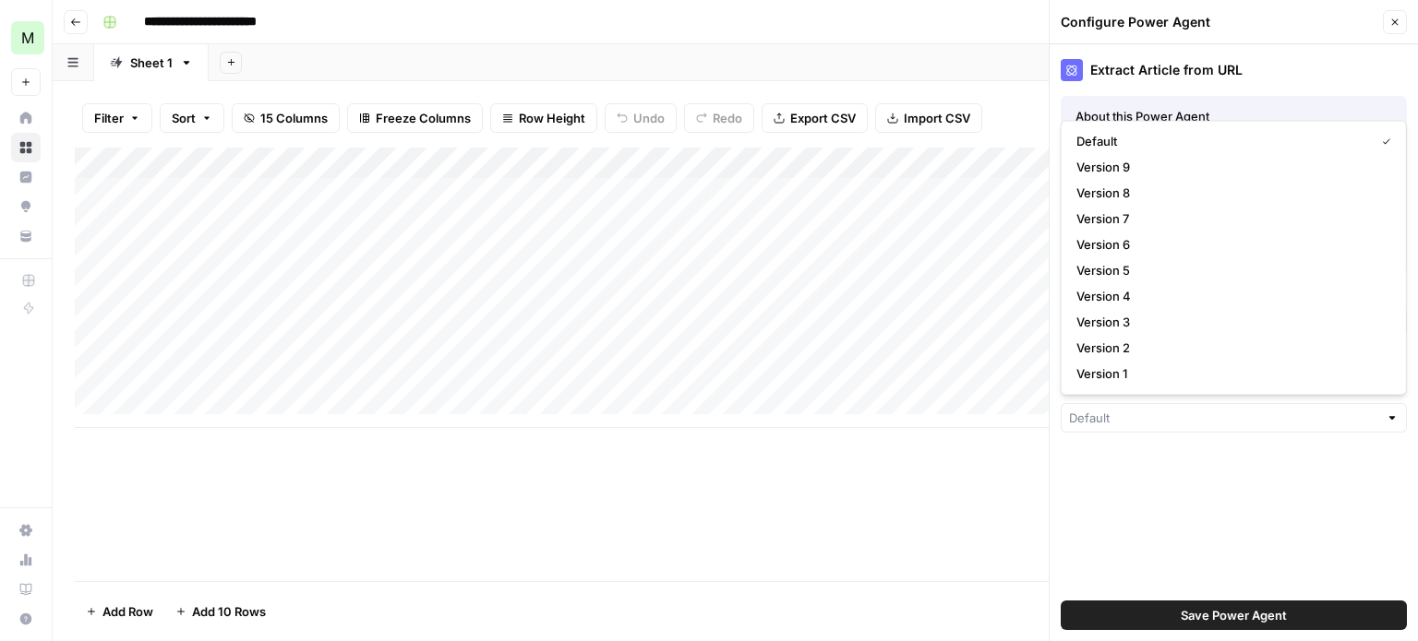
type input "Default"
click at [1168, 494] on div "Extract Article from URL About this Power Agent For install flows, when user pr…" at bounding box center [1233, 342] width 368 height 597
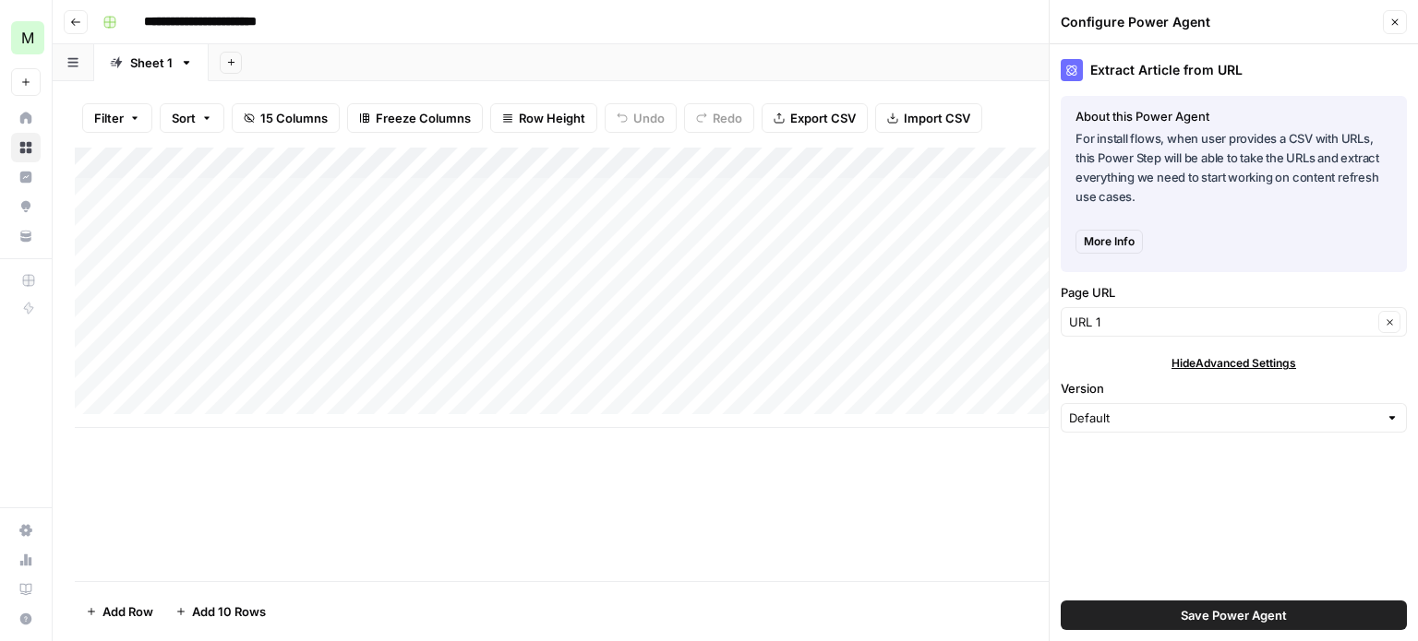
click at [1233, 364] on span "Hide Advanced Settings" at bounding box center [1233, 363] width 125 height 17
click at [1233, 364] on span "Show Advanced Settings" at bounding box center [1233, 363] width 129 height 17
click at [1233, 364] on span "Hide Advanced Settings" at bounding box center [1233, 363] width 125 height 17
click at [1114, 228] on div "More Info" at bounding box center [1233, 241] width 317 height 39
click at [1115, 241] on span "More Info" at bounding box center [1109, 242] width 51 height 17
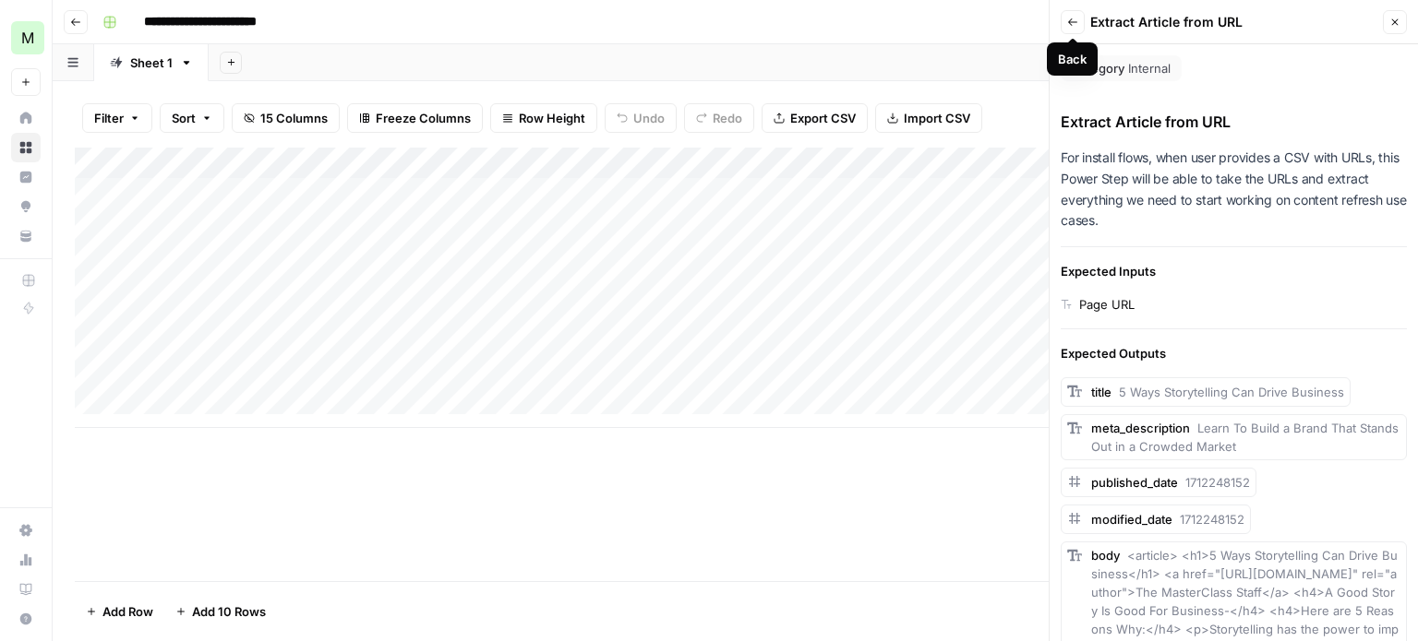
click at [1067, 24] on icon "button" at bounding box center [1072, 22] width 11 height 11
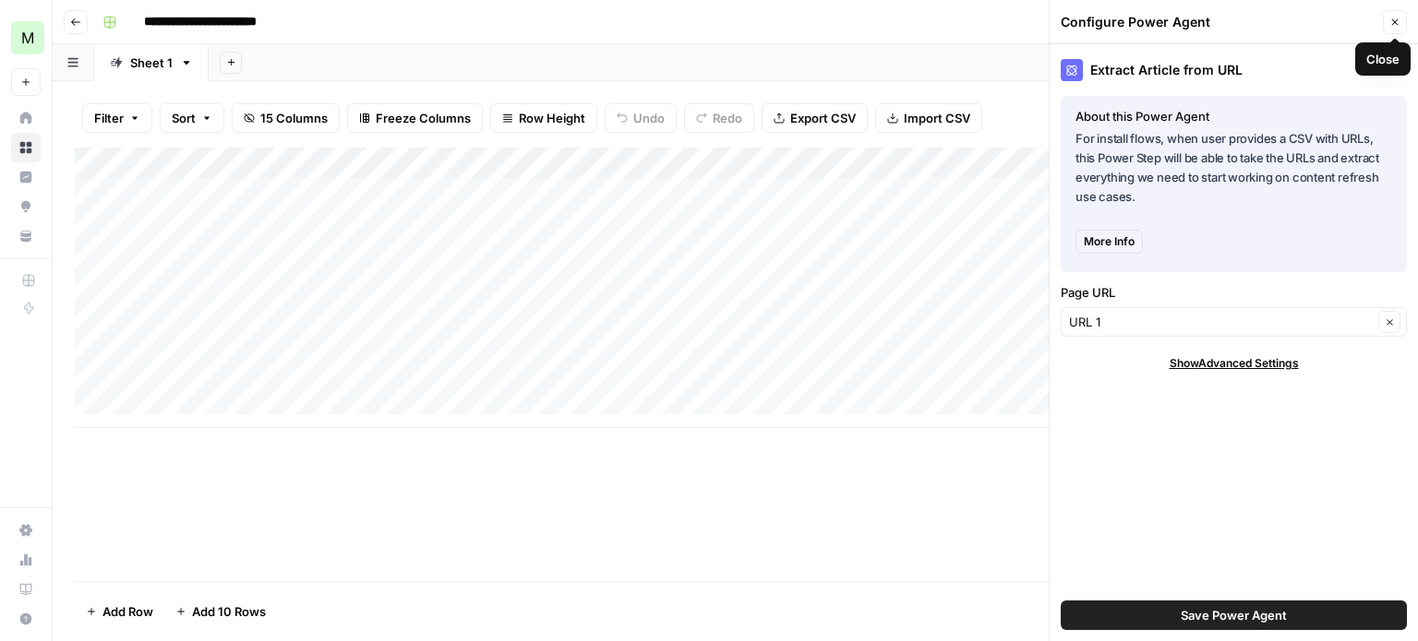
click at [1405, 21] on button "Close" at bounding box center [1395, 22] width 24 height 24
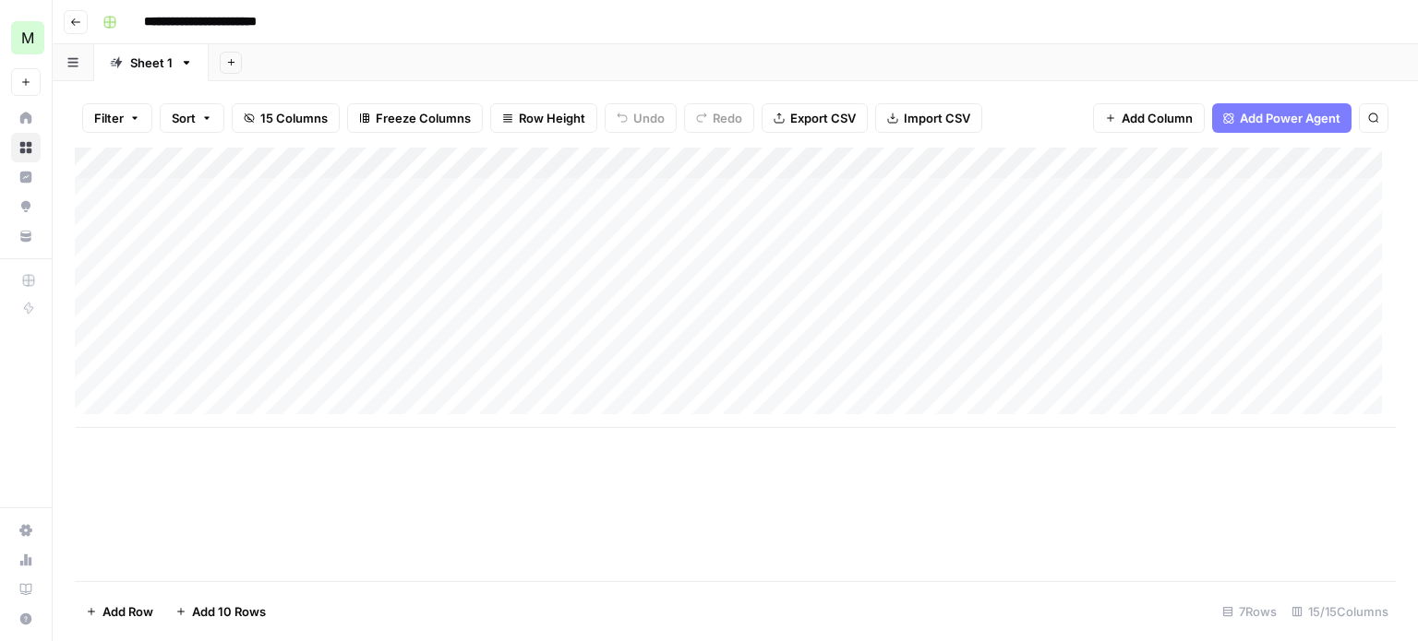
click at [817, 162] on div "Add Column" at bounding box center [735, 288] width 1321 height 281
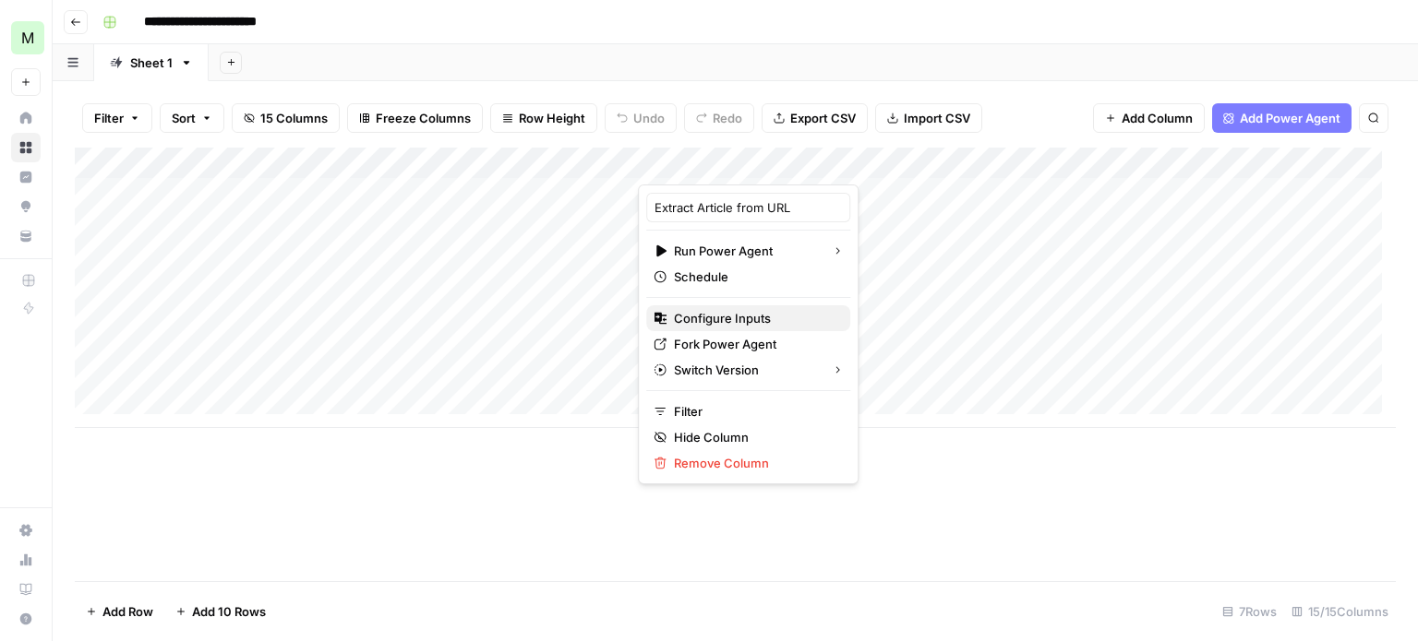
click at [760, 316] on span "Configure Inputs" at bounding box center [755, 318] width 162 height 18
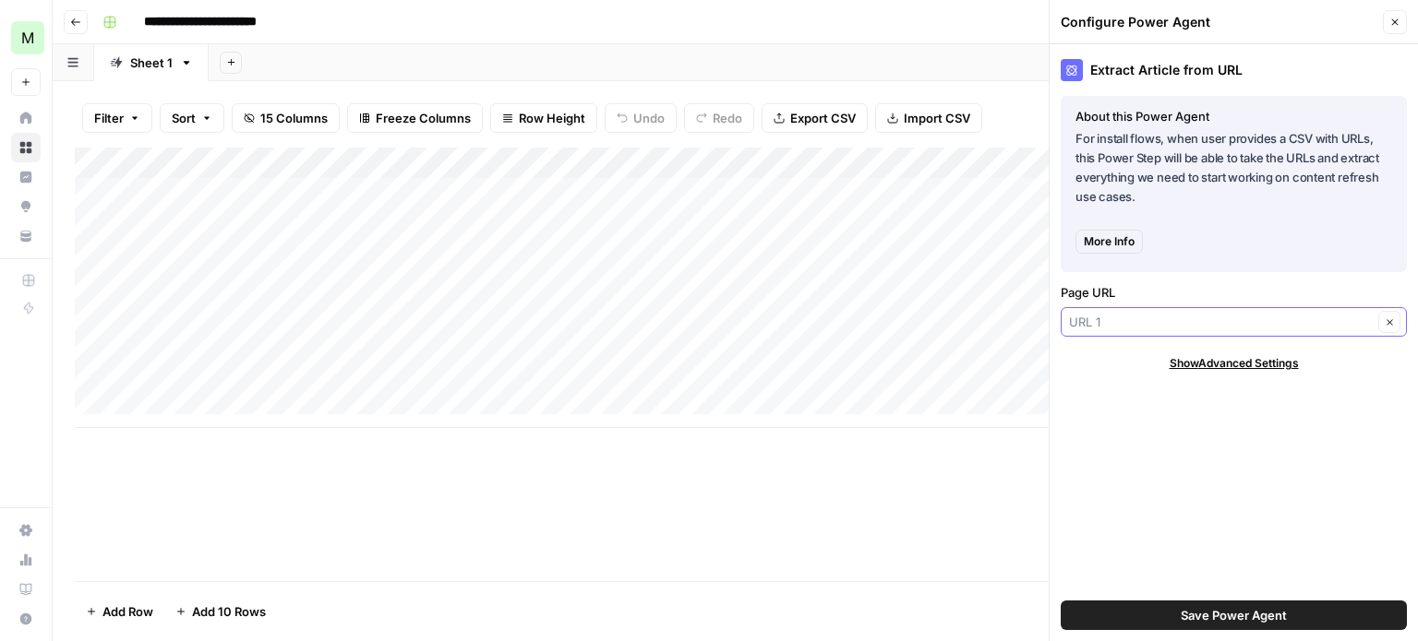
click at [1194, 323] on input "Page URL" at bounding box center [1221, 322] width 304 height 18
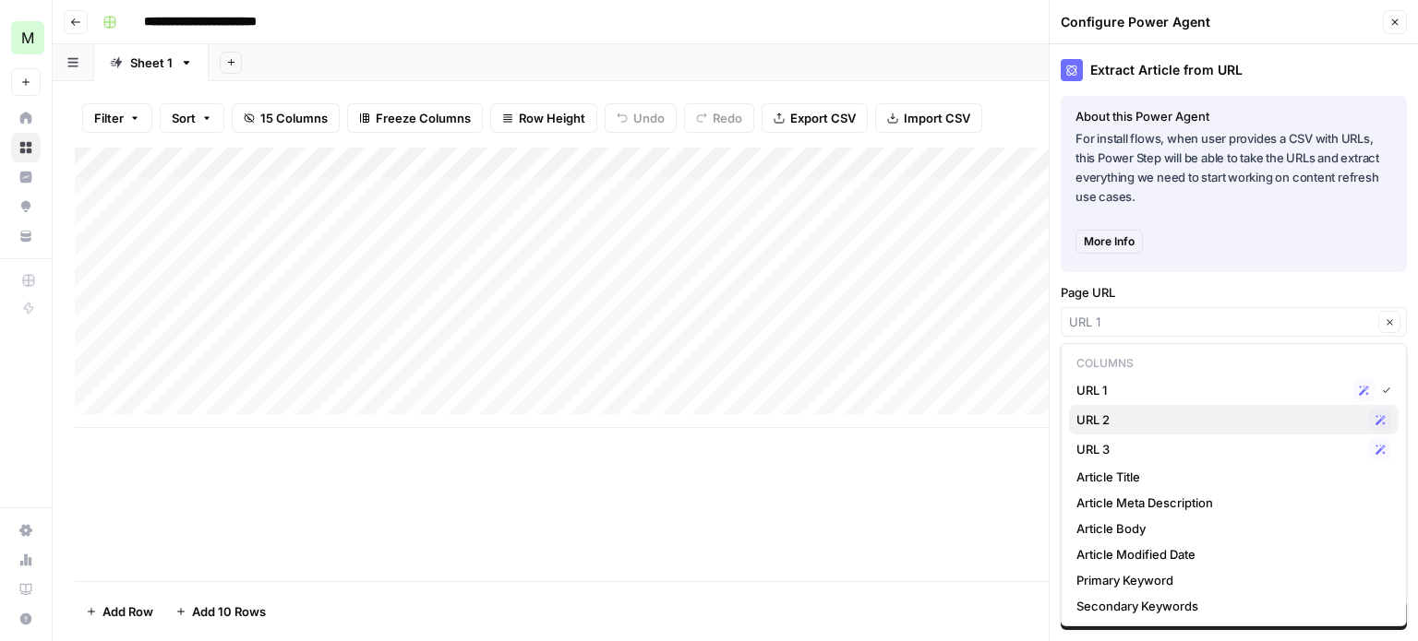
click at [1115, 413] on span "URL 2" at bounding box center [1218, 420] width 285 height 18
type input "URL 2"
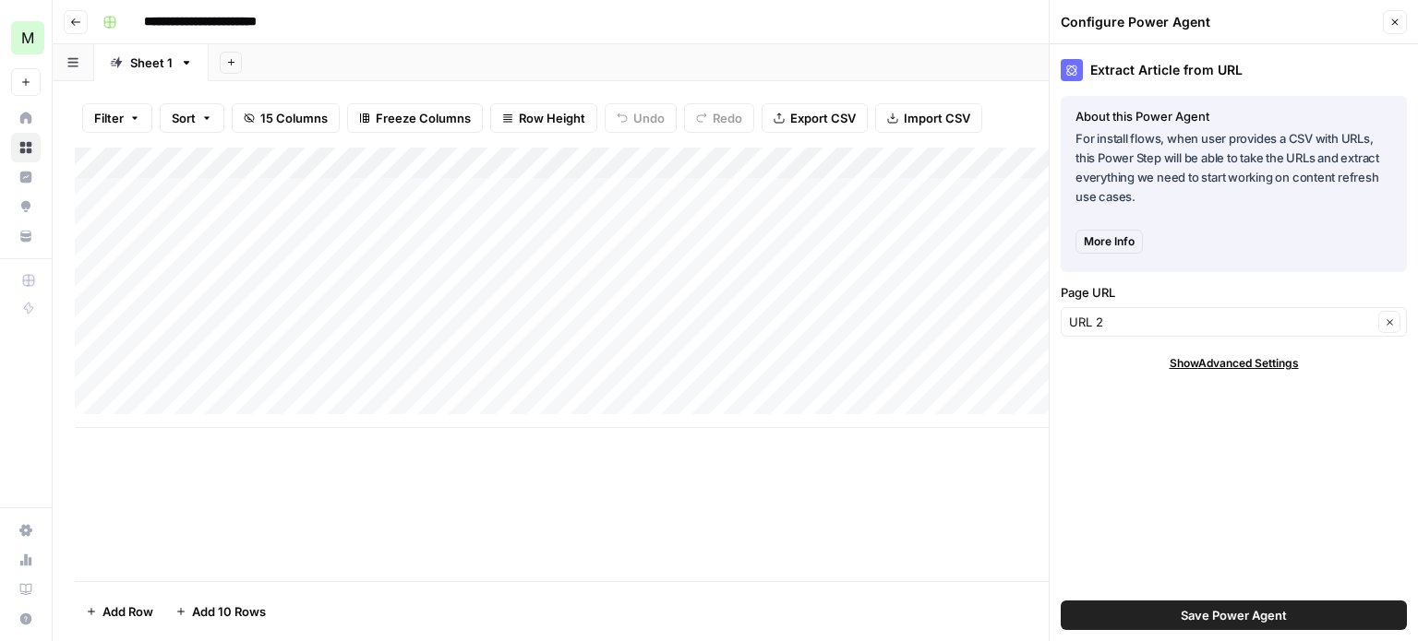
click at [1135, 333] on div "URL 2 Clear" at bounding box center [1233, 322] width 346 height 30
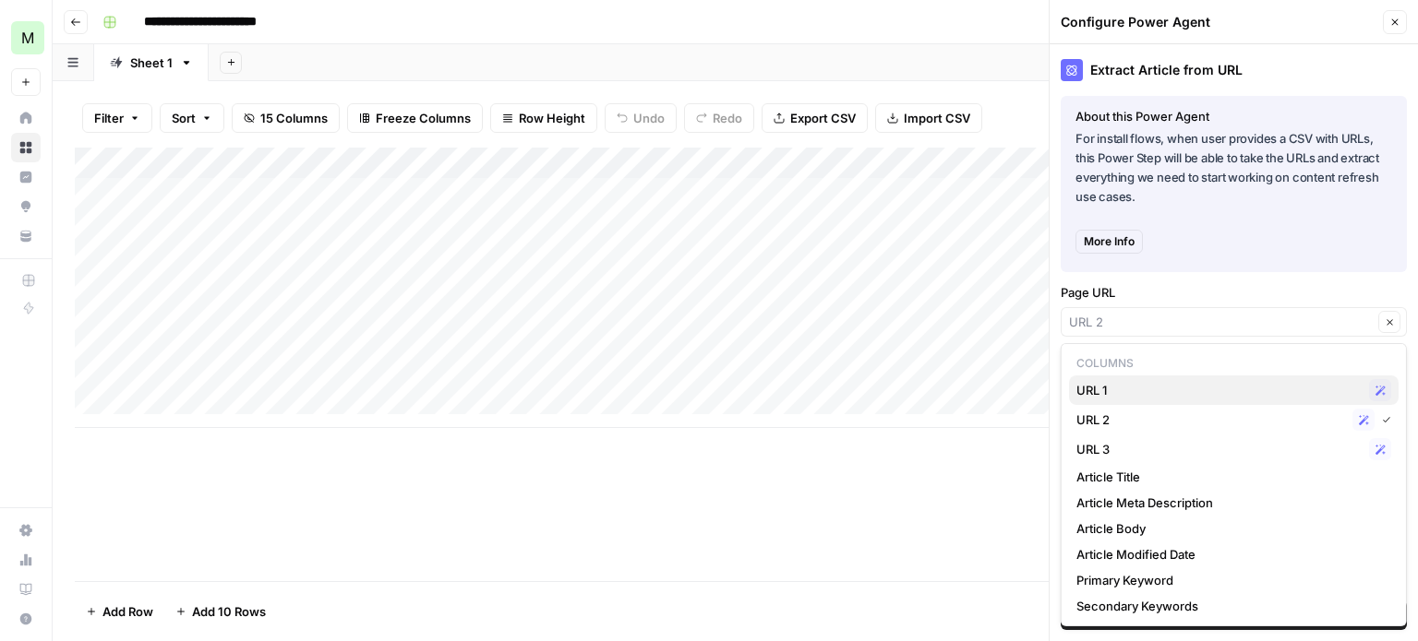
click at [1126, 383] on span "URL 1" at bounding box center [1218, 390] width 285 height 18
type input "URL 1"
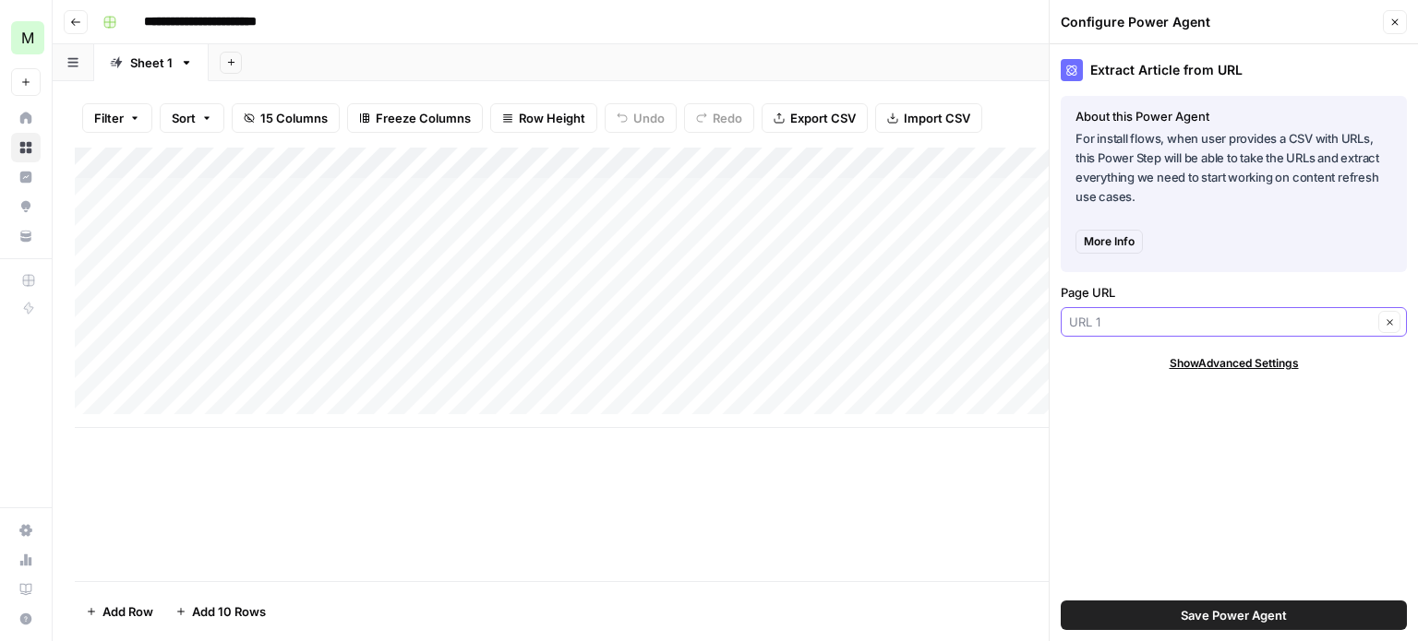
click at [1131, 326] on input "Page URL" at bounding box center [1221, 322] width 304 height 18
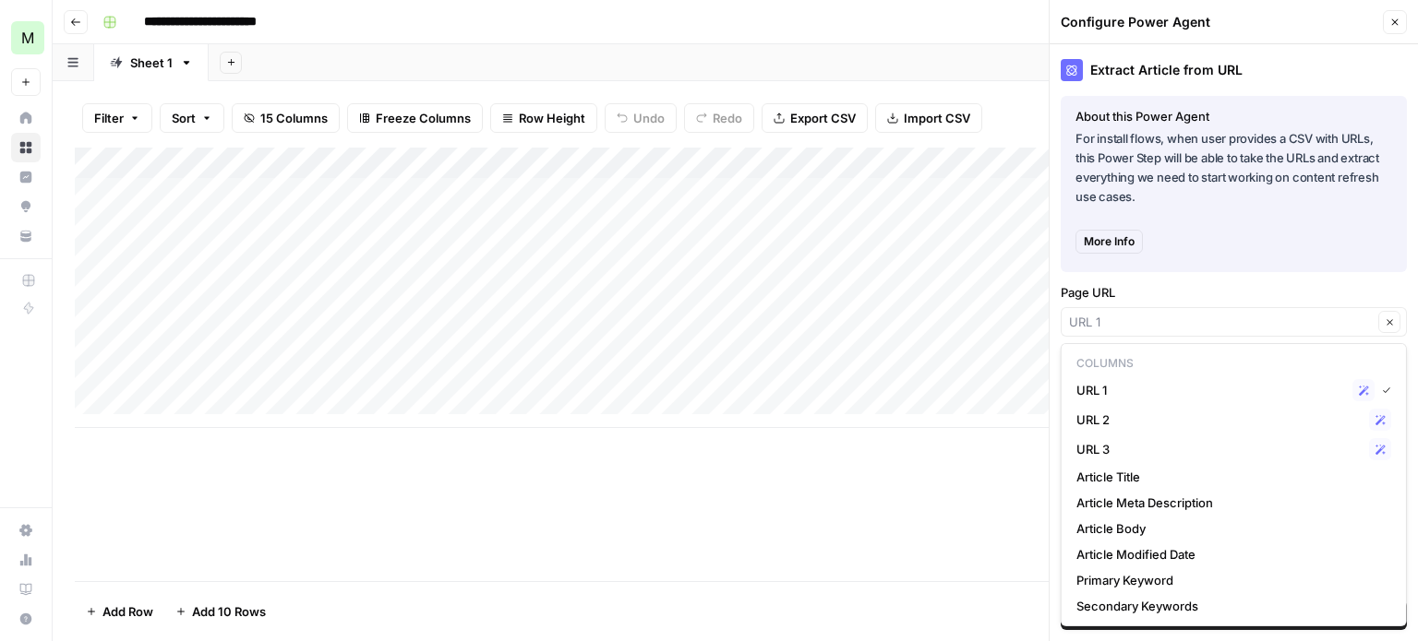
type input "URL 1"
click at [981, 516] on div "Add Column" at bounding box center [735, 365] width 1321 height 434
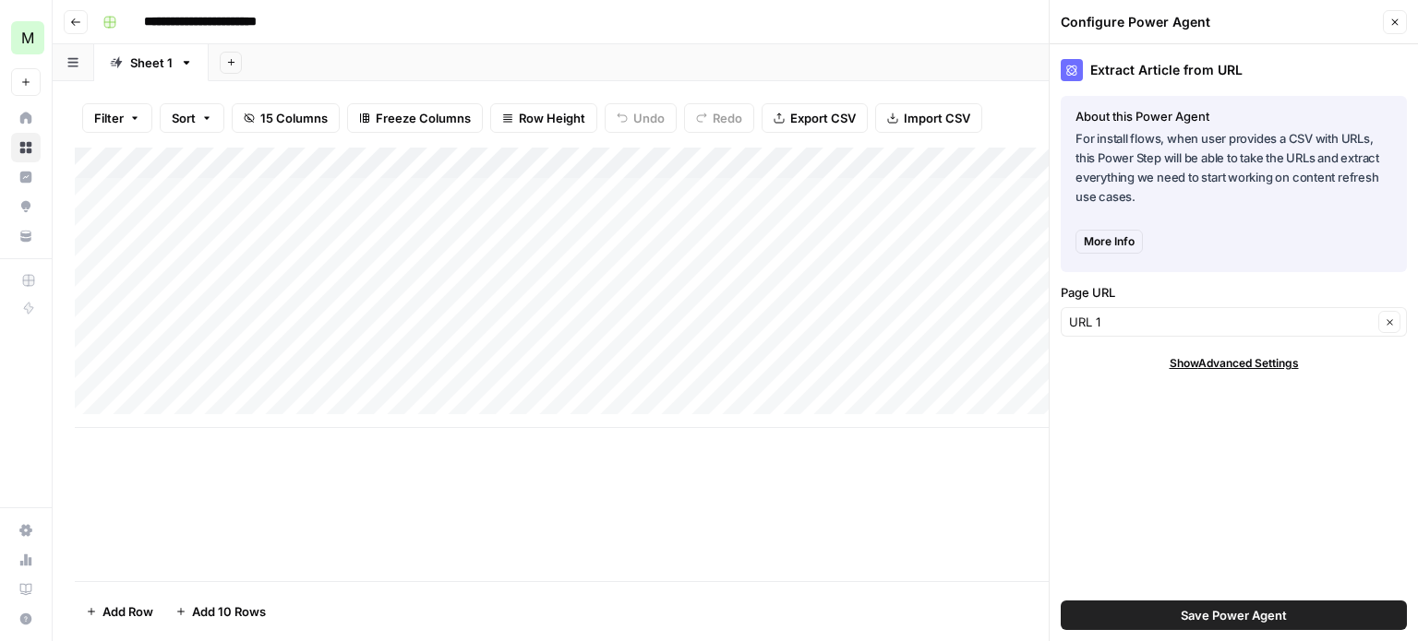
click at [1194, 363] on span "Show Advanced Settings" at bounding box center [1233, 363] width 129 height 17
click at [1109, 413] on input "Version" at bounding box center [1223, 418] width 309 height 18
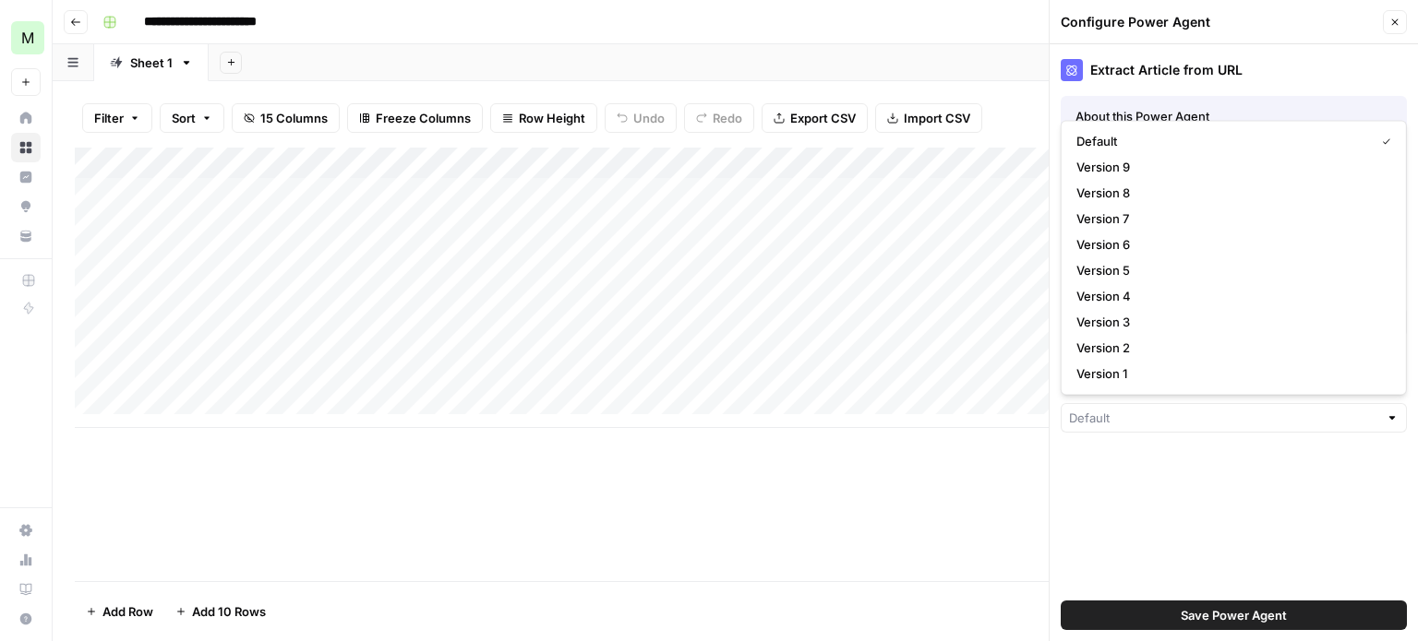
type input "Default"
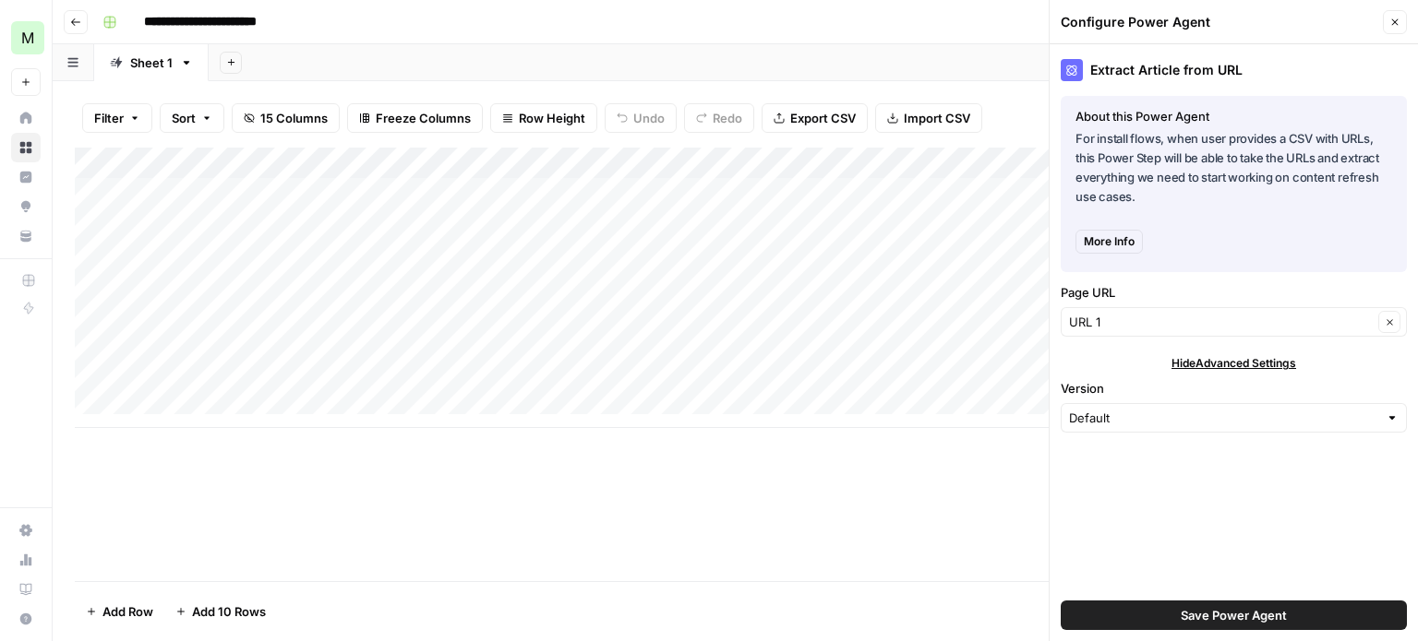
click at [1037, 448] on div "Add Column" at bounding box center [735, 365] width 1321 height 434
click at [1392, 22] on icon "button" at bounding box center [1394, 22] width 11 height 11
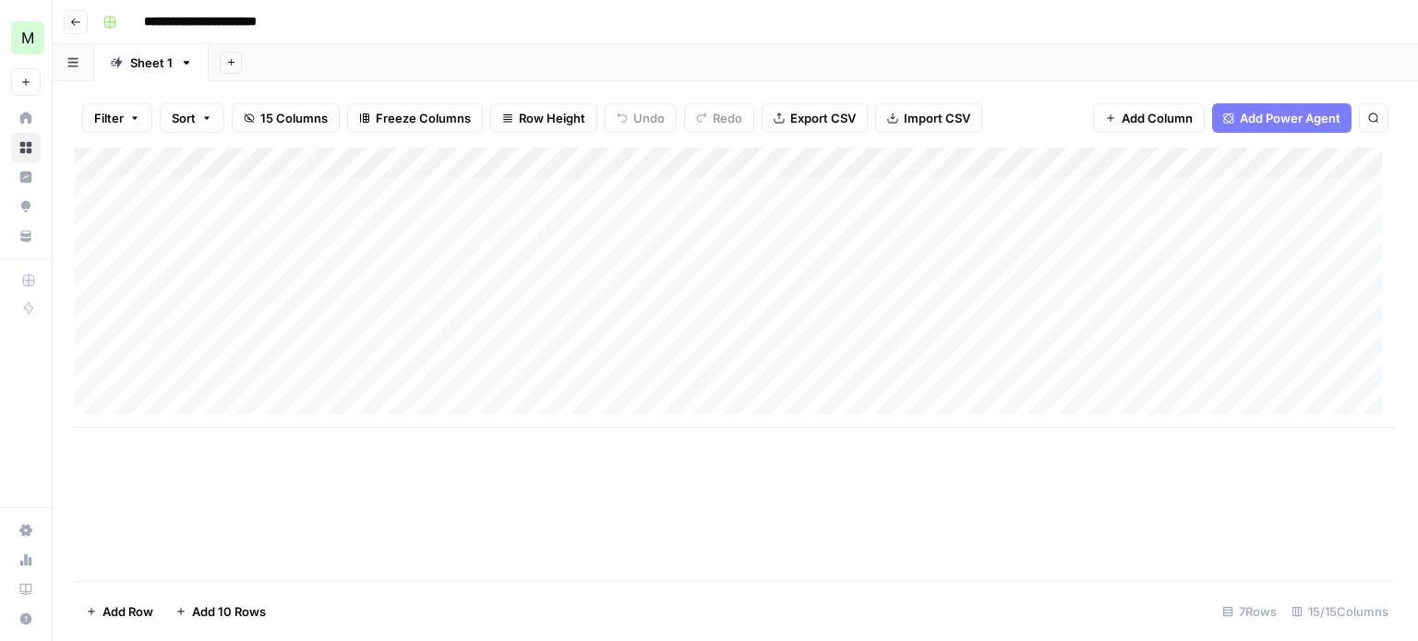
click at [726, 165] on div "Add Column" at bounding box center [735, 288] width 1321 height 281
click at [131, 114] on icon "button" at bounding box center [134, 118] width 11 height 11
click at [1266, 126] on span "Add Power Agent" at bounding box center [1290, 118] width 101 height 18
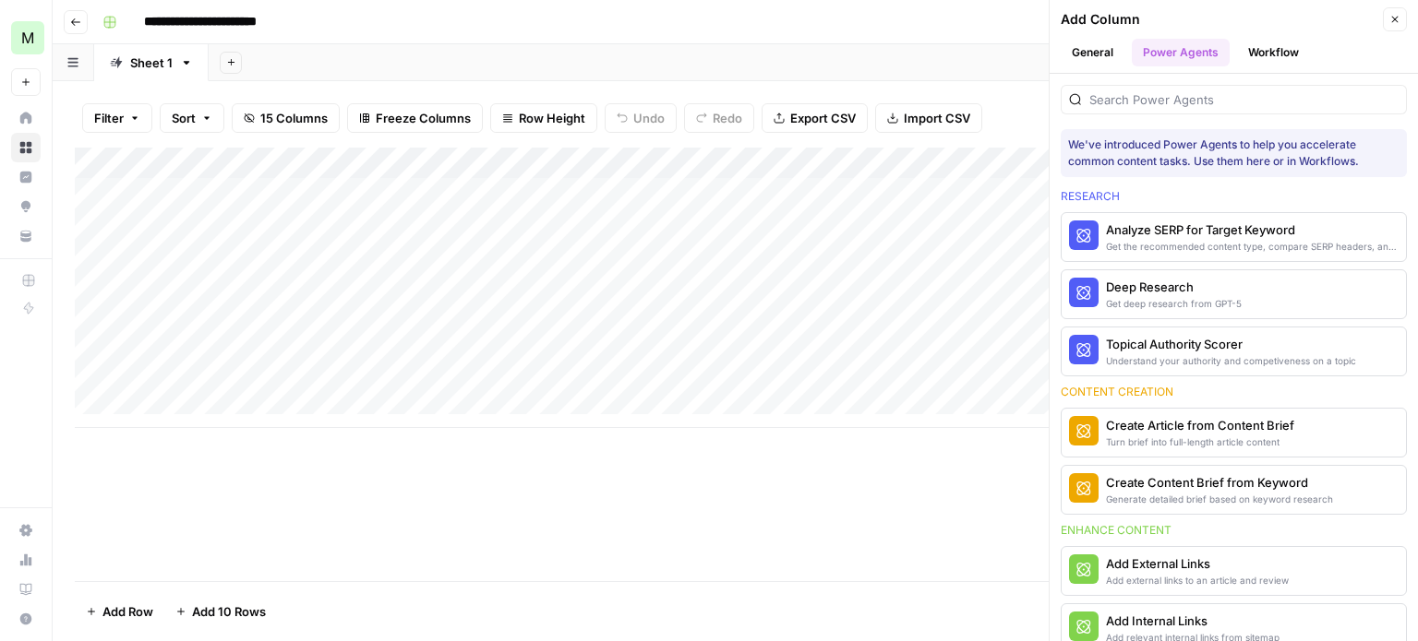
click at [1277, 52] on button "Workflow" at bounding box center [1273, 53] width 73 height 28
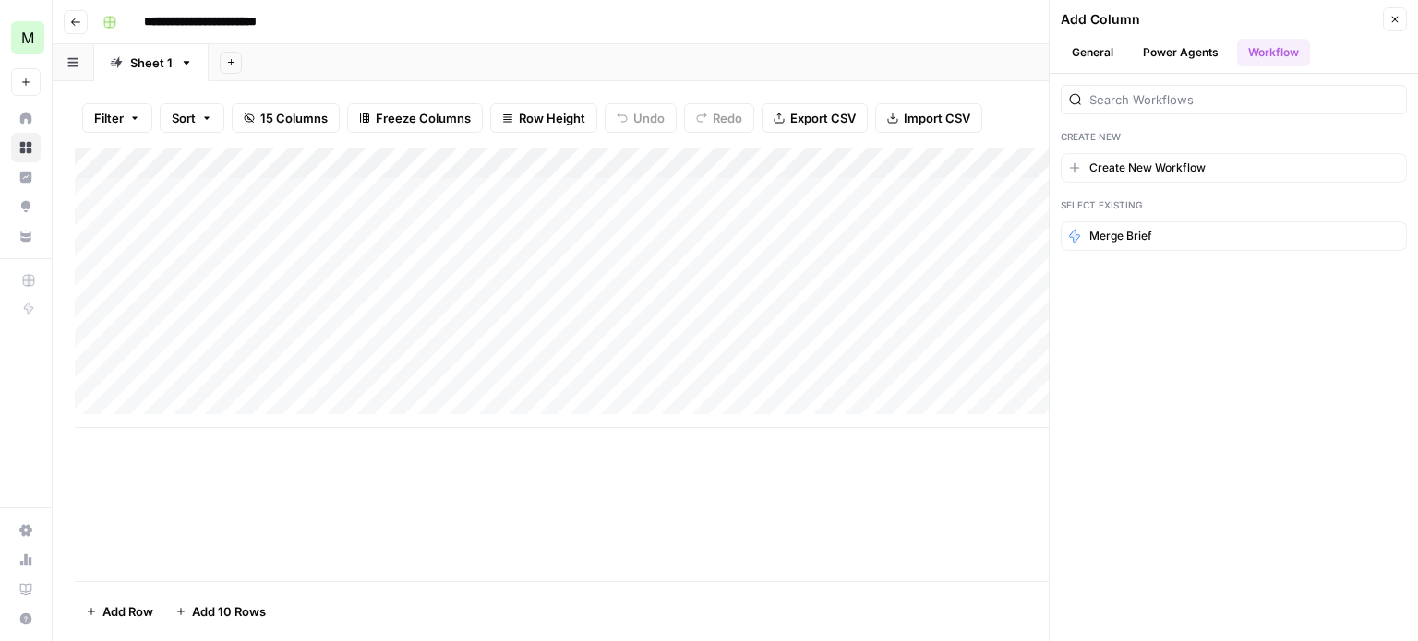
click at [1189, 55] on button "Power Agents" at bounding box center [1181, 53] width 98 height 28
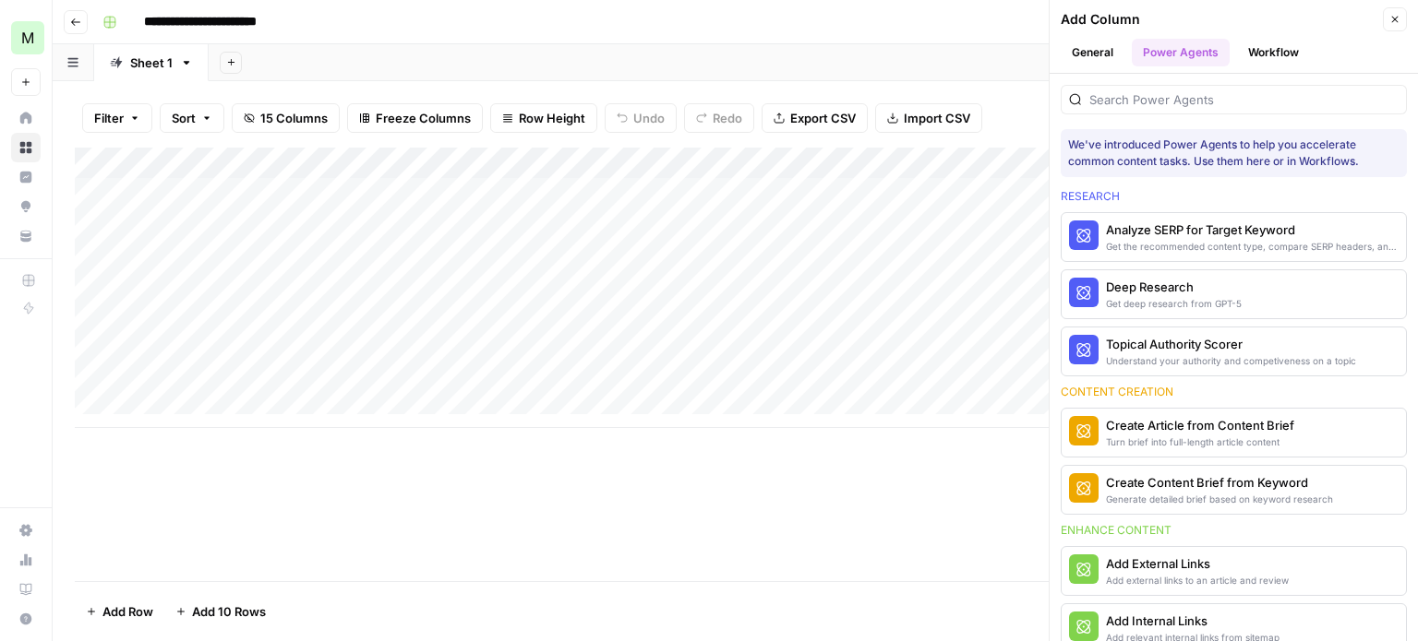
click at [1083, 54] on button "General" at bounding box center [1092, 53] width 64 height 28
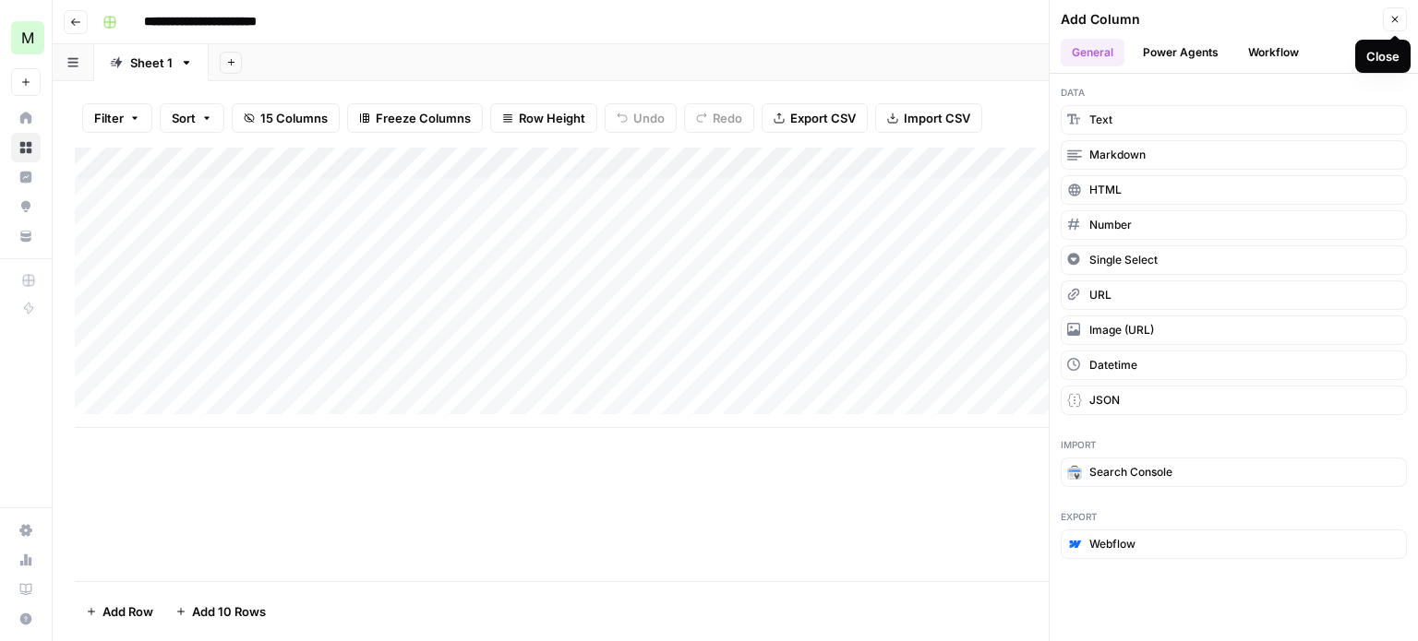
click at [1394, 15] on icon "button" at bounding box center [1394, 19] width 11 height 11
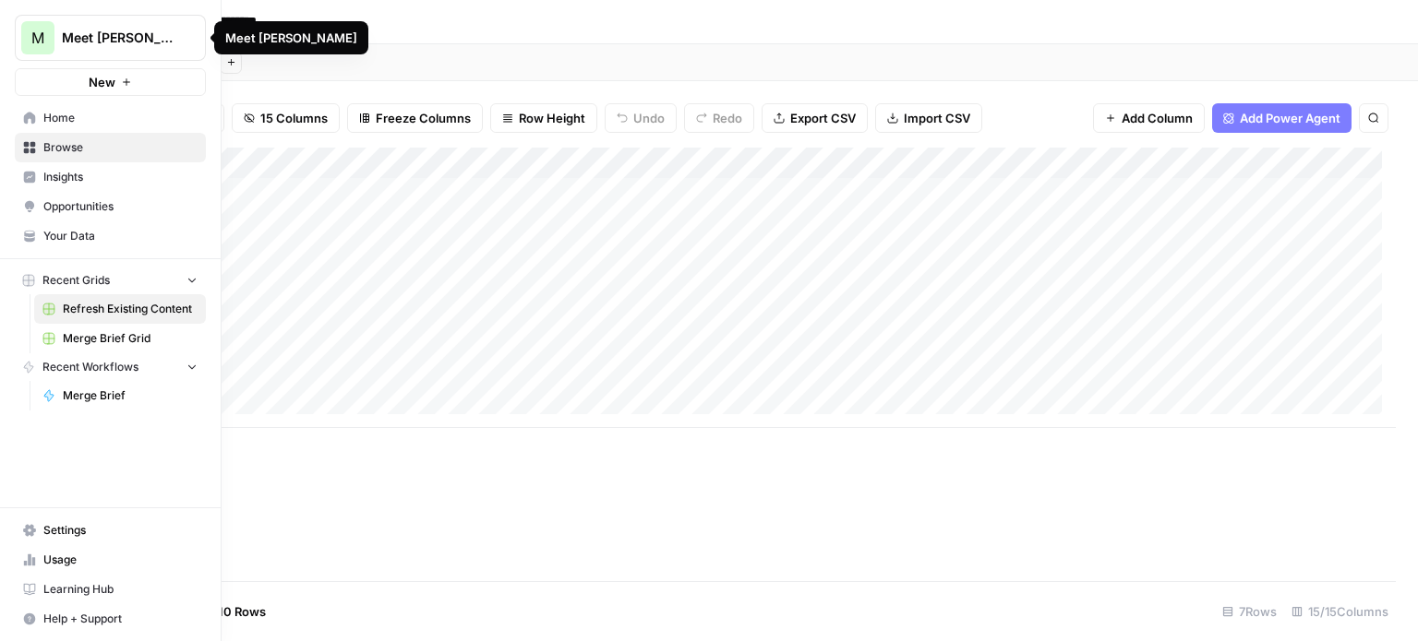
click at [62, 37] on button "M Meet Alfred SEO" at bounding box center [110, 38] width 191 height 46
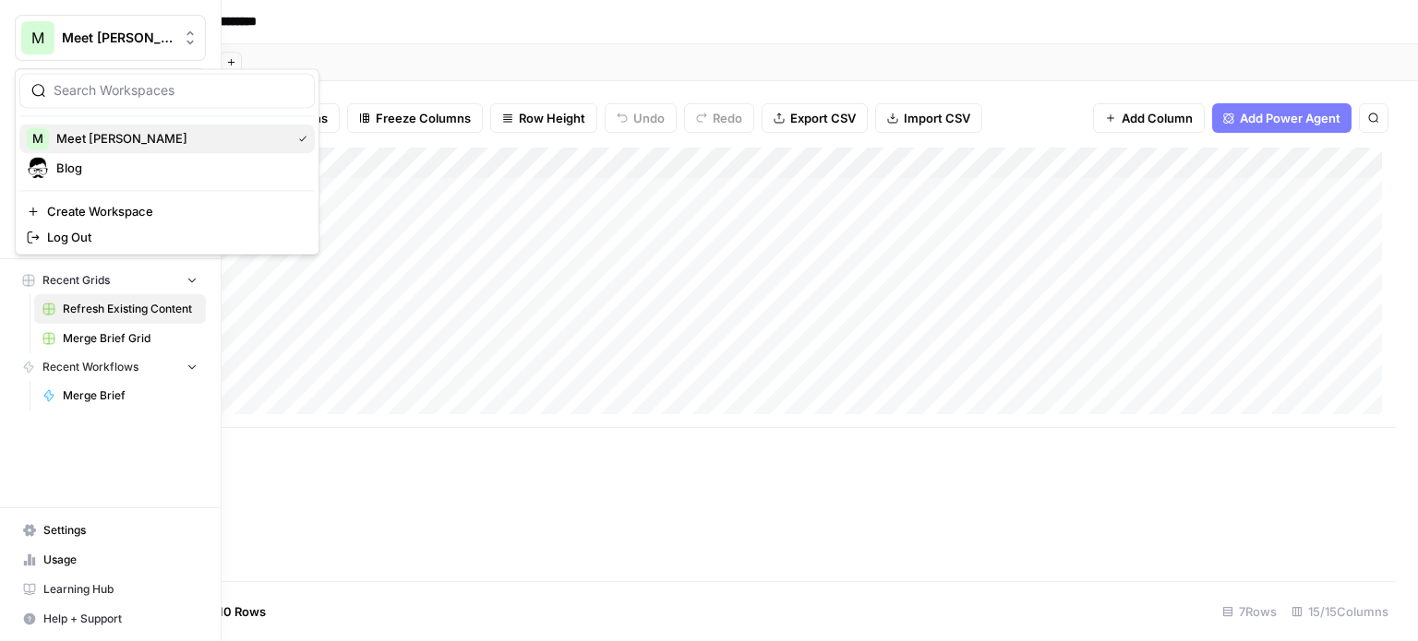
click at [99, 139] on span "Meet [PERSON_NAME]" at bounding box center [169, 138] width 227 height 18
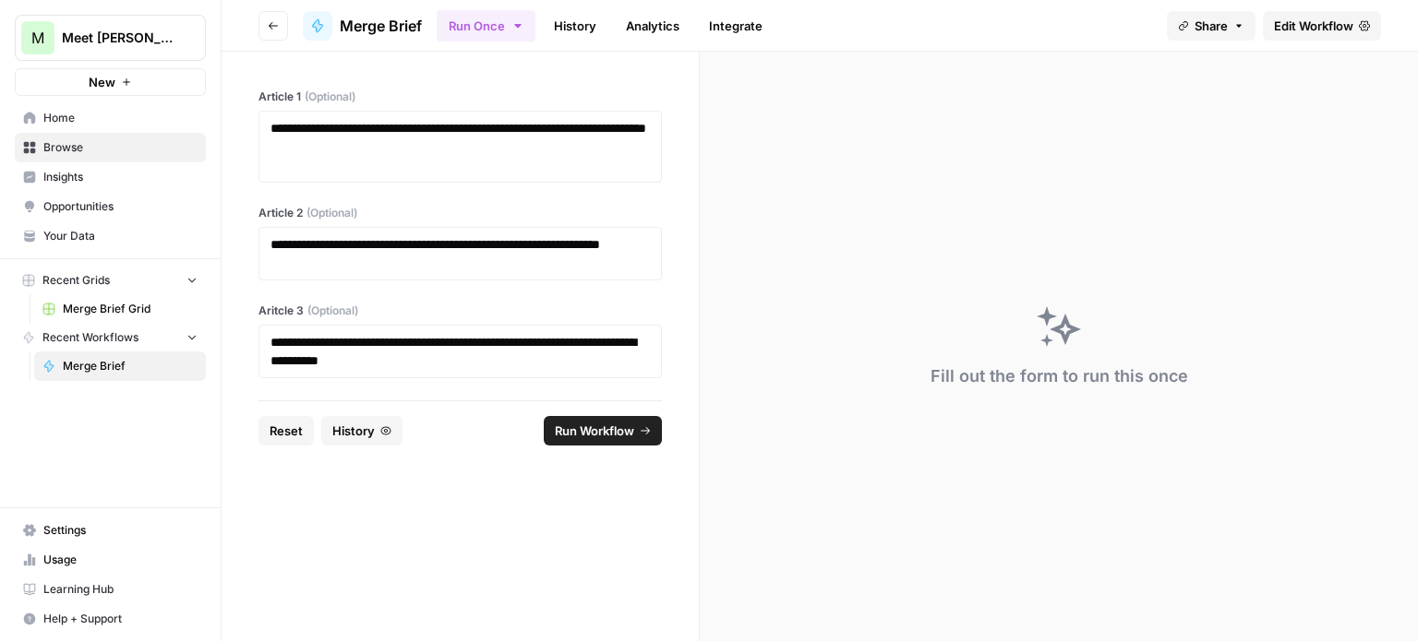
click at [388, 428] on icon "button" at bounding box center [385, 430] width 11 height 11
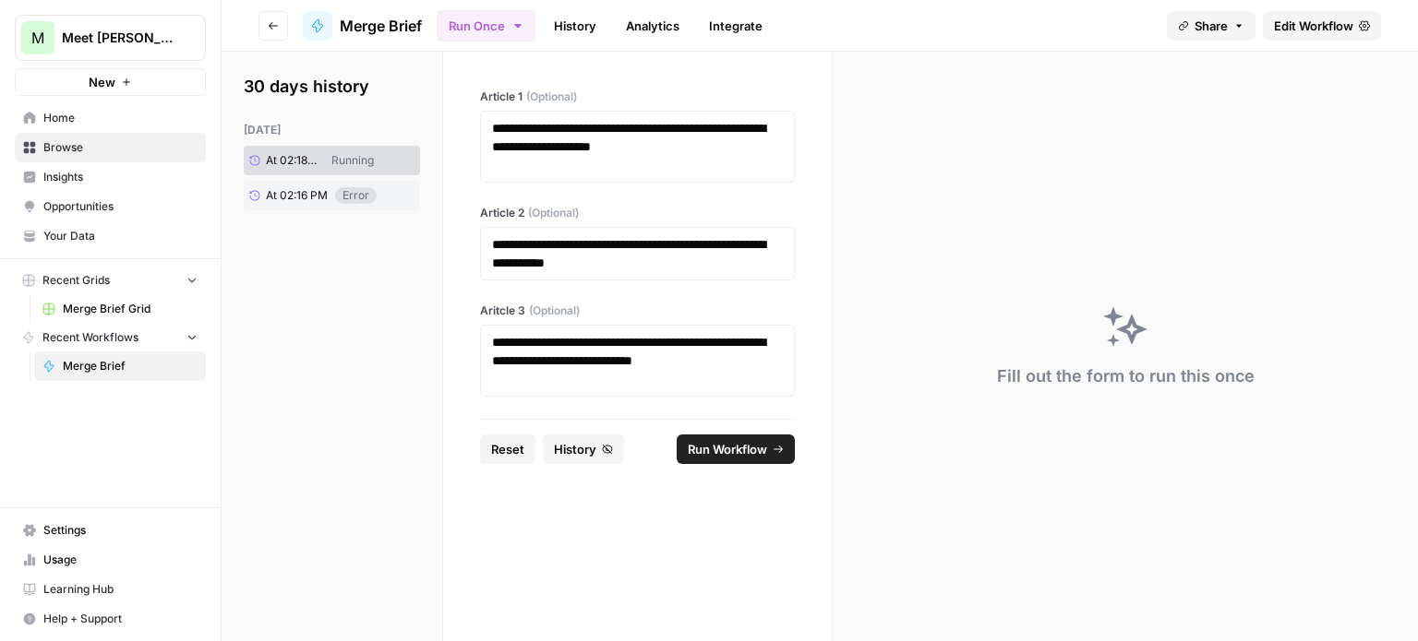
click at [80, 556] on span "Usage" at bounding box center [120, 560] width 154 height 17
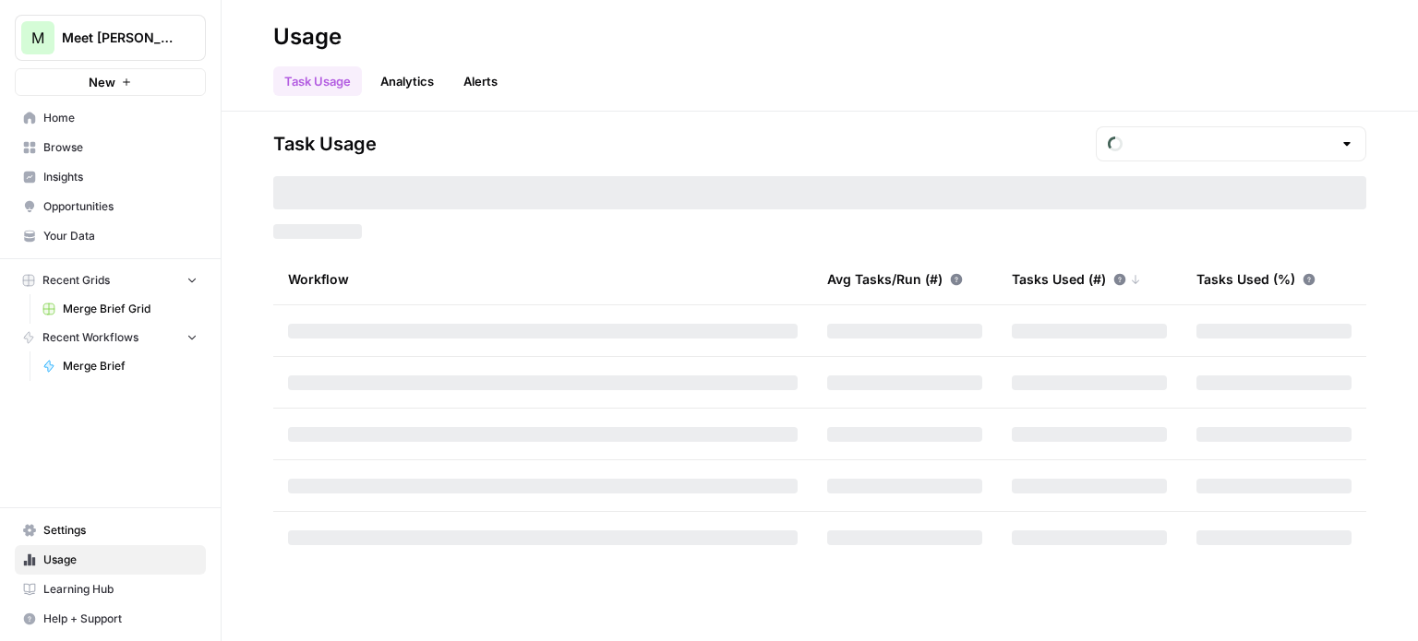
type input "September Included Tasks"
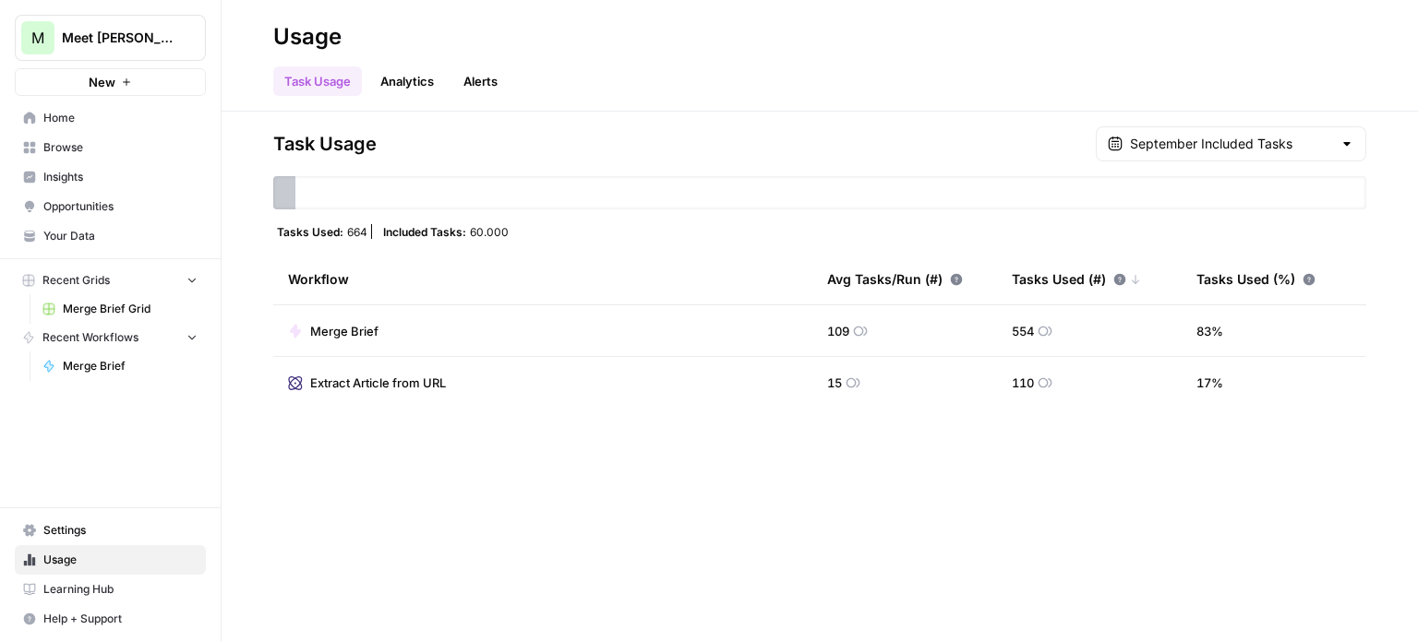
click at [77, 117] on span "Home" at bounding box center [120, 118] width 154 height 17
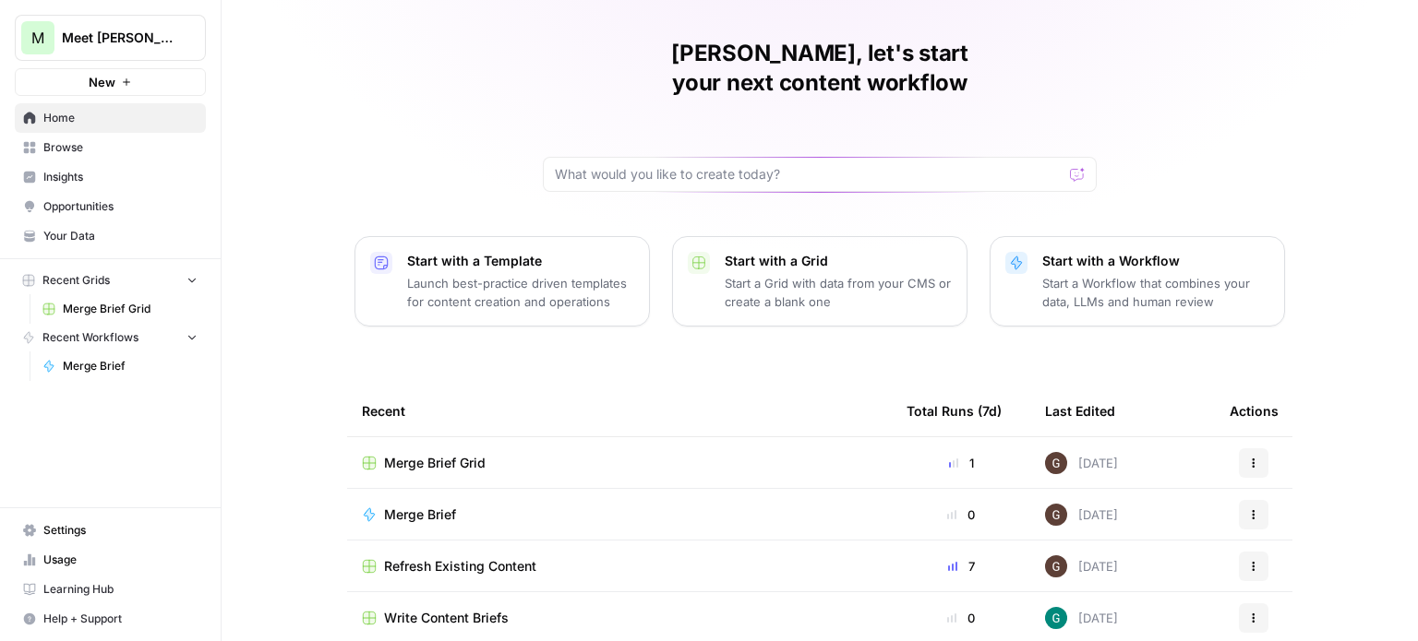
scroll to position [52, 0]
click at [450, 452] on span "Merge Brief Grid" at bounding box center [435, 461] width 102 height 18
click at [406, 504] on span "Merge Brief" at bounding box center [420, 513] width 72 height 18
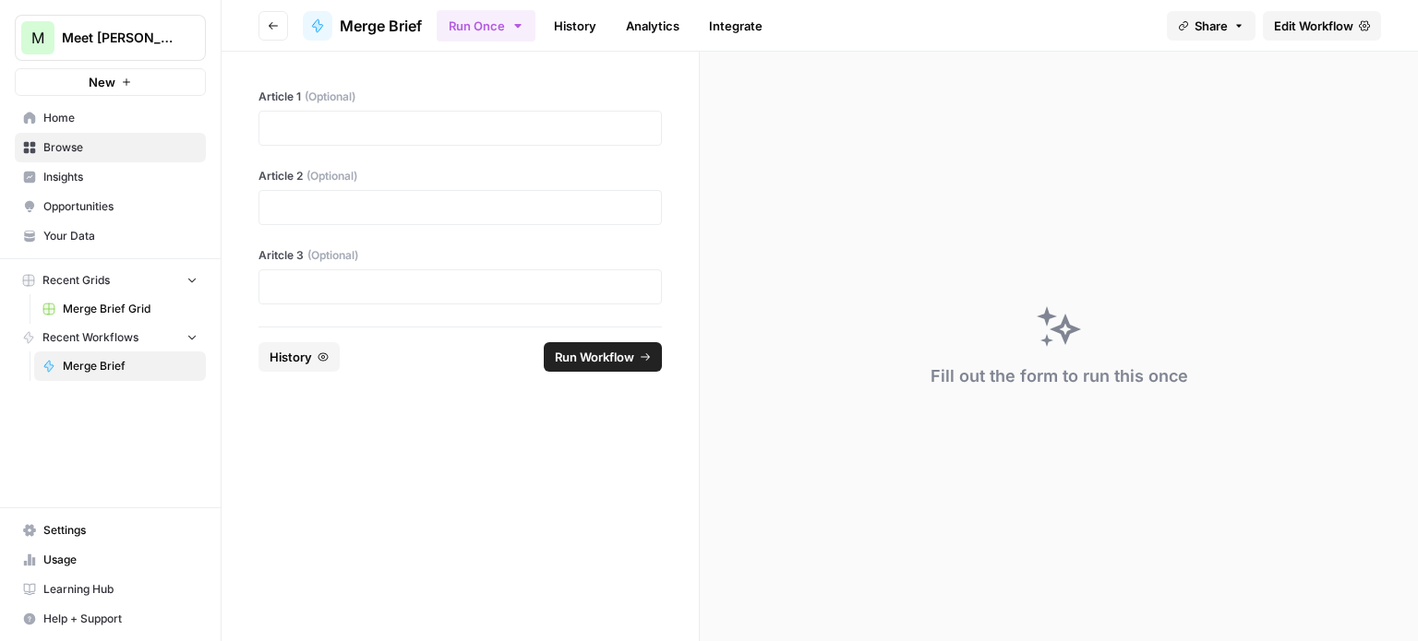
click at [103, 40] on span "Meet [PERSON_NAME]" at bounding box center [118, 38] width 112 height 18
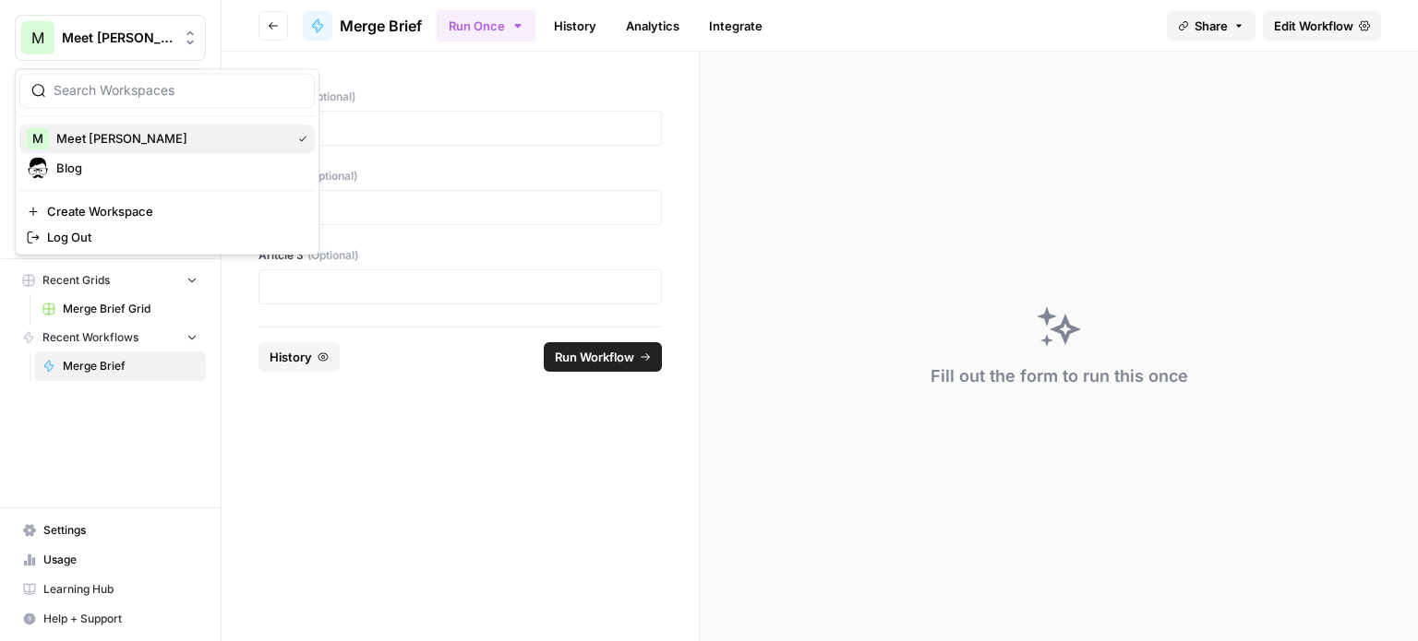
click at [83, 139] on span "Meet [PERSON_NAME]" at bounding box center [169, 138] width 227 height 18
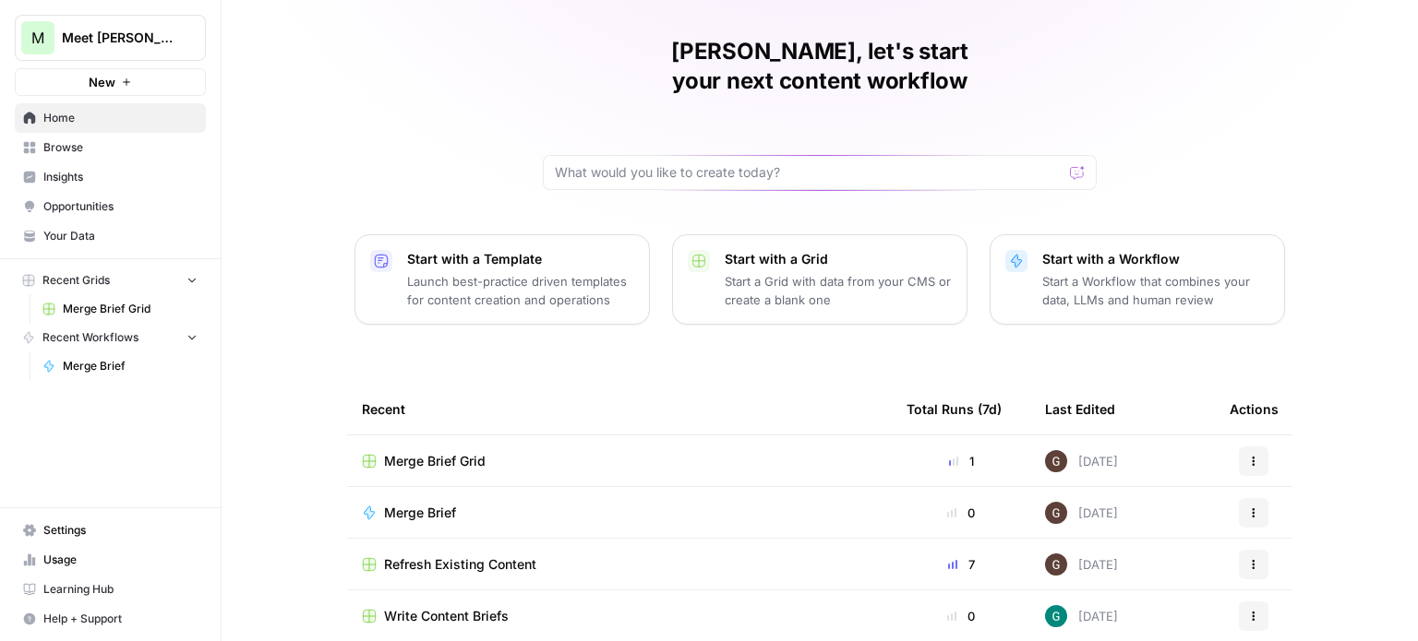
click at [1252, 509] on icon "button" at bounding box center [1253, 510] width 3 height 3
click at [417, 504] on span "Merge Brief" at bounding box center [420, 513] width 72 height 18
click at [432, 452] on span "Merge Brief Grid" at bounding box center [435, 461] width 102 height 18
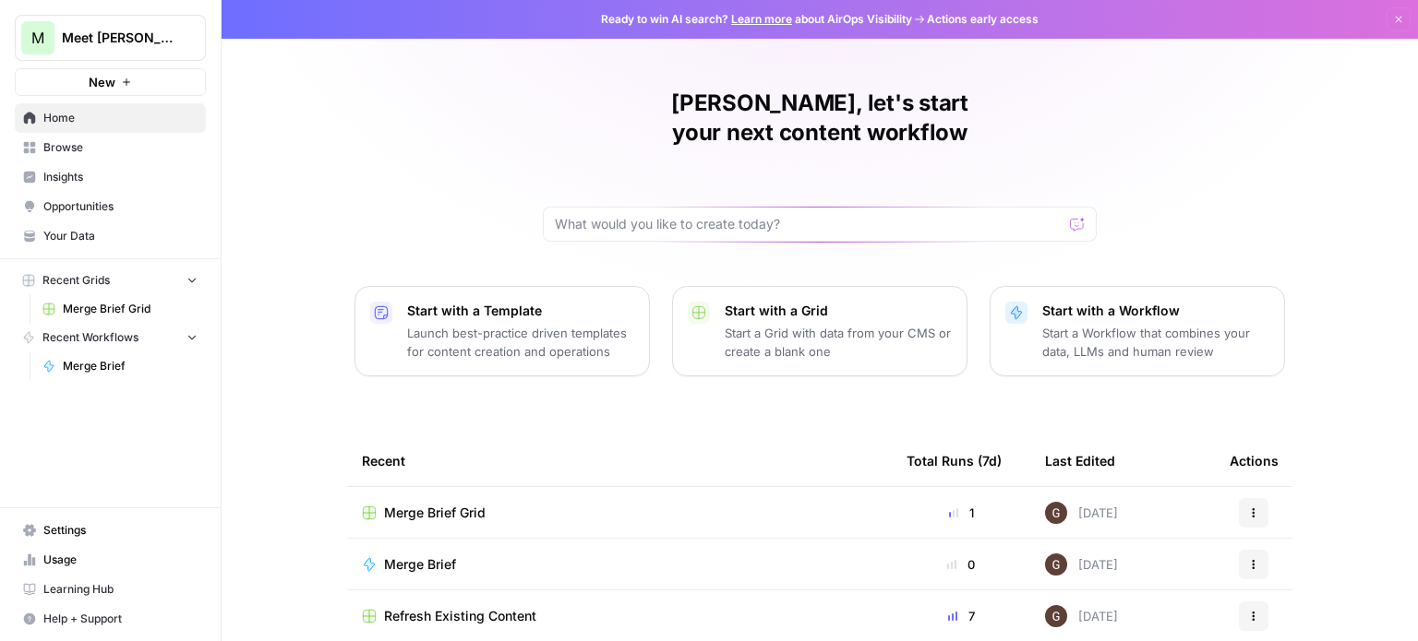
click at [421, 556] on span "Merge Brief" at bounding box center [420, 565] width 72 height 18
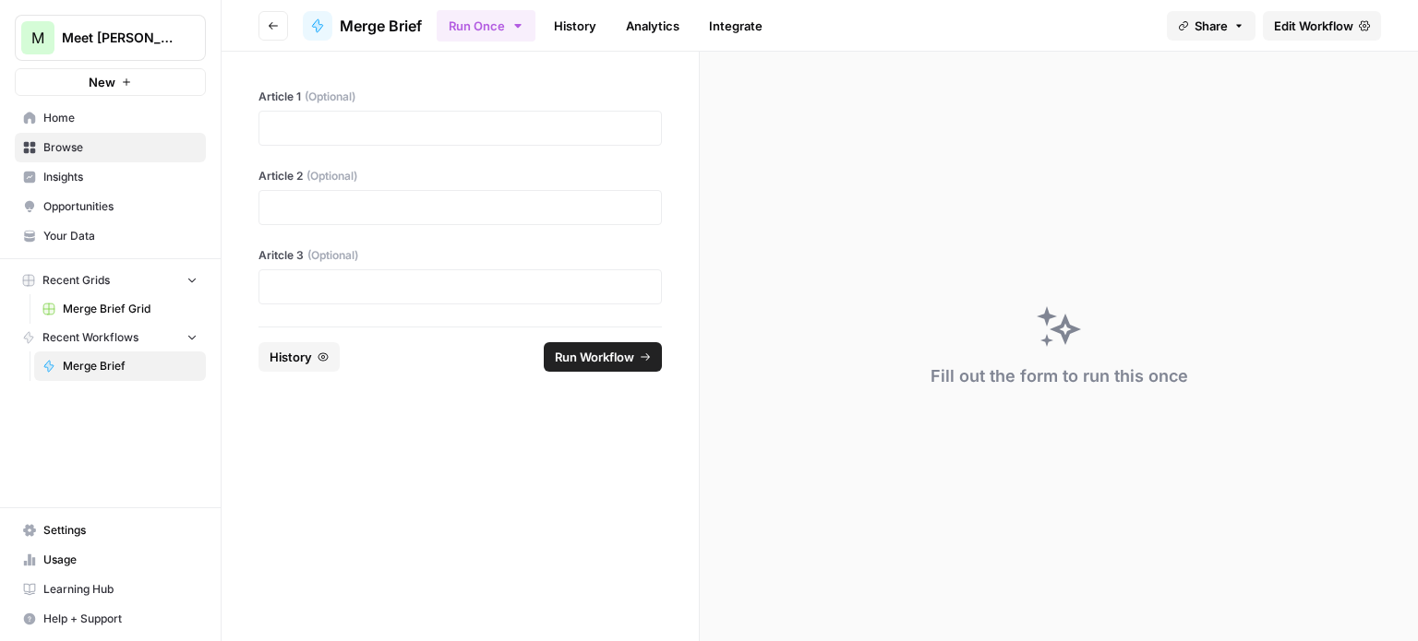
click at [81, 533] on span "Settings" at bounding box center [120, 530] width 154 height 17
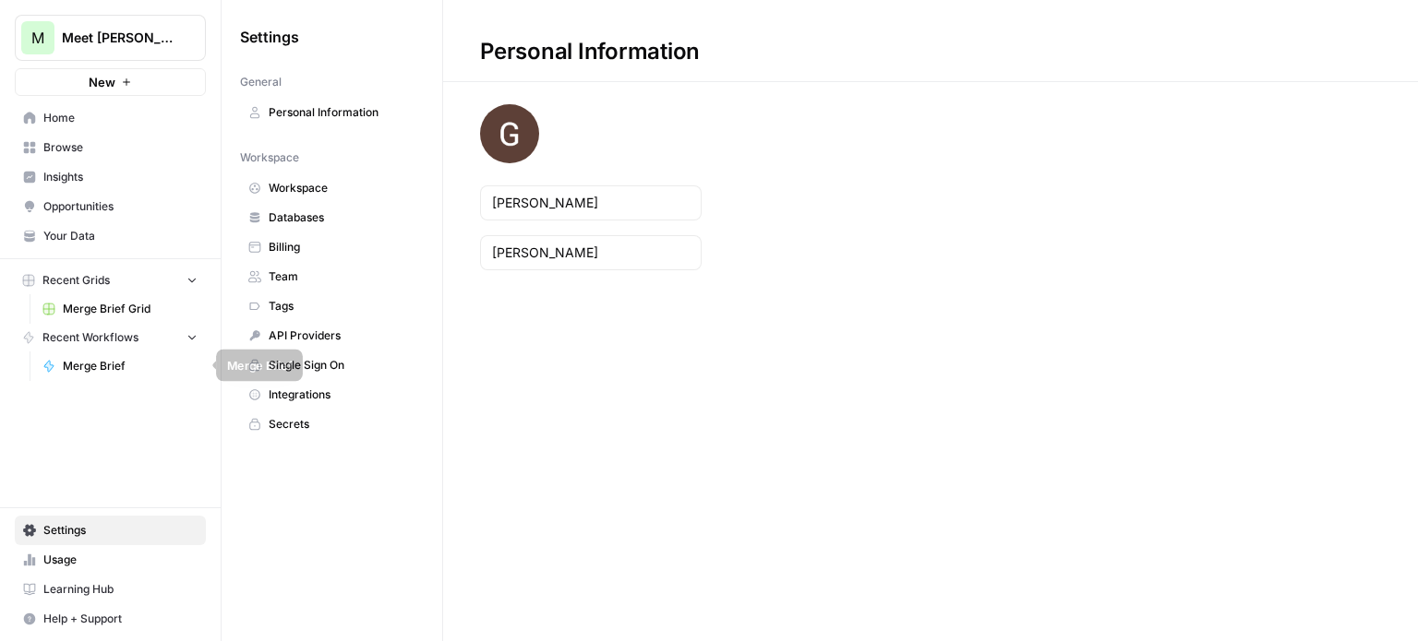
click at [97, 370] on span "Merge Brief" at bounding box center [130, 366] width 135 height 17
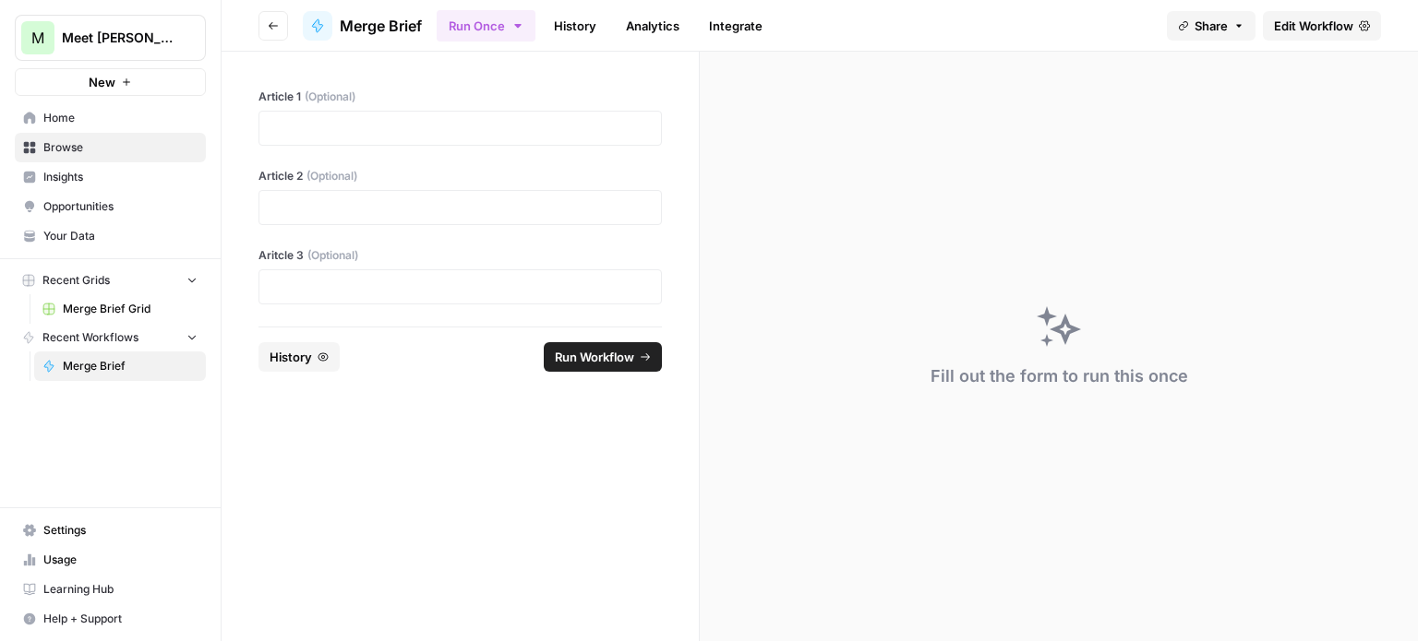
click at [399, 25] on span "Merge Brief" at bounding box center [381, 26] width 82 height 22
click at [573, 19] on link "History" at bounding box center [575, 26] width 65 height 30
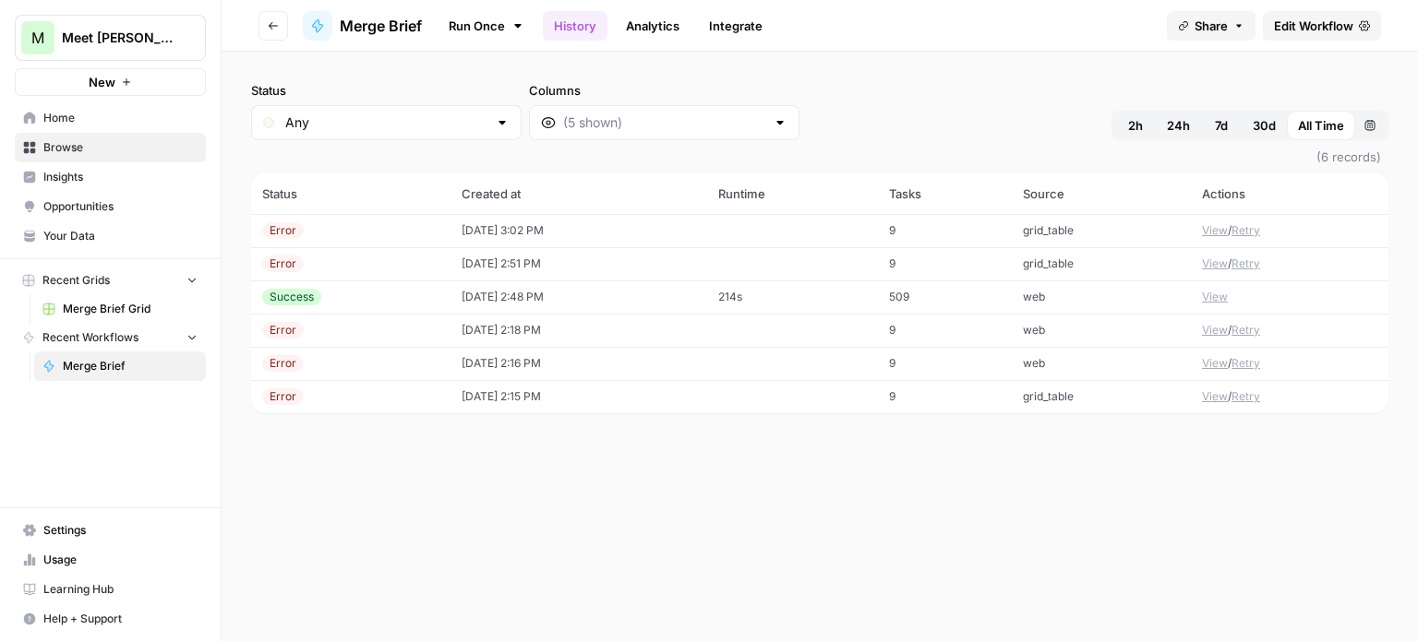
click at [545, 295] on td "[DATE] 2:48 PM" at bounding box center [578, 297] width 257 height 33
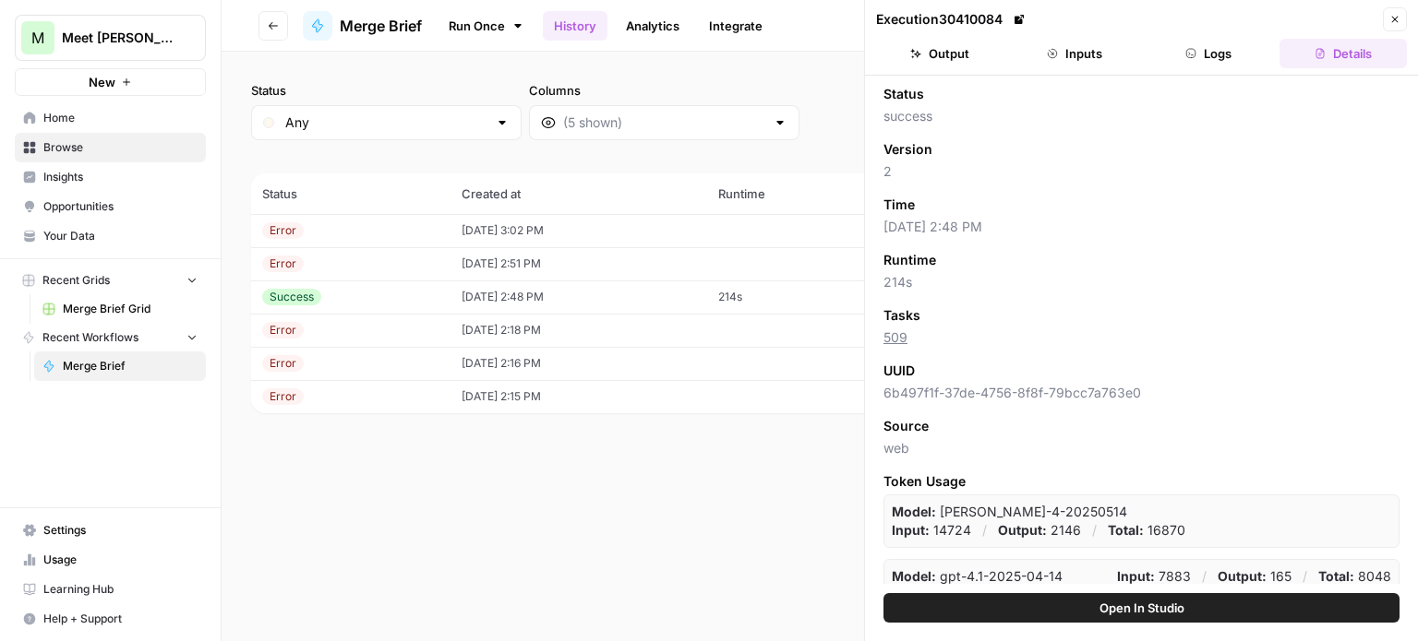
click at [1393, 17] on icon "button" at bounding box center [1394, 19] width 11 height 11
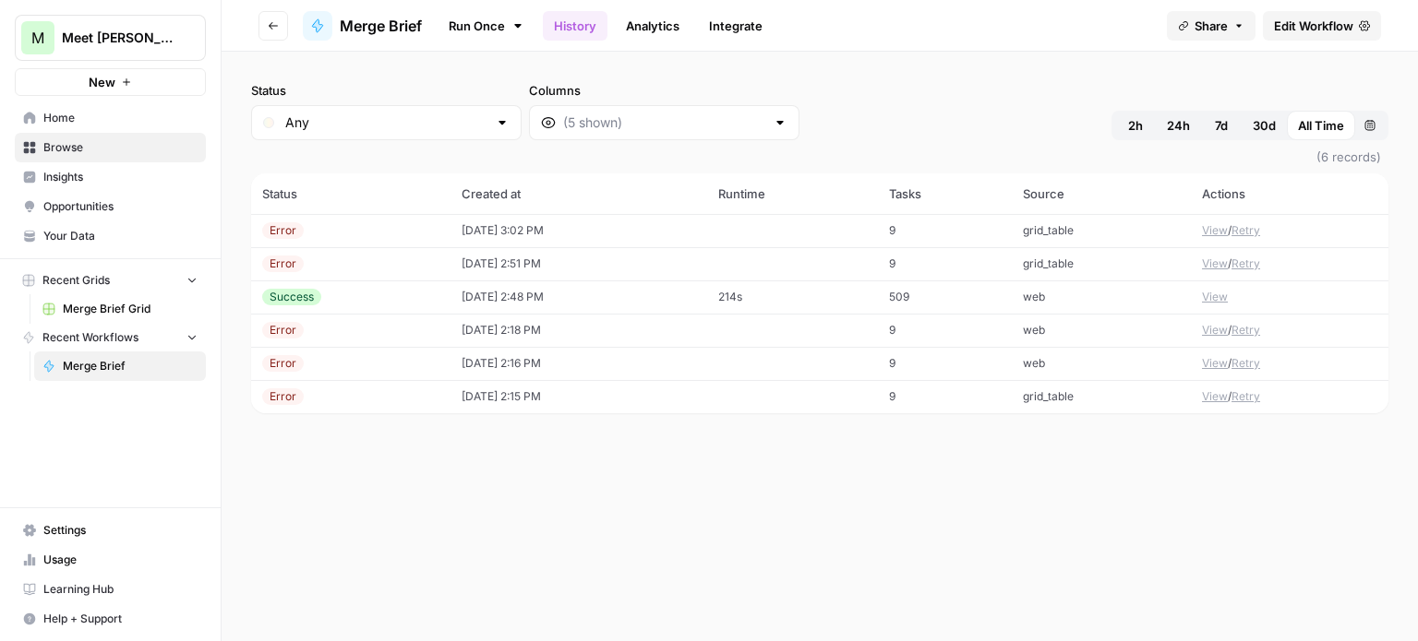
click at [1215, 296] on button "View" at bounding box center [1215, 297] width 26 height 17
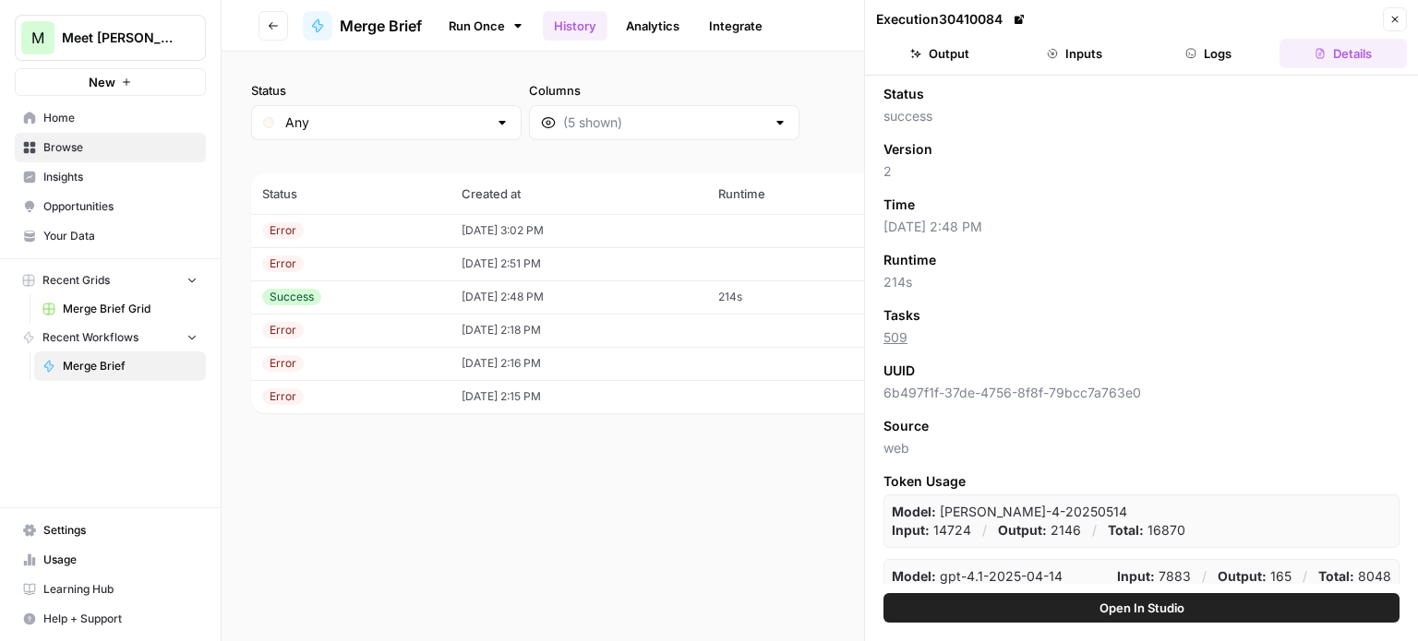
click at [1146, 614] on span "Open In Studio" at bounding box center [1141, 608] width 85 height 18
click at [950, 51] on button "Output" at bounding box center [939, 54] width 127 height 30
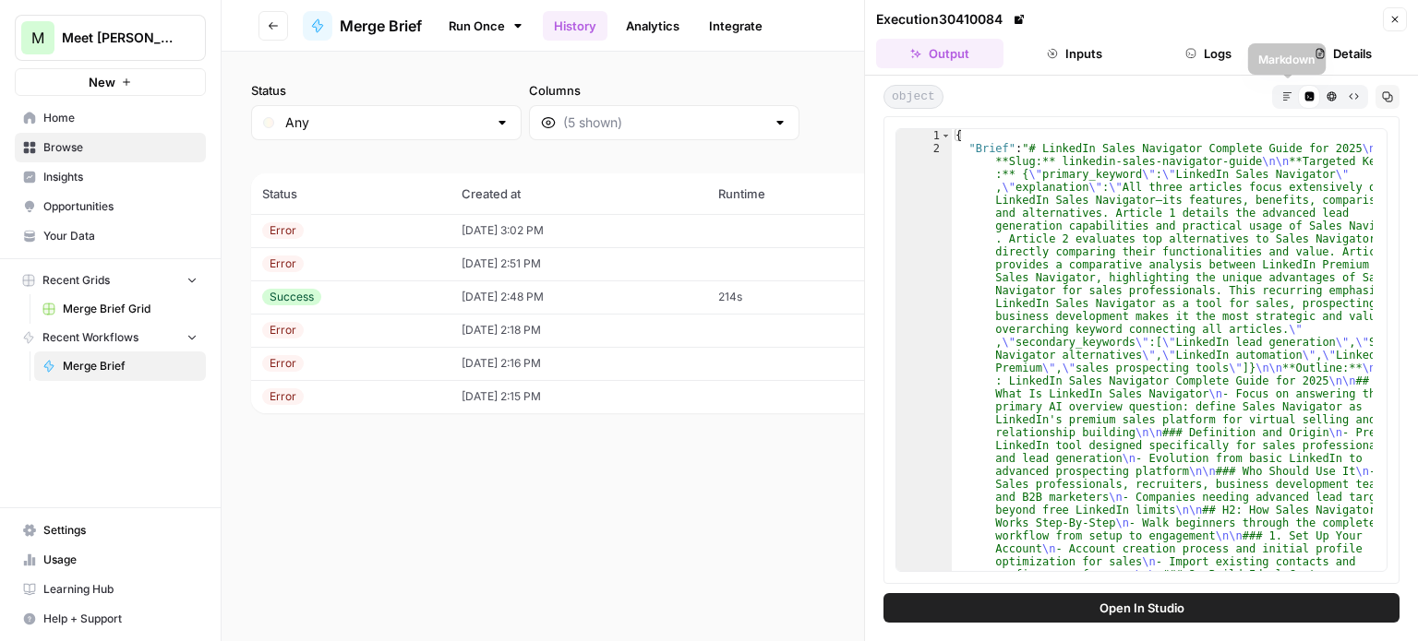
click at [1281, 96] on span "Markdown" at bounding box center [1281, 96] width 1 height 1
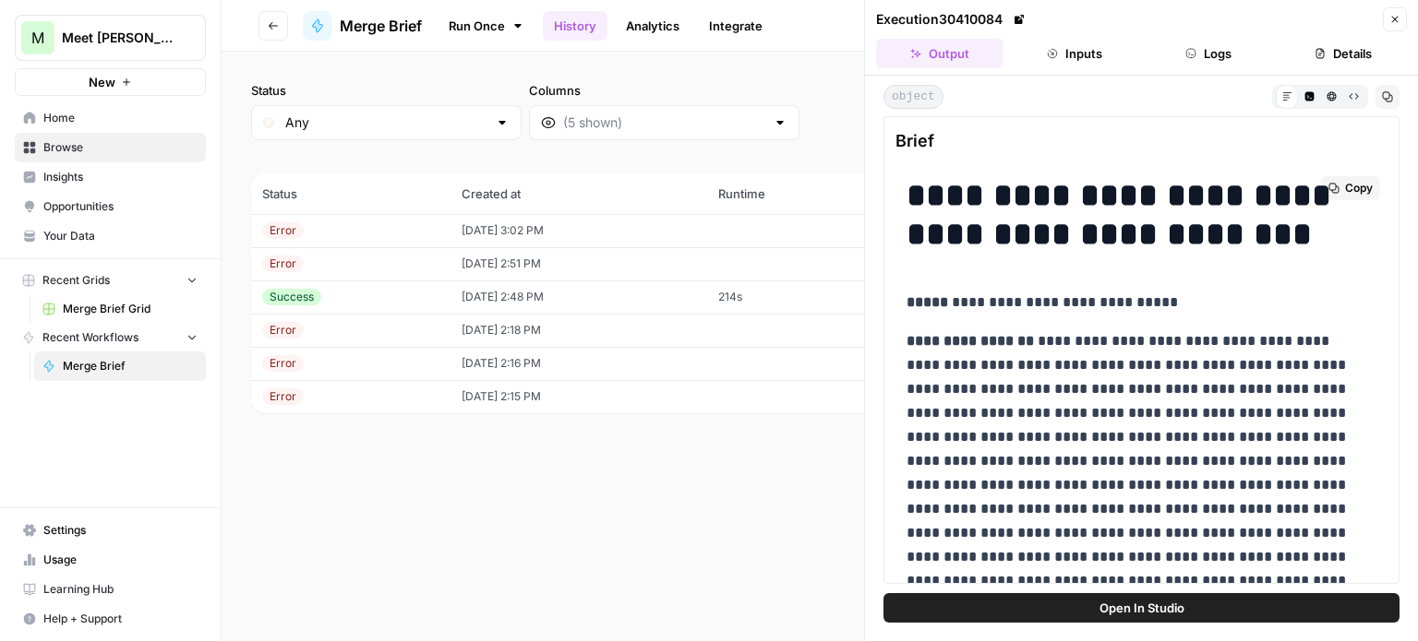
click at [1351, 184] on span "Copy" at bounding box center [1359, 188] width 28 height 17
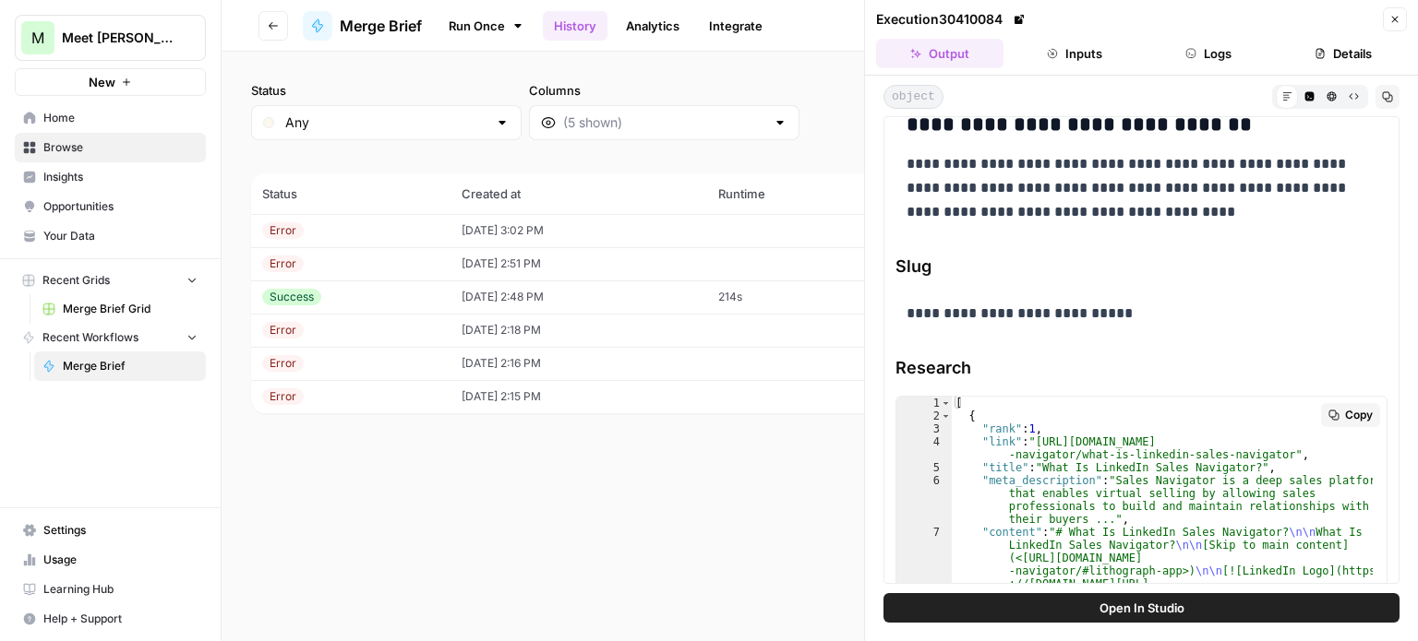
scroll to position [30053, 0]
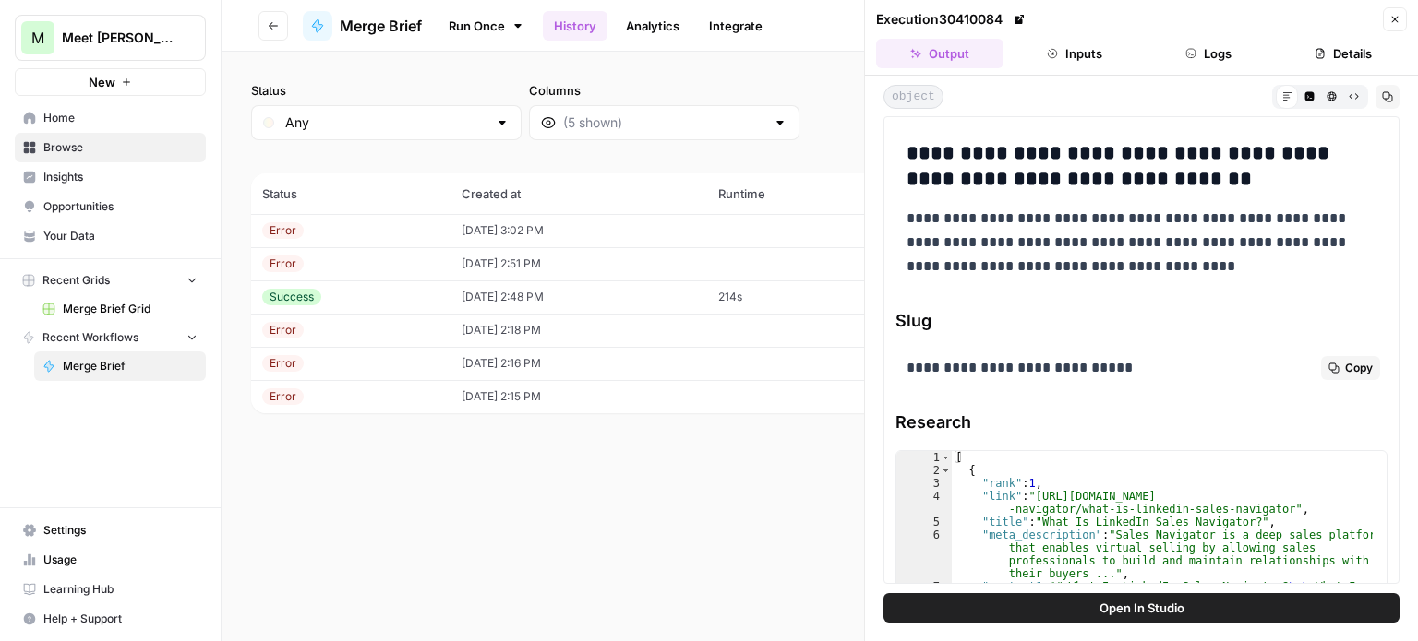
drag, startPoint x: 908, startPoint y: 196, endPoint x: 1186, endPoint y: 335, distance: 310.8
copy div "**********"
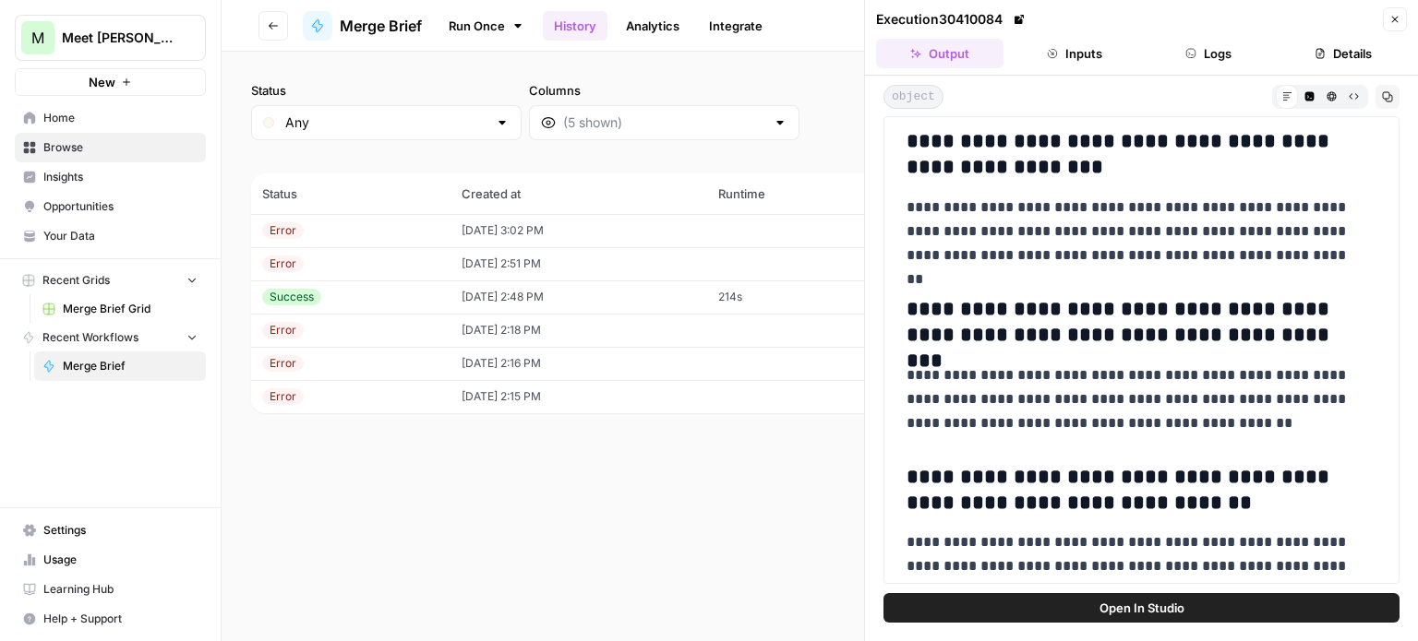
scroll to position [29683, 0]
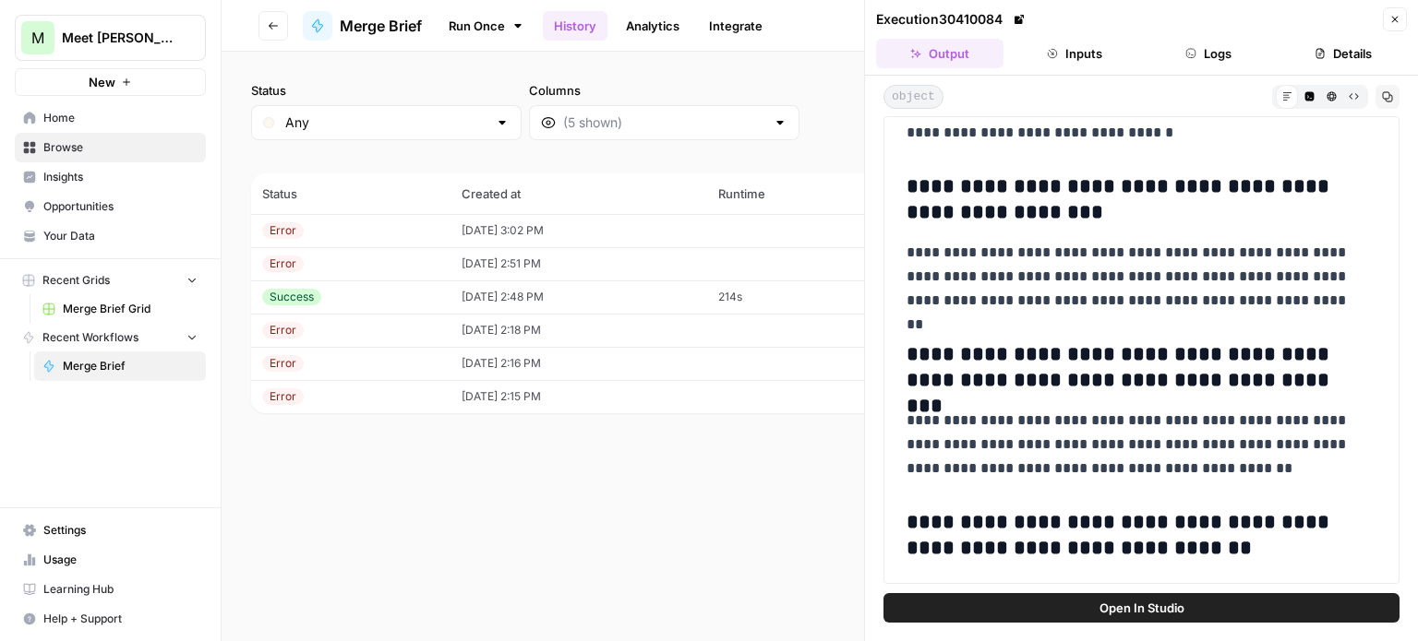
copy div "**********"
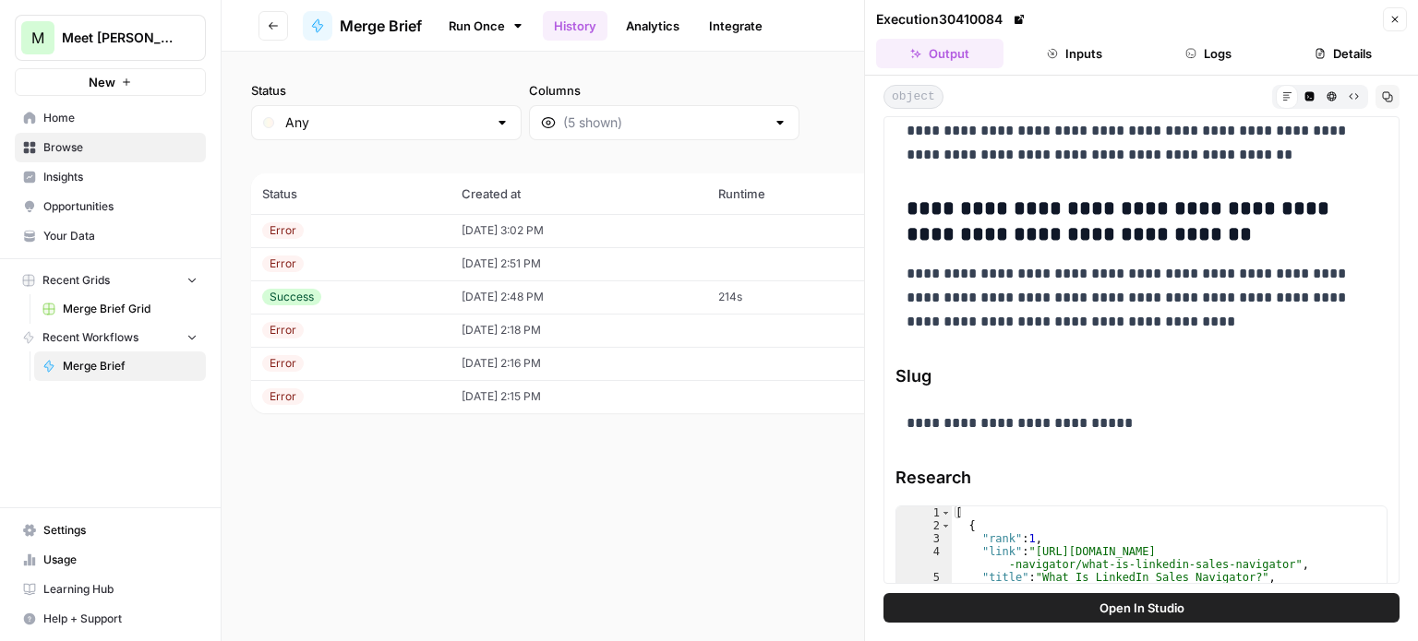
scroll to position [30053, 0]
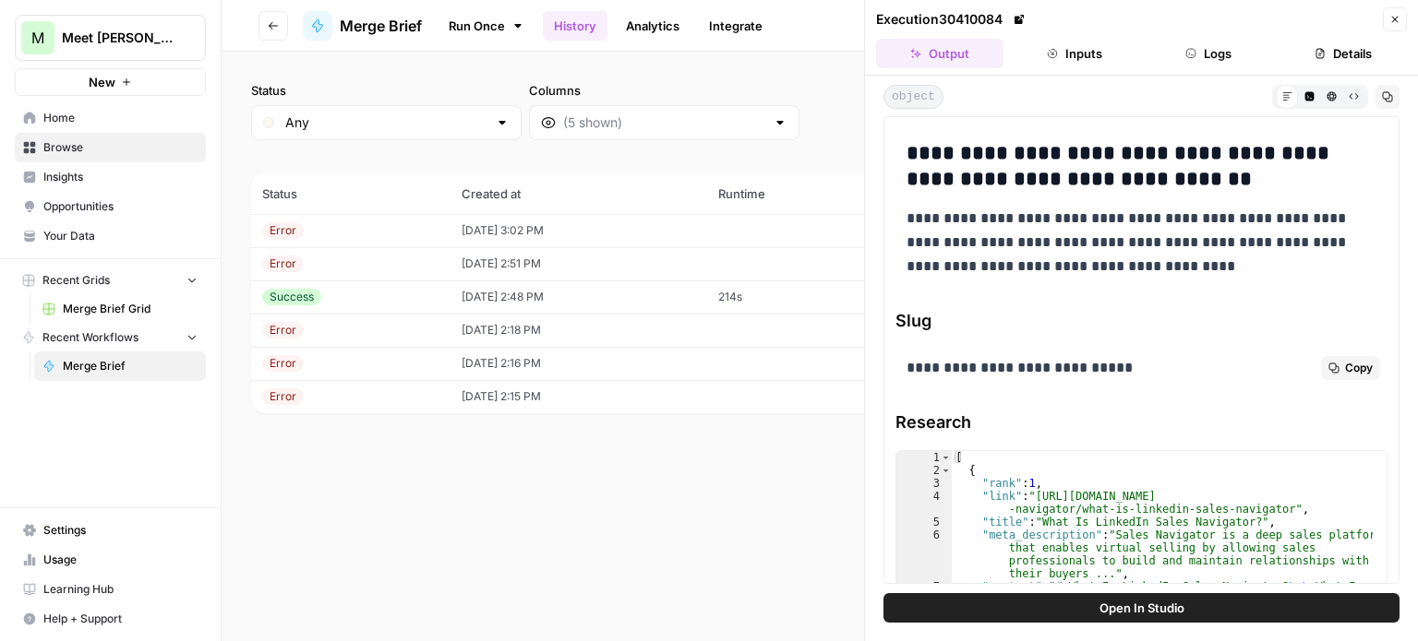
click at [1177, 351] on div "**********" at bounding box center [1141, 368] width 492 height 39
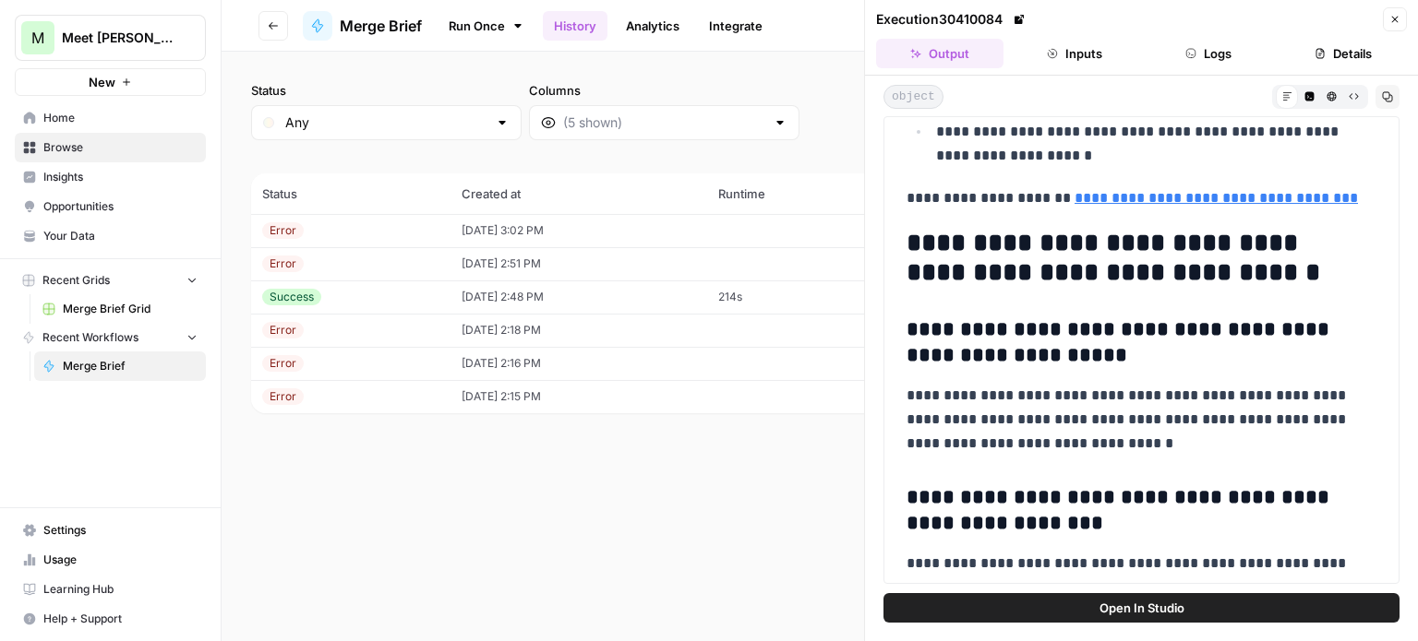
scroll to position [29314, 0]
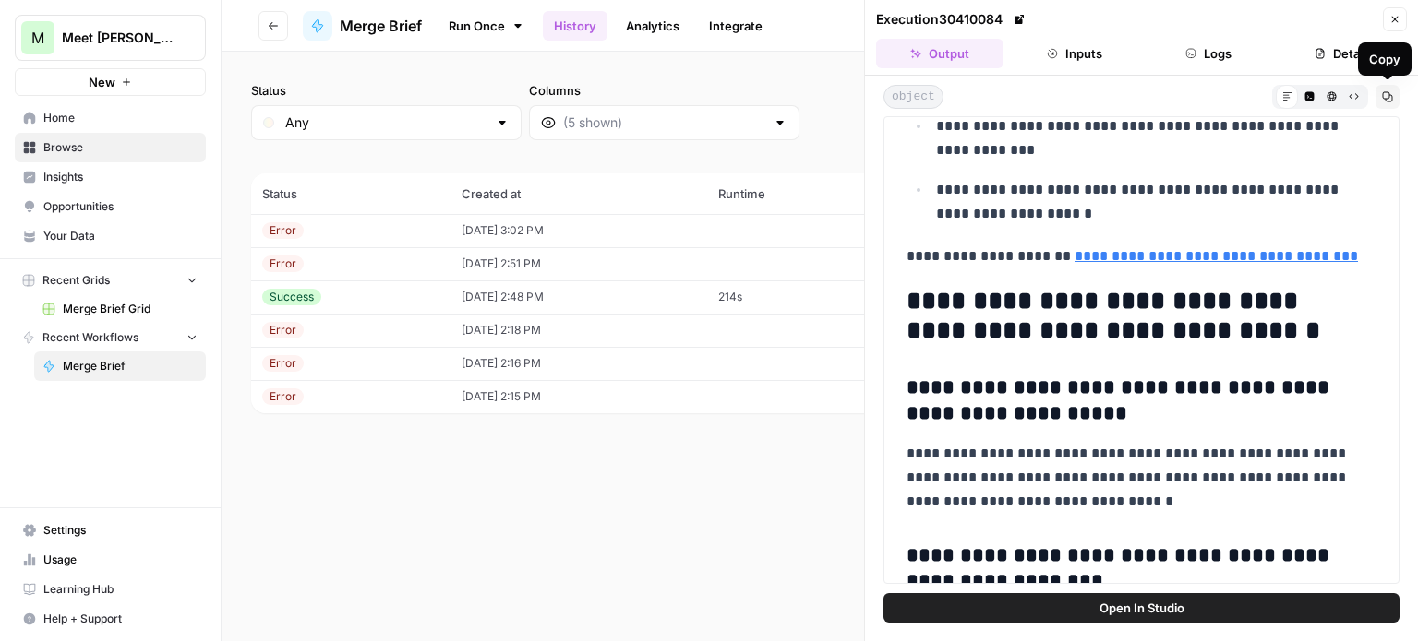
click at [1392, 99] on icon "button" at bounding box center [1388, 97] width 10 height 10
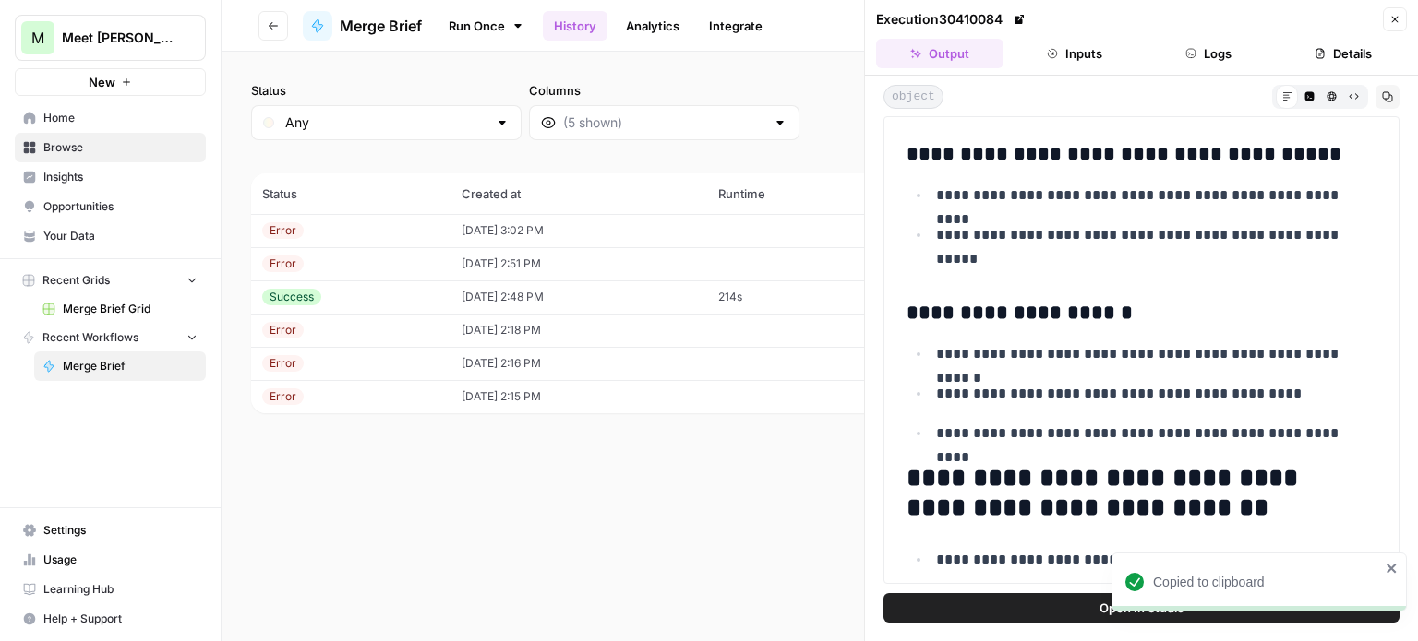
scroll to position [28114, 0]
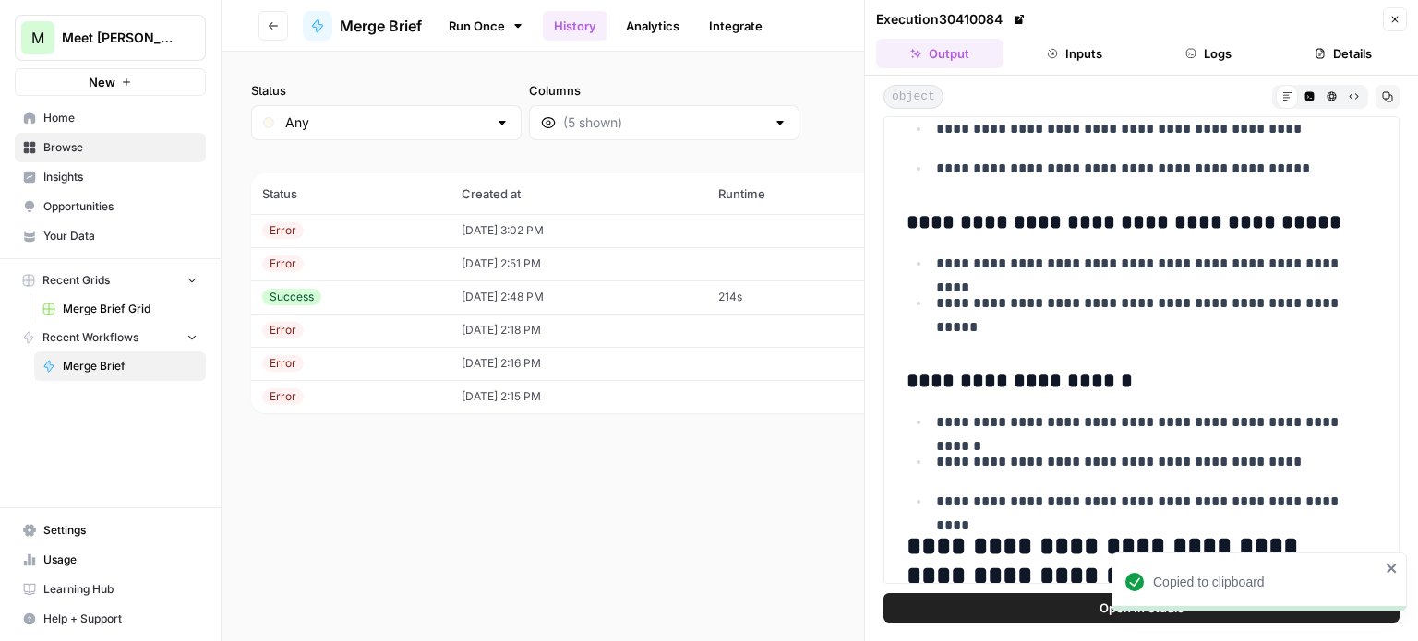
click at [1382, 99] on icon "button" at bounding box center [1387, 96] width 11 height 11
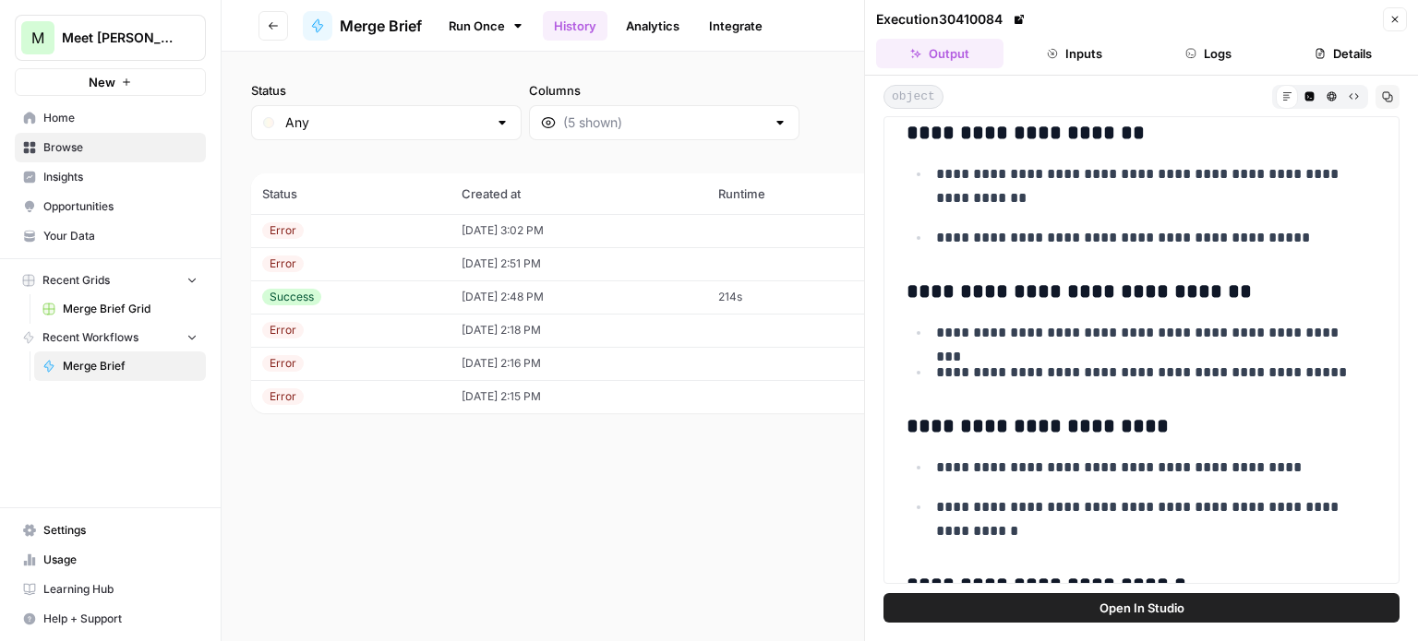
scroll to position [0, 0]
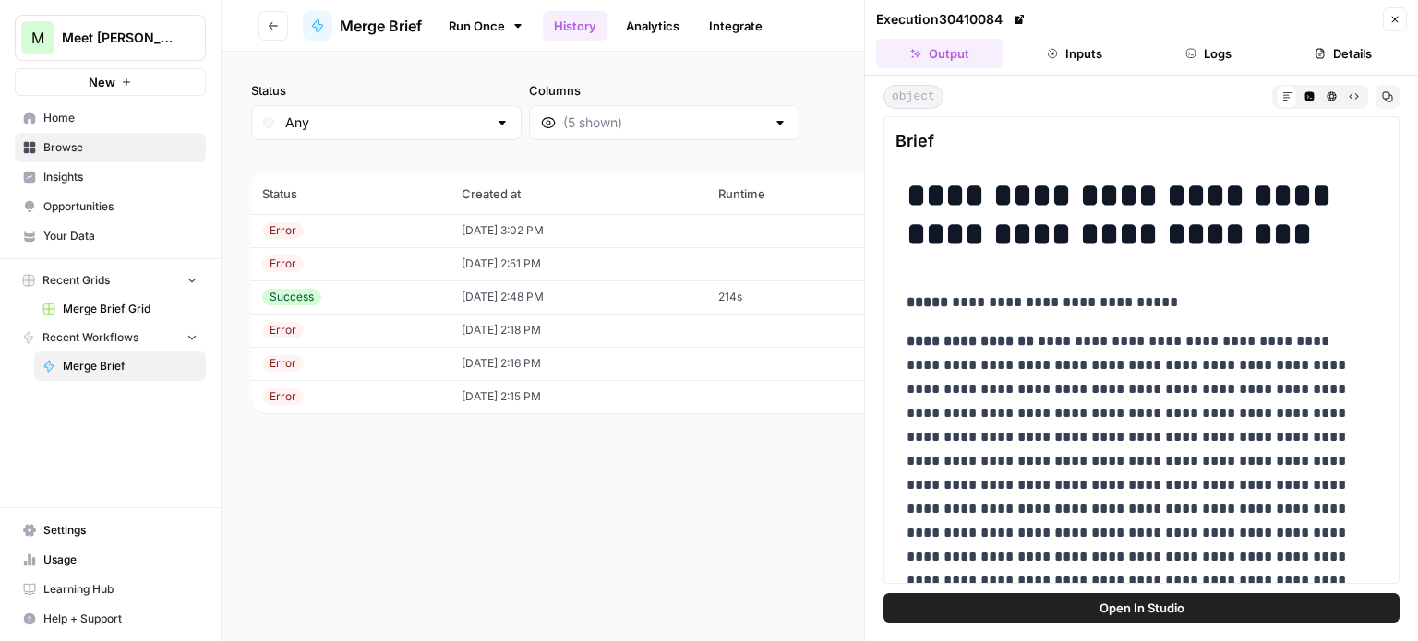
click at [1111, 608] on span "Open In Studio" at bounding box center [1141, 608] width 85 height 18
drag, startPoint x: 906, startPoint y: 187, endPoint x: 1010, endPoint y: 314, distance: 163.3
click at [1252, 141] on span "Brief" at bounding box center [1141, 141] width 492 height 26
click at [1351, 187] on span "Copy" at bounding box center [1359, 188] width 28 height 17
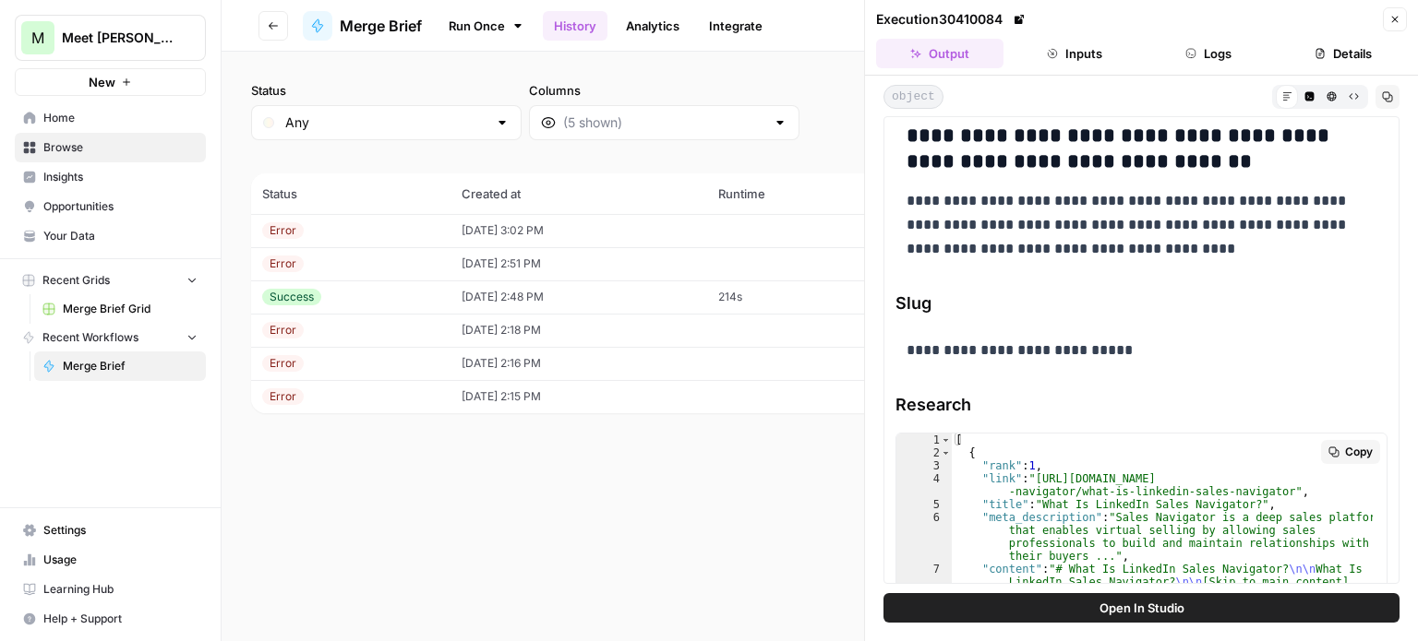
scroll to position [30053, 0]
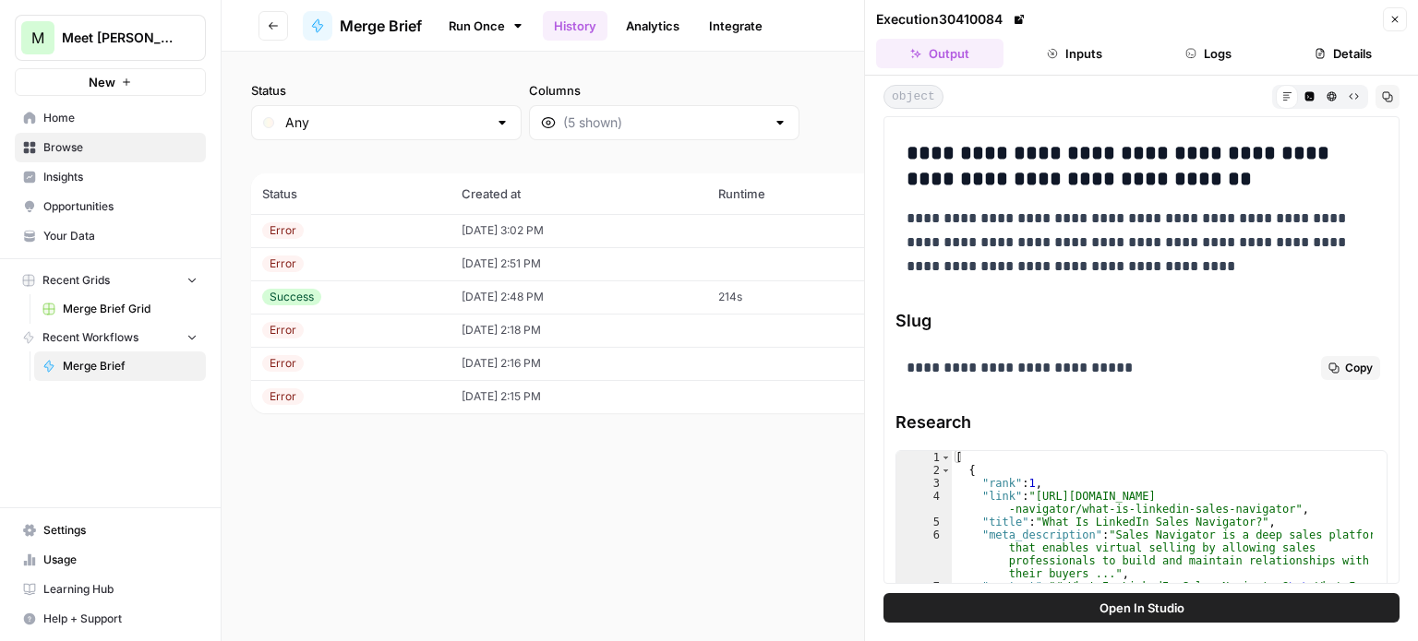
drag, startPoint x: 908, startPoint y: 193, endPoint x: 1212, endPoint y: 339, distance: 336.9
copy div "**********"
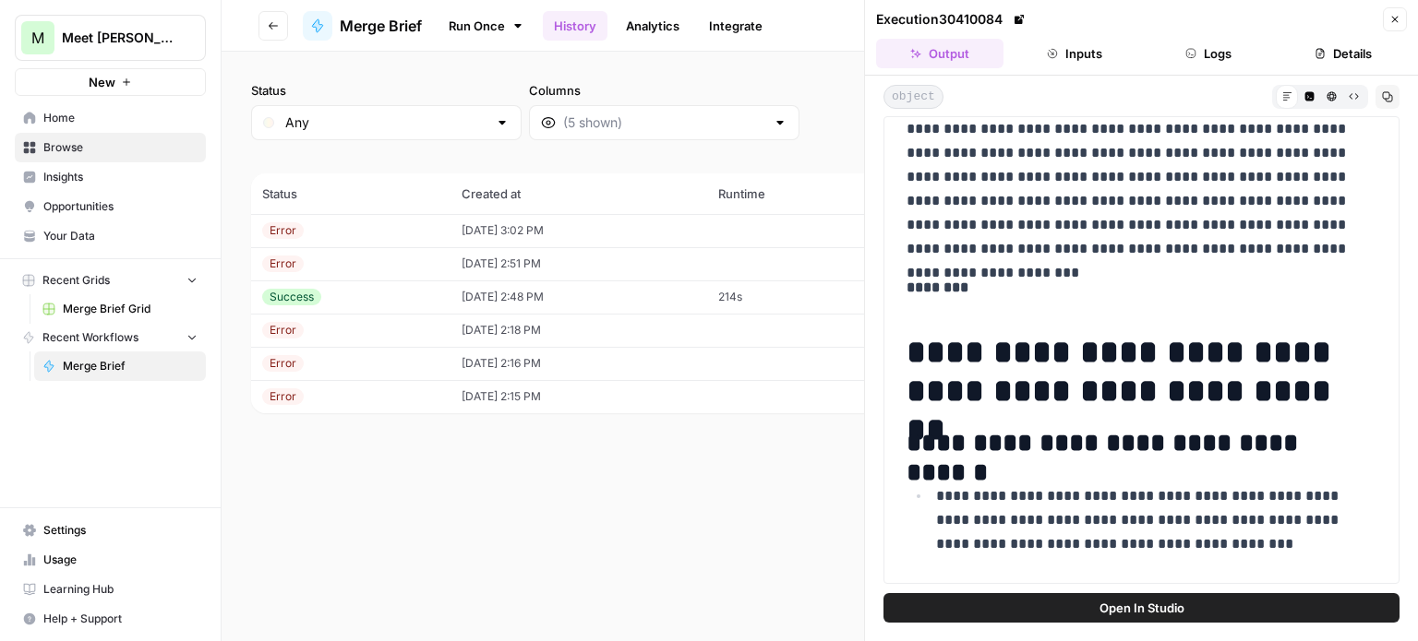
scroll to position [461, 0]
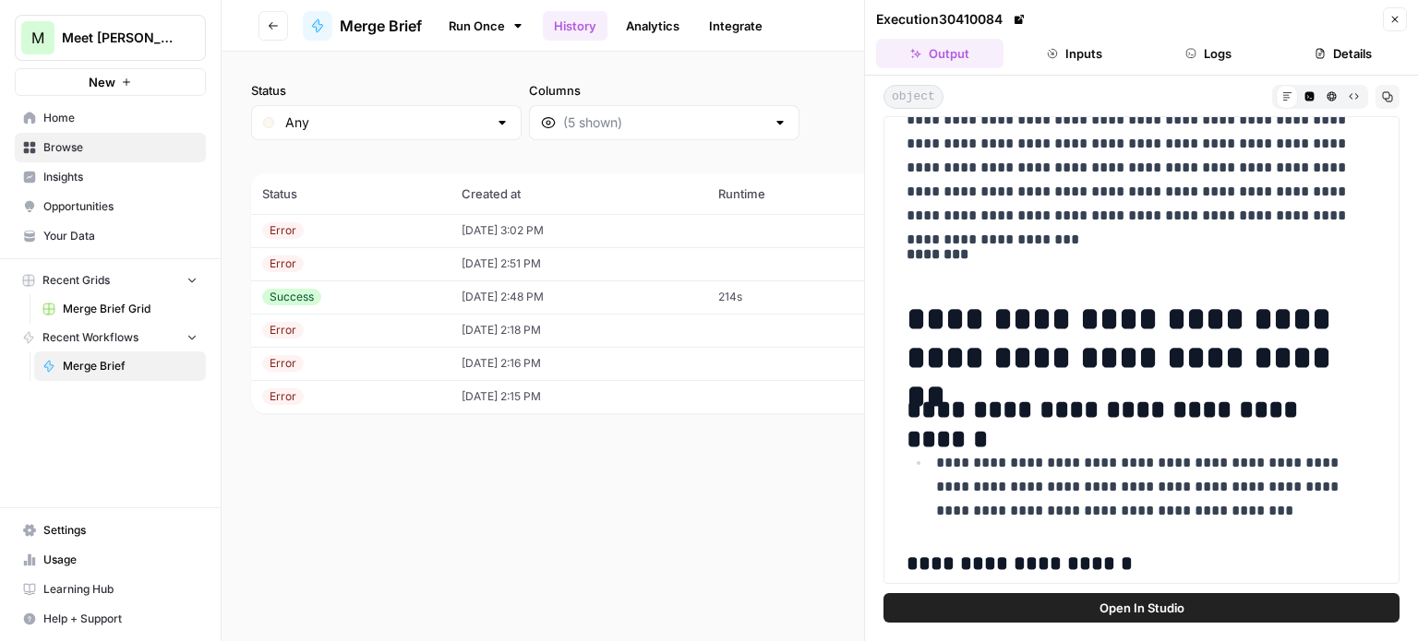
click at [1018, 257] on p "********" at bounding box center [1141, 255] width 470 height 24
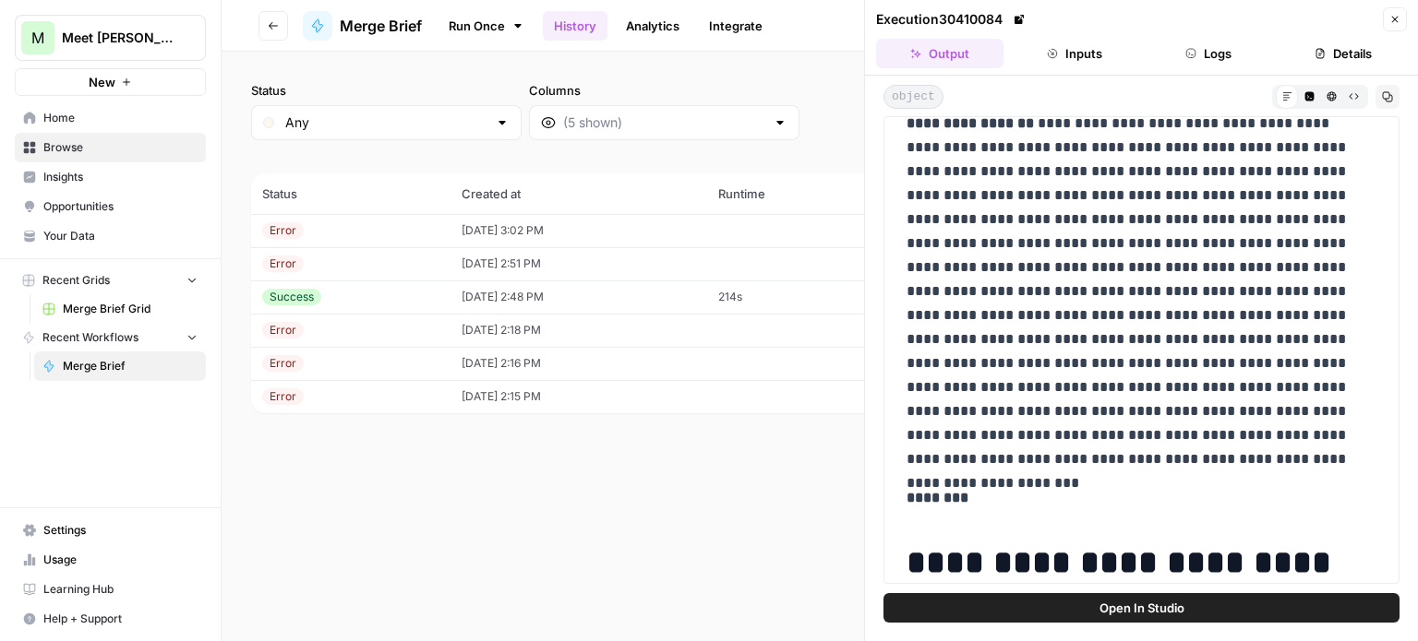
scroll to position [185, 0]
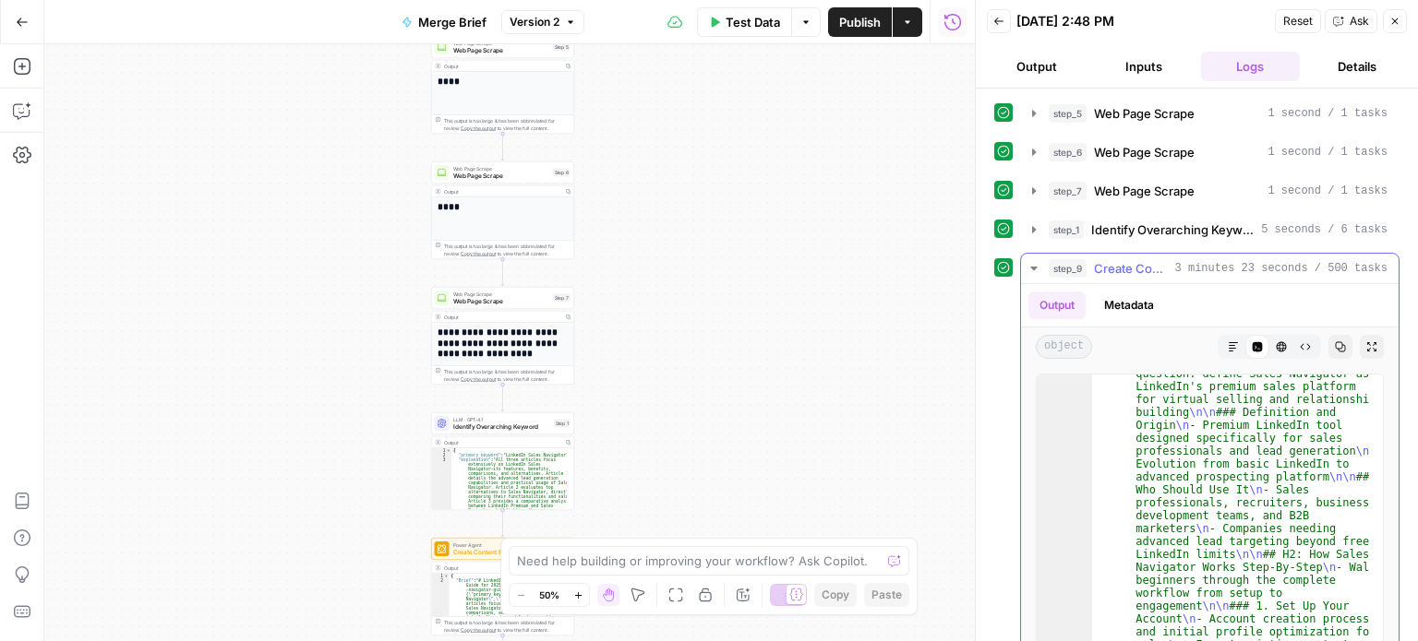
click at [1030, 267] on icon "button" at bounding box center [1033, 268] width 15 height 15
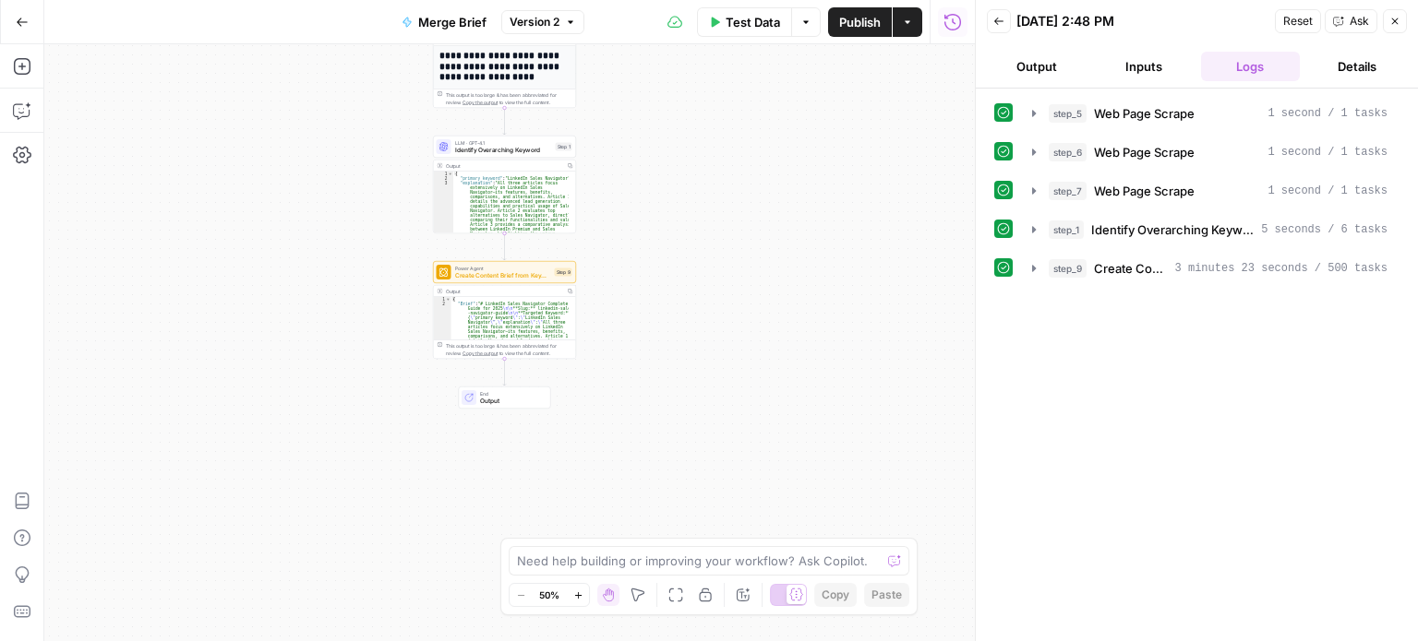
click at [499, 395] on span "End" at bounding box center [511, 393] width 63 height 7
click at [1133, 73] on button "Inputs" at bounding box center [1144, 67] width 100 height 30
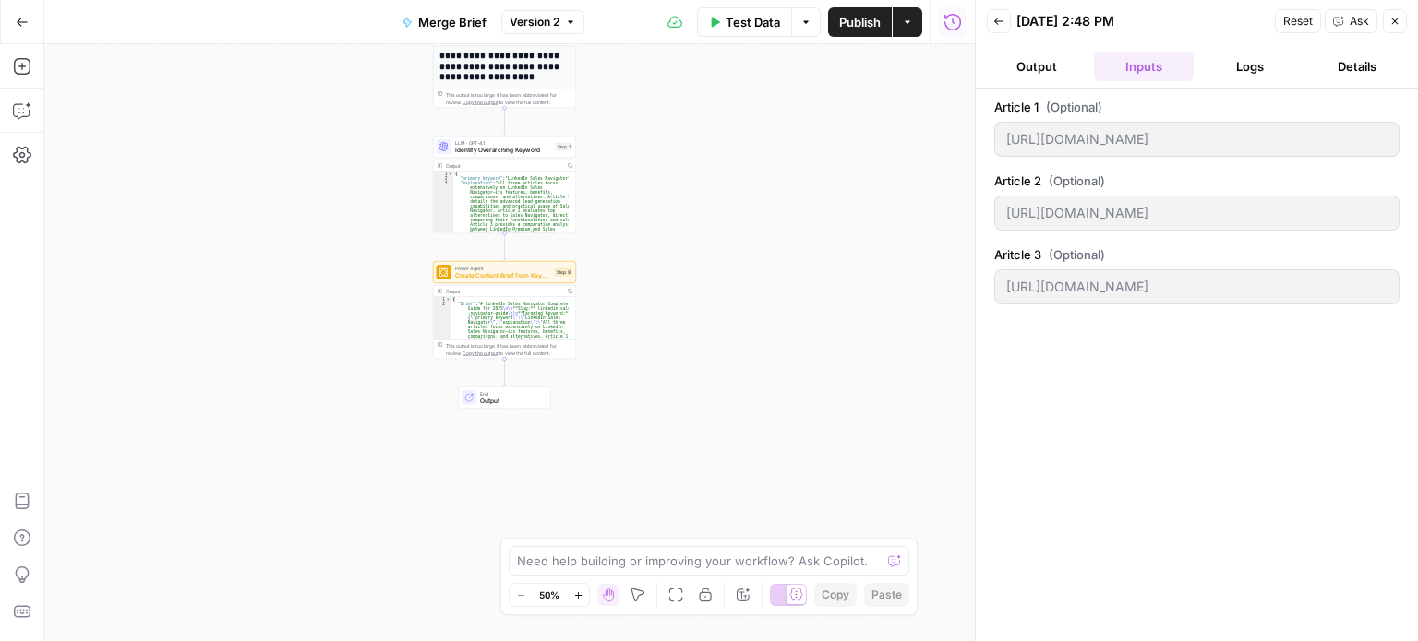
click at [1023, 66] on button "Output" at bounding box center [1037, 67] width 100 height 30
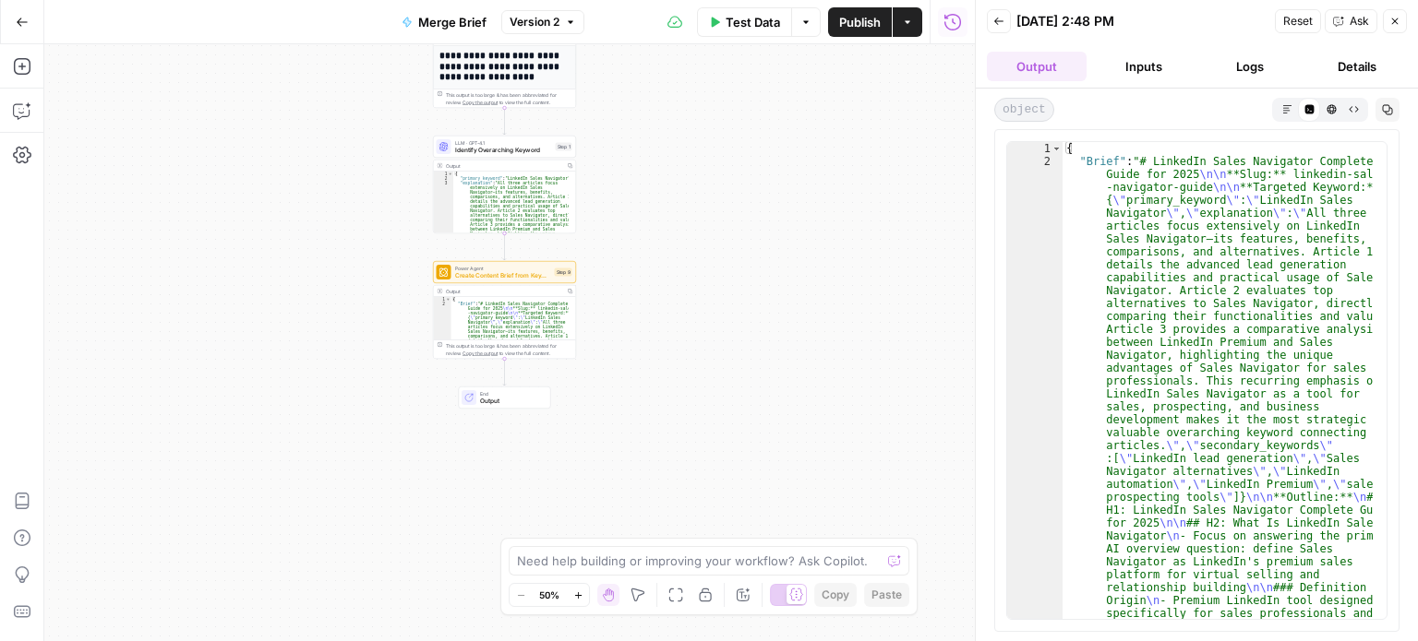
click at [1133, 62] on button "Inputs" at bounding box center [1144, 67] width 100 height 30
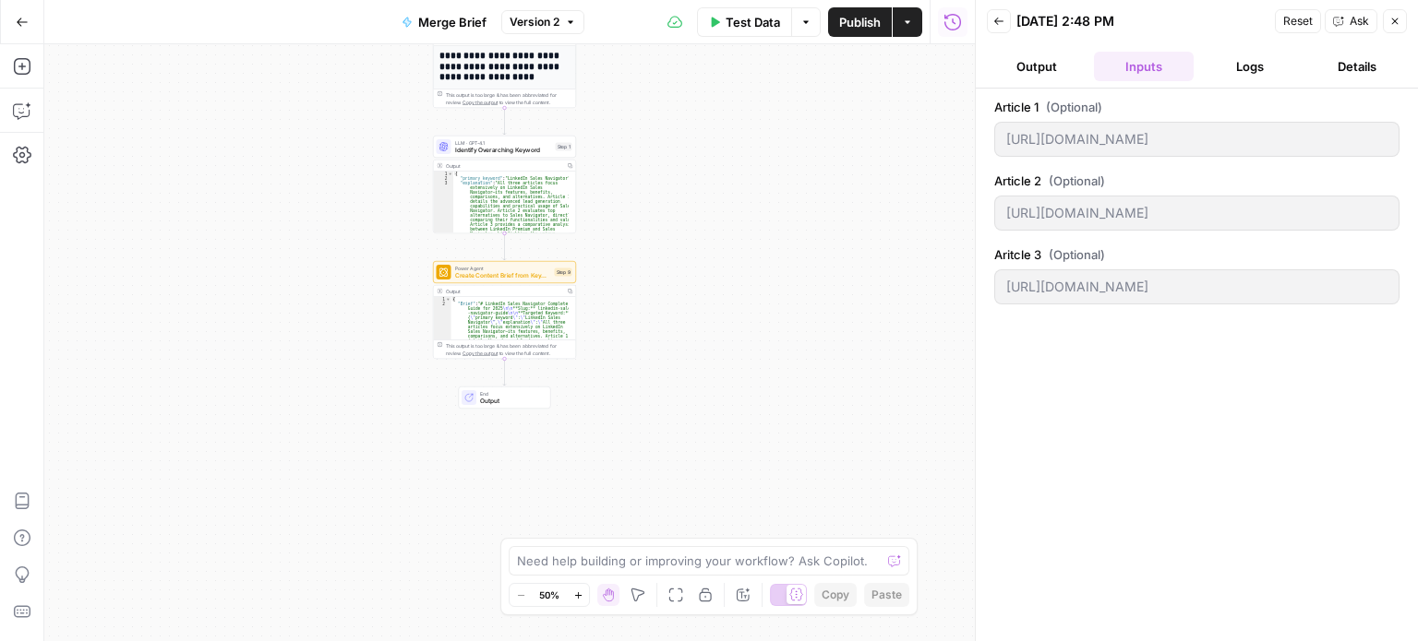
click at [1245, 69] on button "Logs" at bounding box center [1251, 67] width 100 height 30
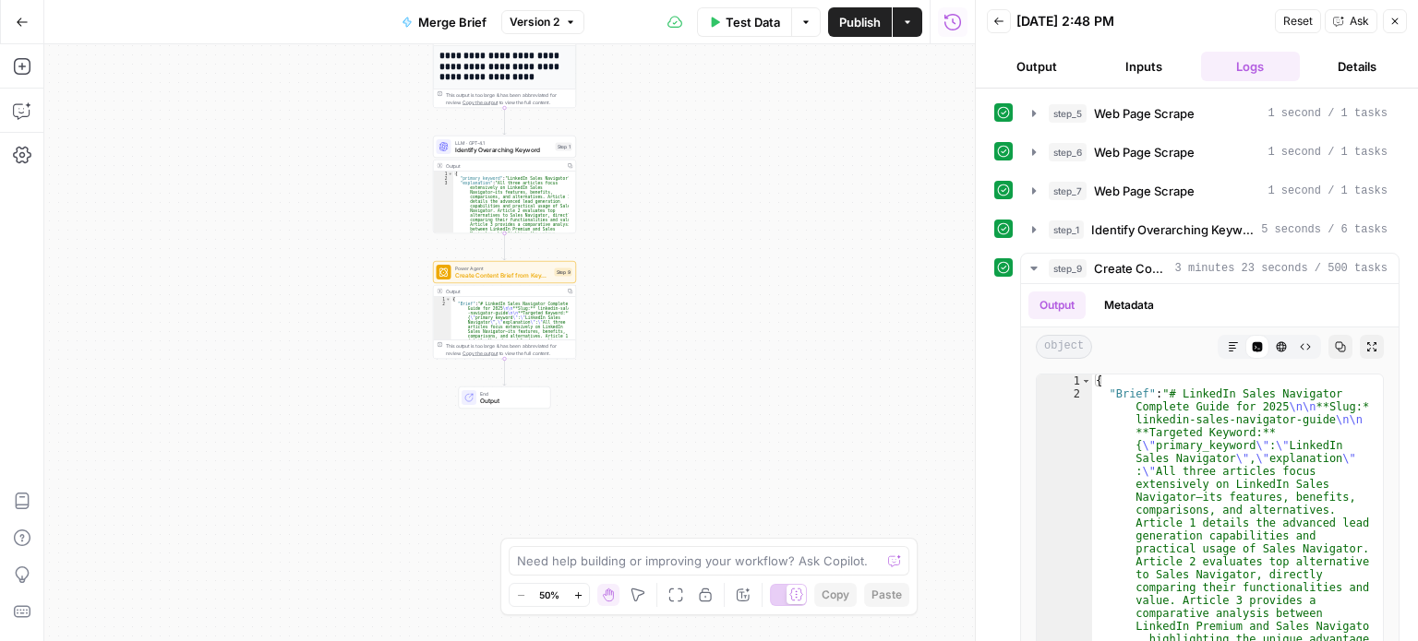
click at [1370, 67] on button "Details" at bounding box center [1357, 67] width 100 height 30
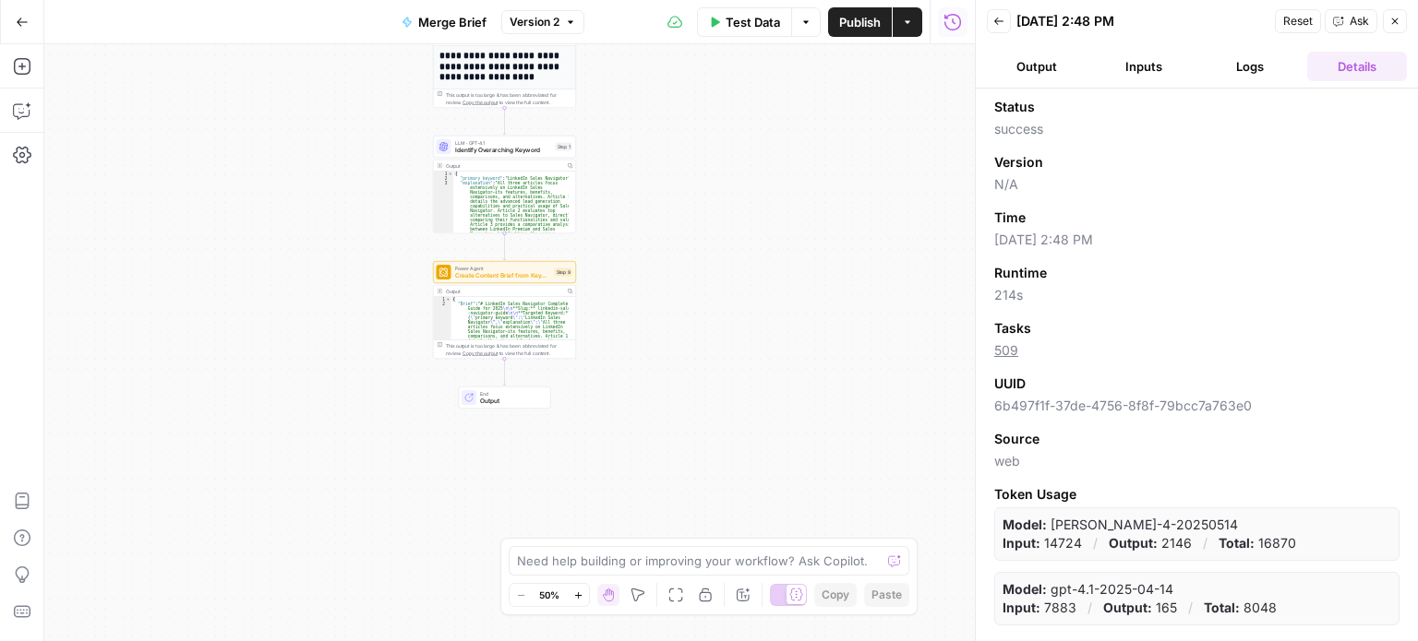
click at [1029, 69] on button "Output" at bounding box center [1037, 67] width 100 height 30
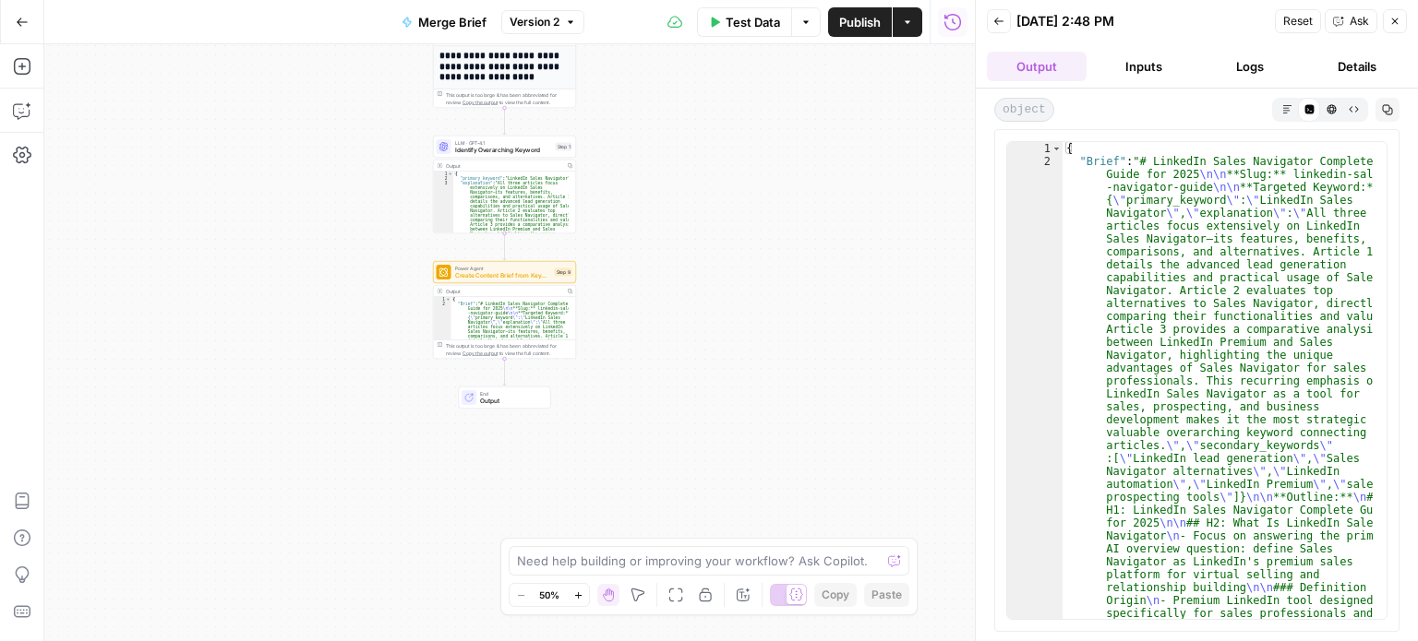
click at [545, 25] on span "Version 2" at bounding box center [534, 22] width 50 height 17
click at [882, 234] on div "**********" at bounding box center [509, 342] width 930 height 597
